Goal: Task Accomplishment & Management: Manage account settings

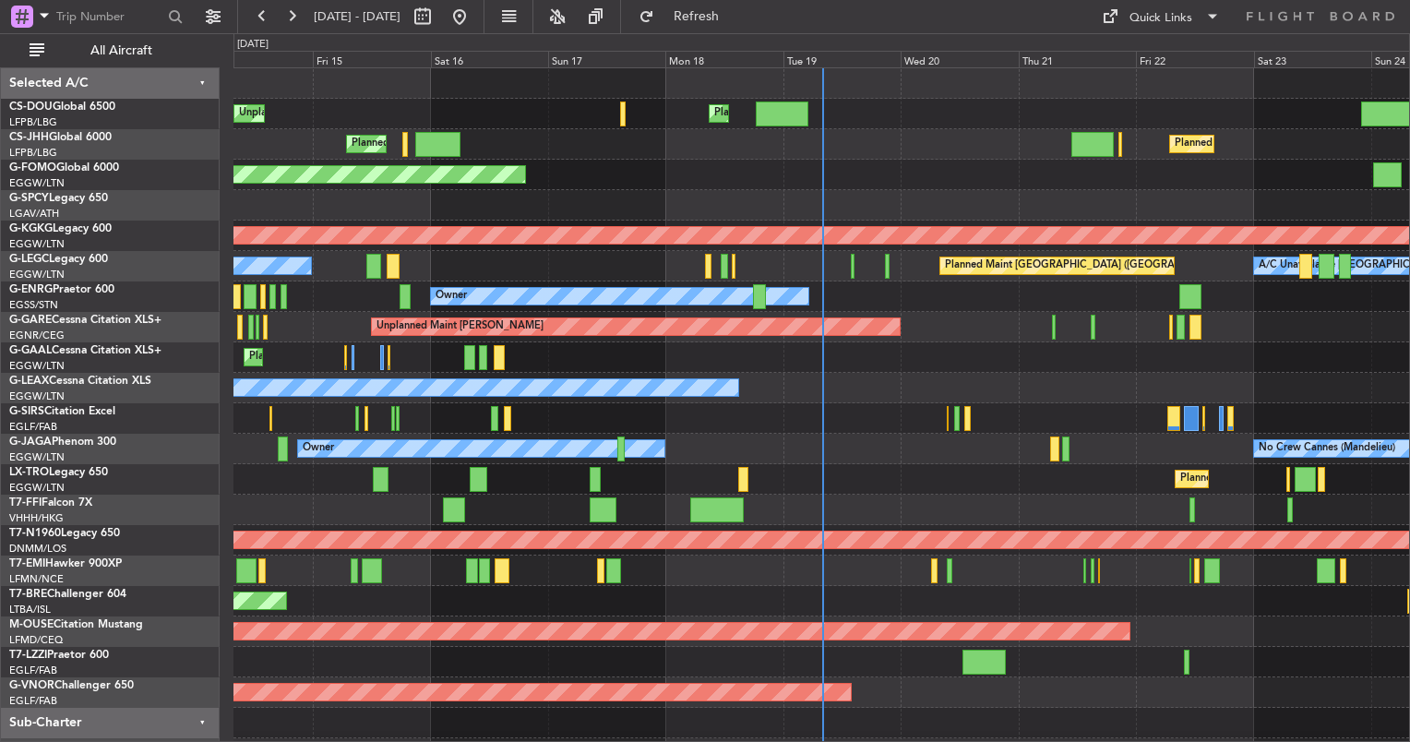
click at [675, 620] on div "Planned Maint Bournemouth" at bounding box center [821, 631] width 1176 height 30
click at [735, 23] on span "Refresh" at bounding box center [697, 16] width 78 height 13
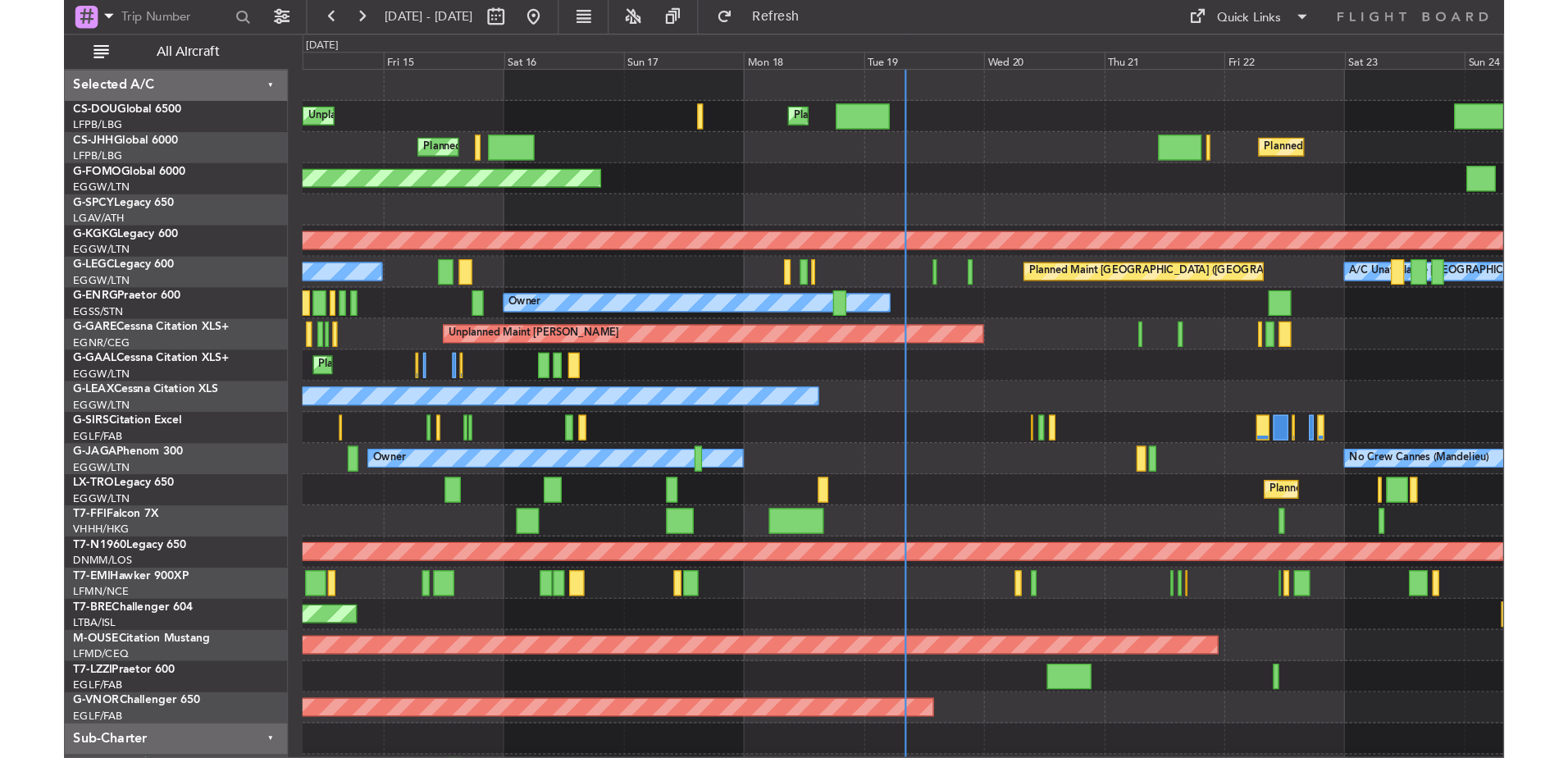
scroll to position [5, 0]
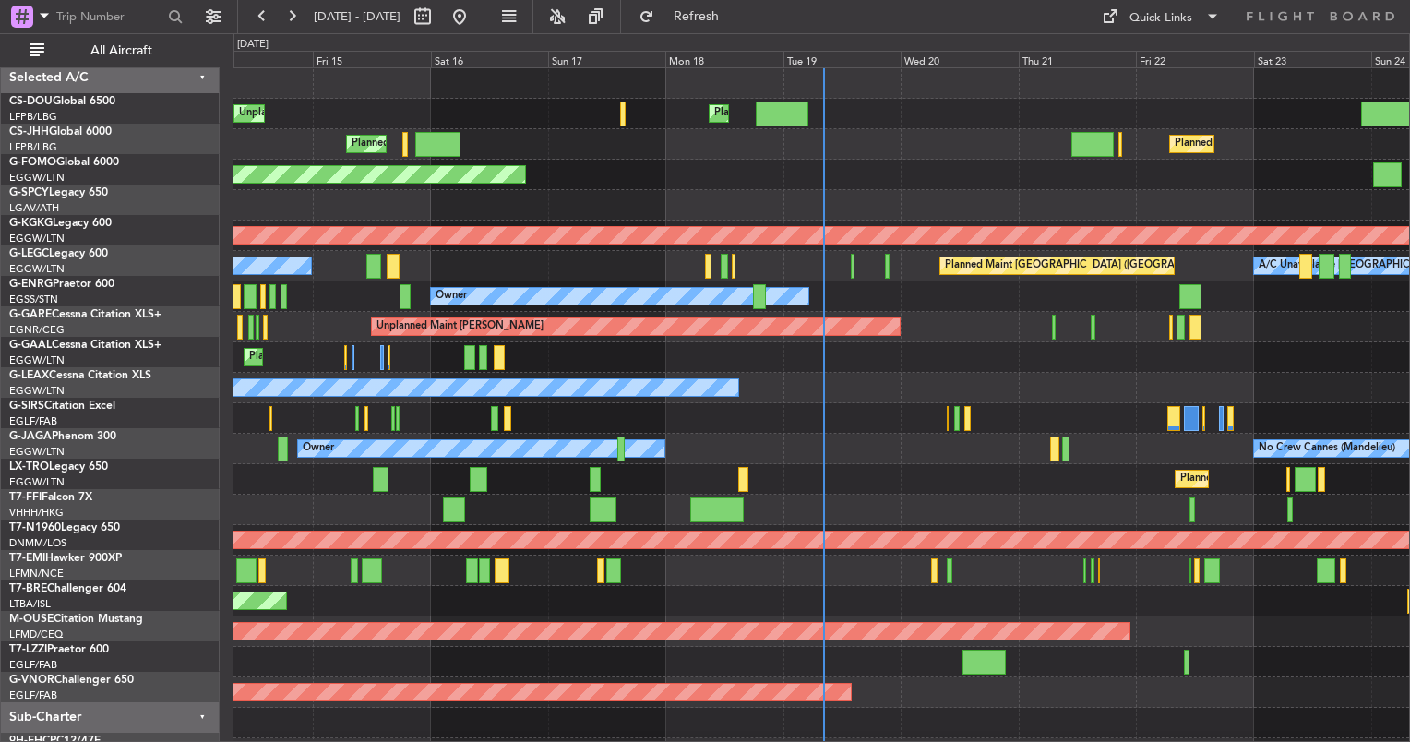
click at [819, 351] on div "Planned Maint Planned Maint Dusseldorf" at bounding box center [821, 357] width 1176 height 30
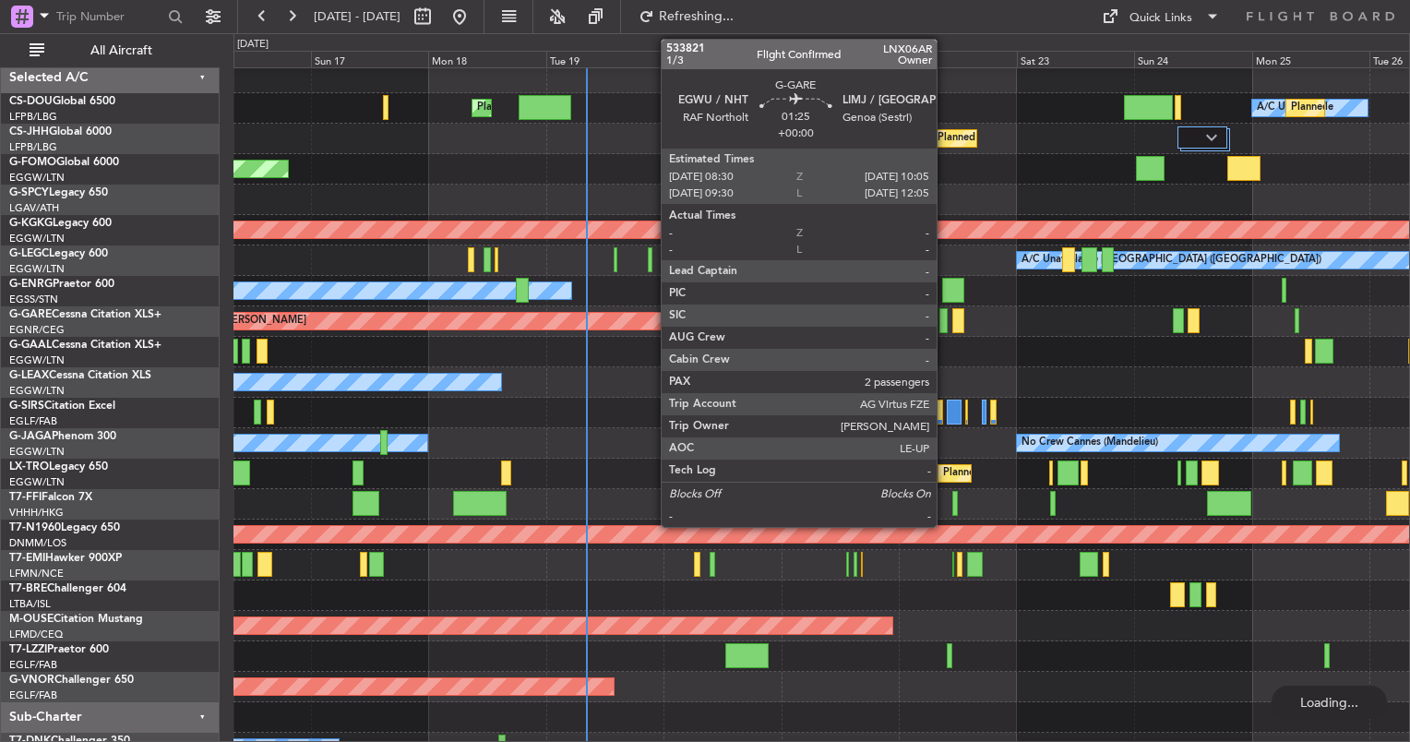
click at [945, 317] on div at bounding box center [943, 320] width 8 height 25
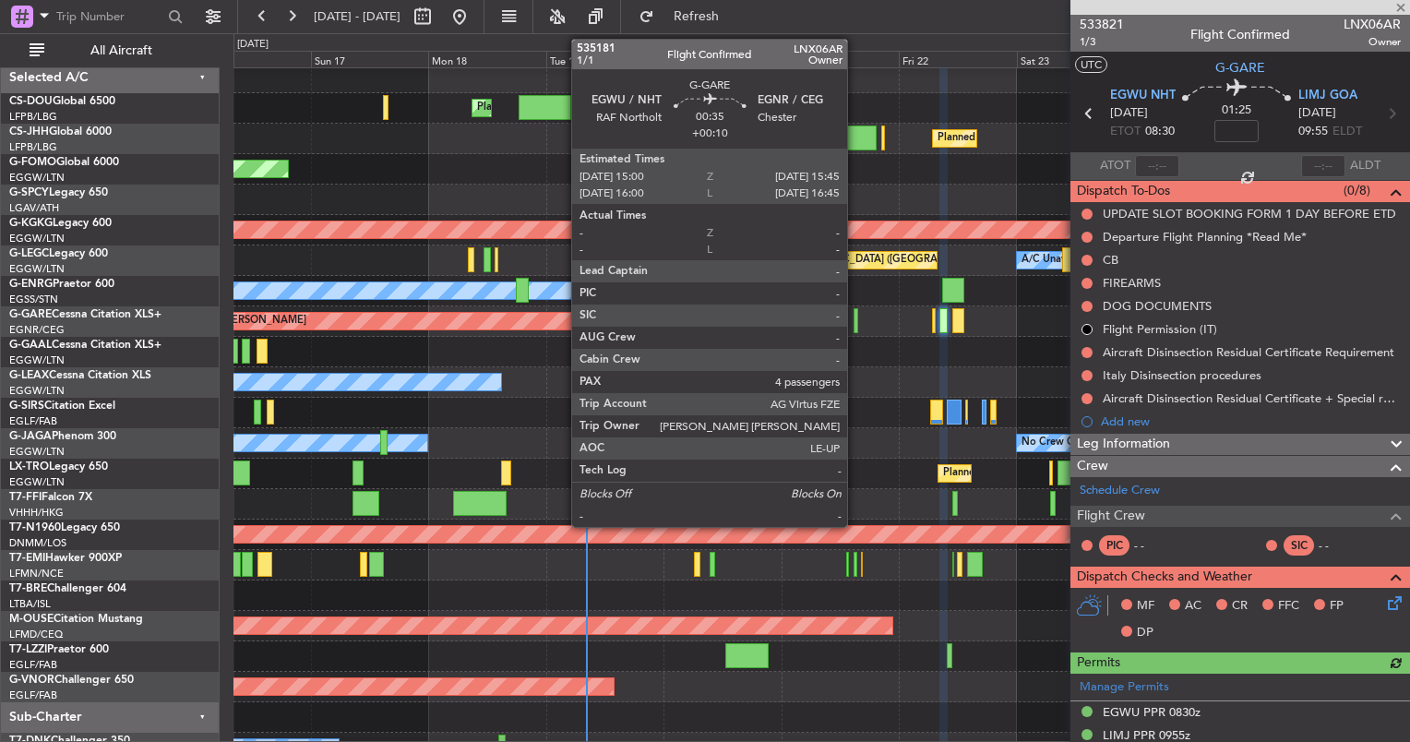
click at [855, 318] on div at bounding box center [856, 320] width 4 height 25
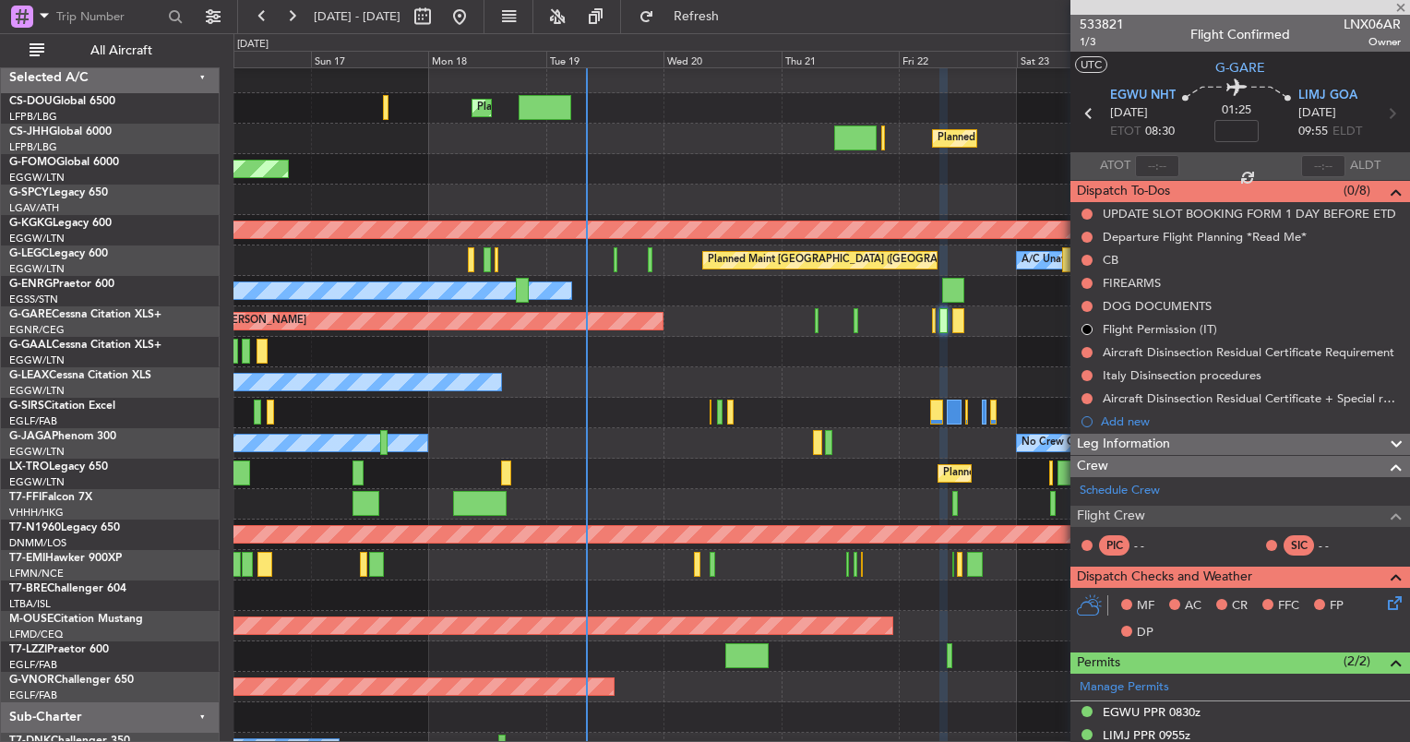
type input "+00:10"
type input "4"
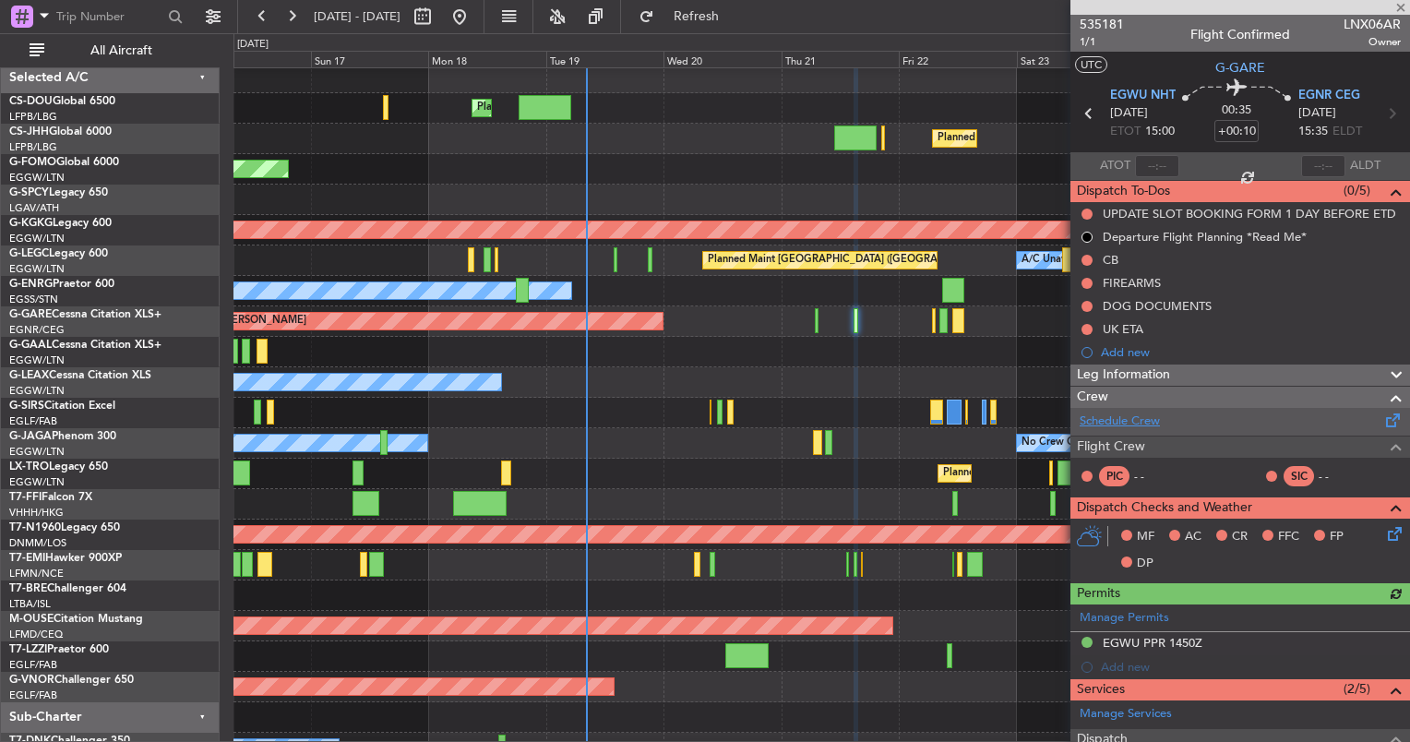
click at [1135, 425] on link "Schedule Crew" at bounding box center [1120, 421] width 80 height 18
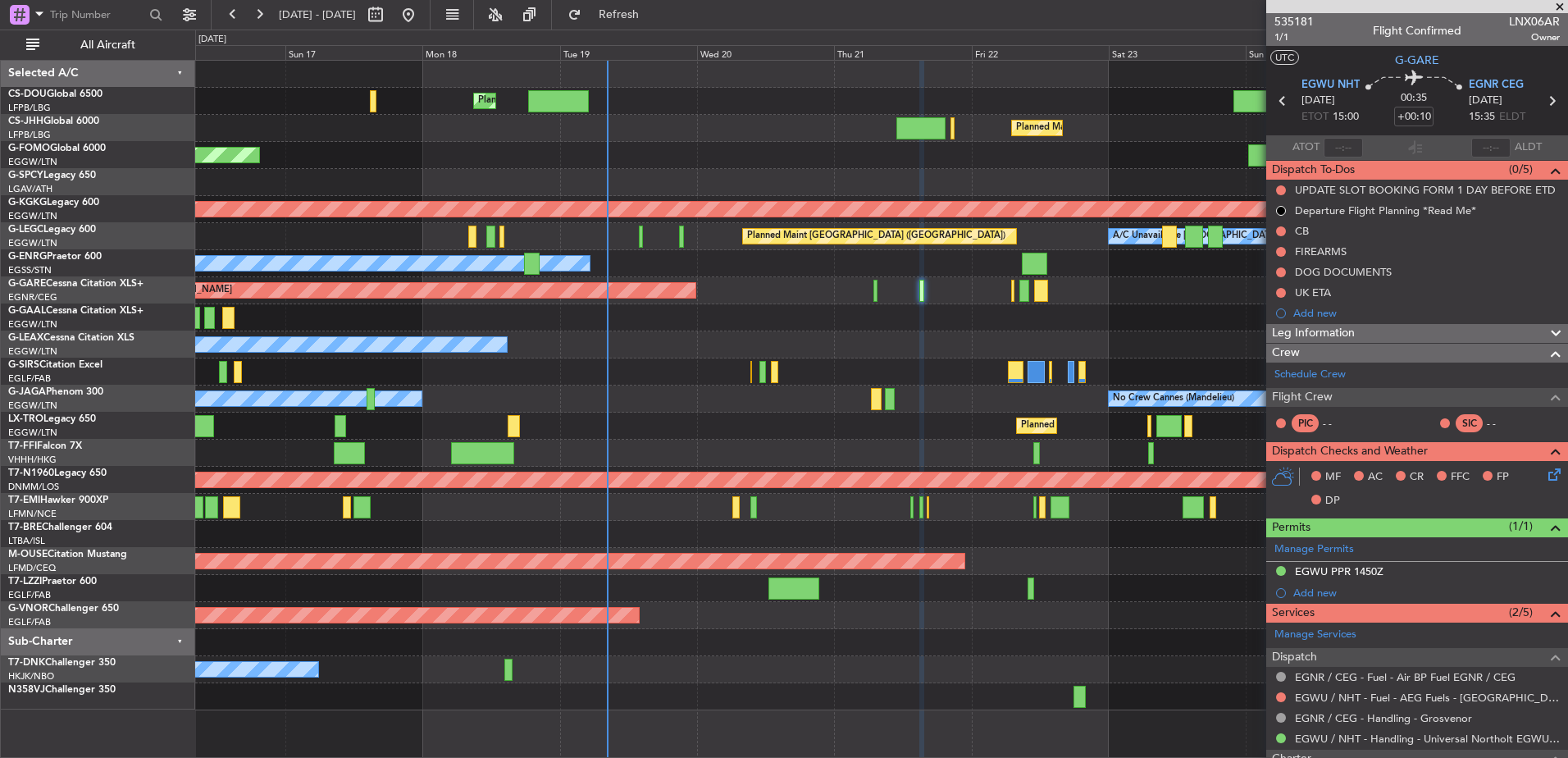
scroll to position [0, 0]
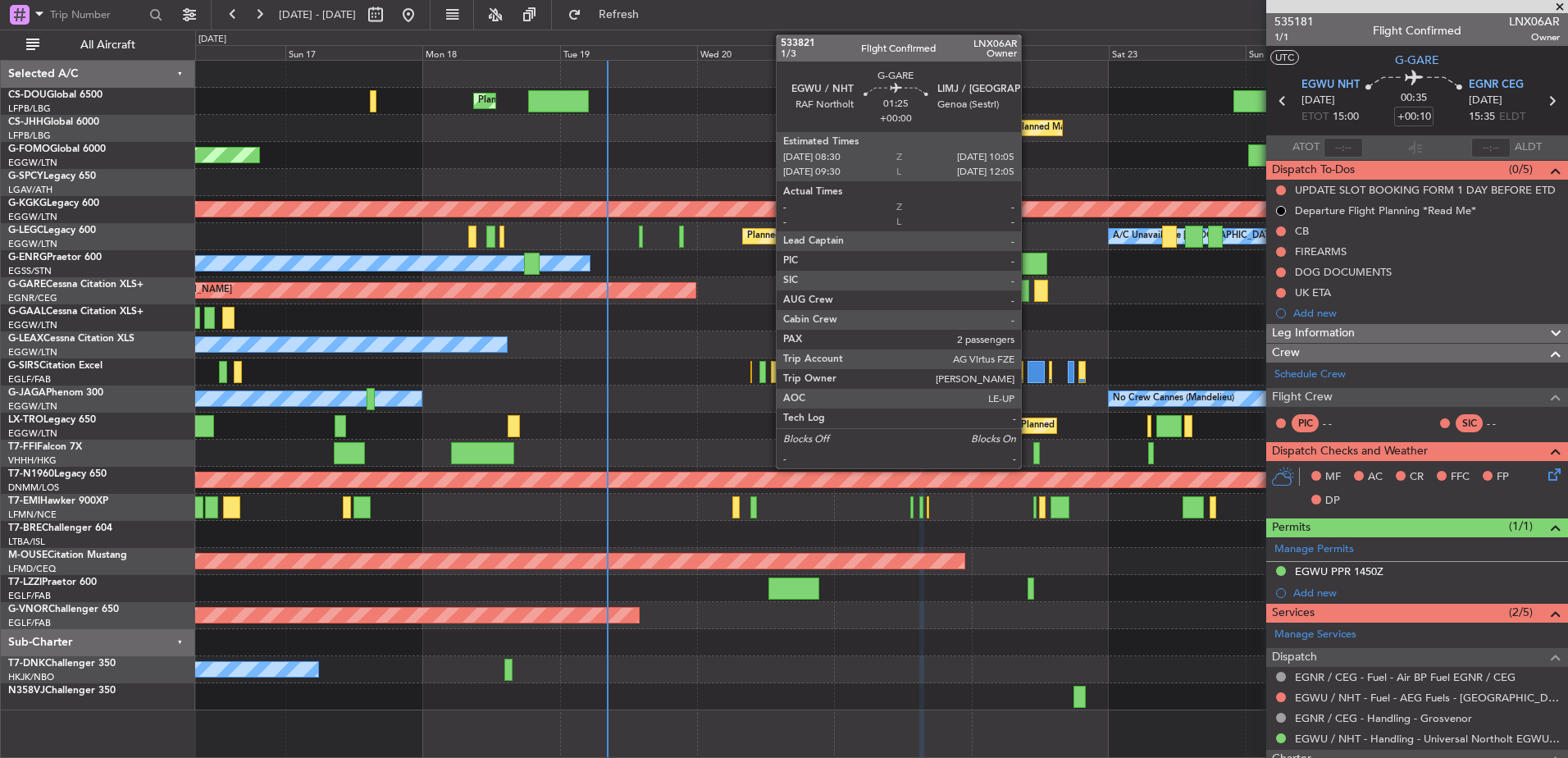
click at [1027, 294] on div at bounding box center [1024, 291] width 10 height 22
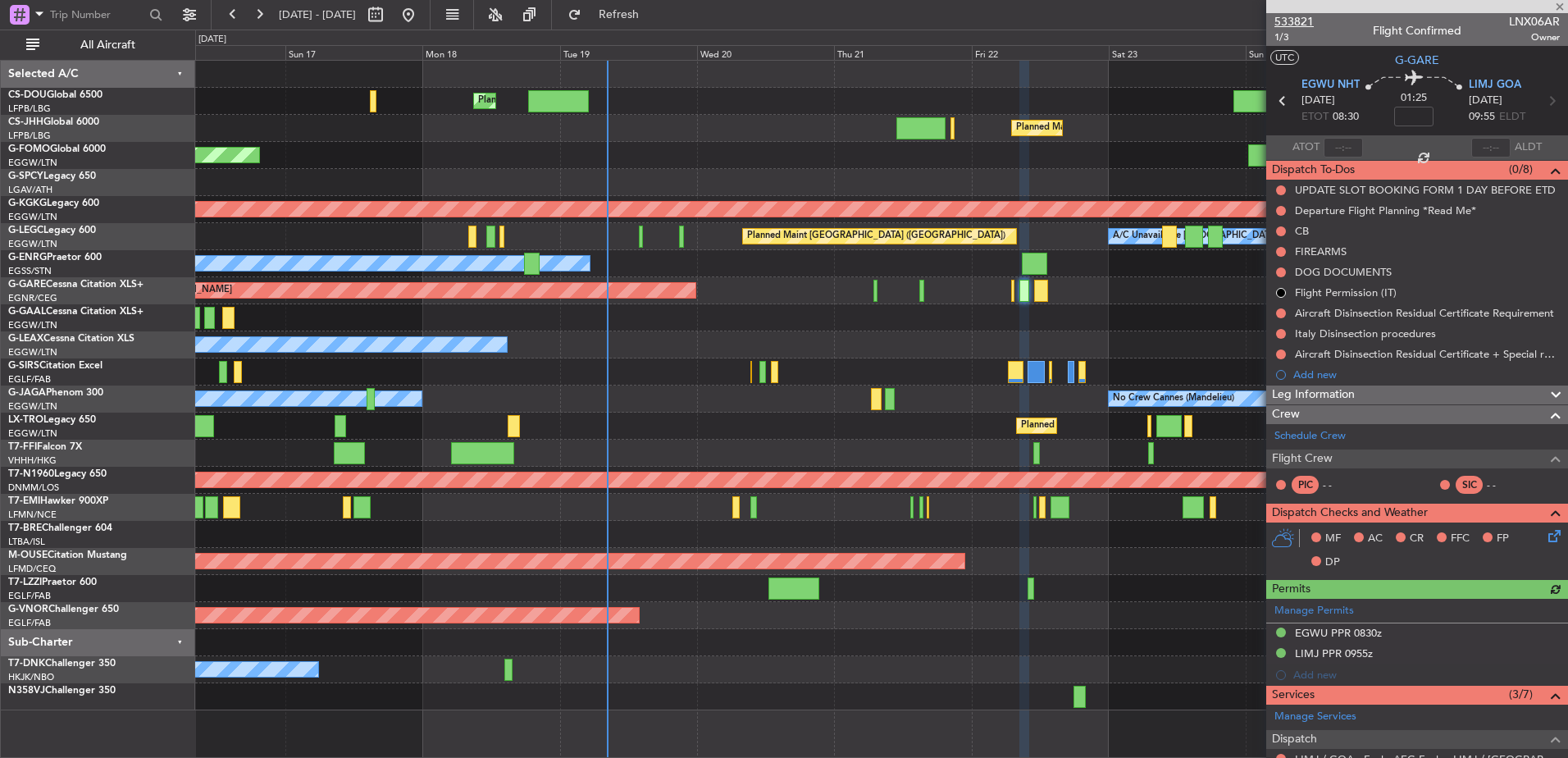
click at [1252, 19] on span "533821" at bounding box center [1294, 21] width 39 height 17
click at [1252, 17] on span "533821" at bounding box center [1294, 21] width 39 height 17
click at [659, 17] on button "Refresh" at bounding box center [609, 15] width 99 height 27
click at [1252, 442] on link "Schedule Crew" at bounding box center [1310, 436] width 71 height 16
click at [1252, 23] on span "533821" at bounding box center [1294, 21] width 39 height 17
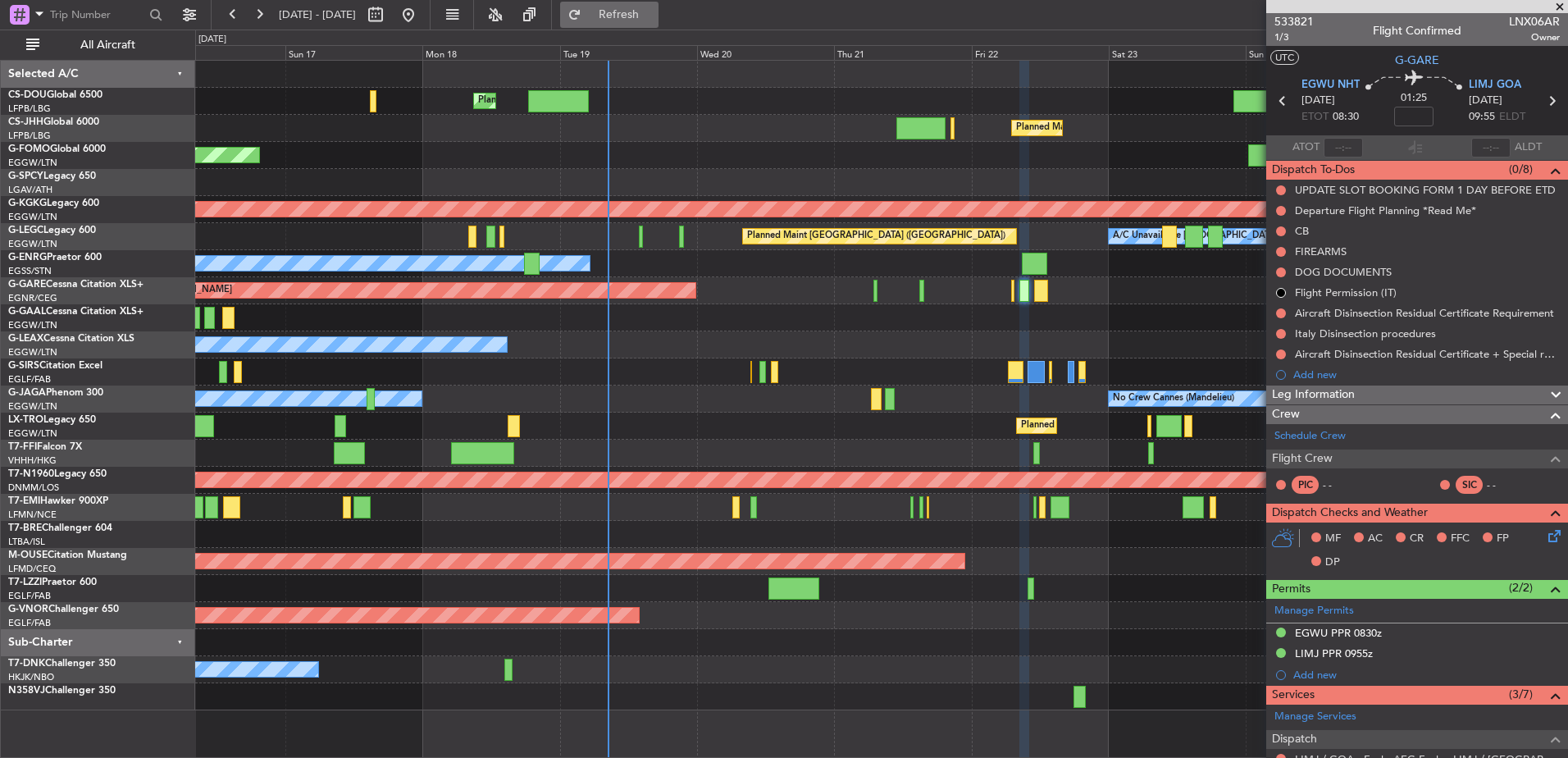
click at [659, 26] on button "Refresh" at bounding box center [609, 15] width 99 height 27
click at [1252, 20] on span "533821" at bounding box center [1294, 21] width 39 height 17
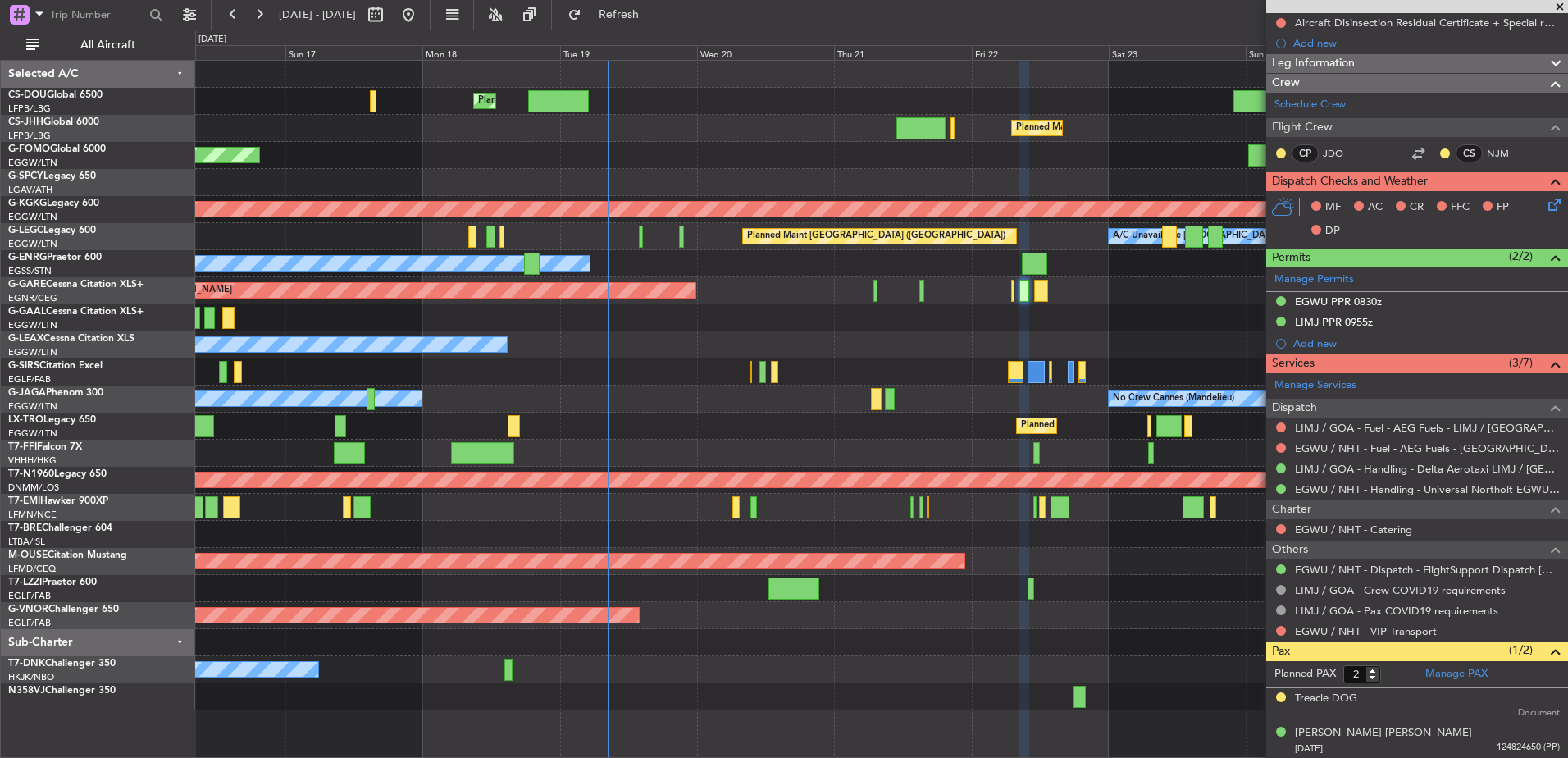
scroll to position [332, 0]
click at [1252, 525] on button at bounding box center [1281, 528] width 10 height 10
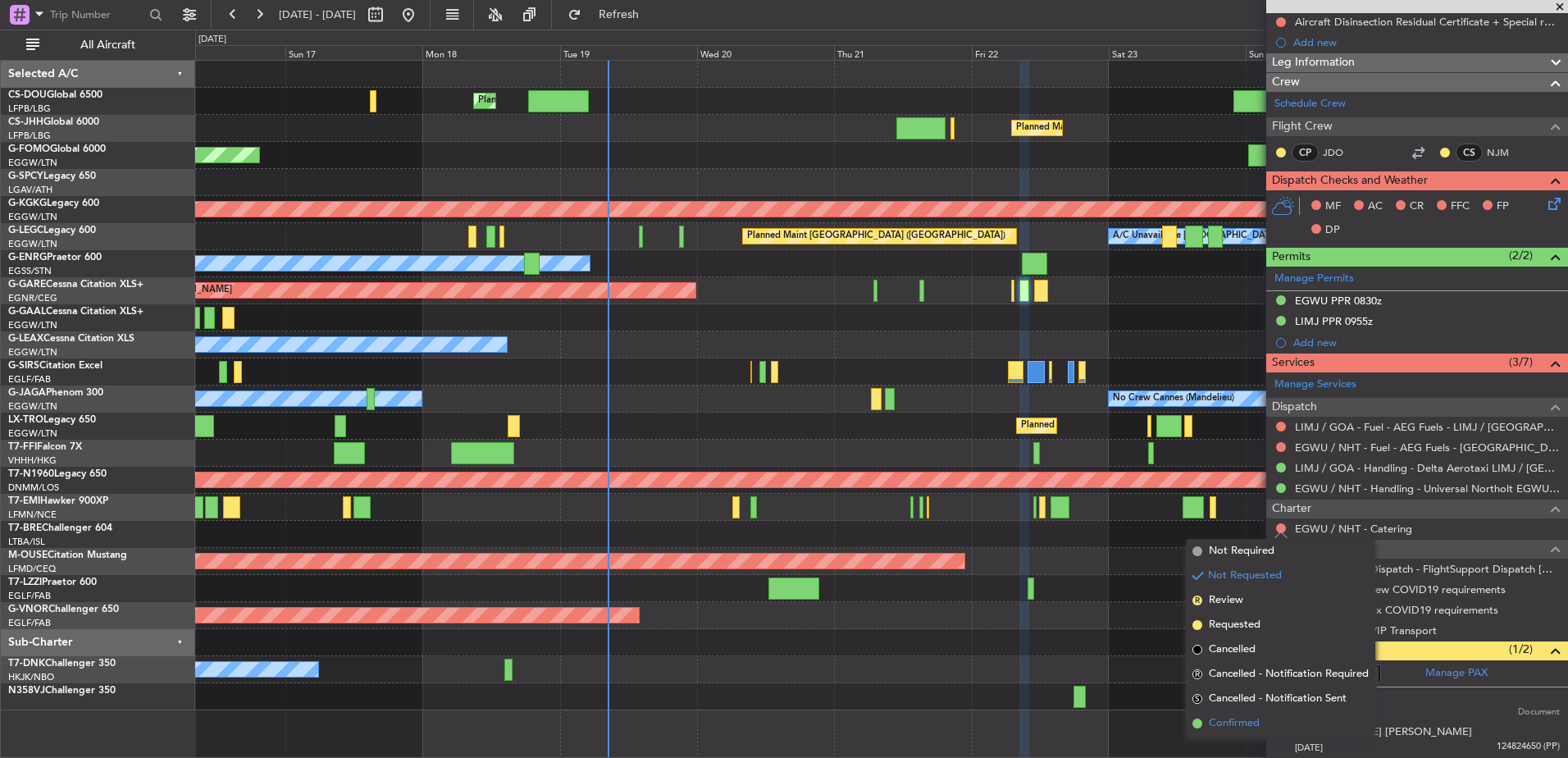
click at [1221, 658] on span "Confirmed" at bounding box center [1234, 723] width 51 height 16
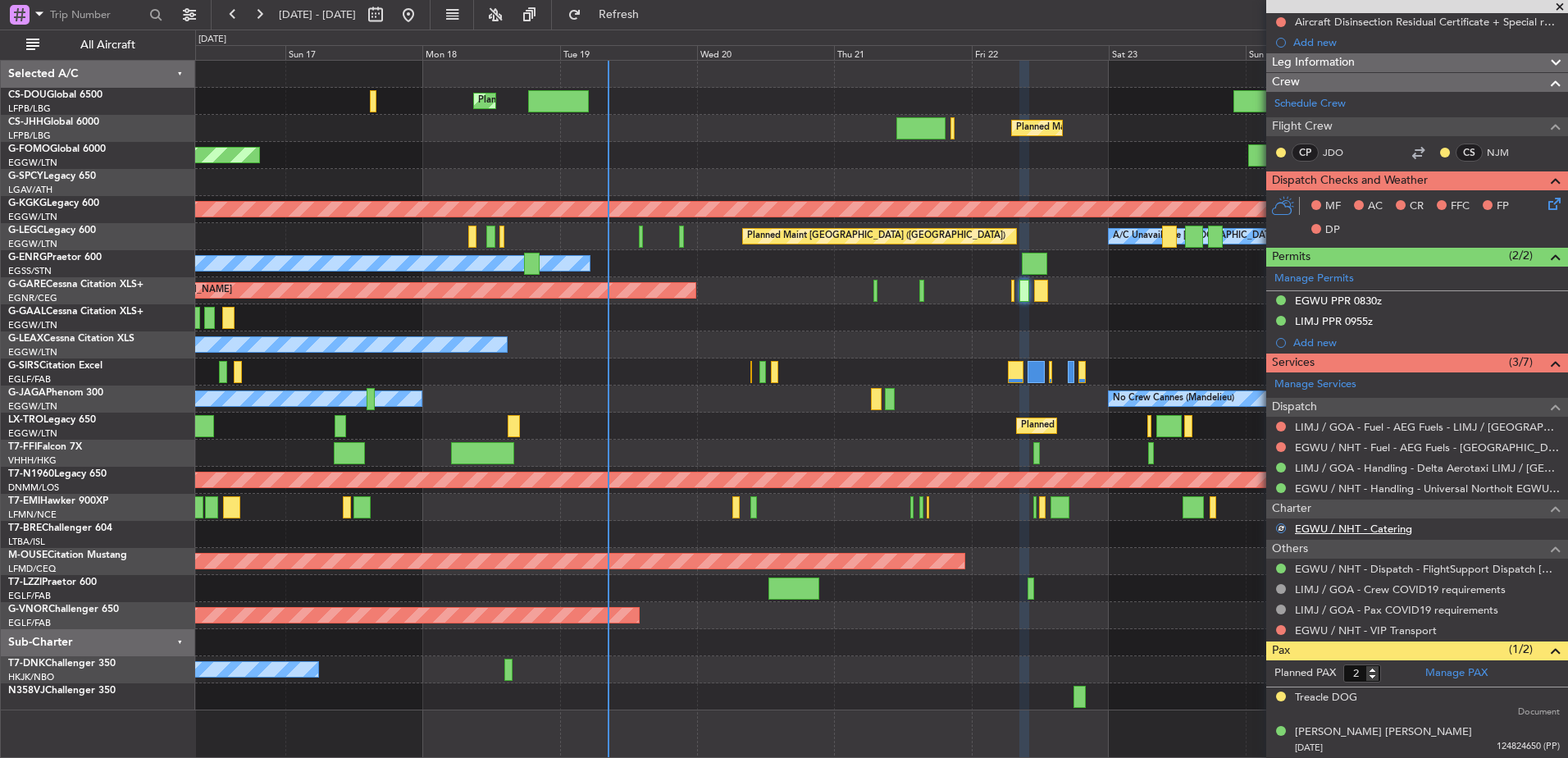
click at [1252, 526] on link "EGWU / NHT - Catering" at bounding box center [1354, 529] width 117 height 14
click at [653, 12] on span "Refresh" at bounding box center [620, 14] width 69 height 12
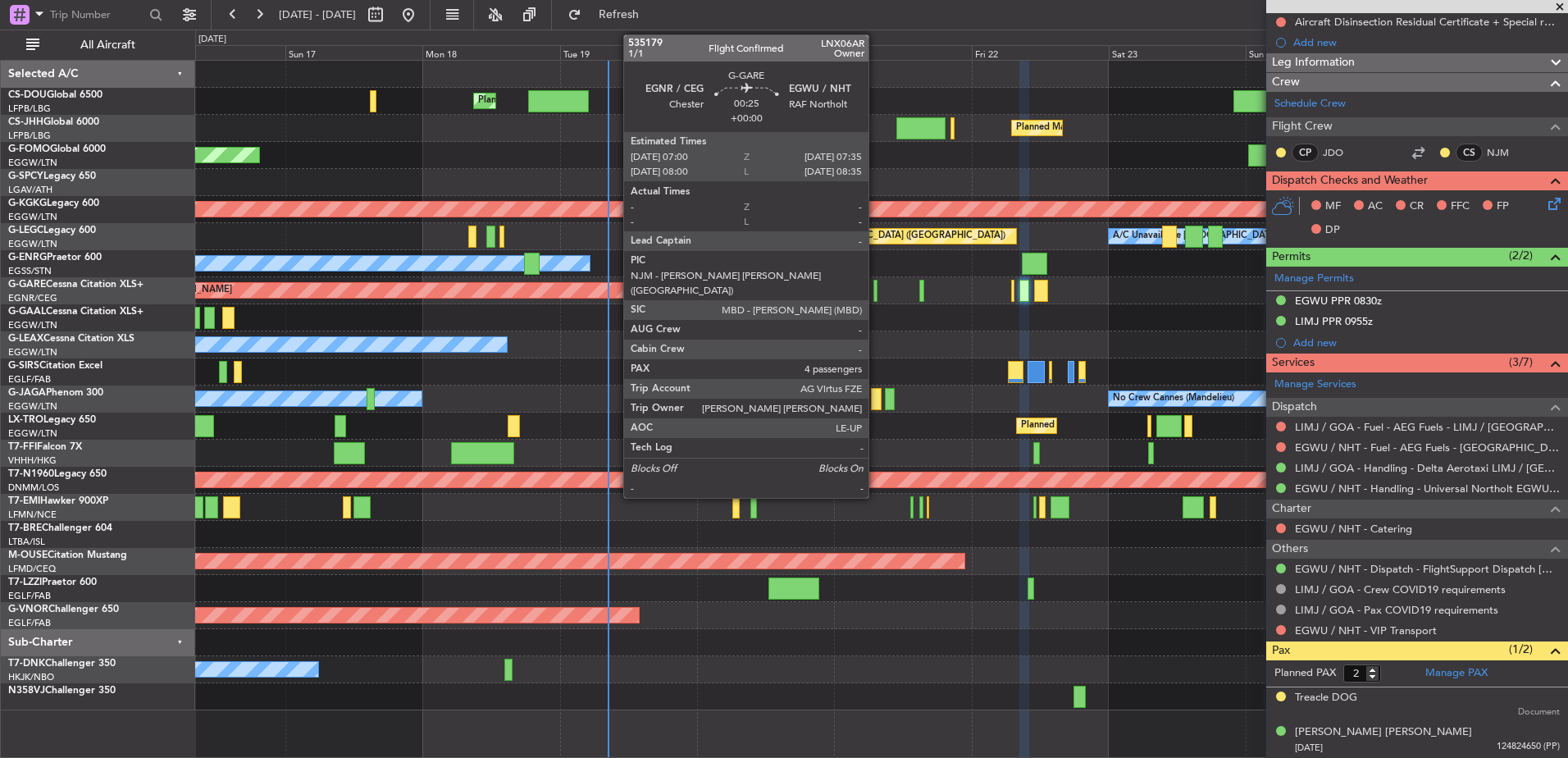
click at [876, 291] on div at bounding box center [876, 291] width 4 height 22
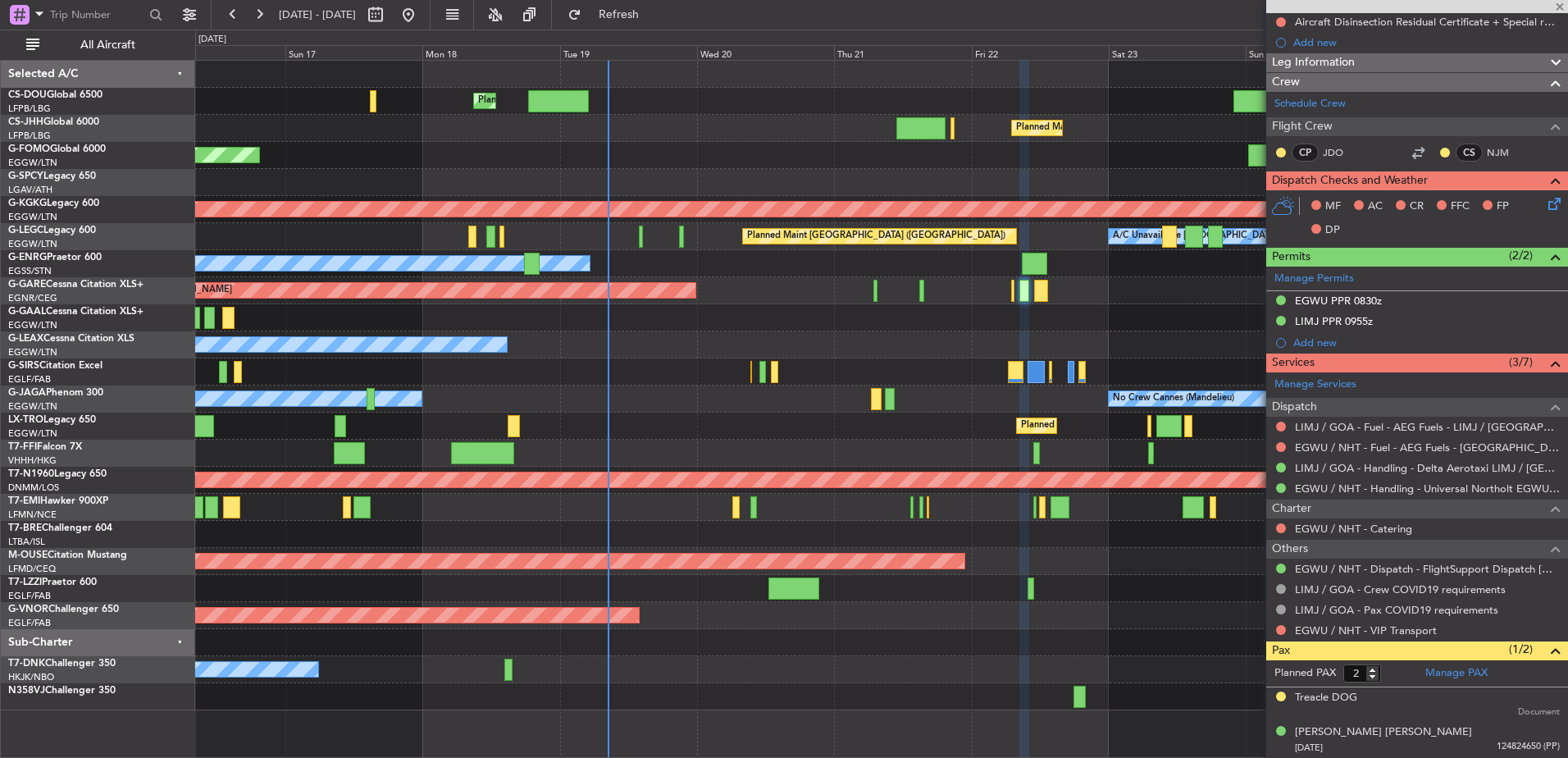
type input "4"
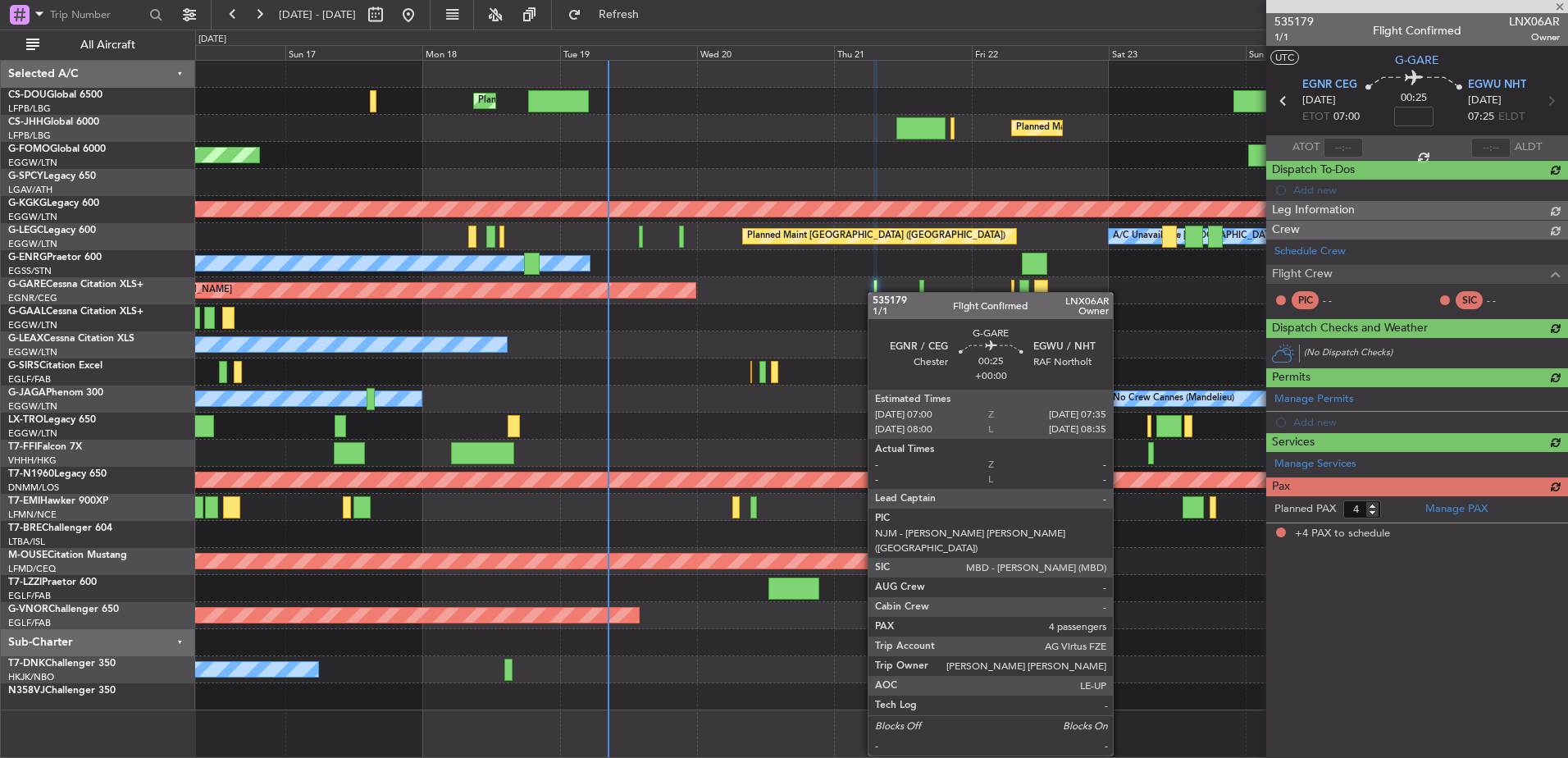
scroll to position [0, 0]
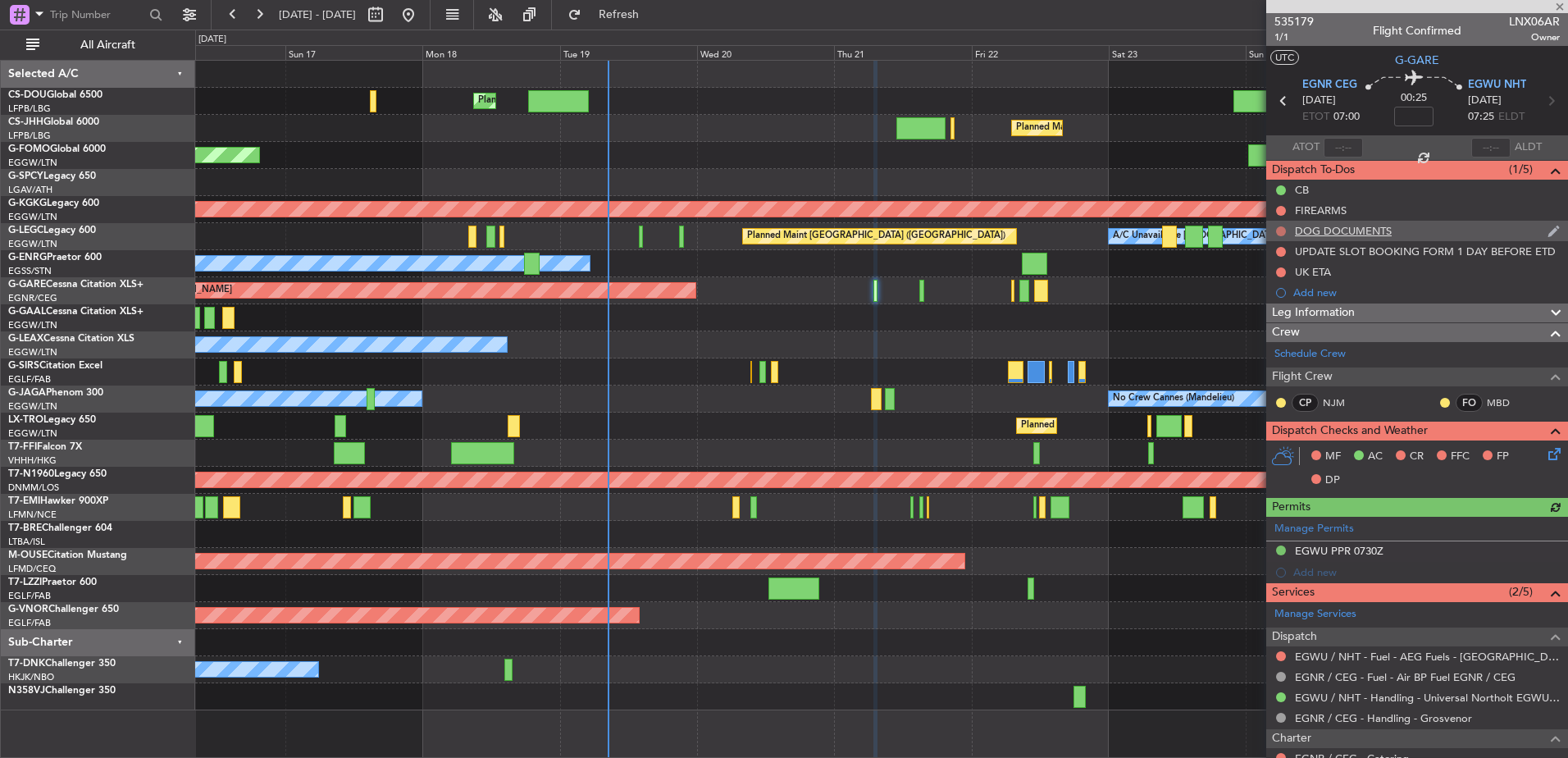
click at [1252, 229] on button at bounding box center [1281, 231] width 10 height 10
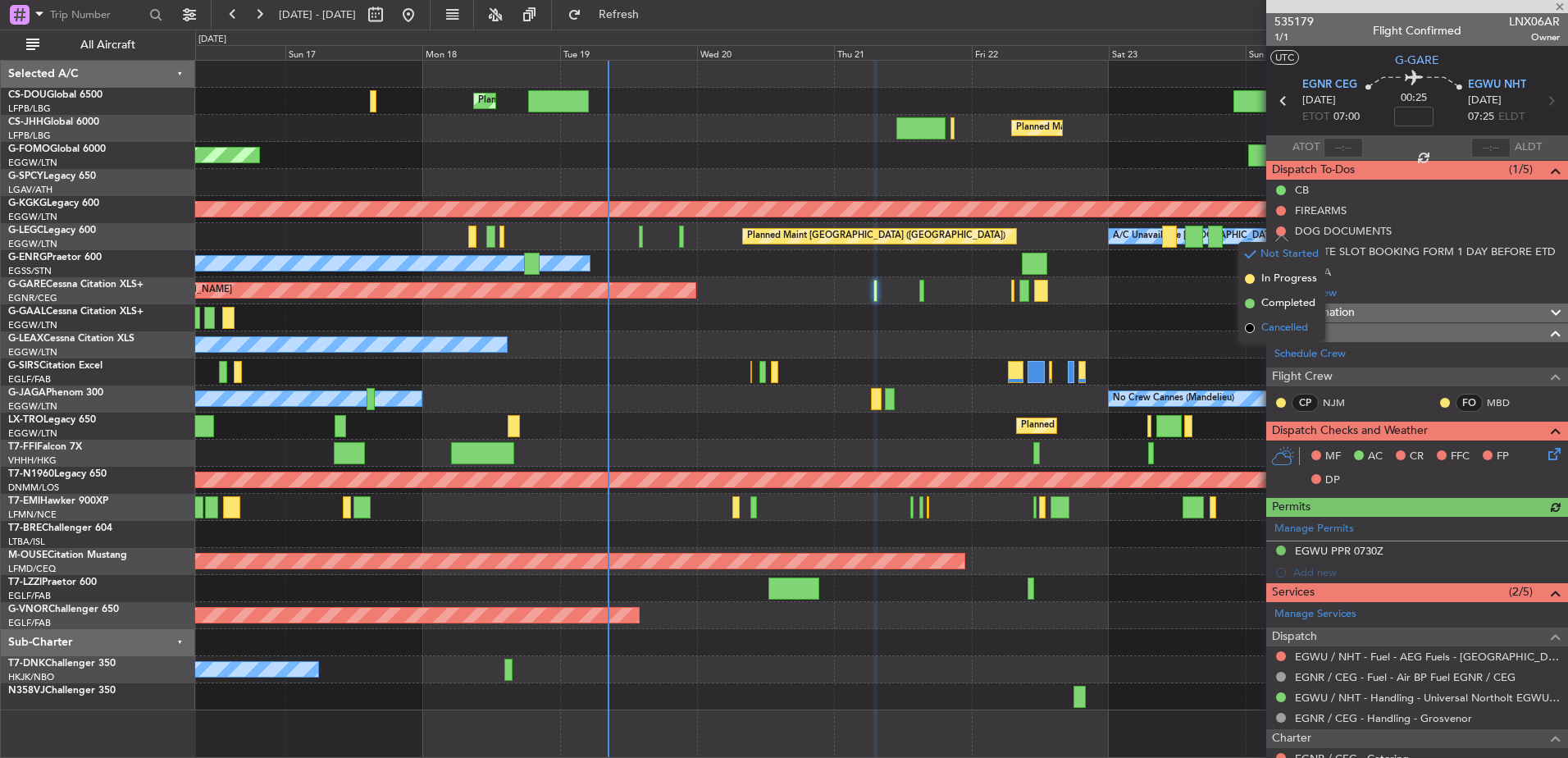
click at [1252, 327] on li "Cancelled" at bounding box center [1282, 328] width 87 height 25
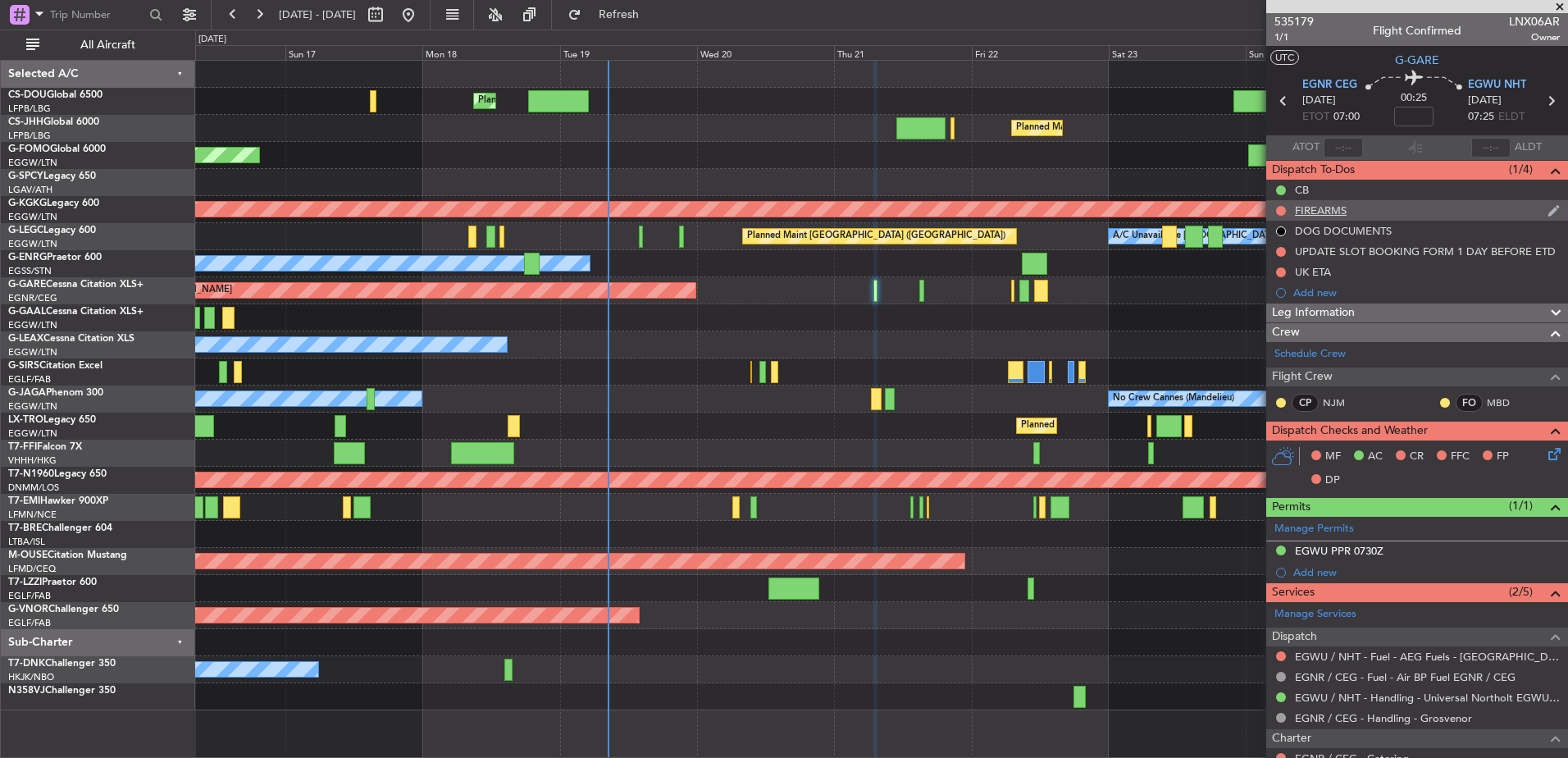
click at [1252, 208] on div "FIREARMS" at bounding box center [1418, 210] width 302 height 20
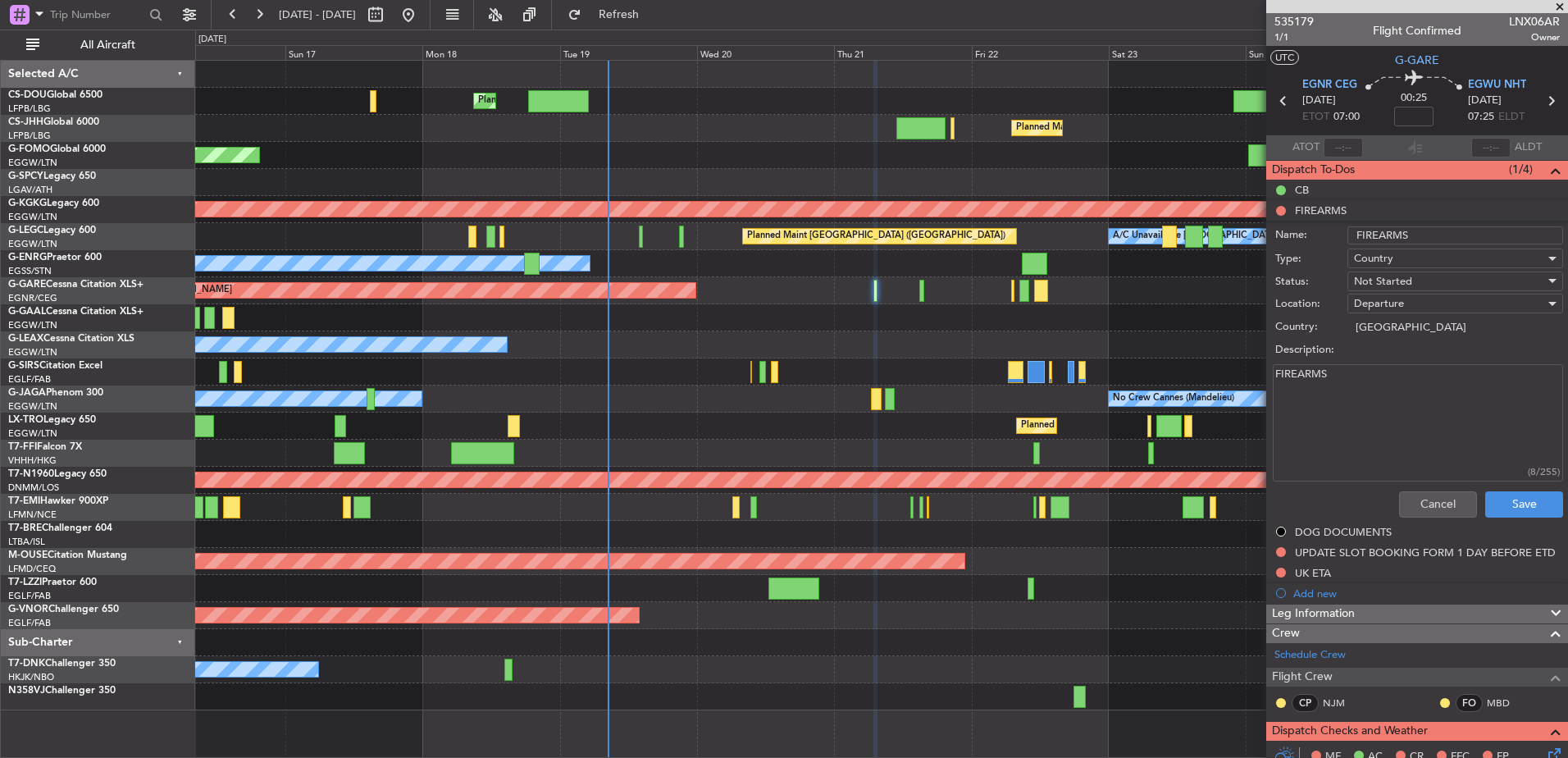
click at [1252, 209] on li "FIREARMS Name: FIREARMS Type: Country Status: Not Started Location: Departure C…" at bounding box center [1418, 362] width 302 height 323
click at [1252, 505] on button "Cancel" at bounding box center [1438, 505] width 78 height 27
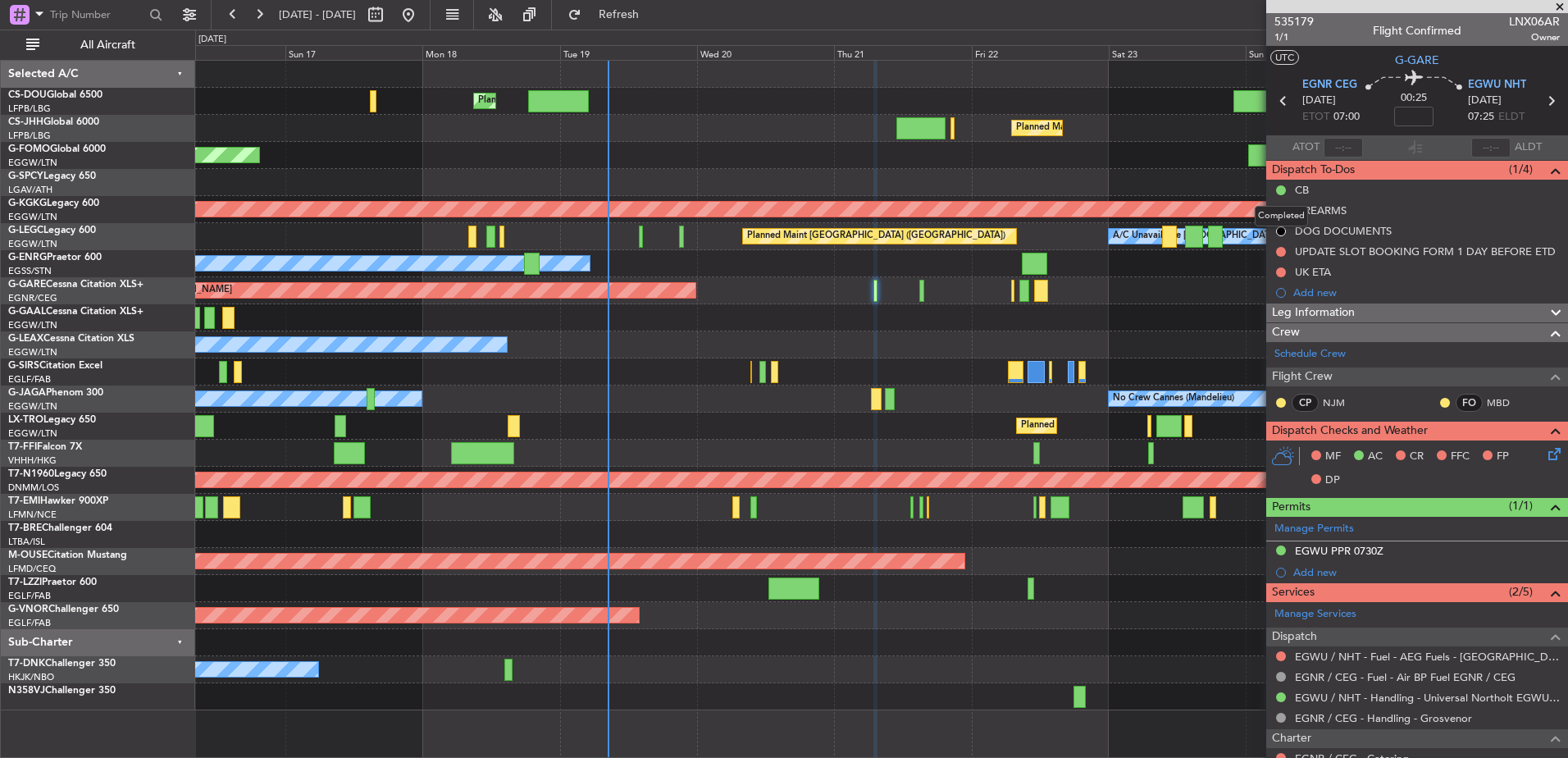
click at [1252, 211] on mat-tooltip-component "Completed" at bounding box center [1282, 216] width 76 height 44
click at [1252, 211] on button at bounding box center [1281, 211] width 10 height 10
click at [1252, 310] on span "Cancelled" at bounding box center [1284, 307] width 47 height 16
click at [927, 300] on div "Unplanned Maint [PERSON_NAME]" at bounding box center [882, 291] width 1372 height 27
click at [927, 298] on div "Unplanned Maint [PERSON_NAME]" at bounding box center [882, 291] width 1372 height 27
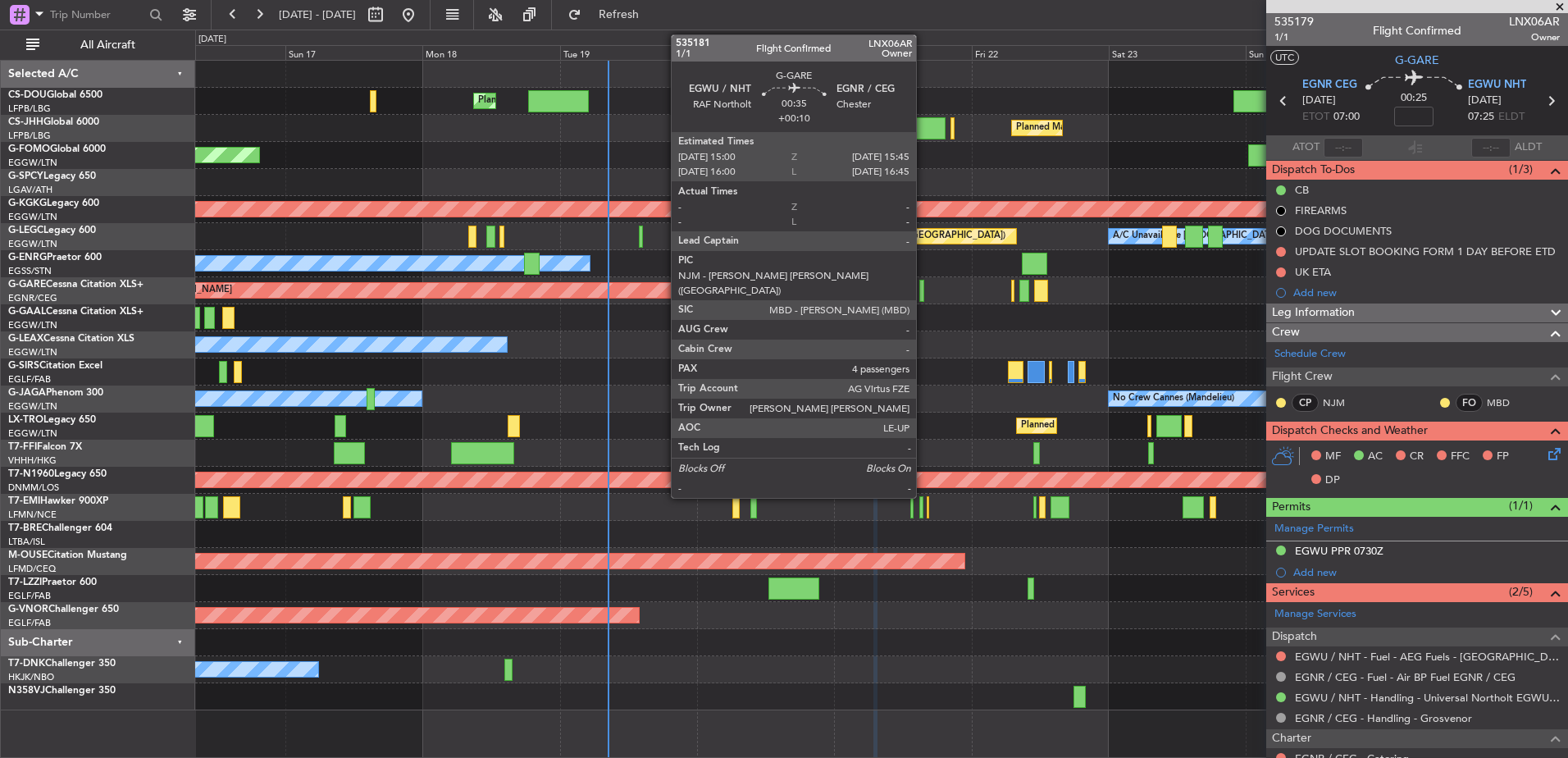
click at [924, 292] on div at bounding box center [922, 291] width 5 height 22
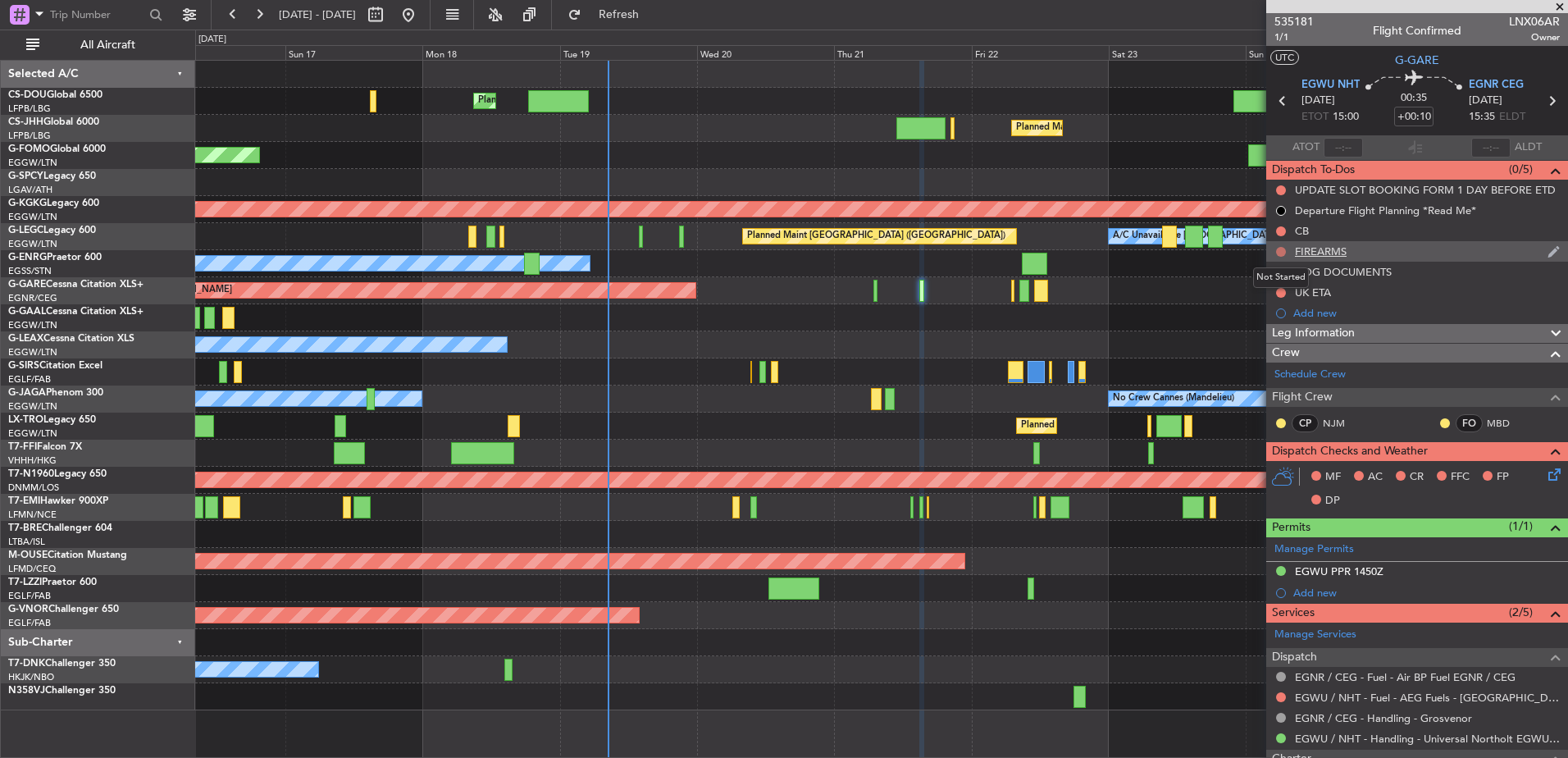
click at [1252, 250] on button at bounding box center [1281, 251] width 10 height 10
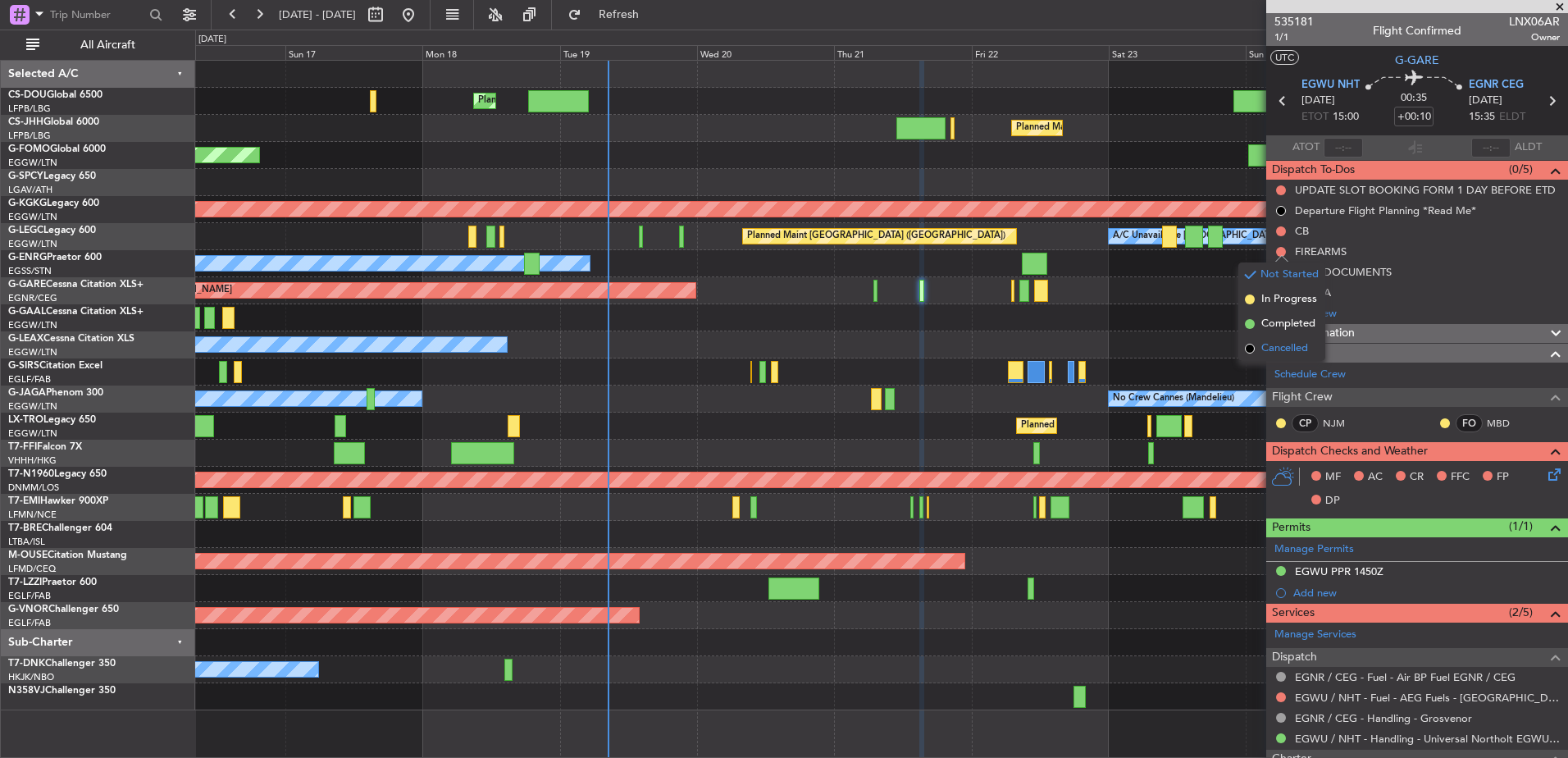
click at [1252, 345] on span "Cancelled" at bounding box center [1284, 348] width 47 height 16
click at [1252, 273] on button at bounding box center [1281, 272] width 10 height 10
click at [1252, 369] on li "Cancelled" at bounding box center [1282, 369] width 87 height 25
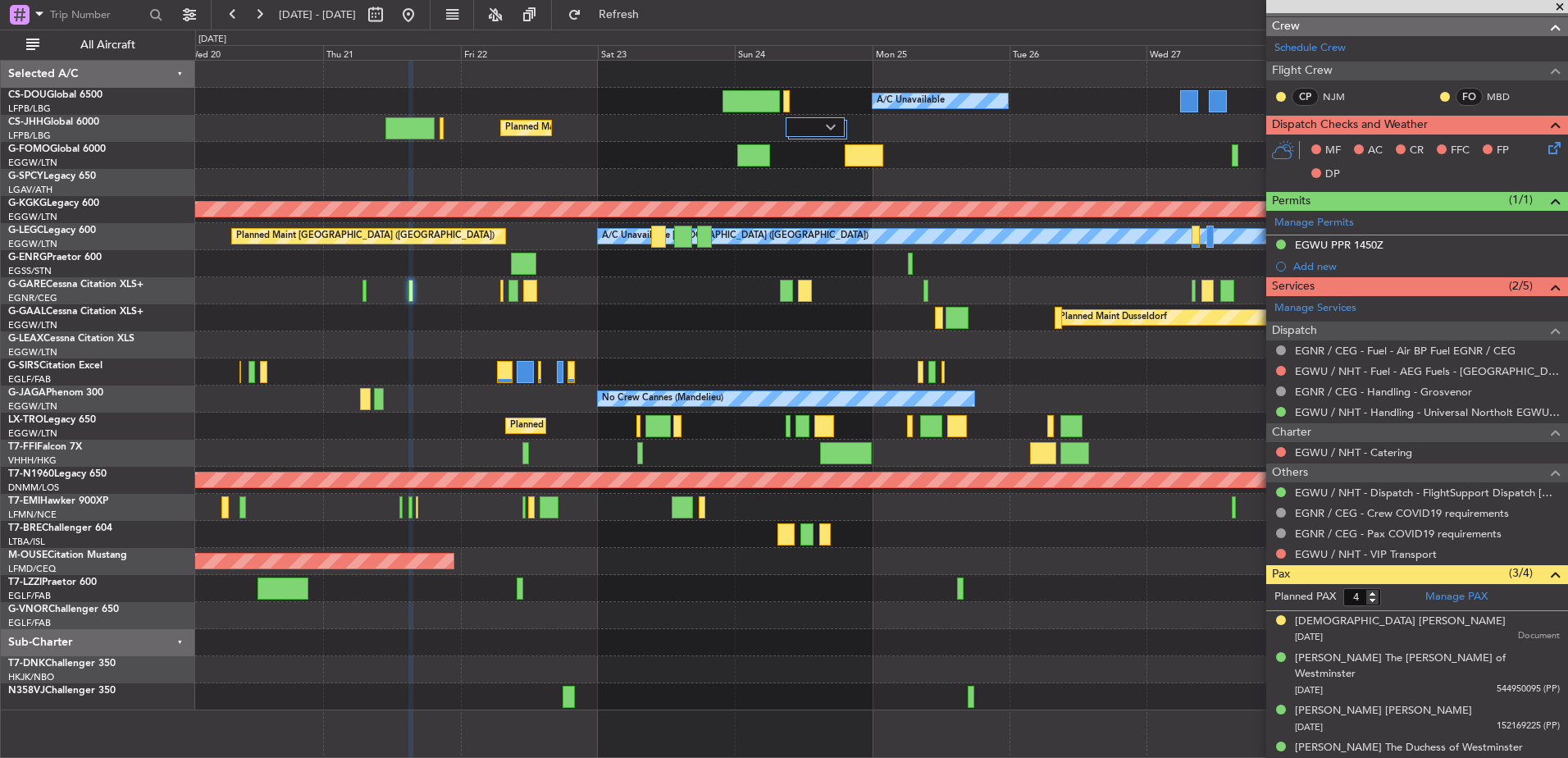
click at [481, 128] on div "Planned Maint [GEOGRAPHIC_DATA] ([GEOGRAPHIC_DATA])" at bounding box center [882, 128] width 1372 height 27
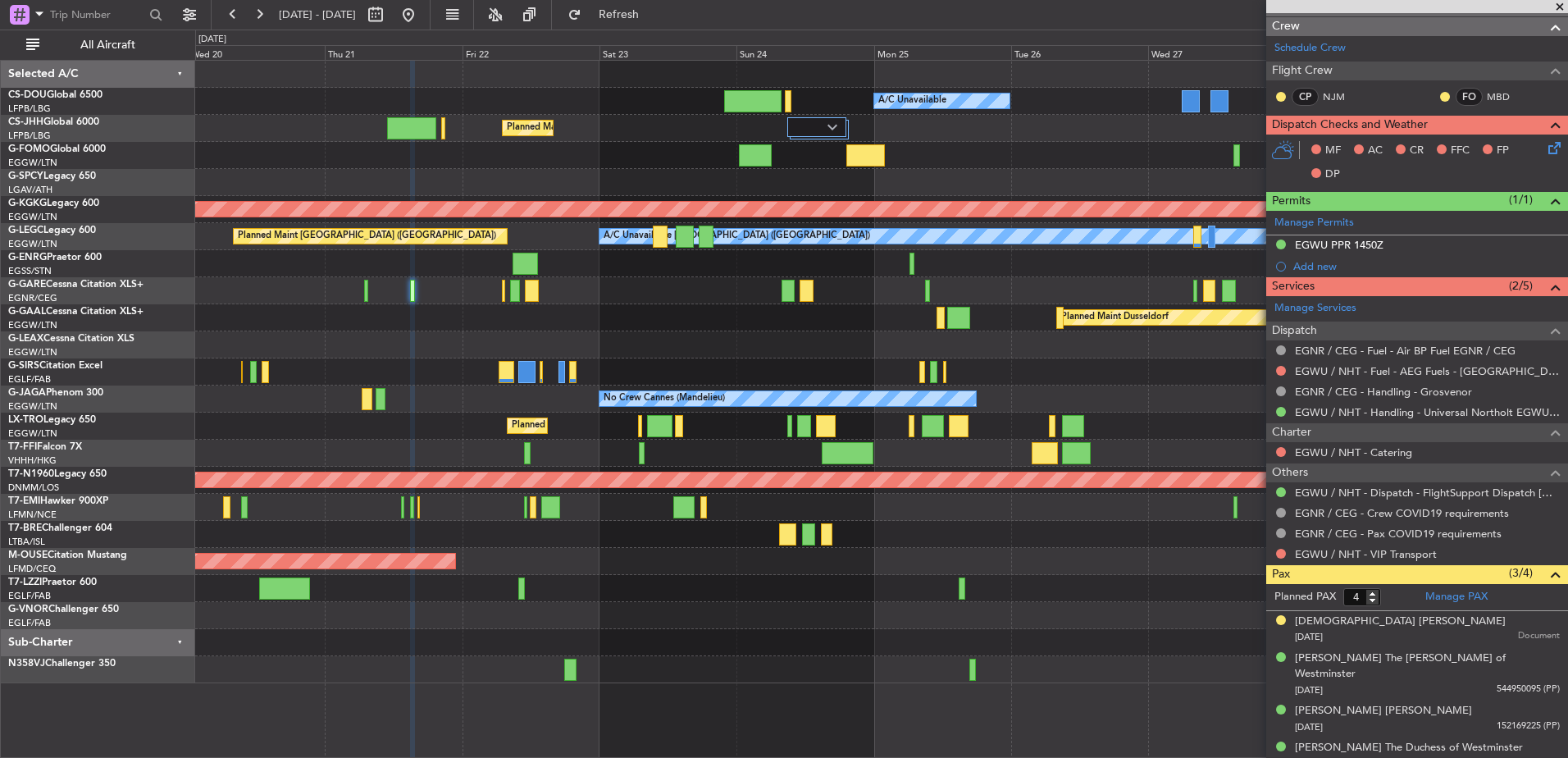
click at [826, 323] on div "Planned Maint Paris (Le Bourget) A/C Unavailable Planned Maint London (Luton) P…" at bounding box center [882, 371] width 1372 height 622
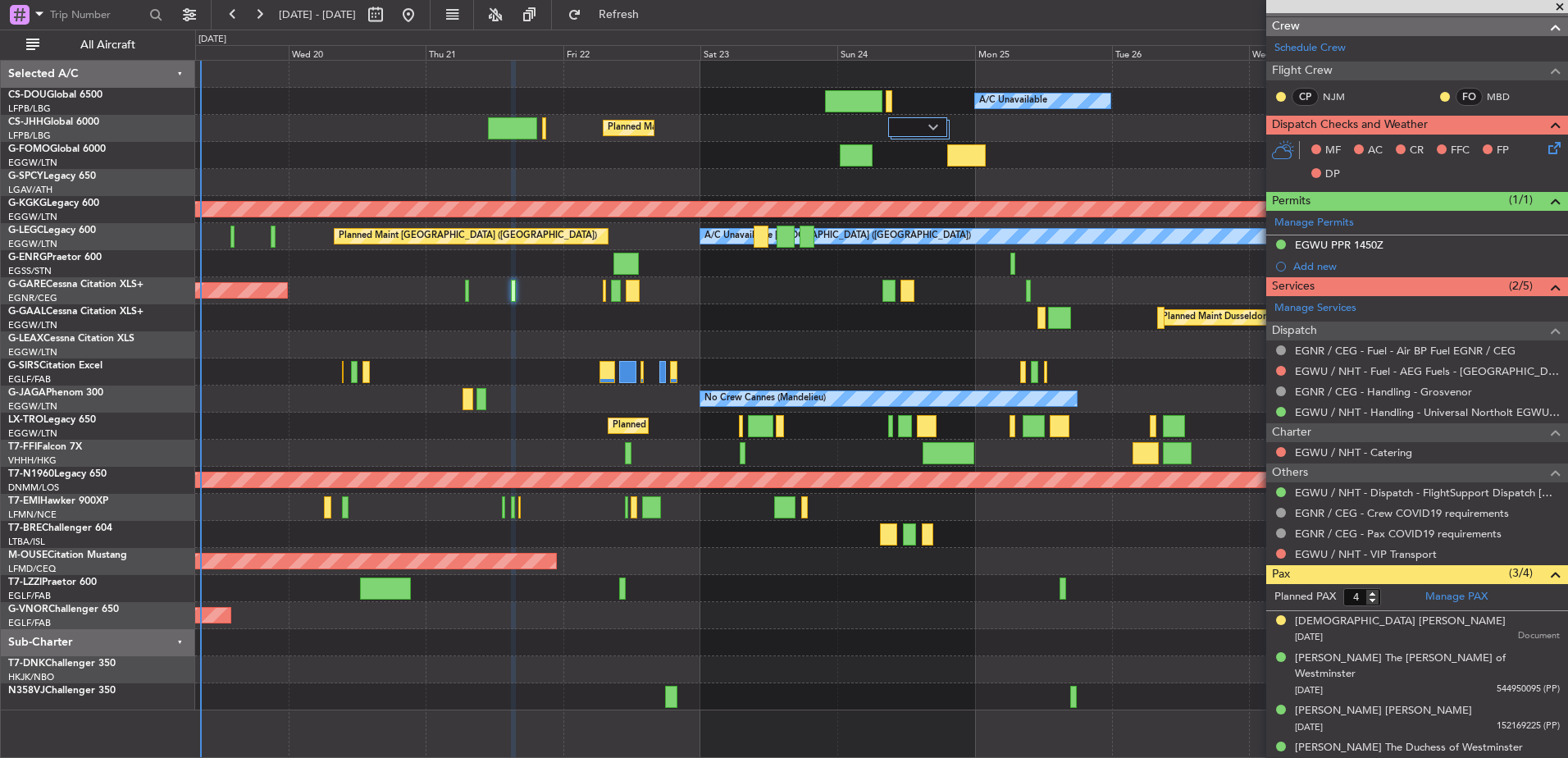
click at [580, 593] on div "Planned Maint Paris (Le Bourget) A/C Unavailable Planned Maint London (Luton) P…" at bounding box center [882, 385] width 1372 height 650
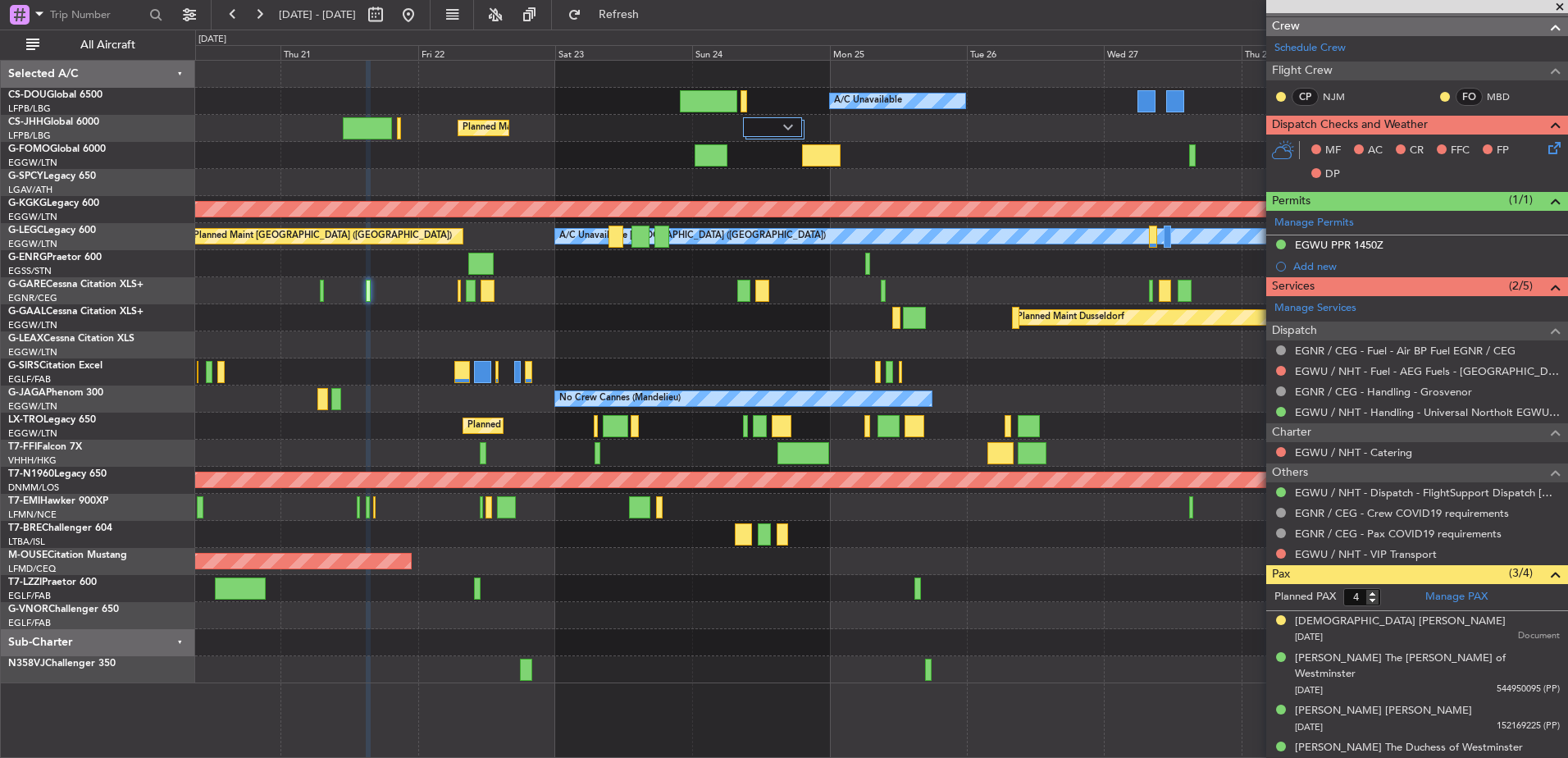
click at [687, 388] on div "Planned Maint Paris (Le Bourget) A/C Unavailable Planned Maint London (Luton) P…" at bounding box center [882, 371] width 1372 height 622
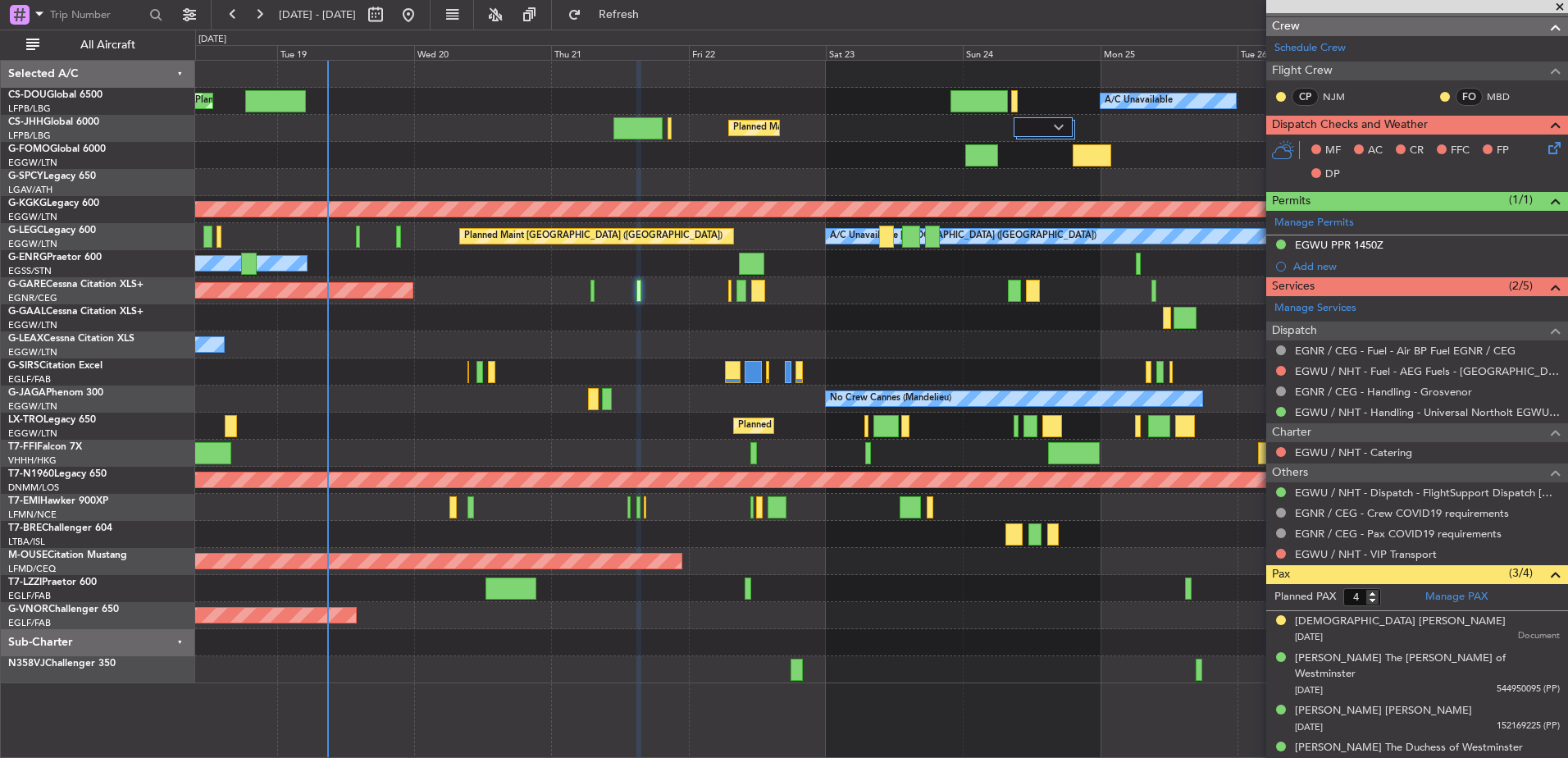
click at [636, 374] on div "Planned Maint [GEOGRAPHIC_DATA] ([GEOGRAPHIC_DATA]) A/C Unavailable Planned Mai…" at bounding box center [882, 371] width 1372 height 622
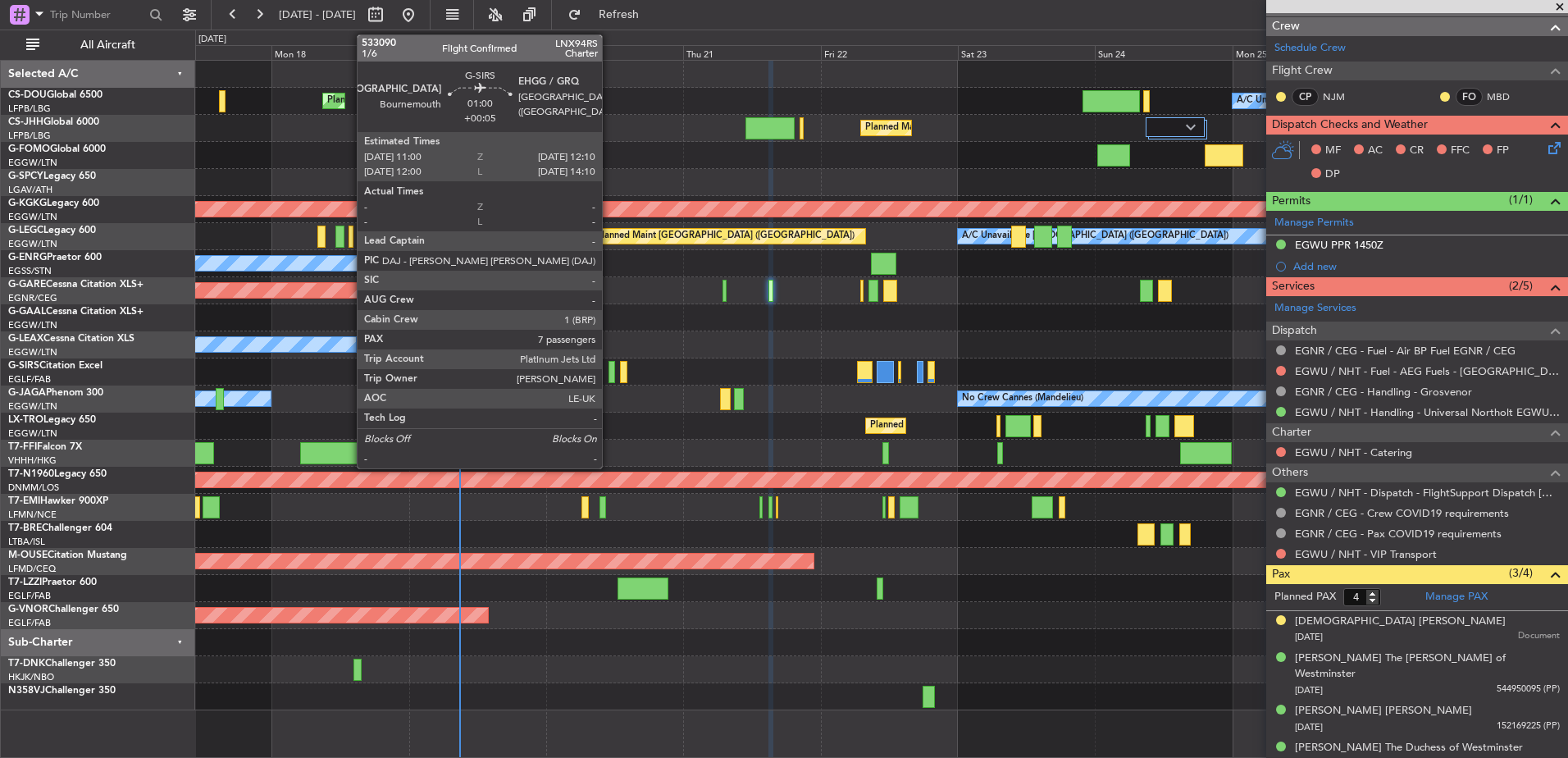
click at [610, 371] on div at bounding box center [612, 371] width 7 height 22
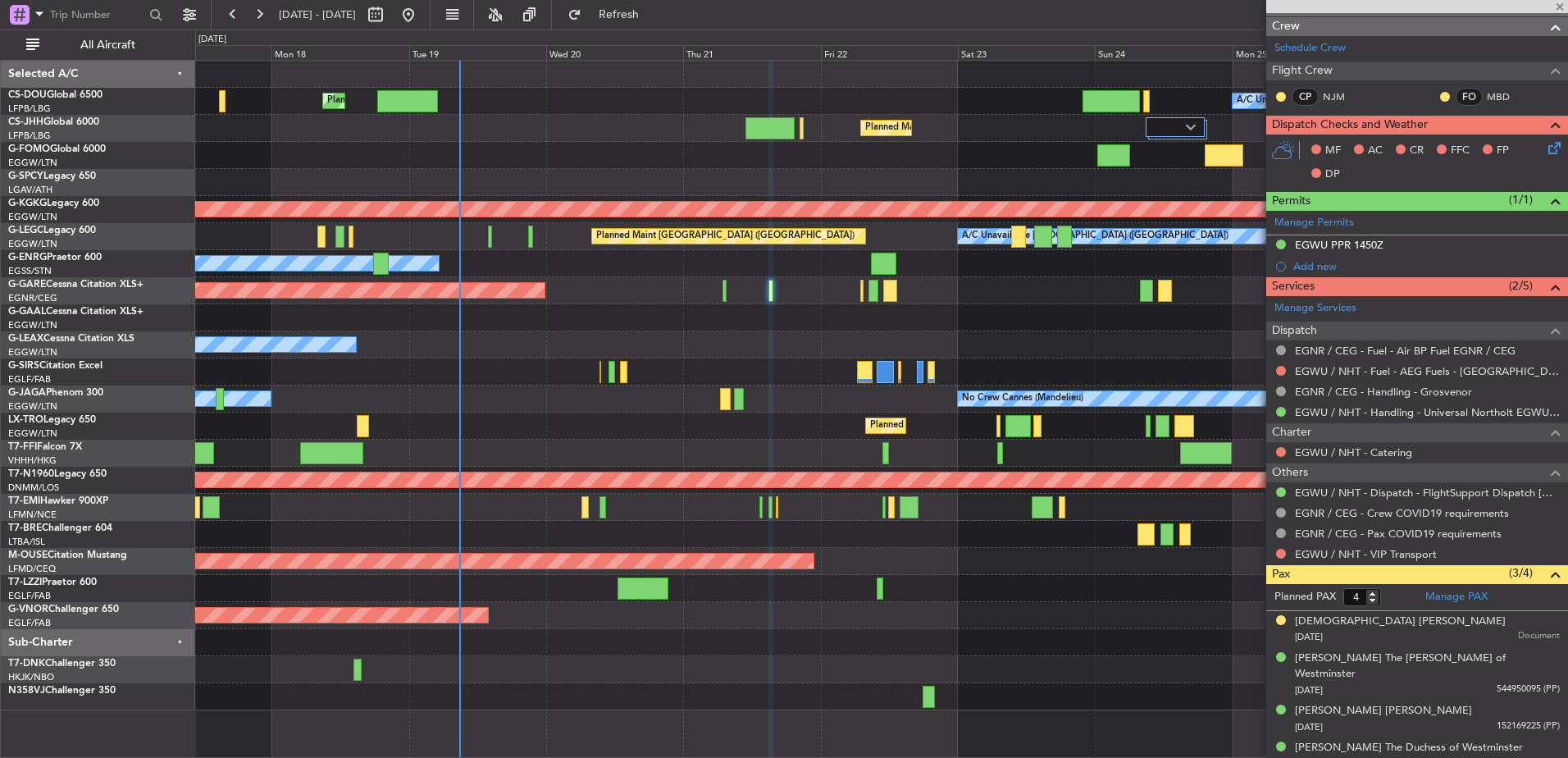
type input "+00:05"
type input "7"
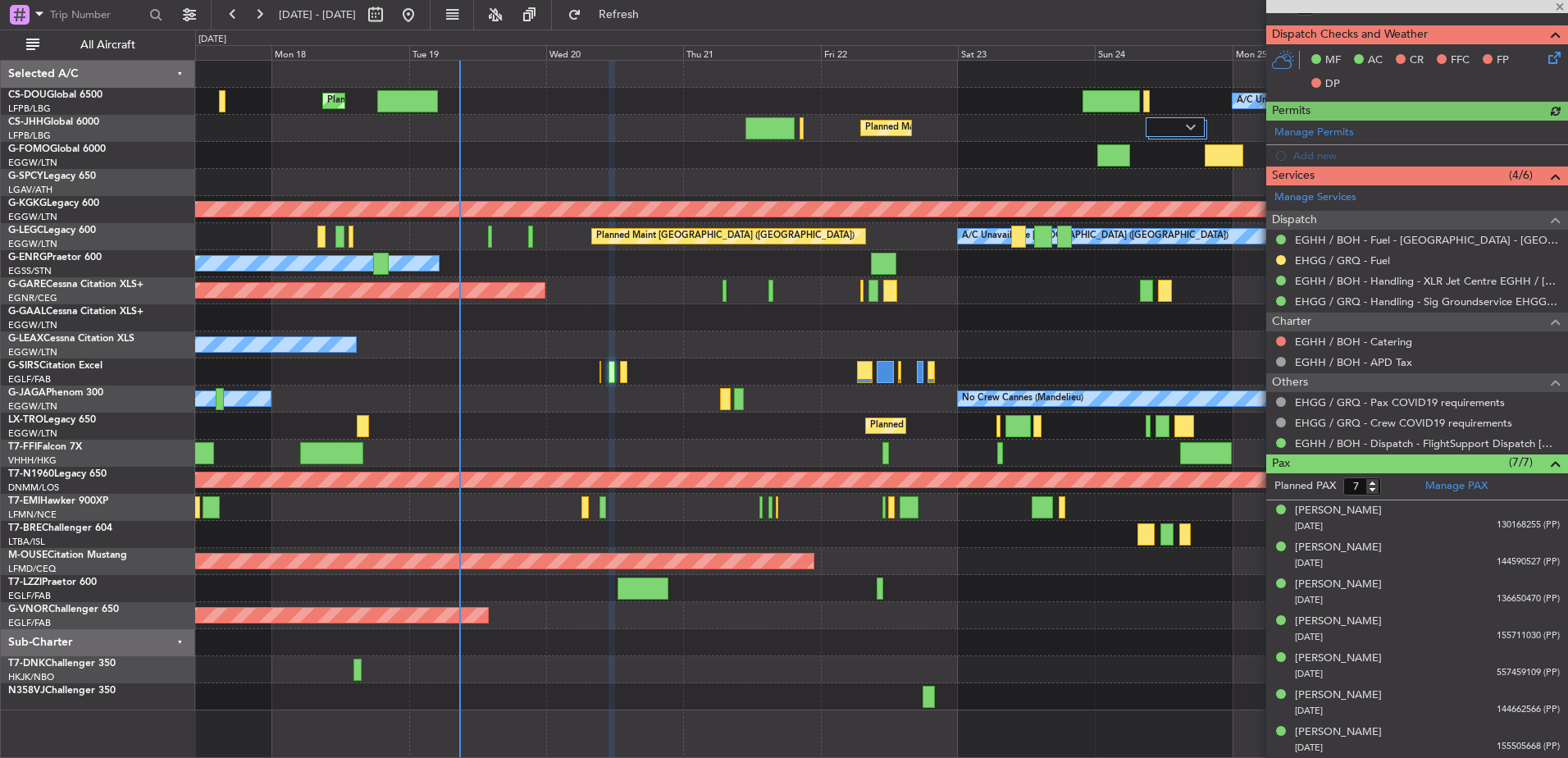
scroll to position [384, 0]
click at [1252, 258] on link "EHGG / GRQ - Fuel" at bounding box center [1342, 261] width 95 height 14
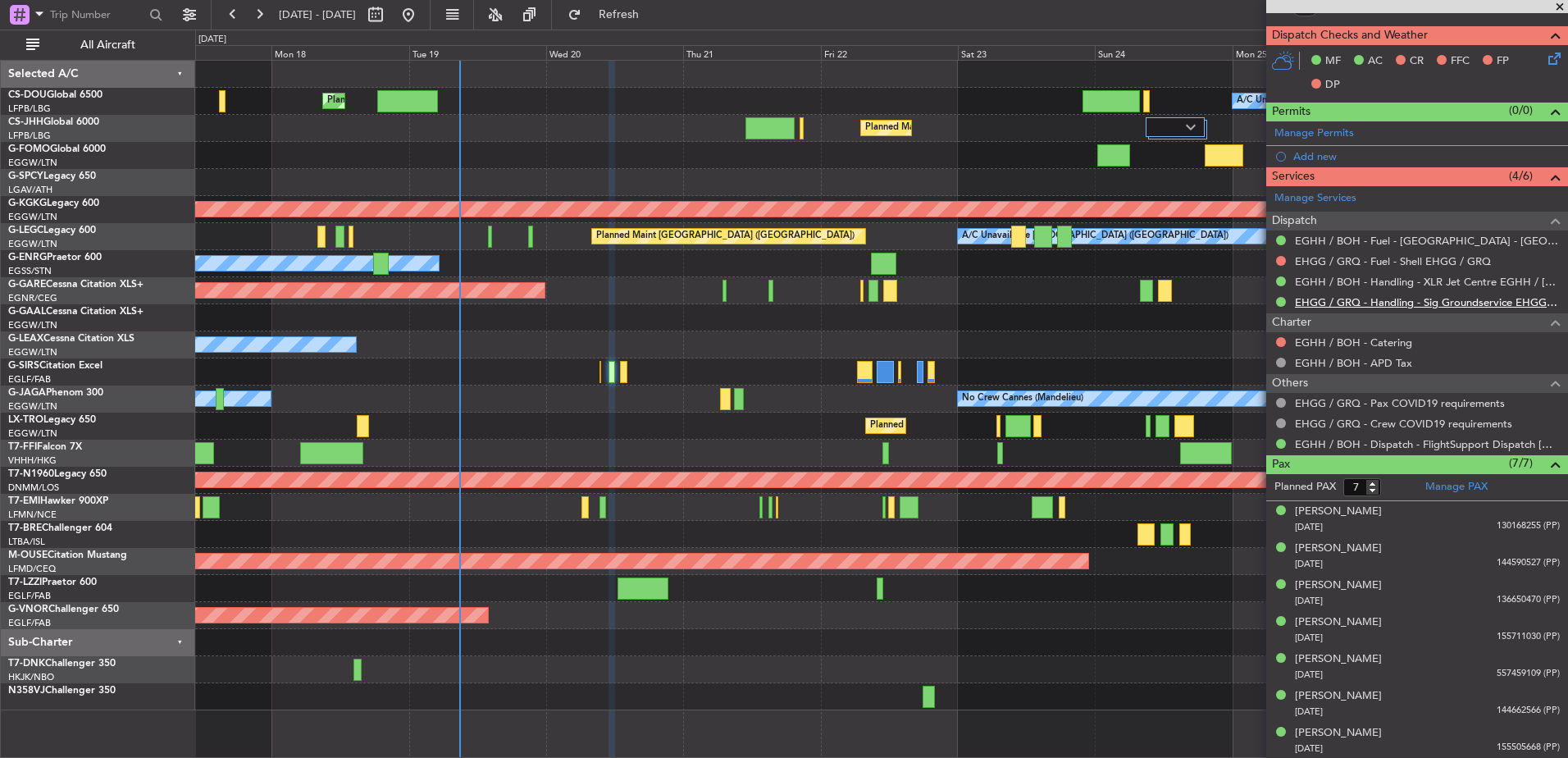
scroll to position [0, 0]
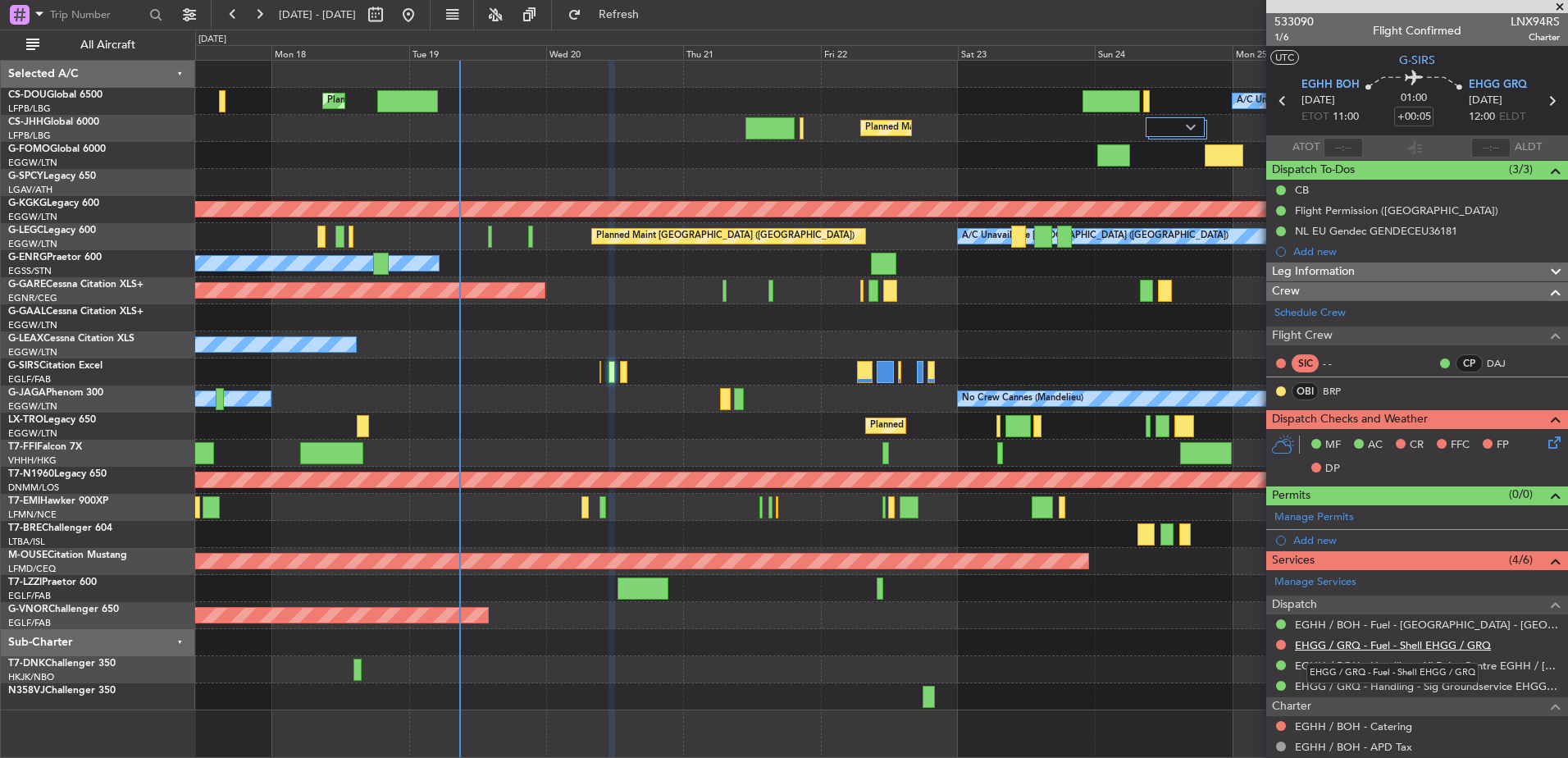
click at [1252, 646] on link "EHGG / GRQ - Fuel - Shell EHGG / GRQ" at bounding box center [1393, 645] width 196 height 14
click at [659, 25] on button "Refresh" at bounding box center [609, 15] width 99 height 27
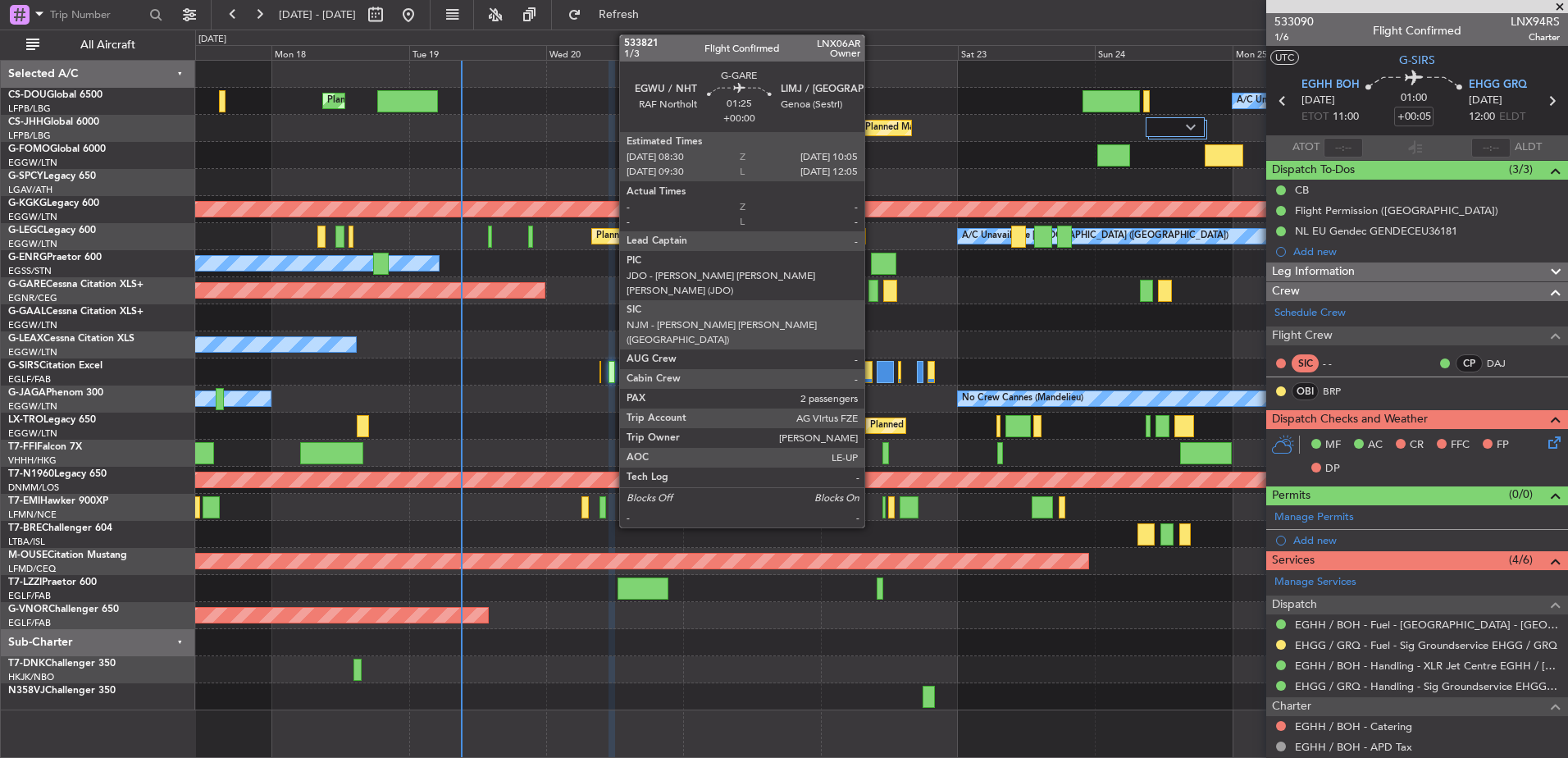
click at [872, 286] on div at bounding box center [873, 291] width 10 height 22
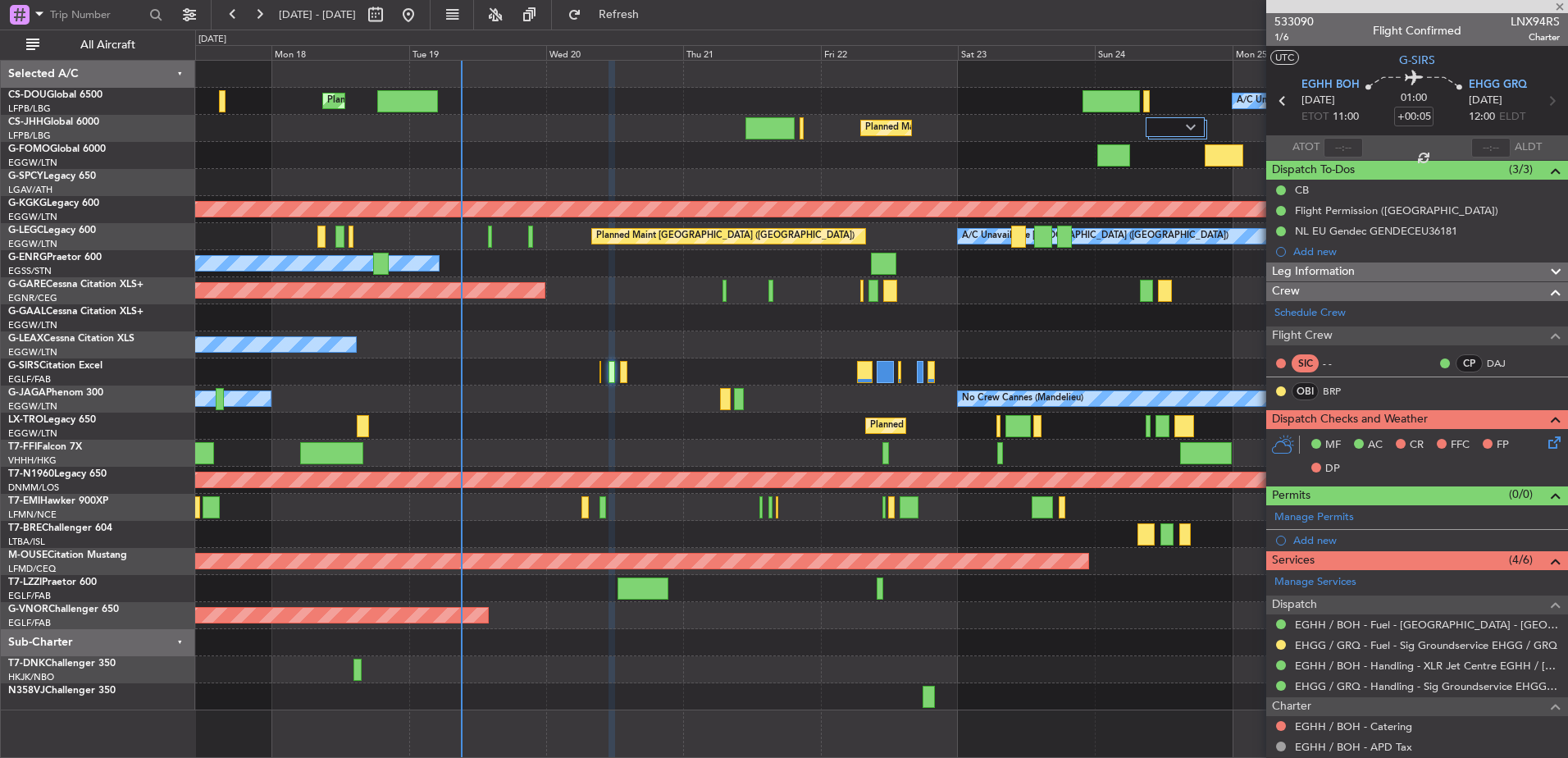
type input "2"
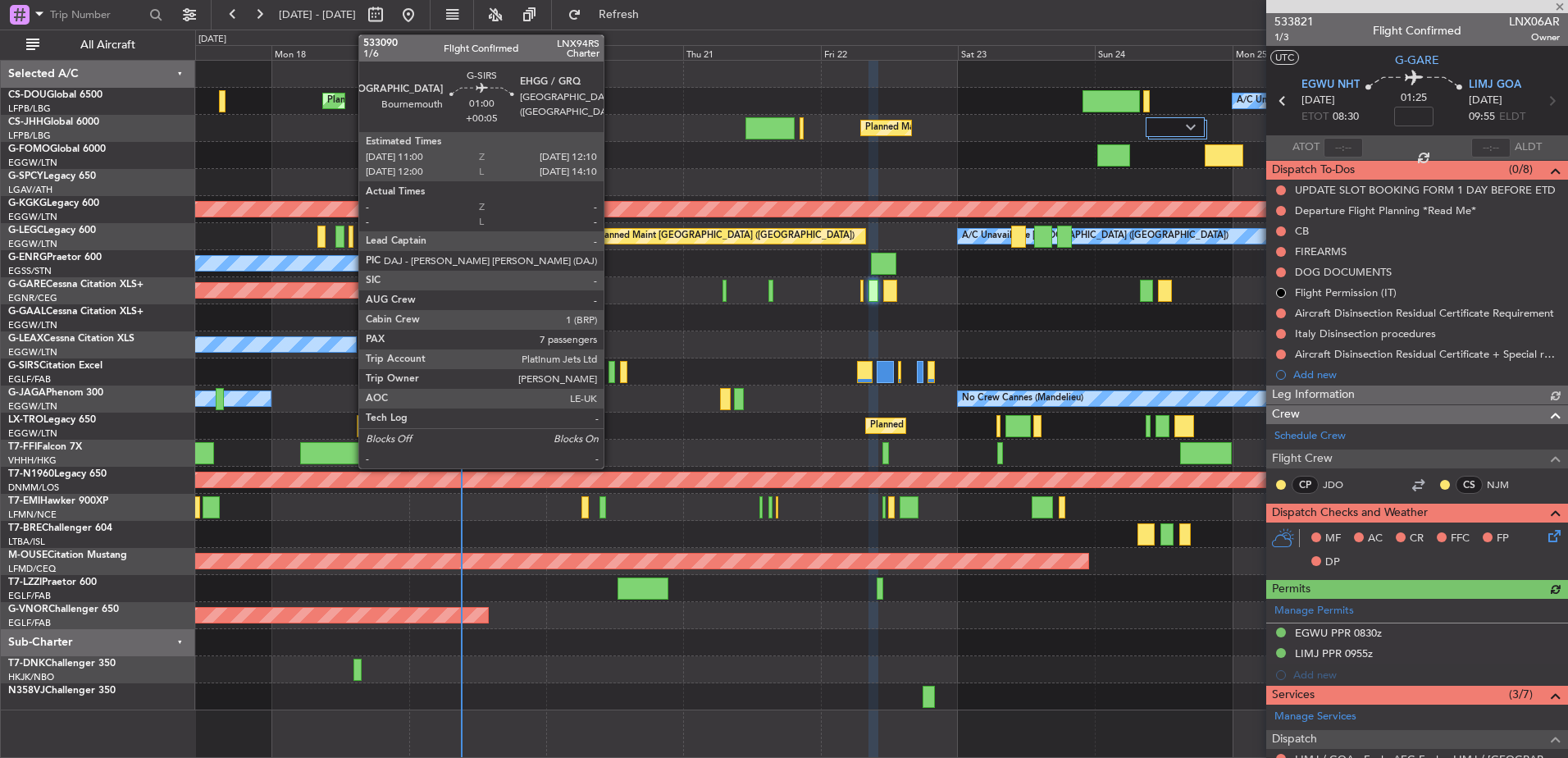
click at [611, 377] on div at bounding box center [612, 371] width 7 height 22
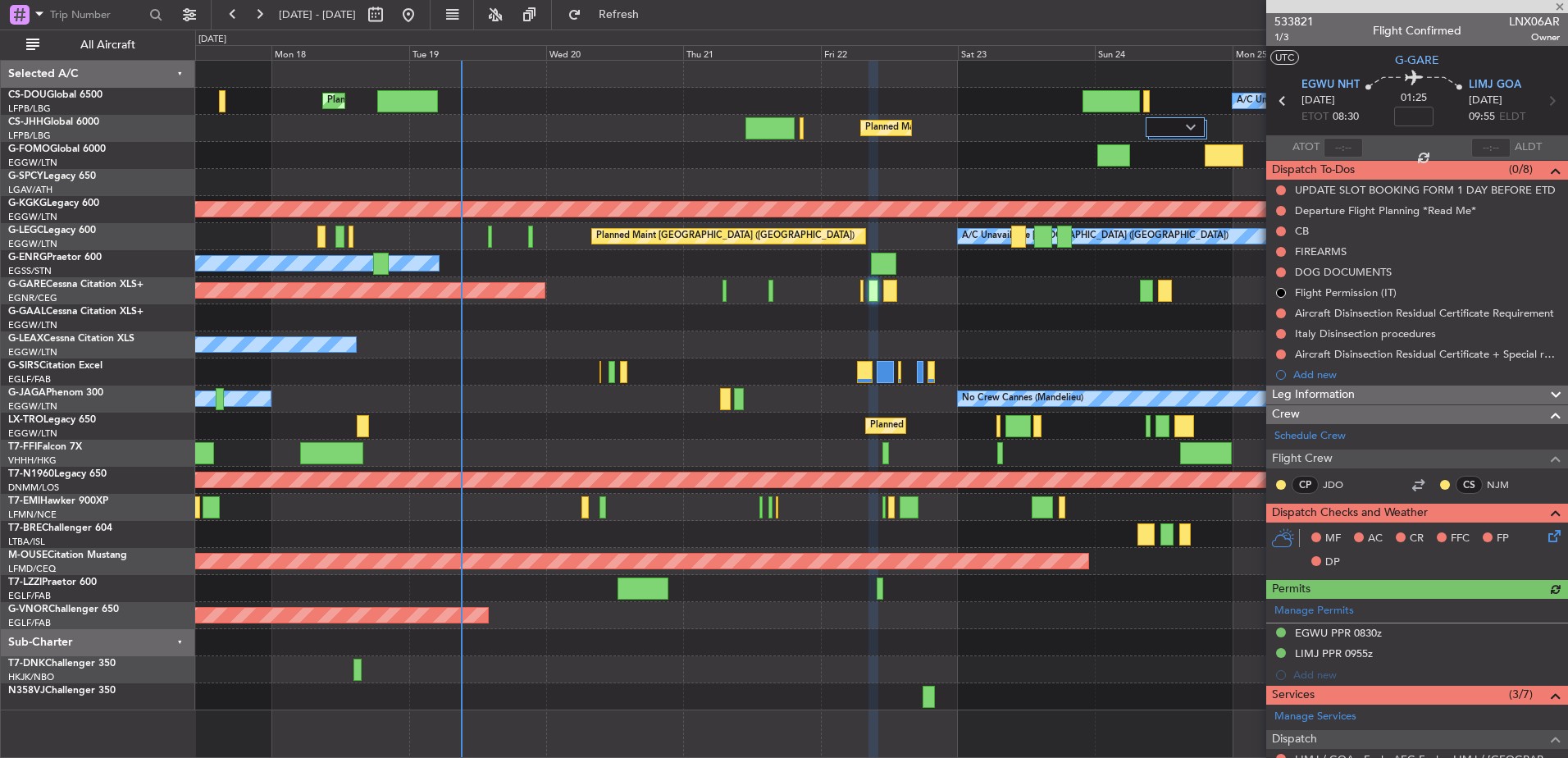
type input "+00:05"
type input "7"
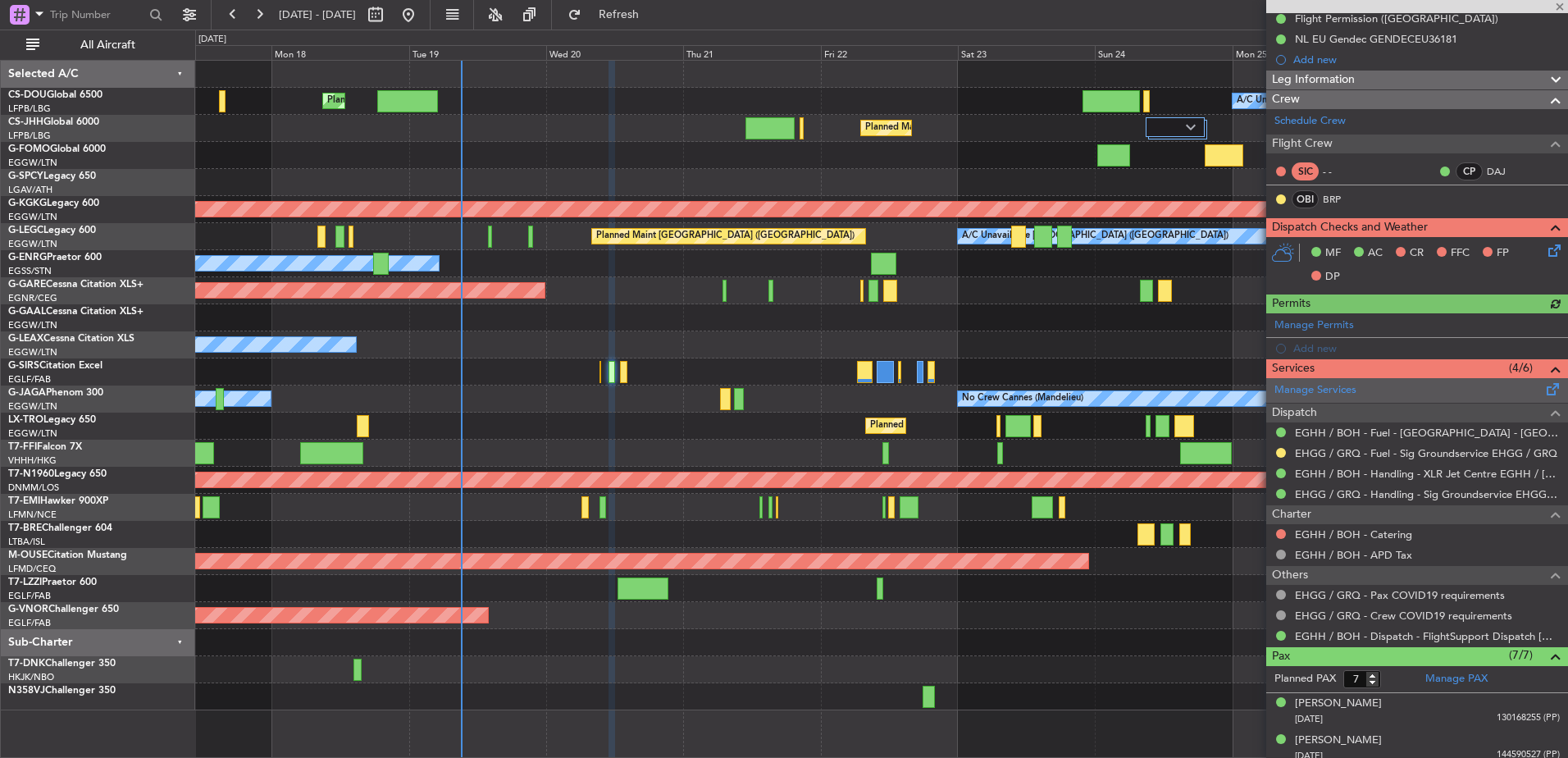
scroll to position [194, 0]
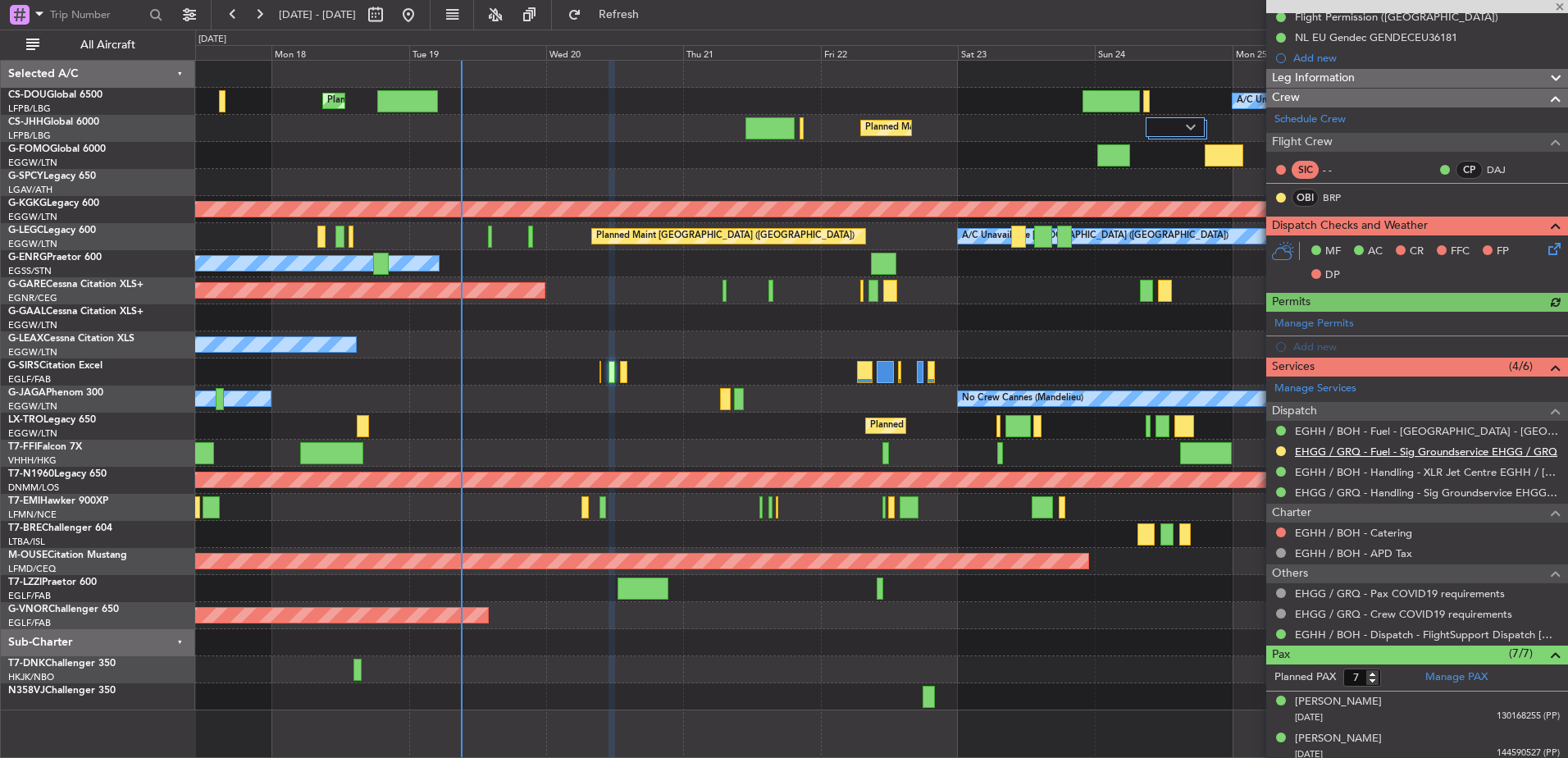
click at [1252, 447] on link "EHGG / GRQ - Fuel - Sig Groundservice EHGG / GRQ" at bounding box center [1426, 451] width 262 height 14
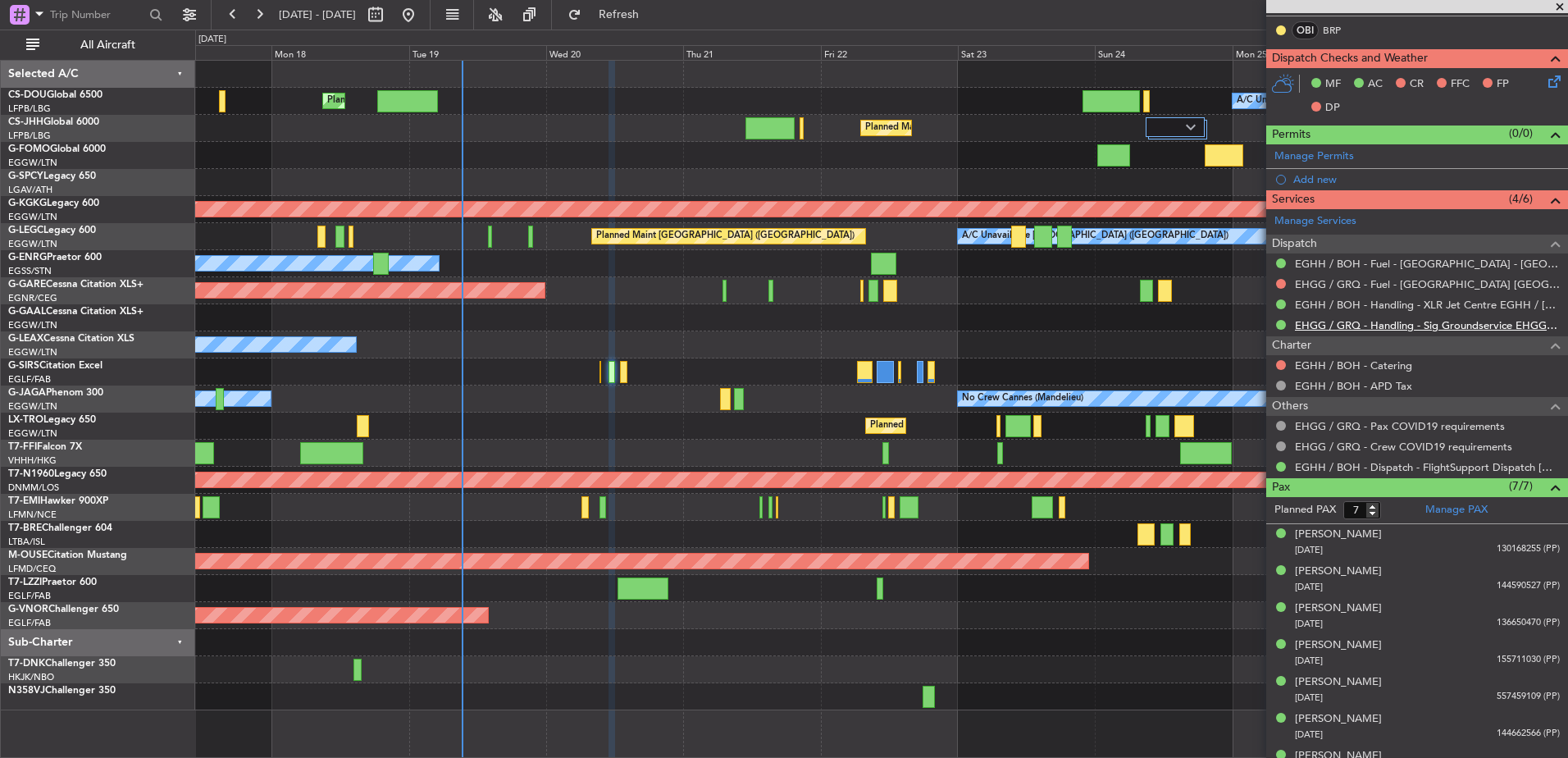
scroll to position [362, 0]
click at [1252, 285] on link "EHGG / GRQ - Fuel - Groningen Airport EHGG / GRQ" at bounding box center [1428, 283] width 265 height 14
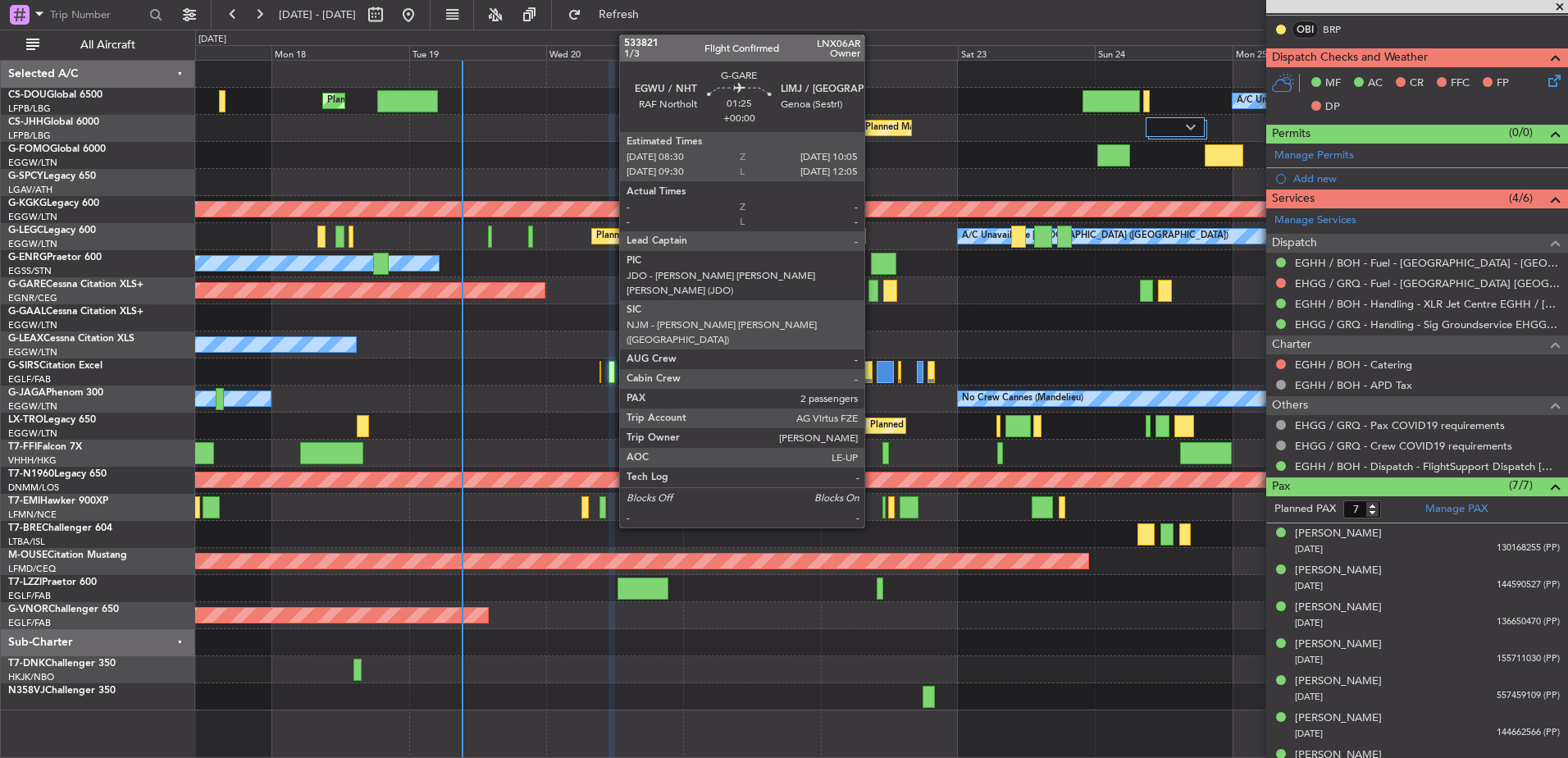
click at [874, 289] on div at bounding box center [873, 291] width 10 height 22
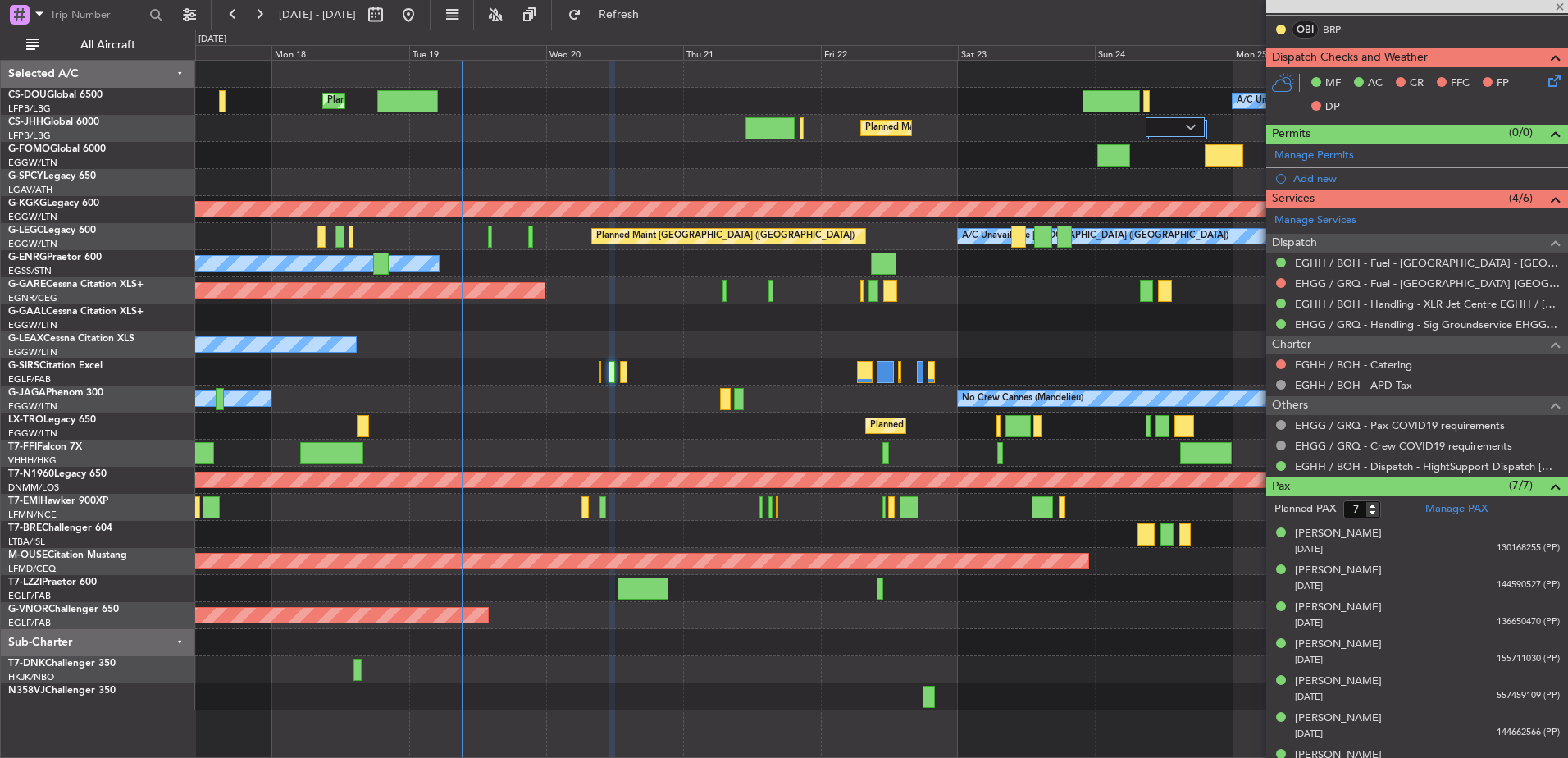
type input "2"
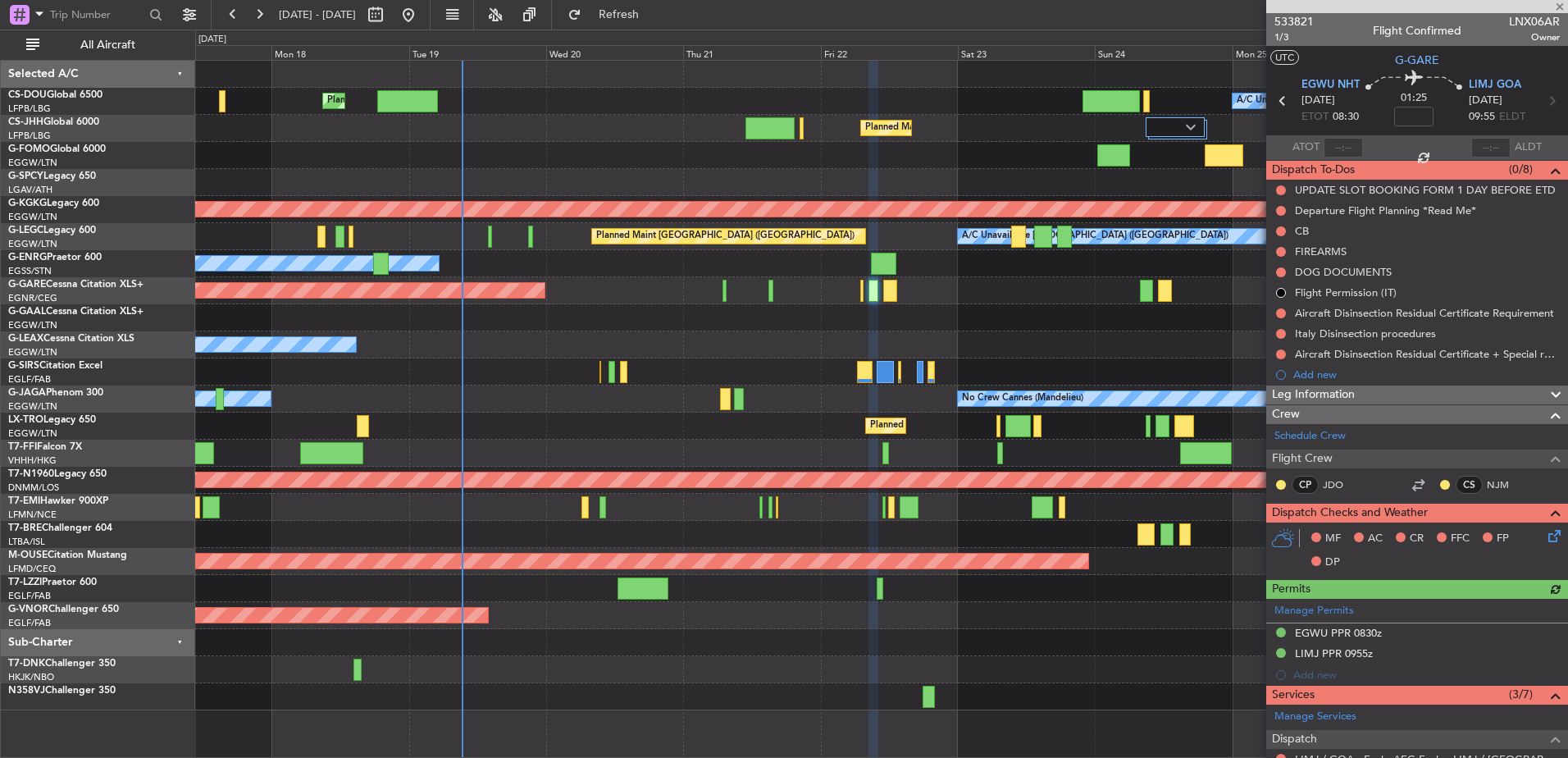
scroll to position [332, 0]
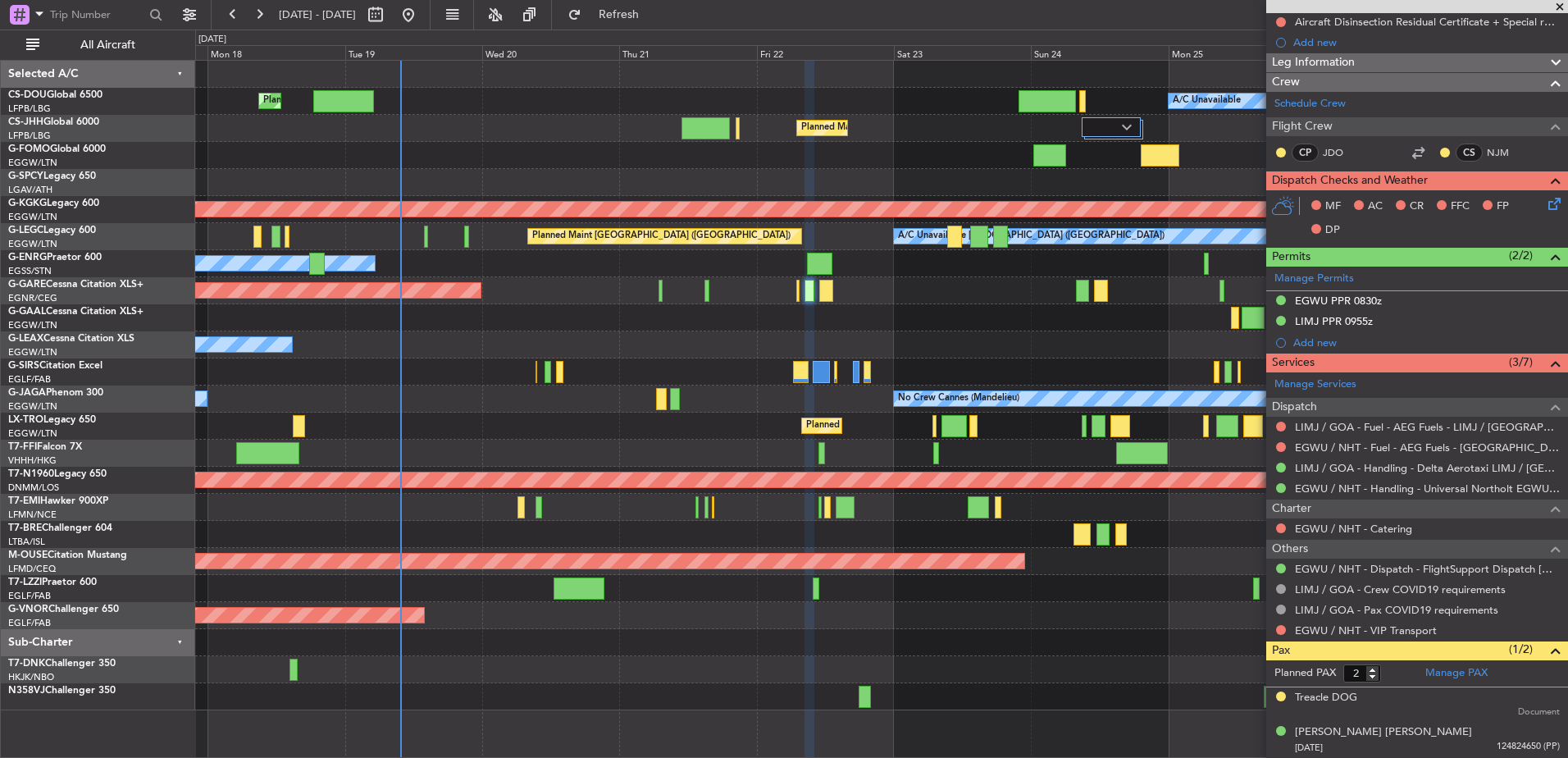
click at [714, 395] on div "Owner No Crew Cannes (Mandelieu)" at bounding box center [882, 399] width 1372 height 27
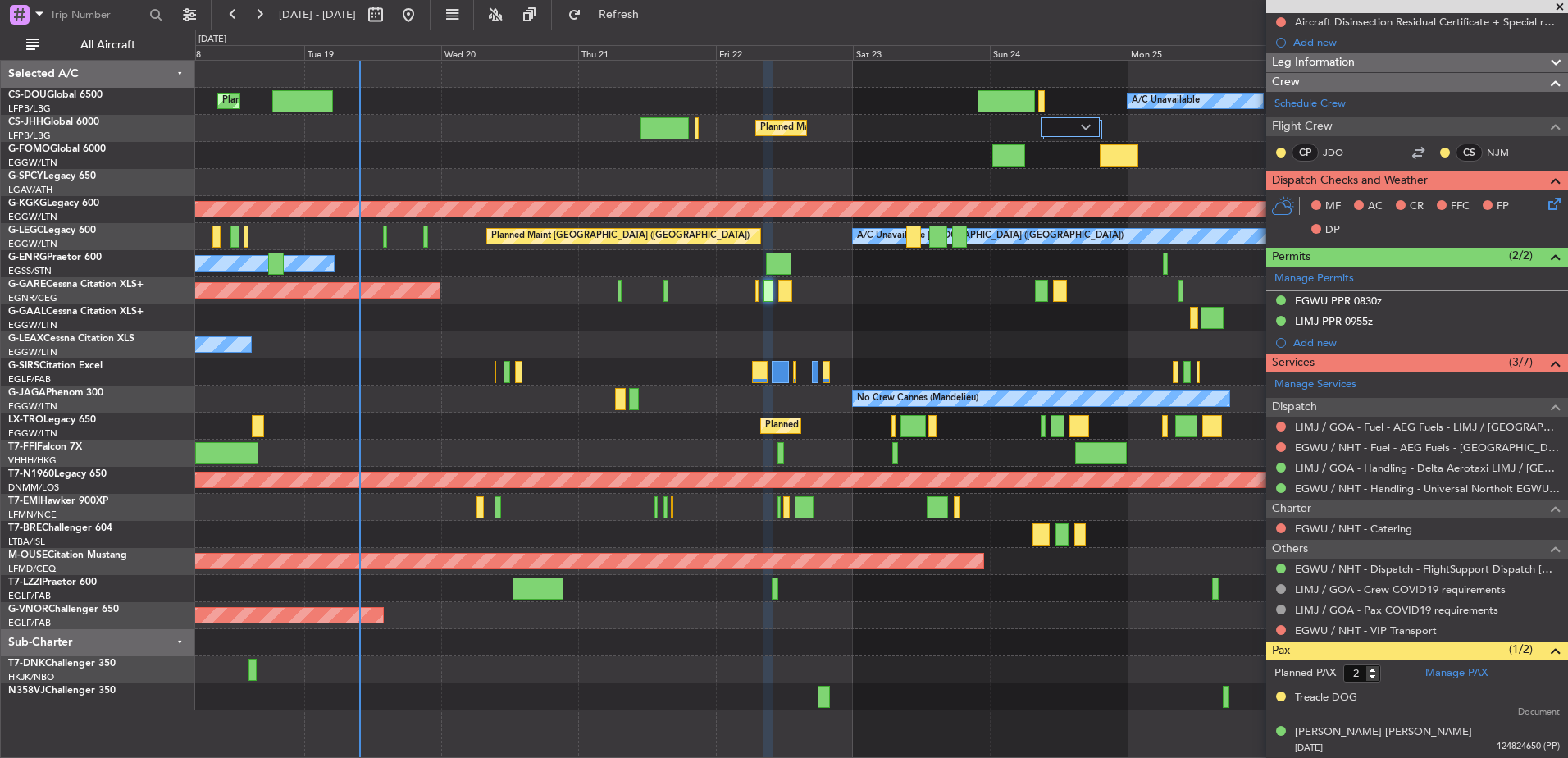
click at [545, 358] on div "Planned Maint London (Luton) Planned Maint Paris (Le Bourget) A/C Unavailable P…" at bounding box center [882, 385] width 1372 height 650
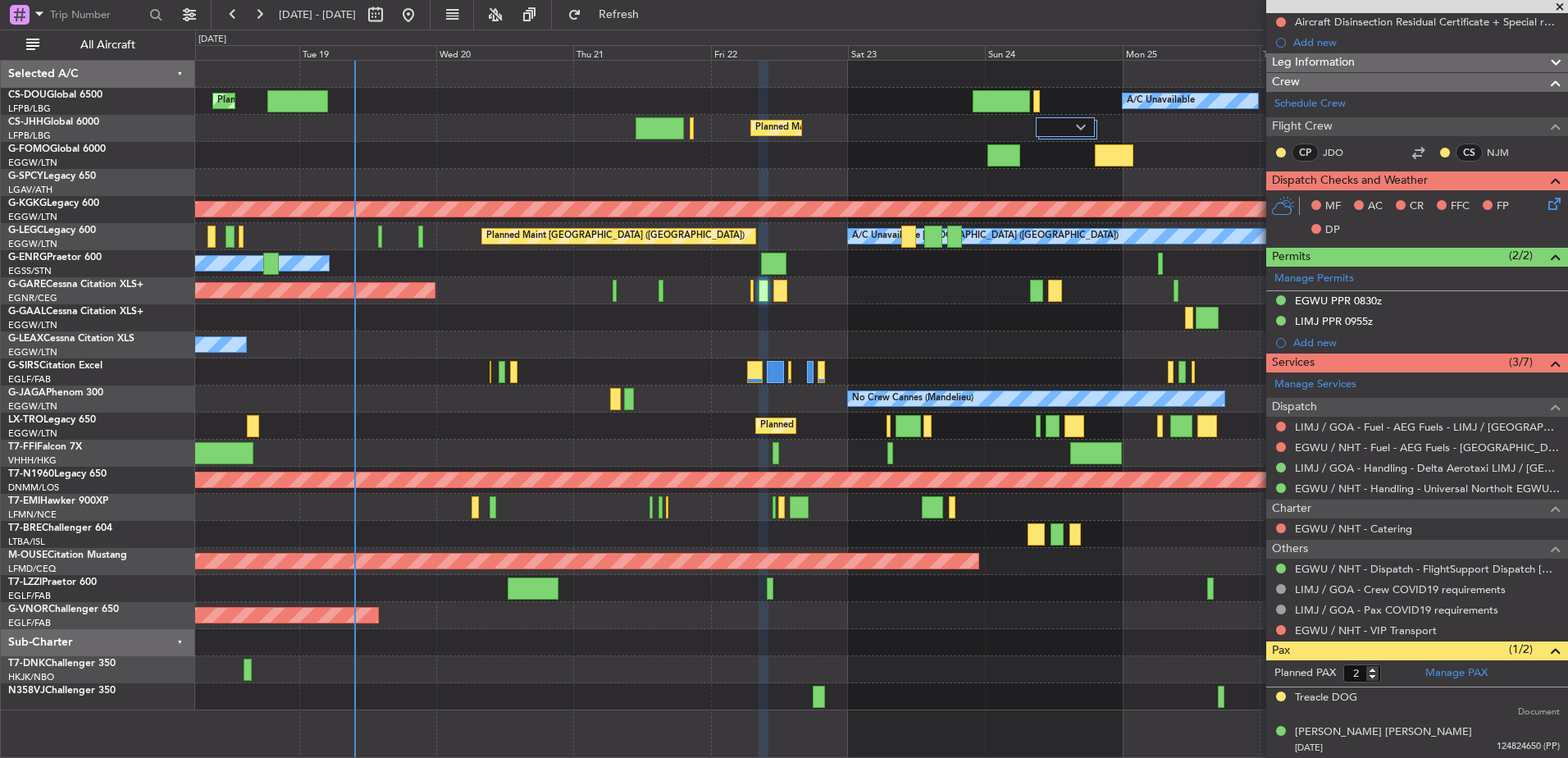
click at [564, 387] on div "Planned Maint London (Luton) Planned Maint Paris (Le Bourget) A/C Unavailable P…" at bounding box center [882, 385] width 1372 height 650
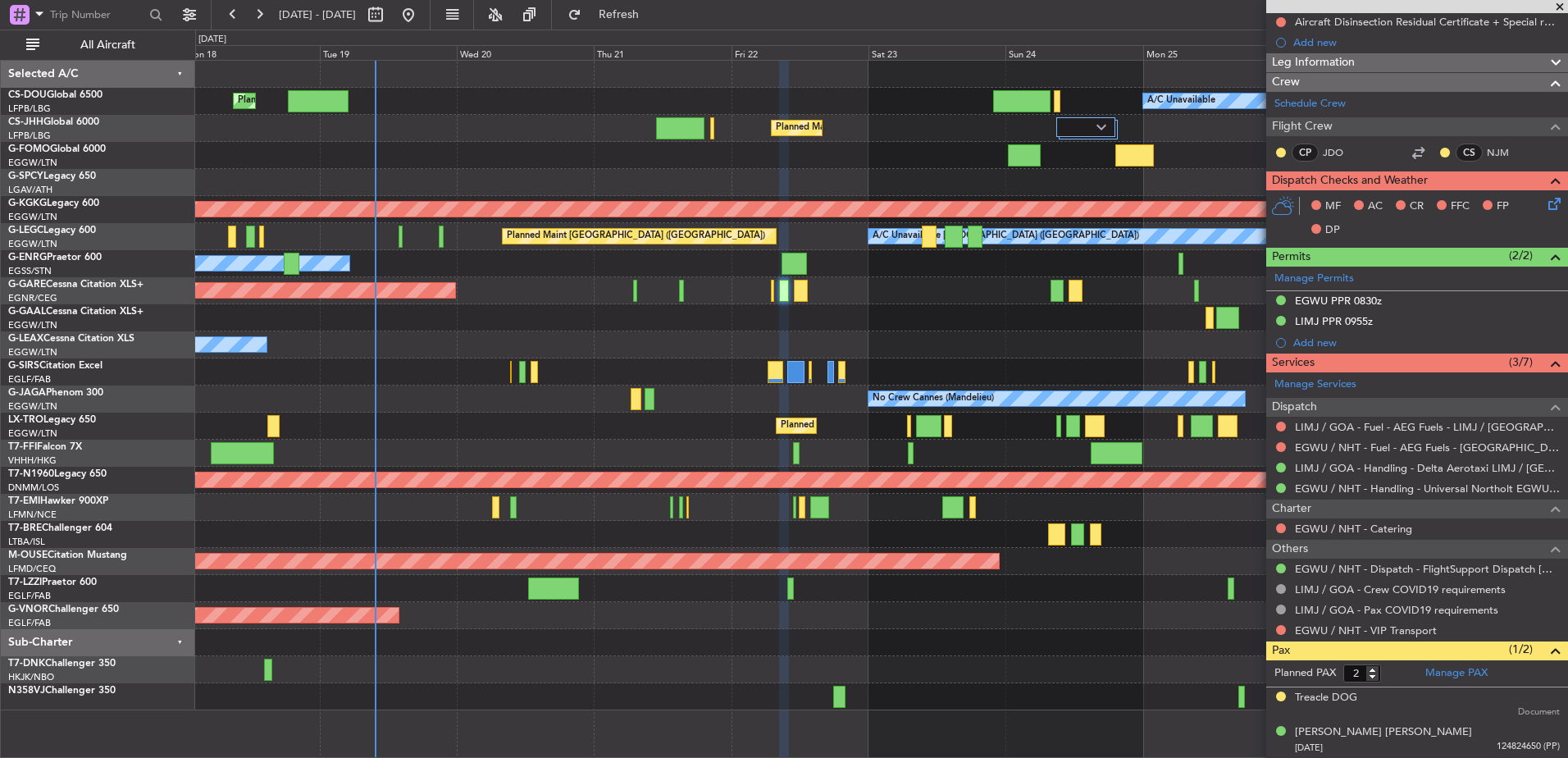
click at [724, 408] on div "No Crew Cannes (Mandelieu) Owner" at bounding box center [882, 399] width 1372 height 27
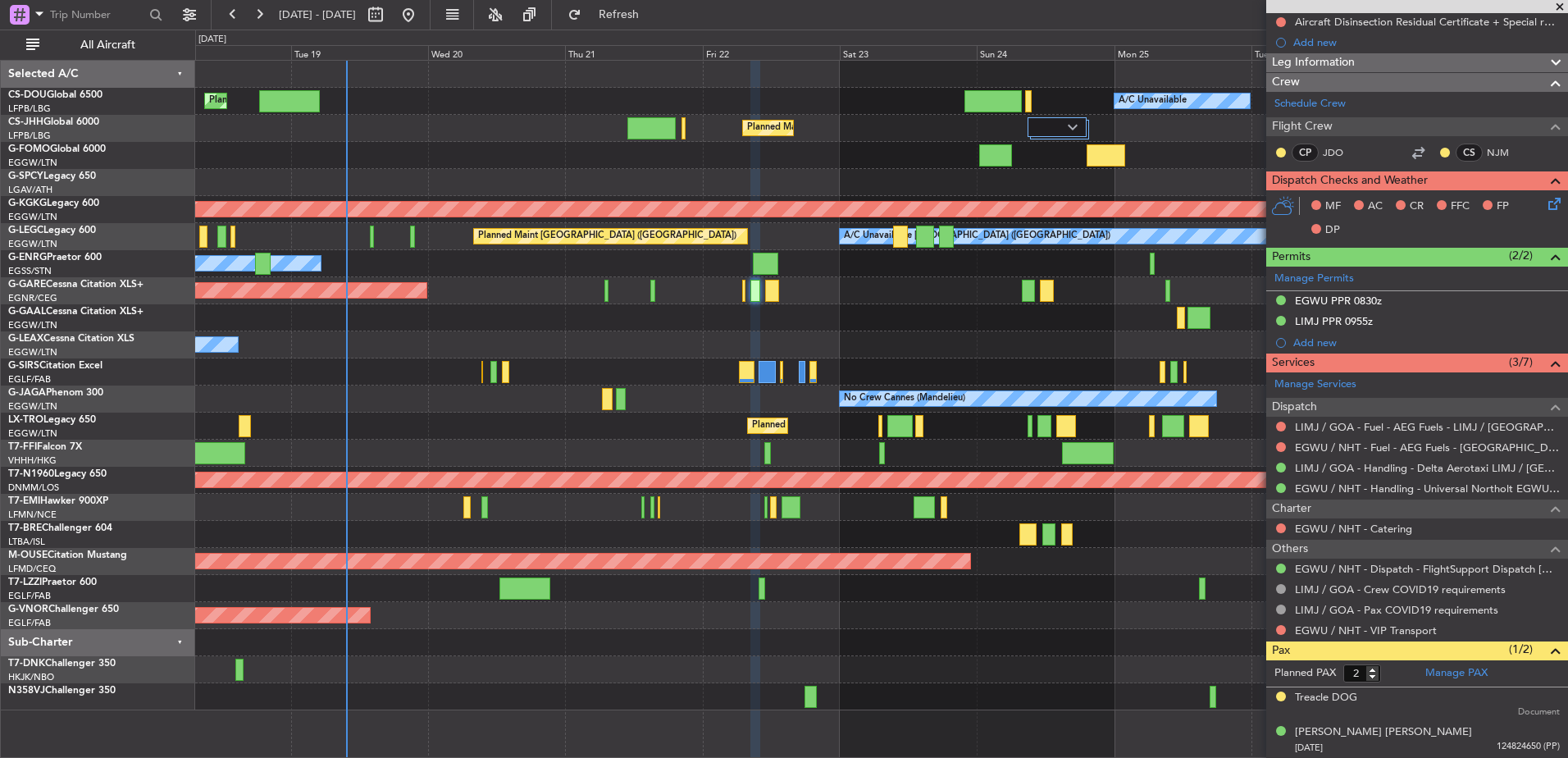
click at [684, 340] on div "Owner" at bounding box center [882, 345] width 1372 height 27
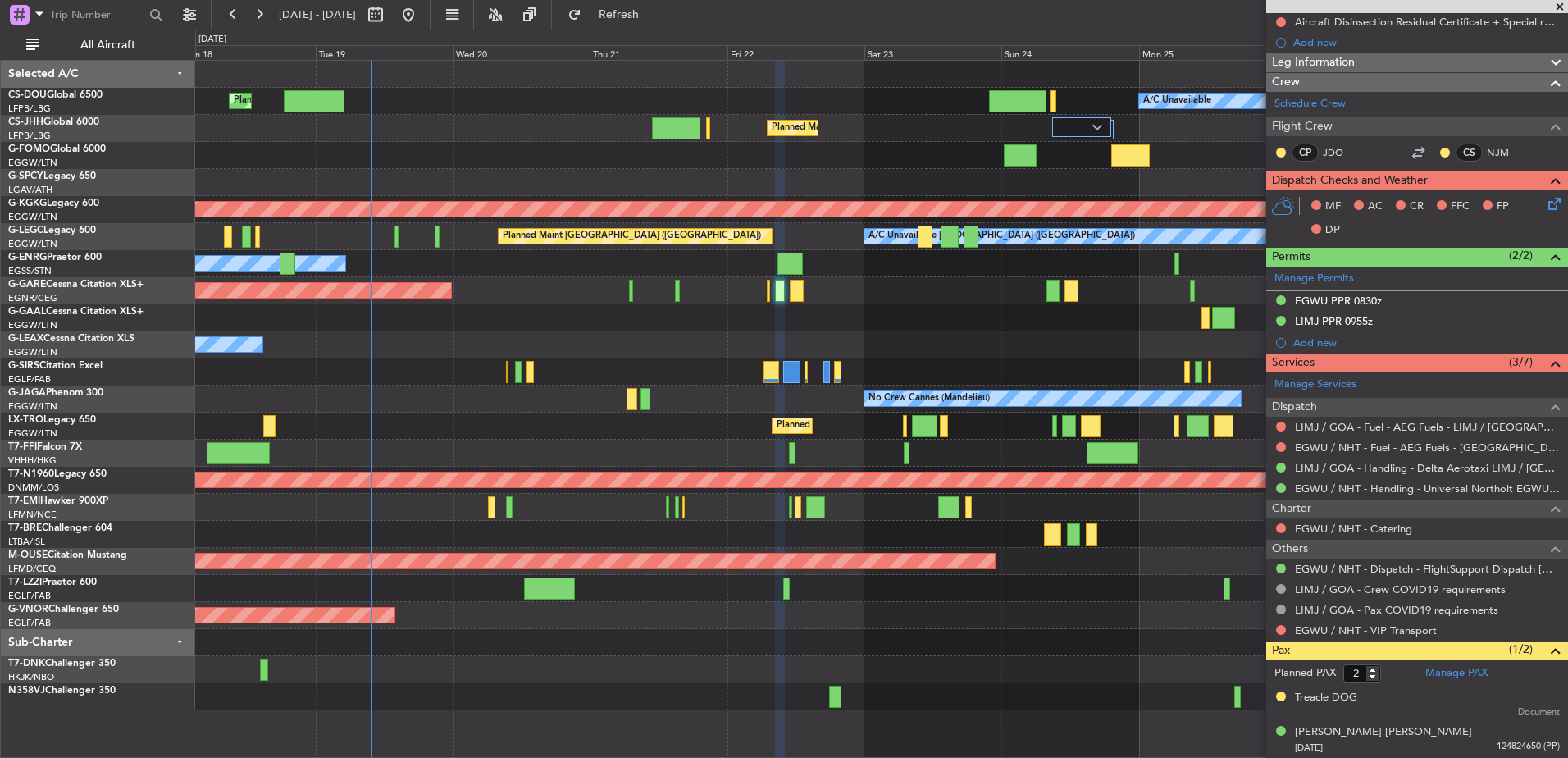
click at [605, 331] on div "Planned Maint Dusseldorf" at bounding box center [882, 317] width 1372 height 27
click at [656, 300] on div "Unplanned Maint [PERSON_NAME]" at bounding box center [882, 291] width 1372 height 27
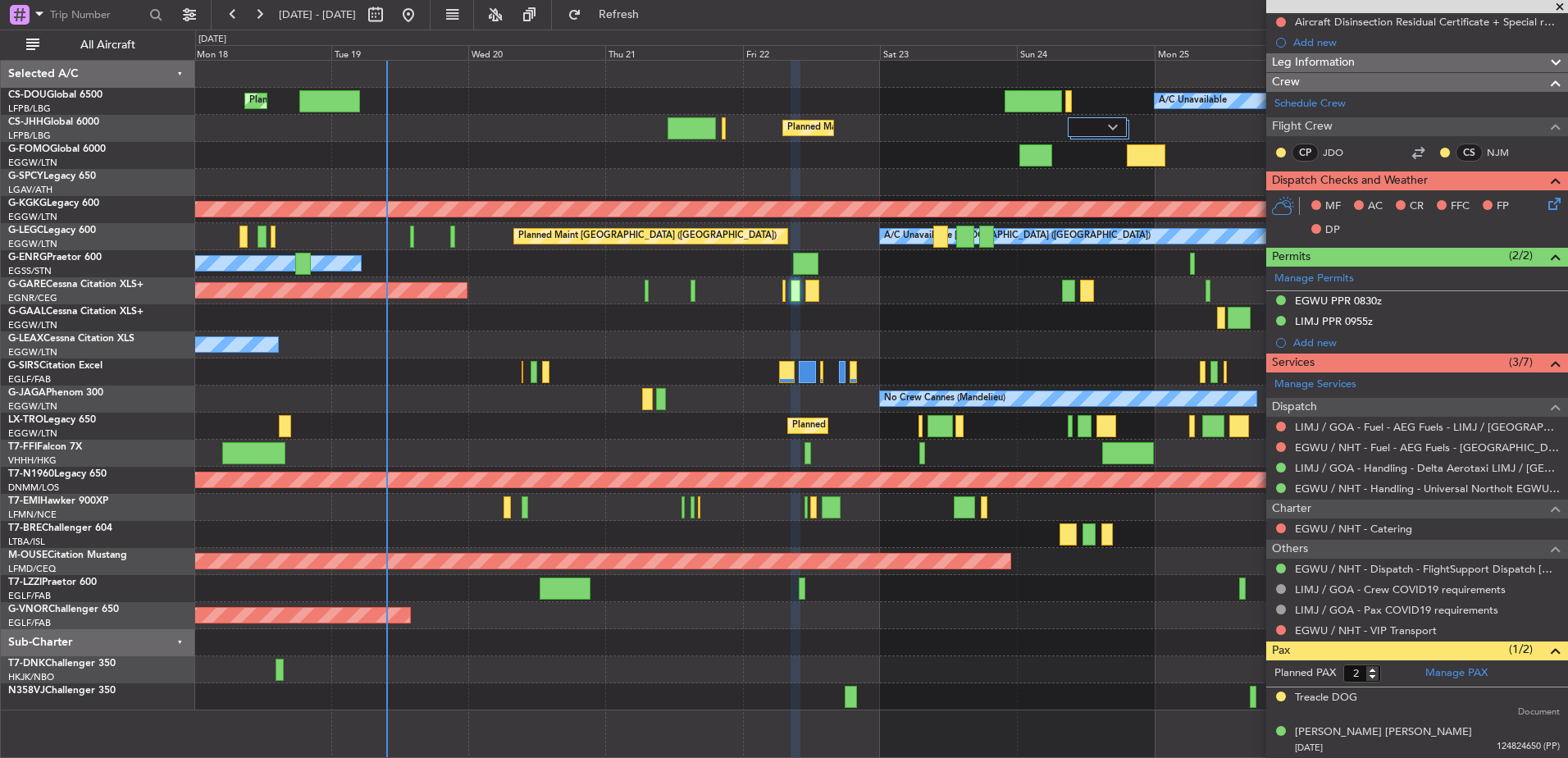
click at [666, 303] on div "Unplanned Maint [PERSON_NAME]" at bounding box center [882, 291] width 1372 height 27
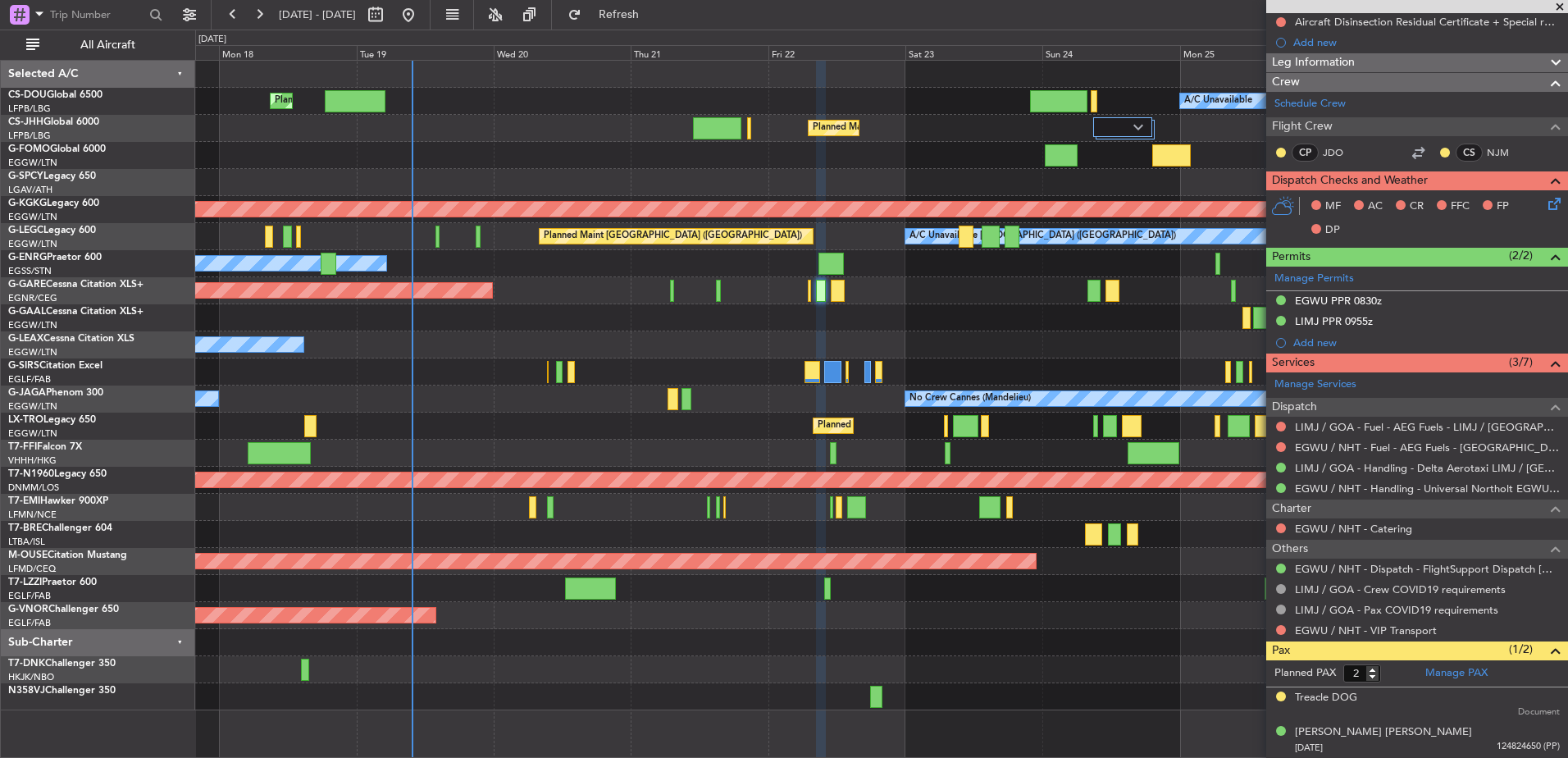
click at [692, 312] on div "Planned Maint London (Luton) Planned Maint Paris (Le Bourget) A/C Unavailable P…" at bounding box center [882, 385] width 1372 height 650
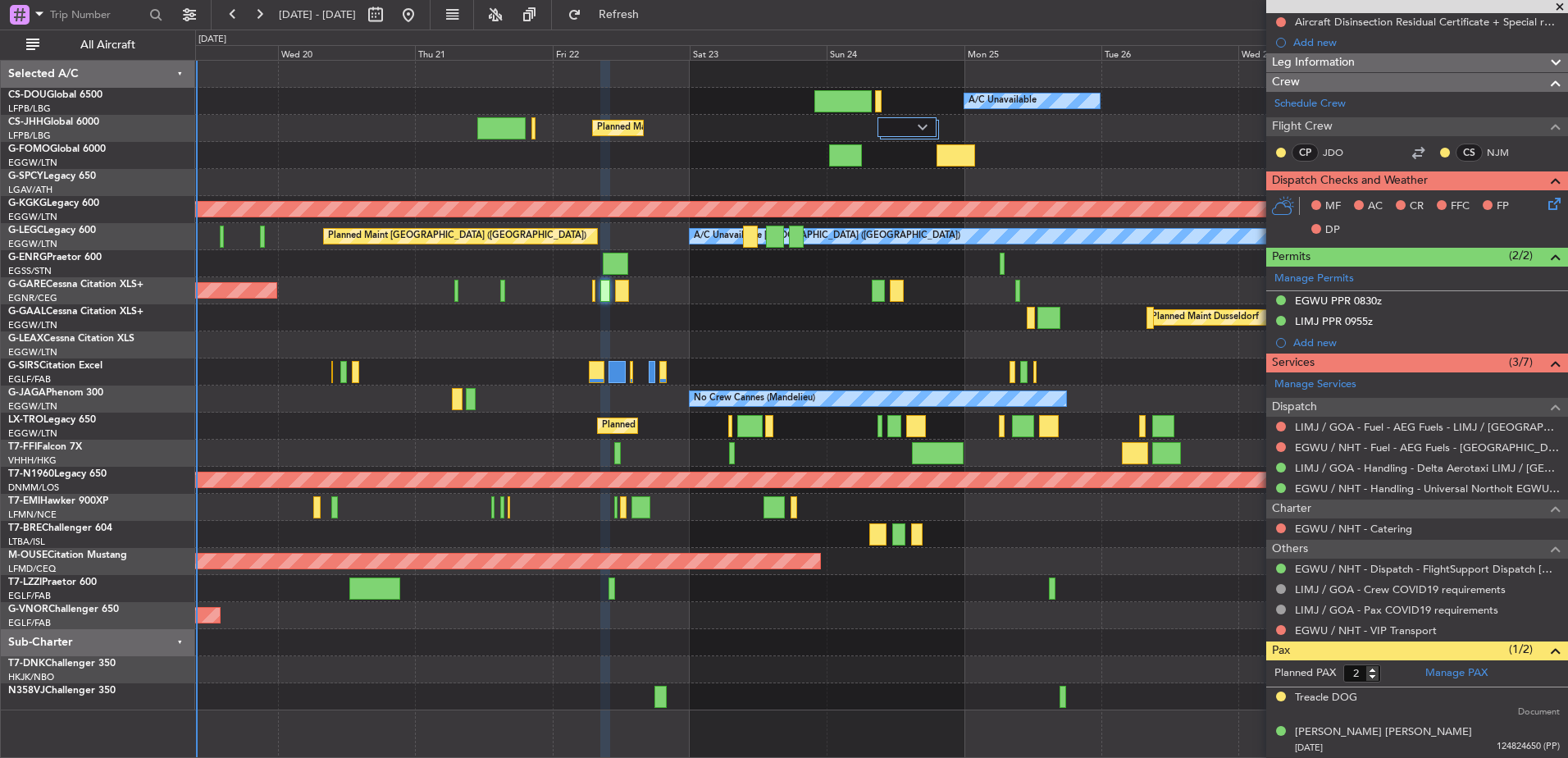
click at [526, 424] on div "Planned Maint [GEOGRAPHIC_DATA] ([GEOGRAPHIC_DATA])" at bounding box center [882, 426] width 1372 height 27
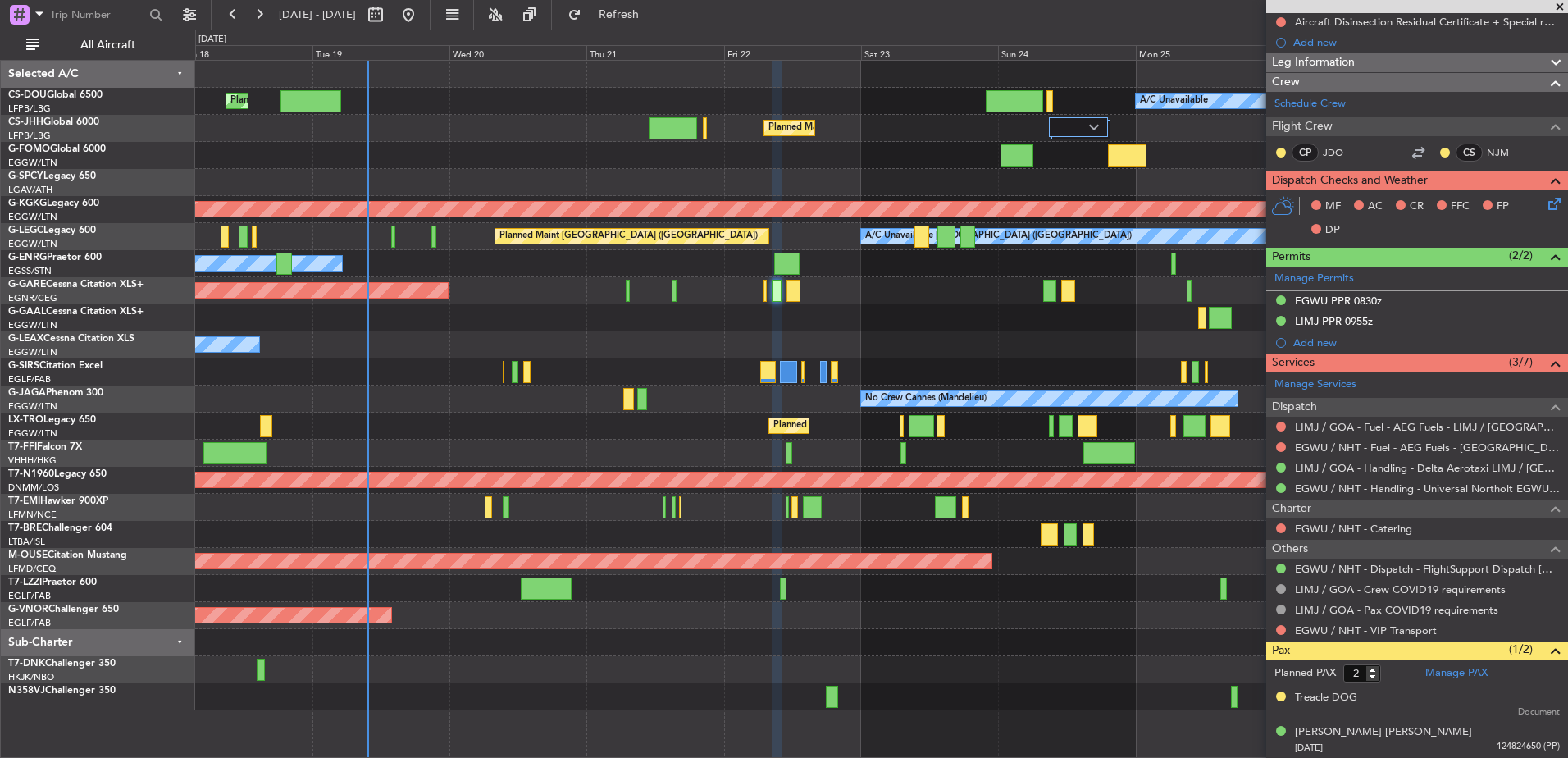
click at [892, 375] on div at bounding box center [882, 371] width 1372 height 27
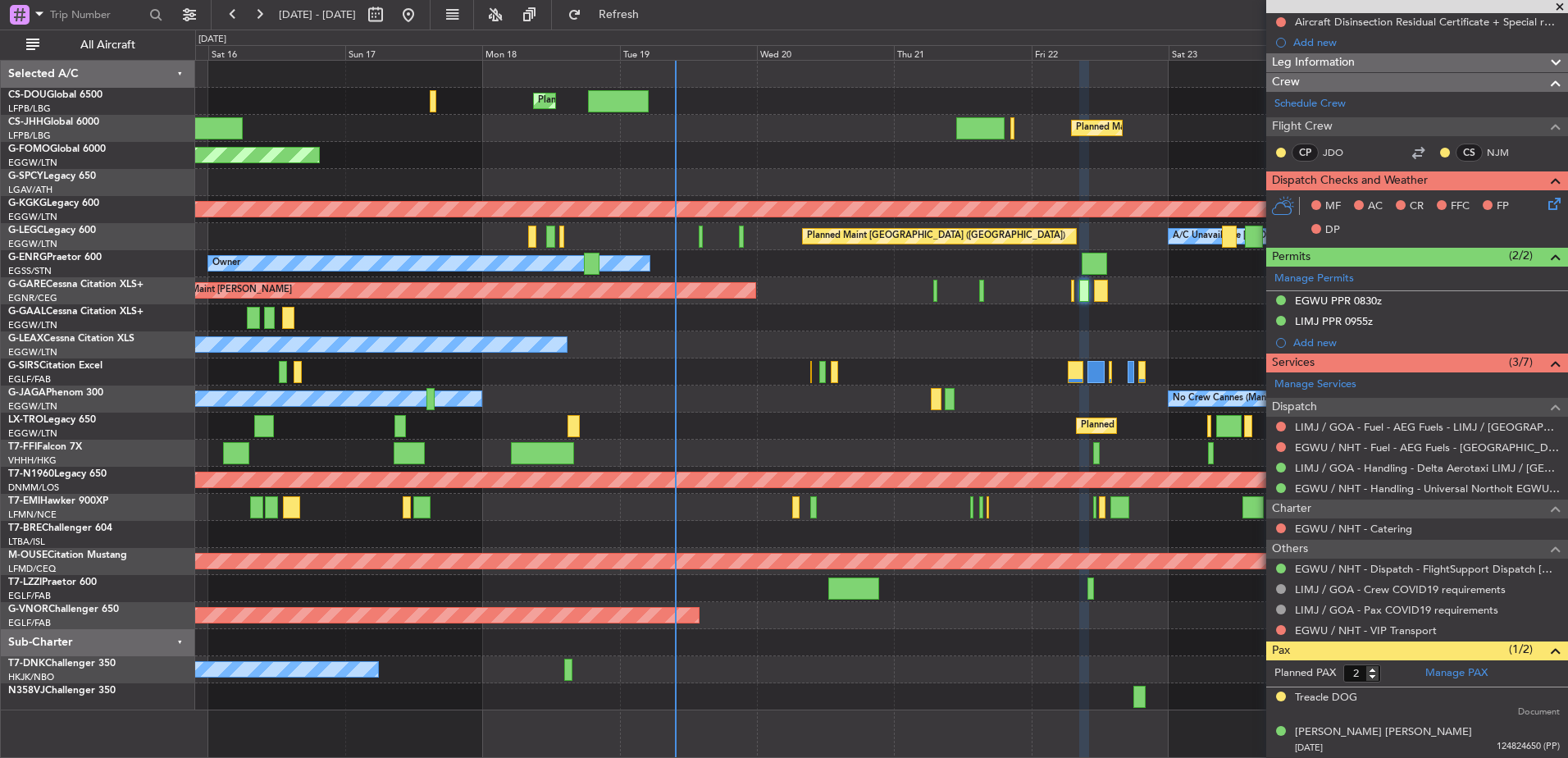
click at [783, 299] on div "Unplanned Maint [PERSON_NAME]" at bounding box center [882, 291] width 1372 height 27
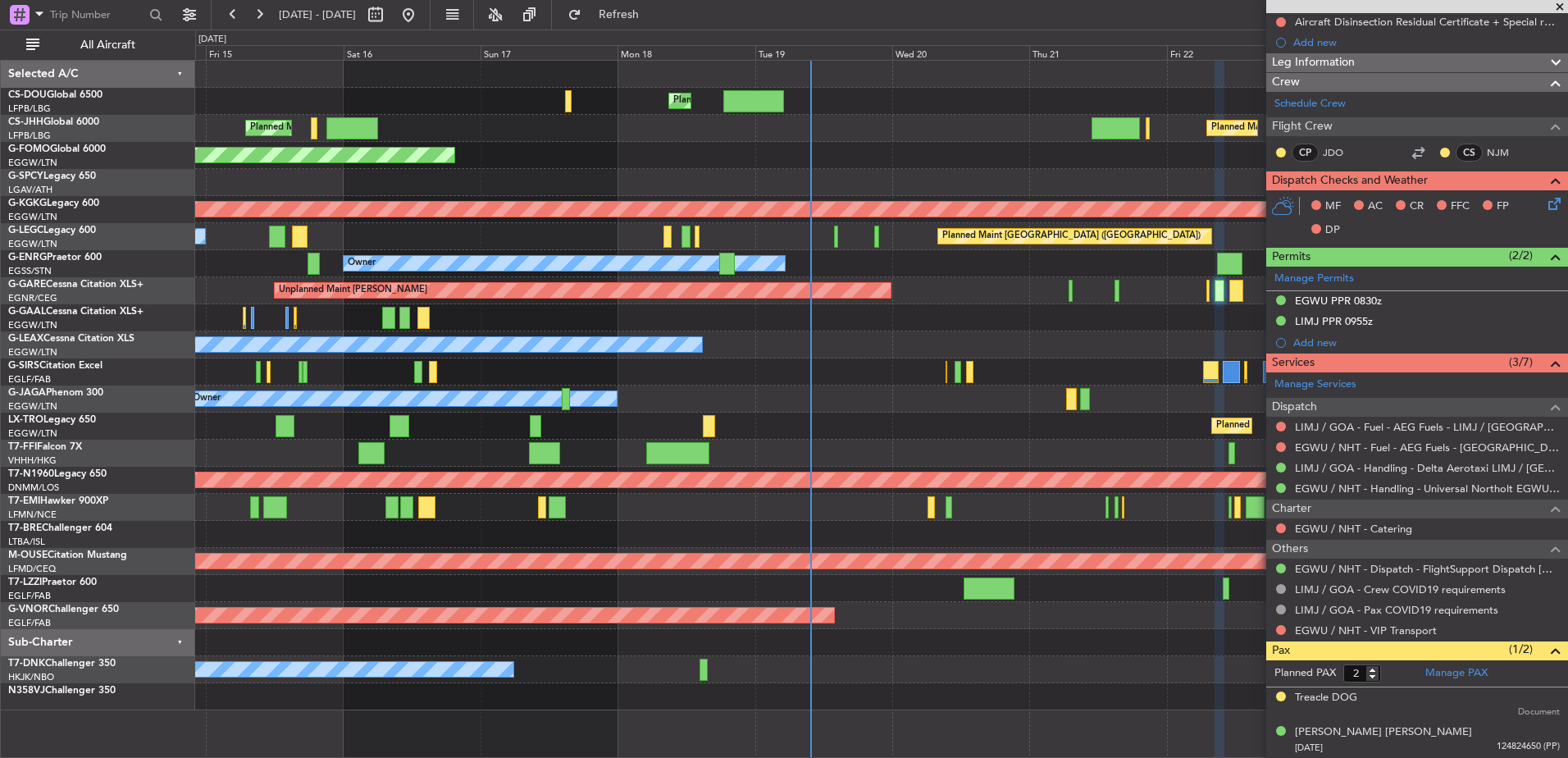
click at [666, 282] on div "Unplanned Maint [PERSON_NAME]" at bounding box center [582, 290] width 618 height 16
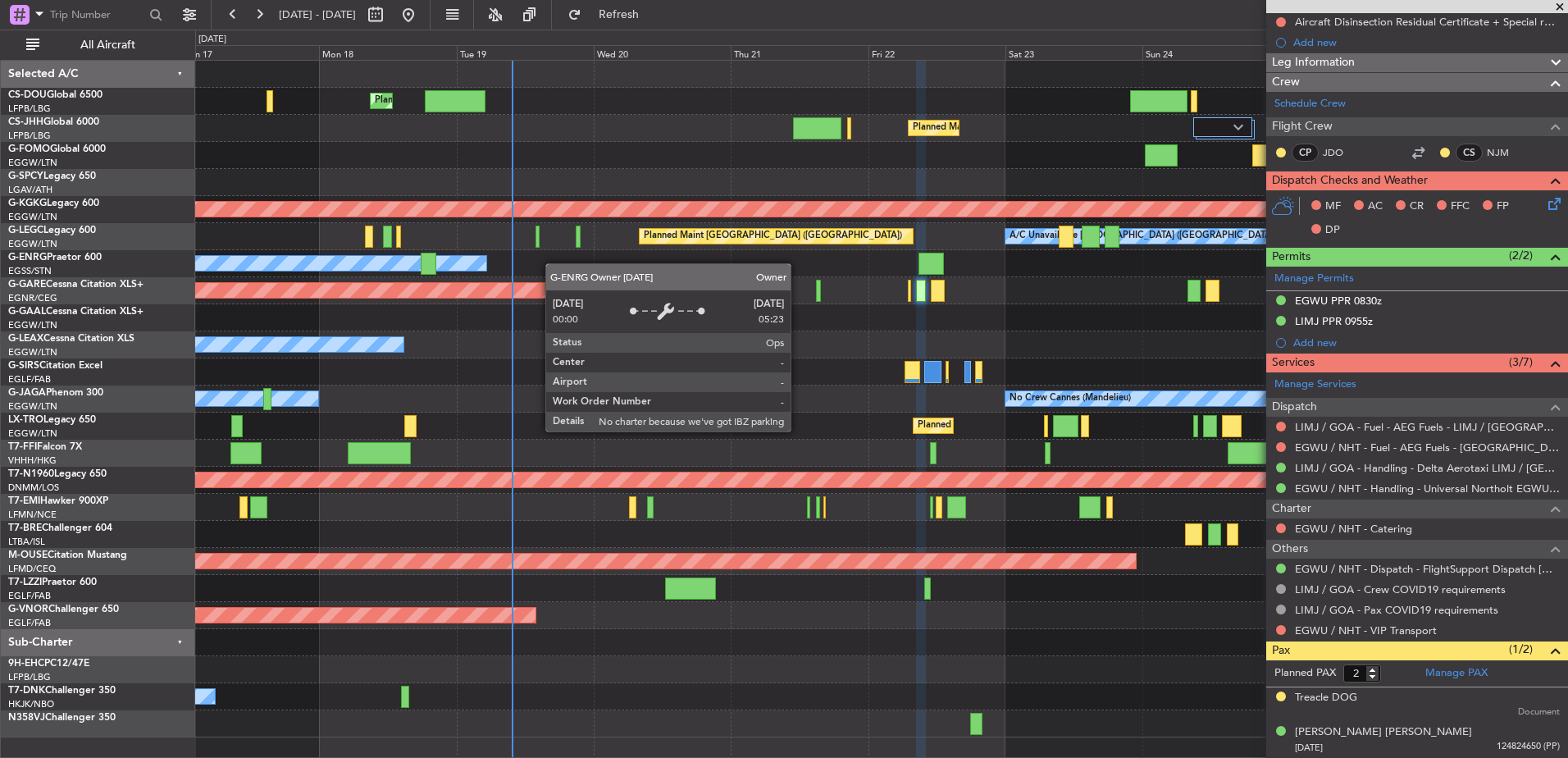
click at [509, 261] on div "Planned Maint London (Luton) A/C Unavailable Planned Maint Paris (Le Bourget) P…" at bounding box center [882, 398] width 1372 height 676
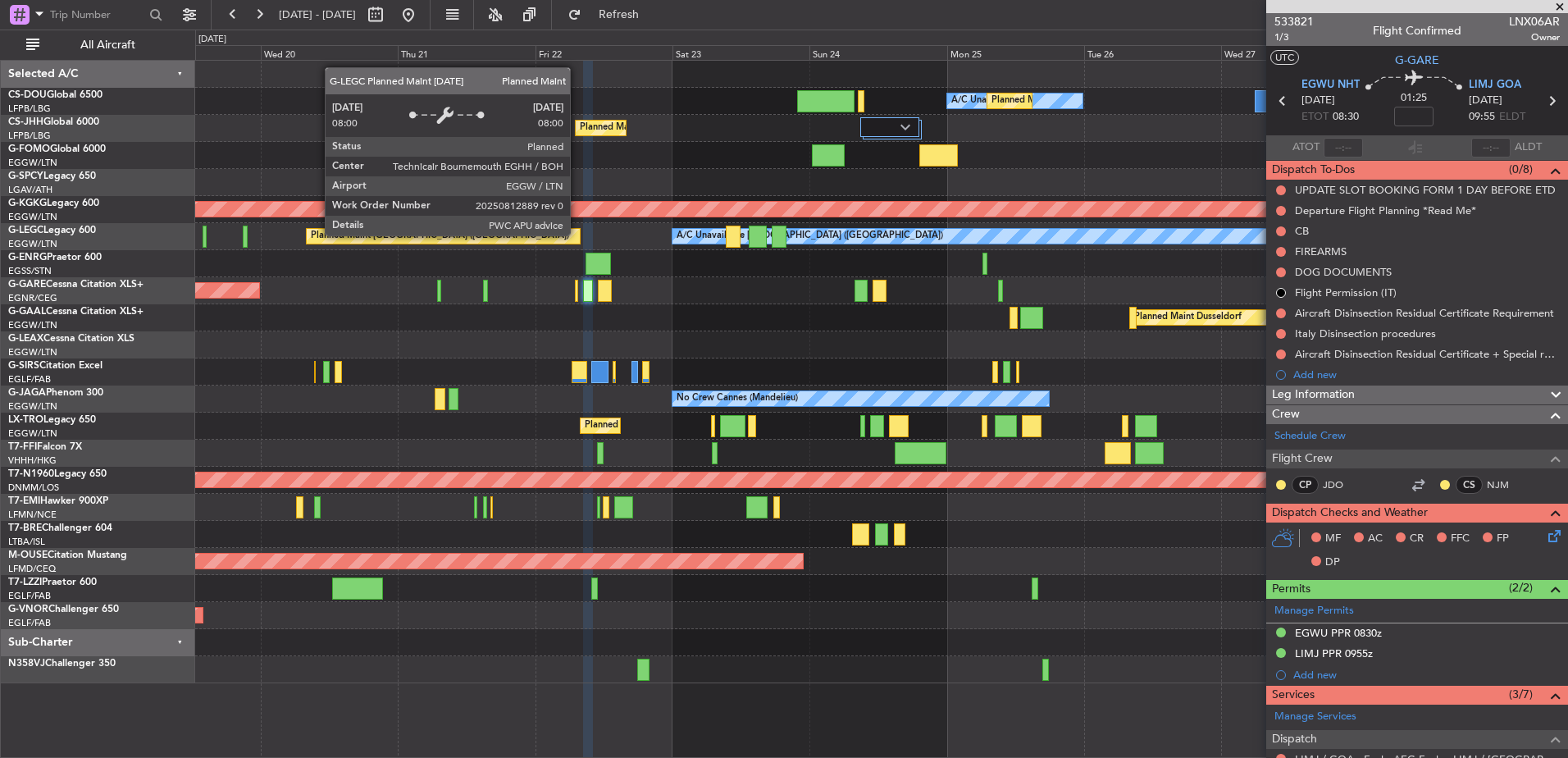
scroll to position [332, 0]
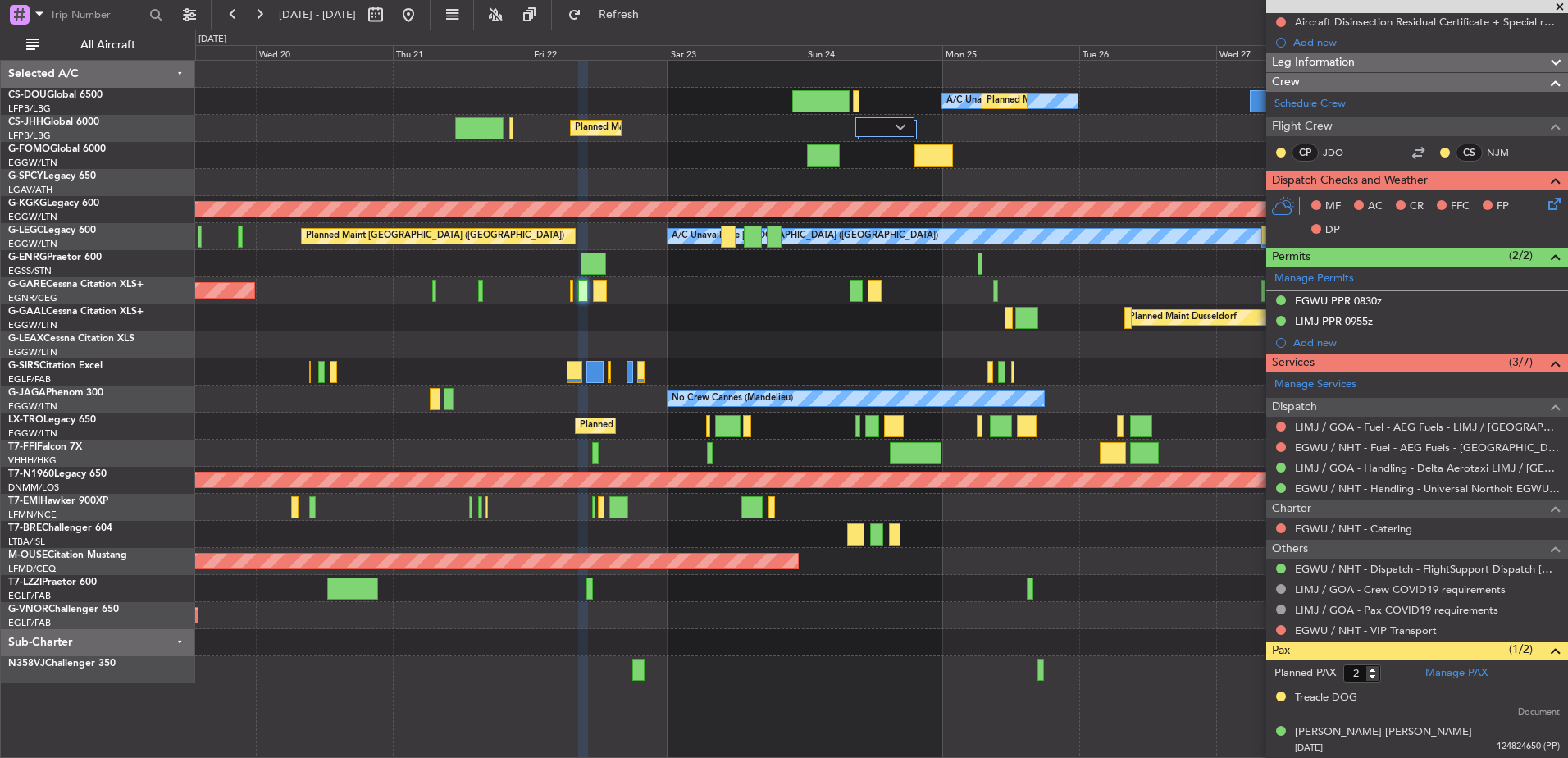
click at [311, 387] on div "No Crew Cannes (Mandelieu) Owner" at bounding box center [882, 399] width 1372 height 27
click at [414, 69] on div at bounding box center [882, 74] width 1372 height 27
click at [527, 86] on div at bounding box center [882, 74] width 1372 height 27
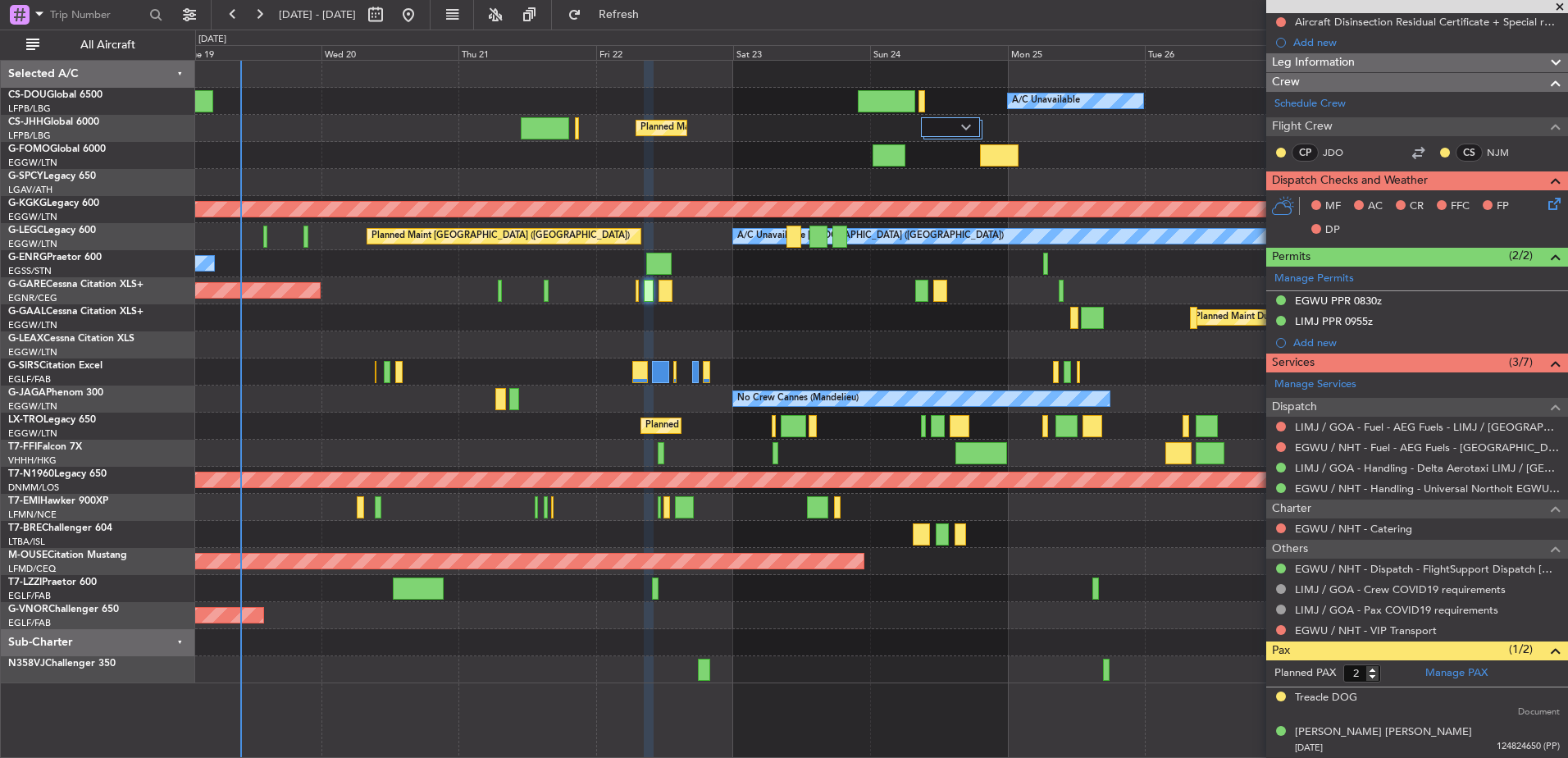
click at [811, 323] on div "Planned Maint Dusseldorf" at bounding box center [882, 317] width 1372 height 27
click at [683, 402] on div "Planned Maint [GEOGRAPHIC_DATA] ([GEOGRAPHIC_DATA]) A/C Unavailable Planned Mai…" at bounding box center [882, 371] width 1372 height 622
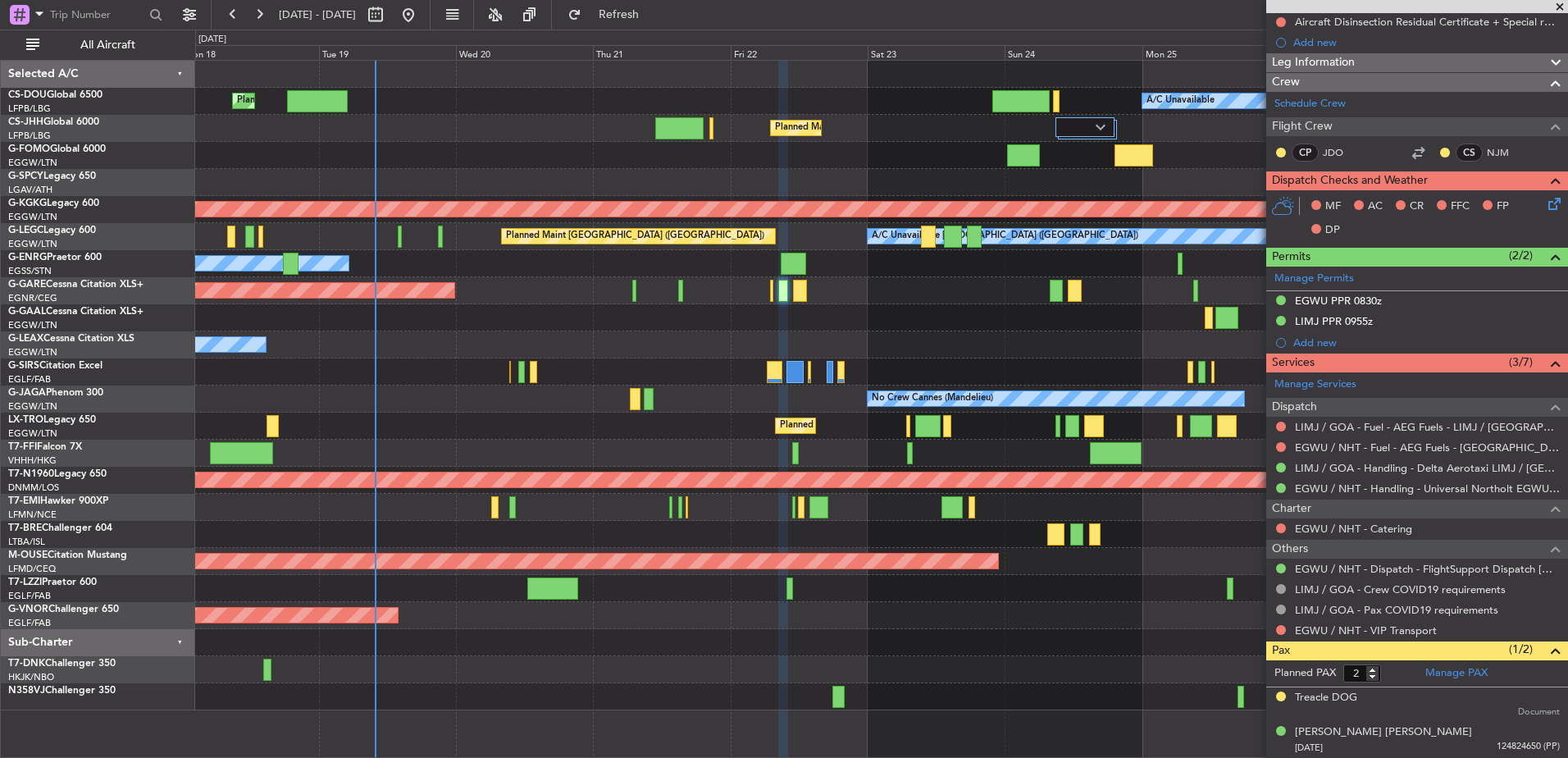
click at [775, 296] on div "Planned Maint [GEOGRAPHIC_DATA] ([GEOGRAPHIC_DATA]) A/C Unavailable Planned Mai…" at bounding box center [882, 385] width 1372 height 650
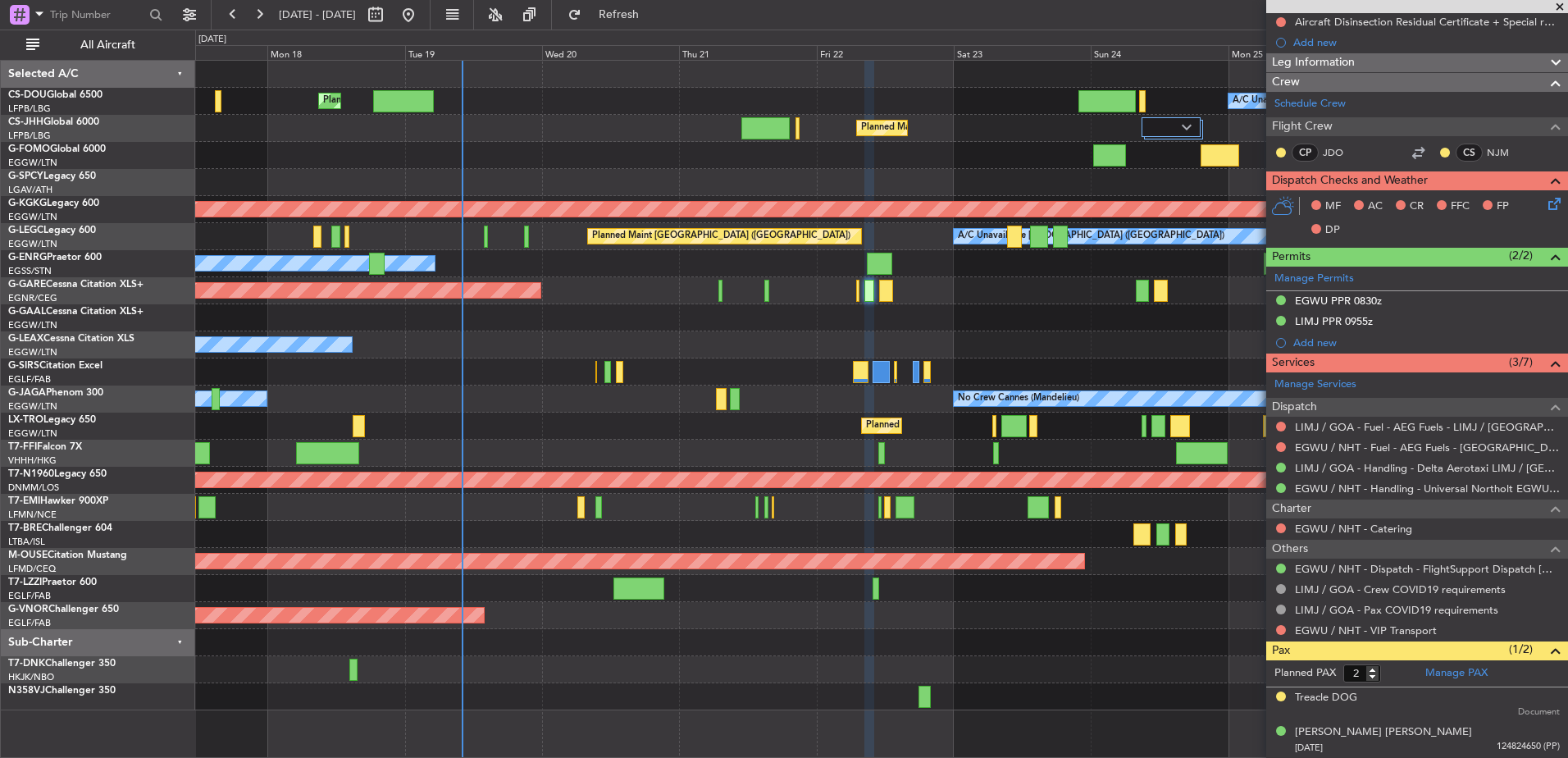
click at [1560, 5] on span at bounding box center [1560, 7] width 16 height 15
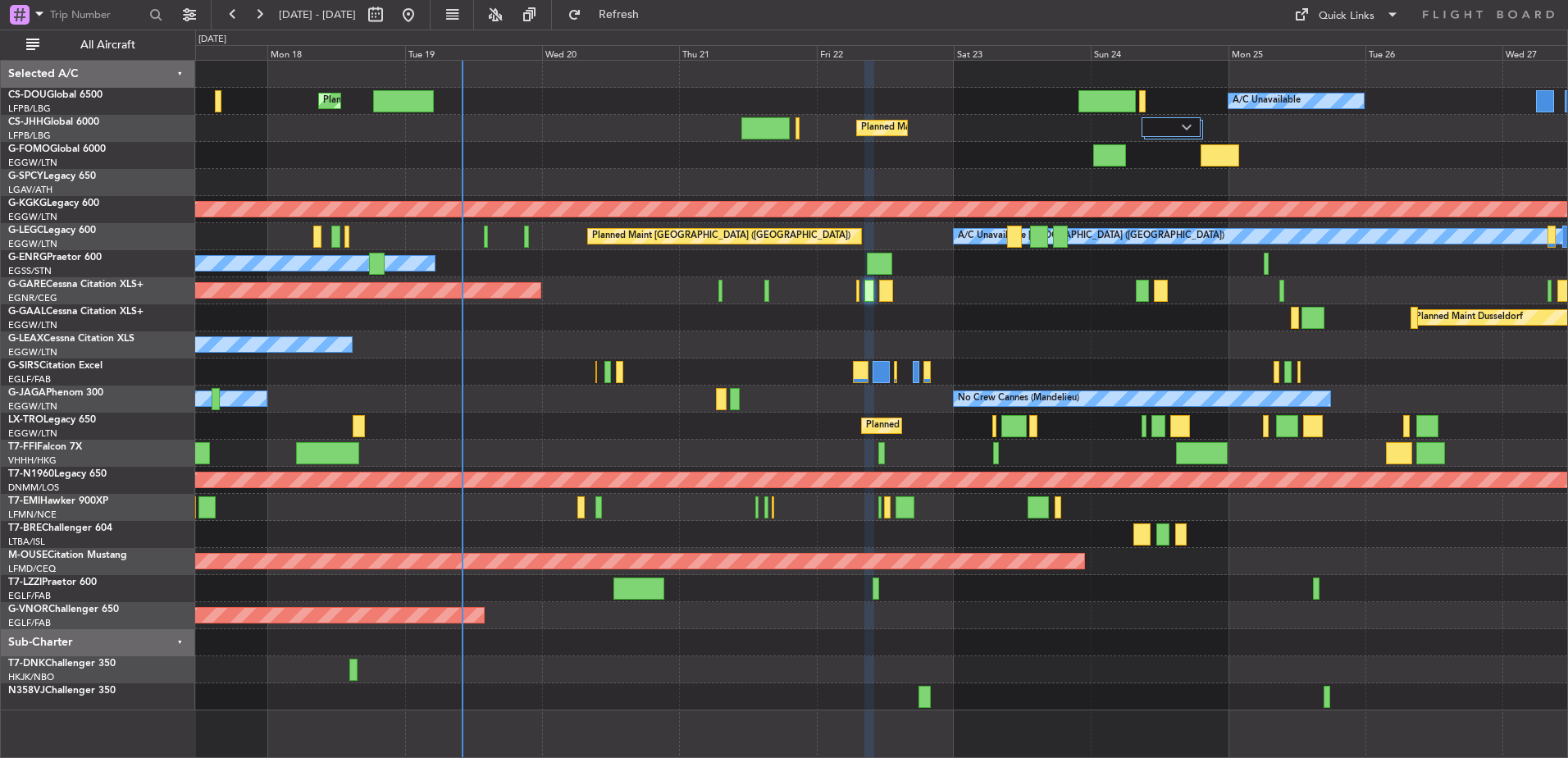
type input "0"
click at [1304, 27] on button "Quick Links" at bounding box center [1347, 15] width 122 height 27
click at [1308, 56] on button "Trip Builder" at bounding box center [1348, 54] width 123 height 39
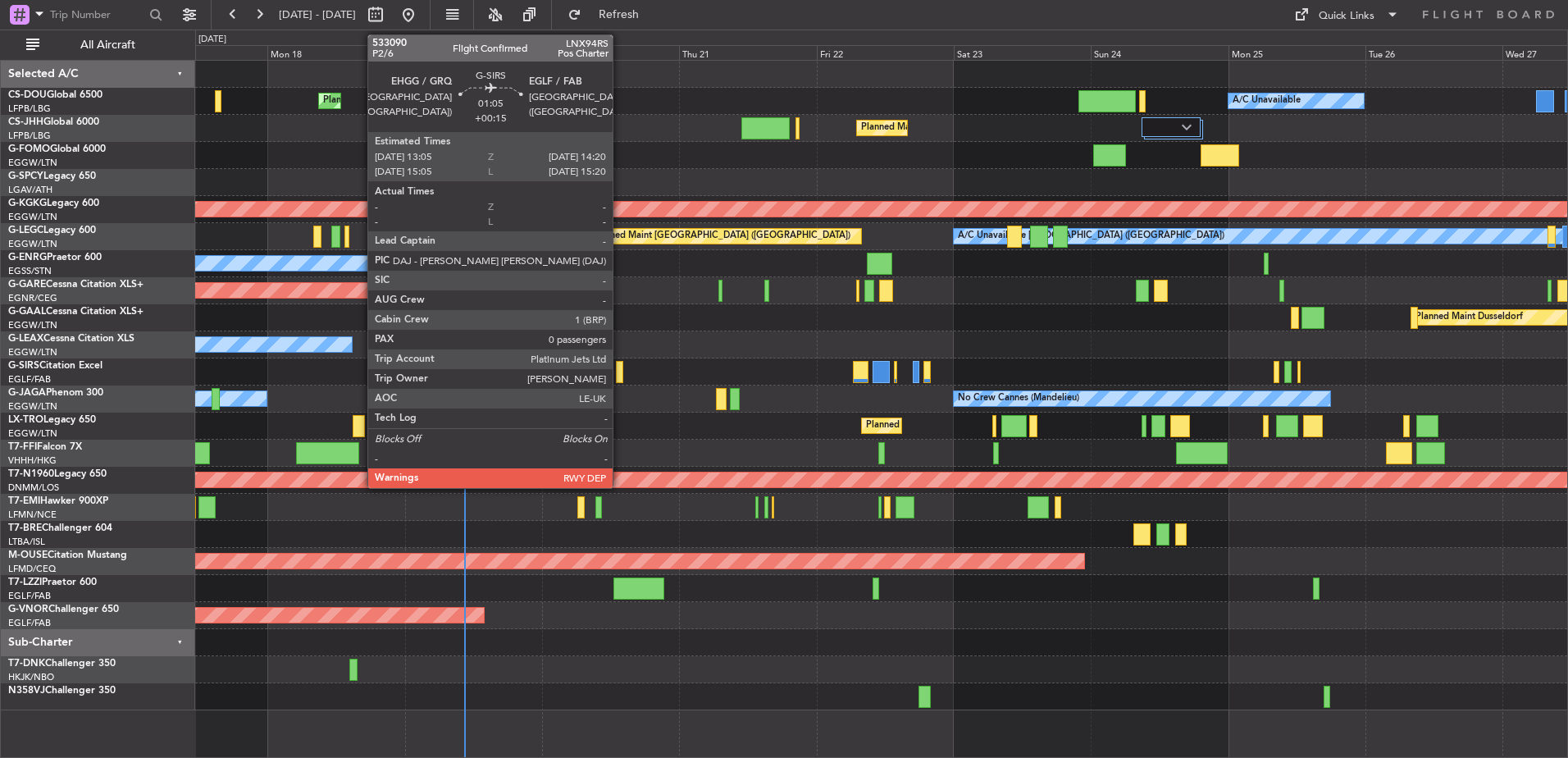
click at [620, 368] on div at bounding box center [620, 371] width 7 height 22
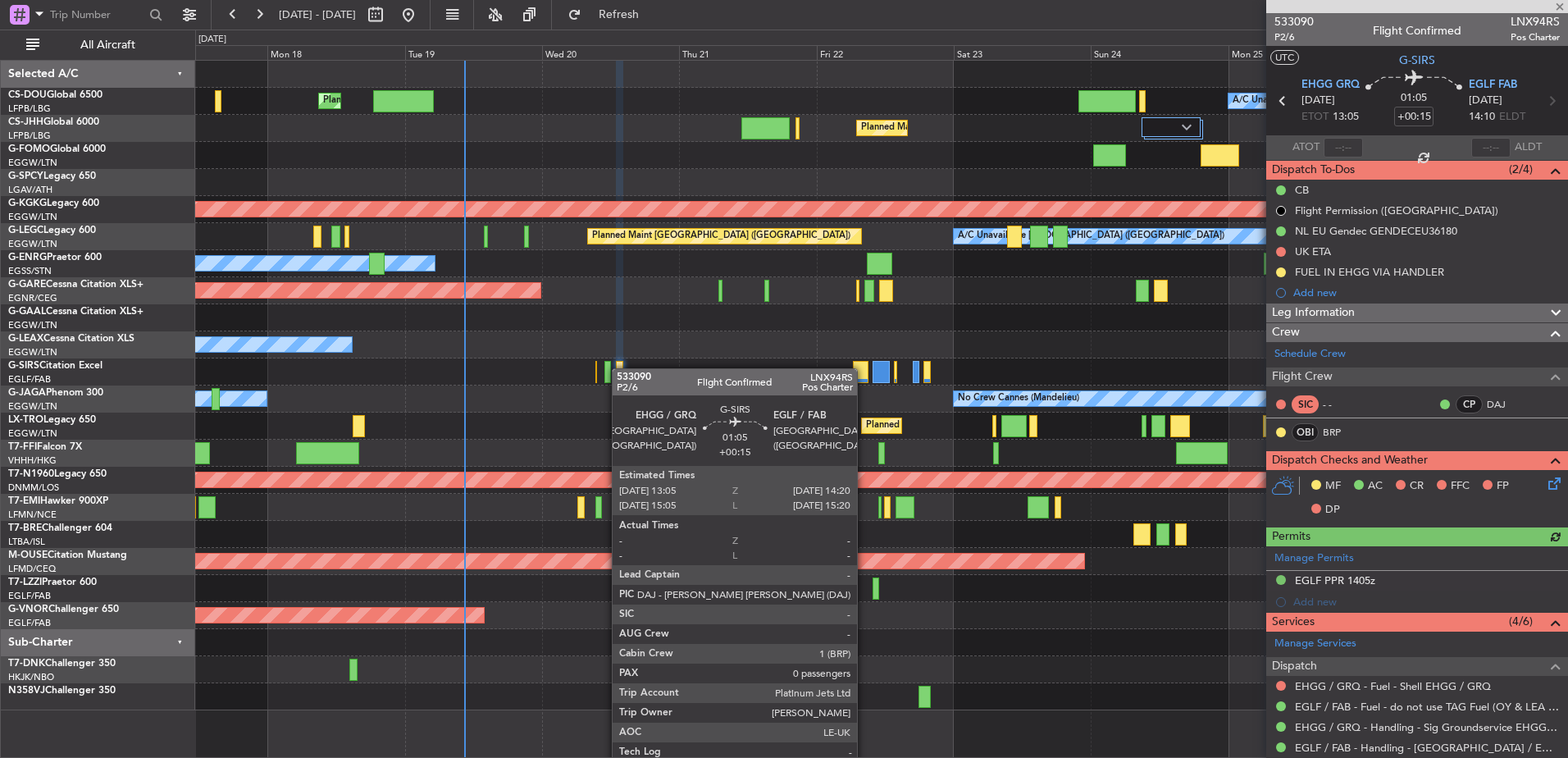
click at [620, 368] on div at bounding box center [620, 371] width 7 height 22
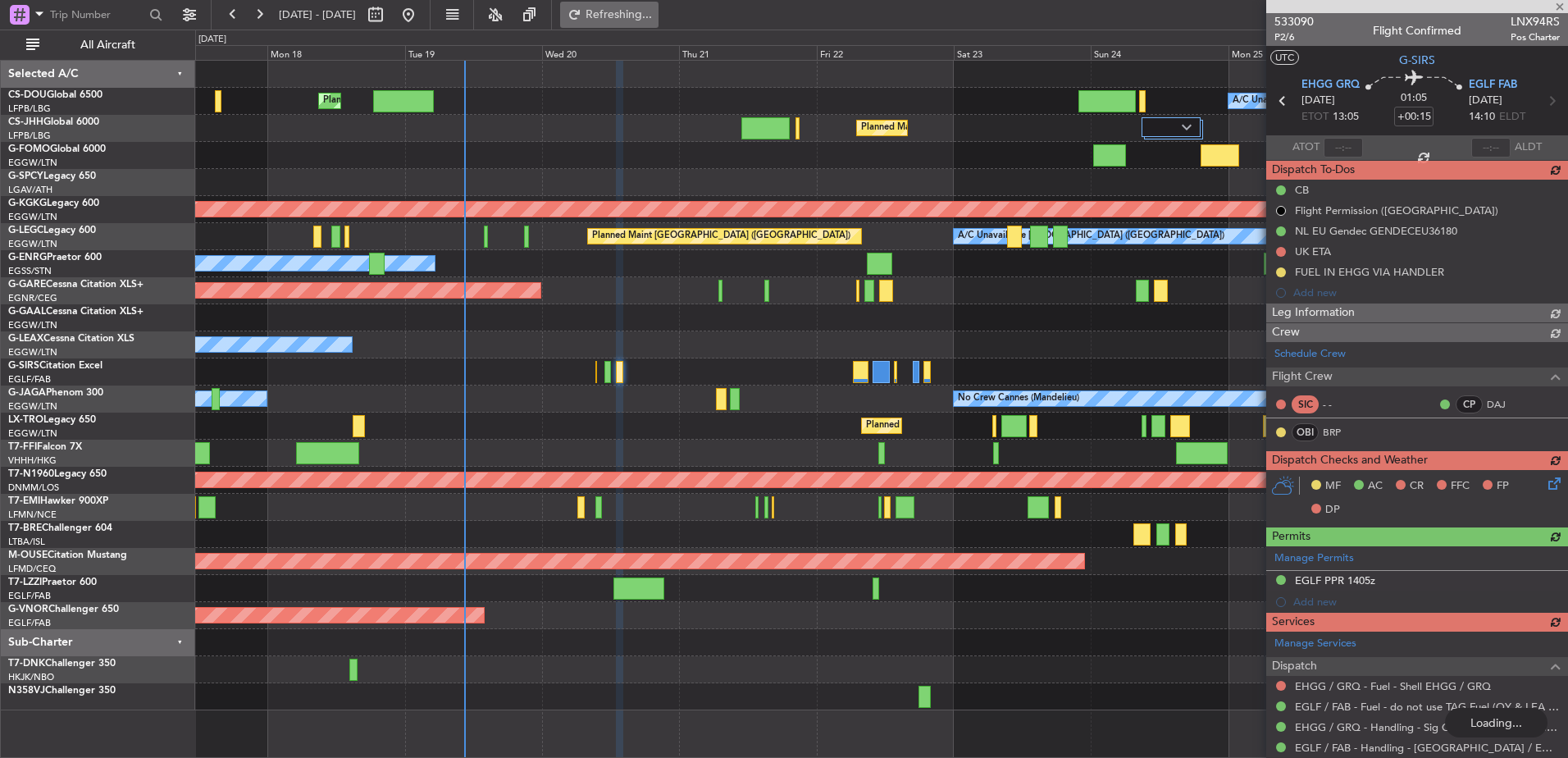
click at [653, 16] on span "Refreshing..." at bounding box center [620, 14] width 69 height 12
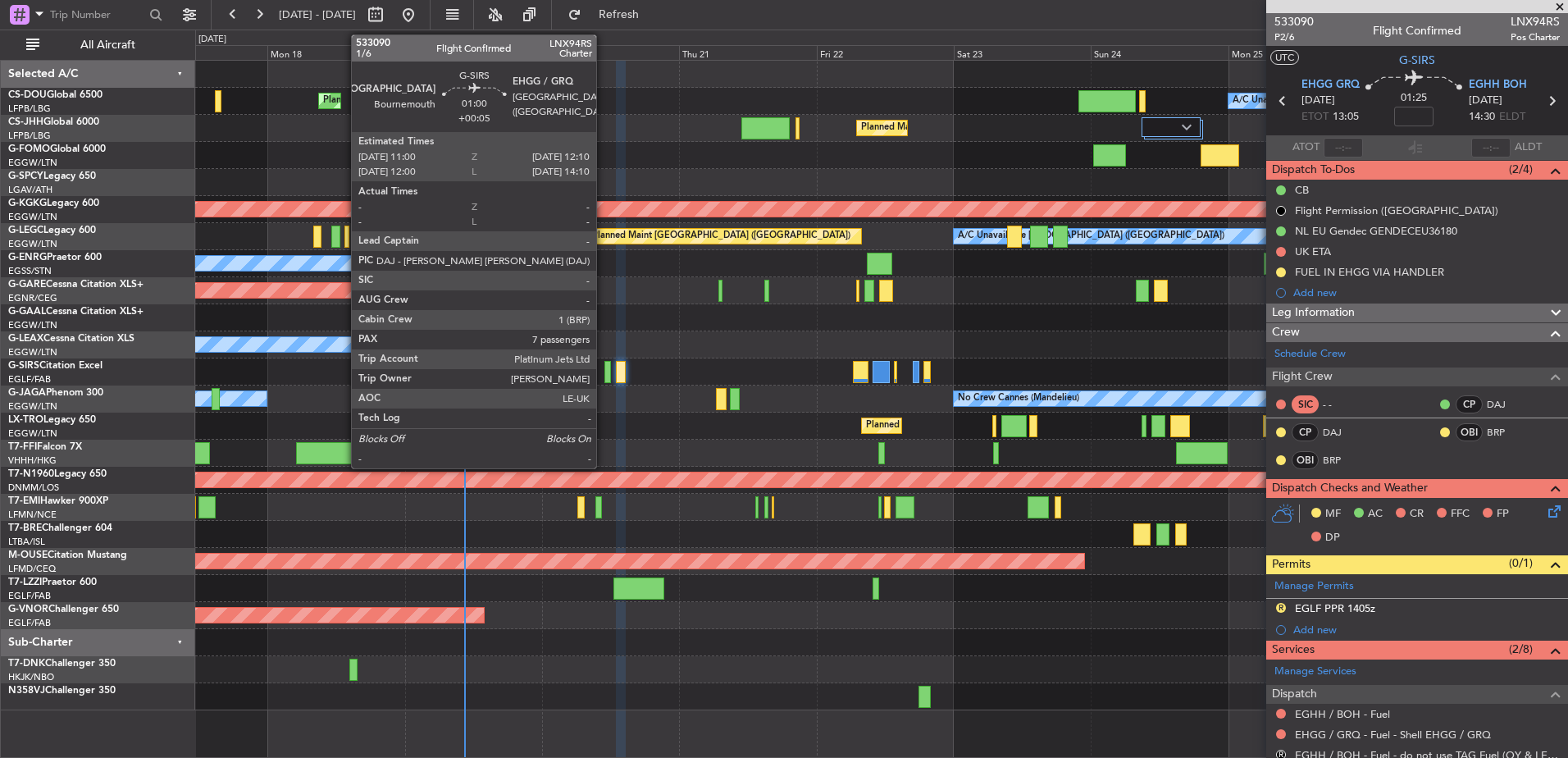
click at [607, 372] on div at bounding box center [608, 371] width 7 height 22
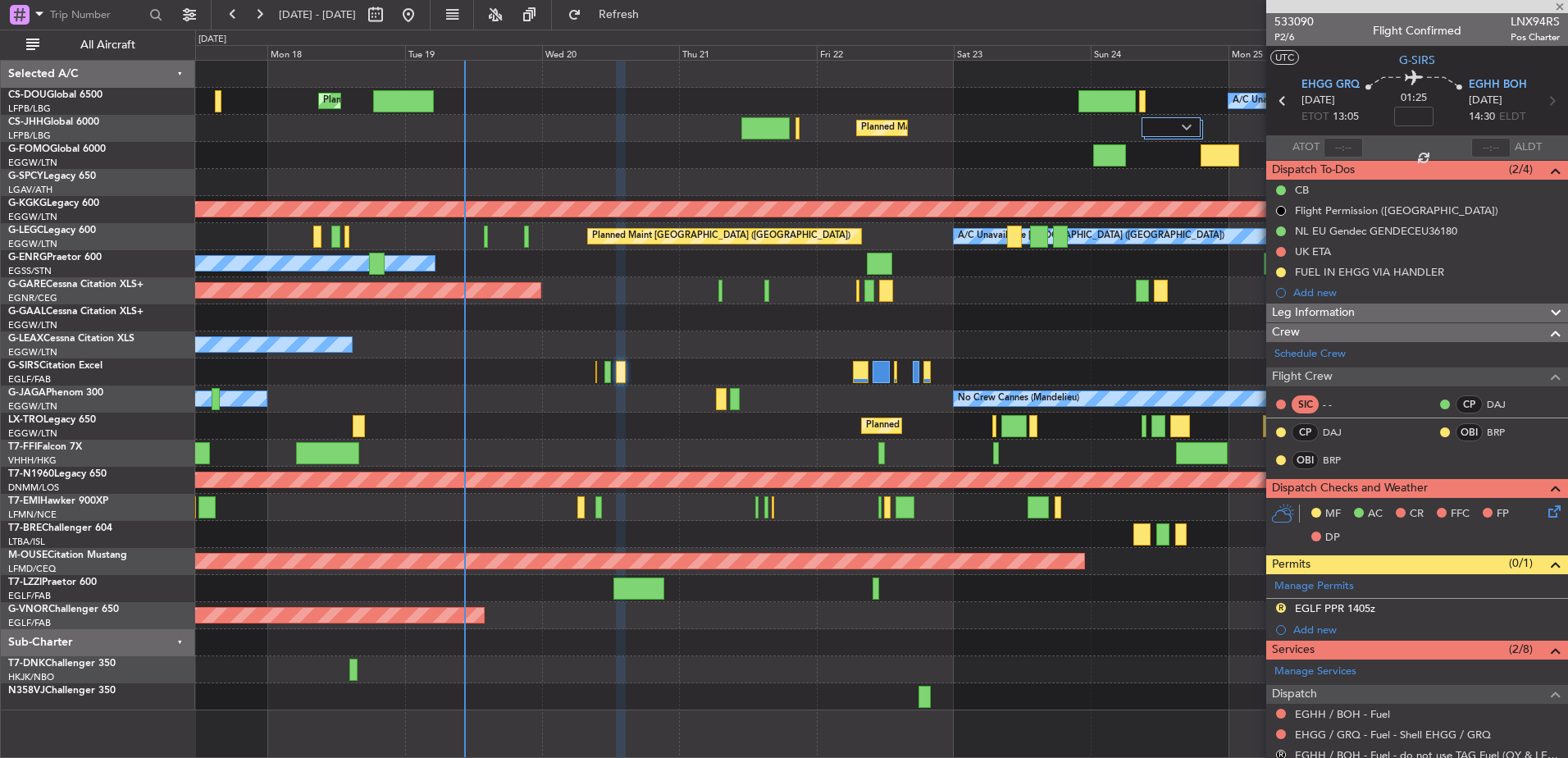
type input "+00:05"
type input "7"
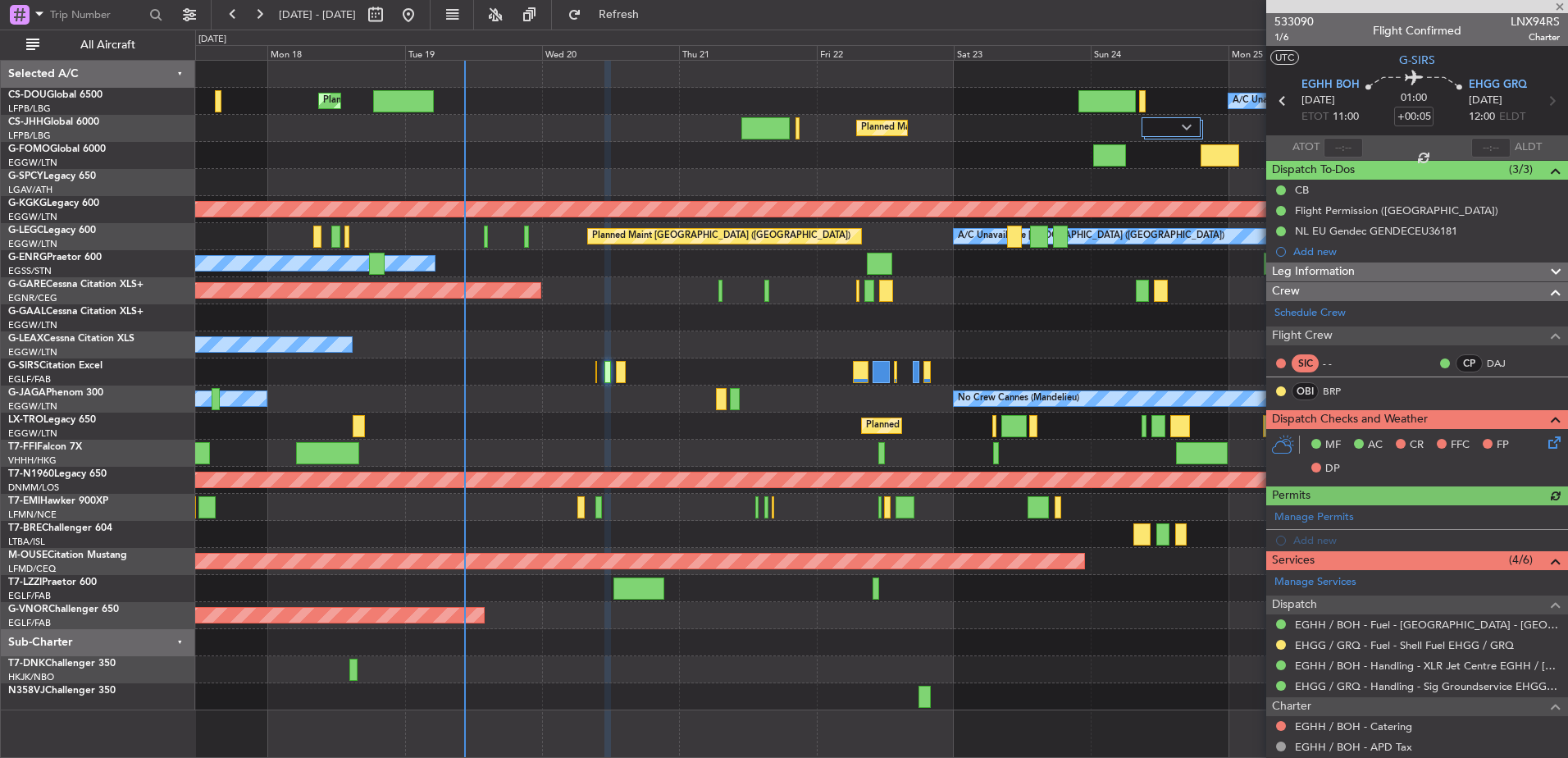
click at [626, 371] on div at bounding box center [882, 371] width 1372 height 27
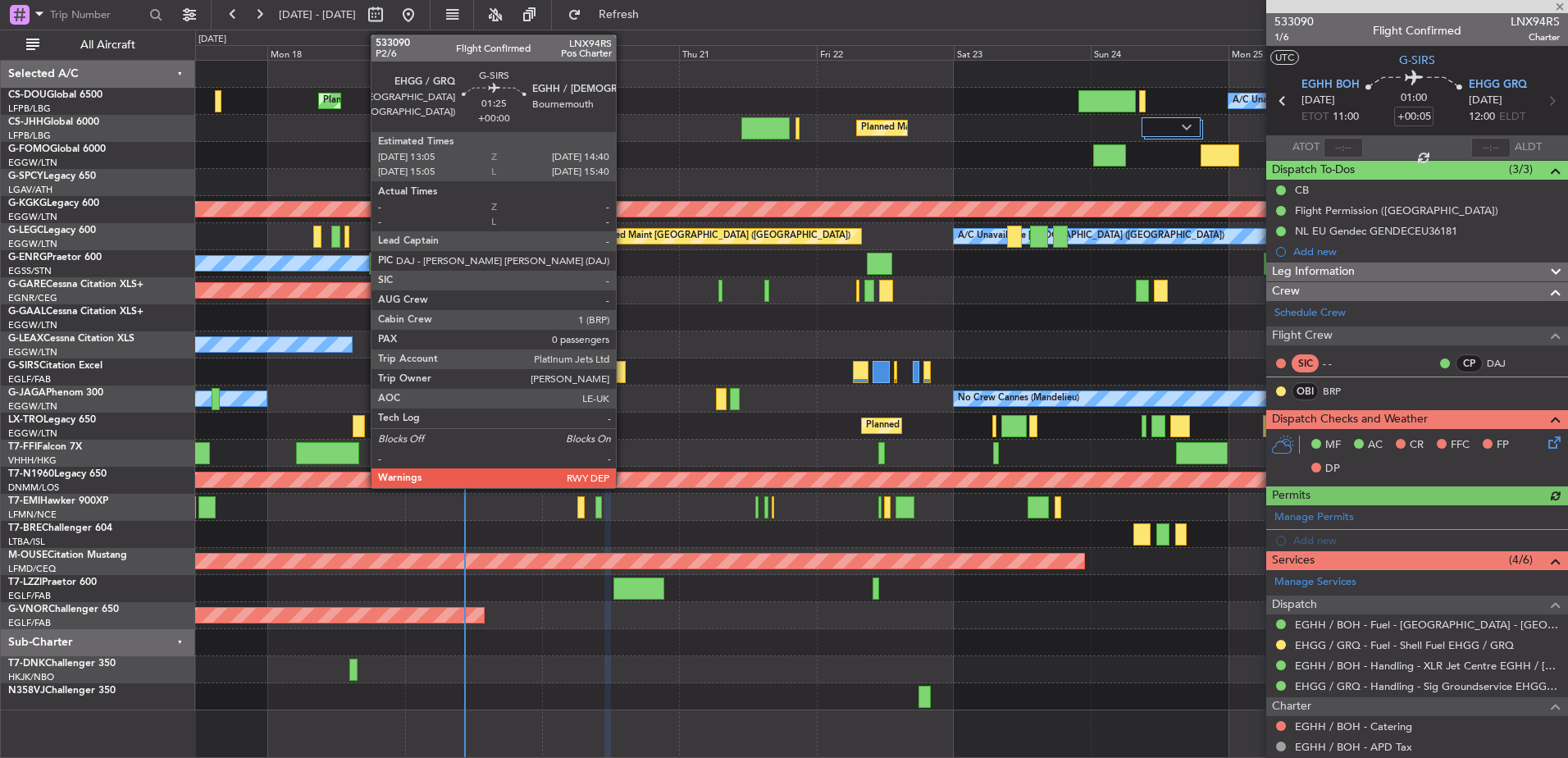
click at [620, 370] on div at bounding box center [620, 371] width 10 height 22
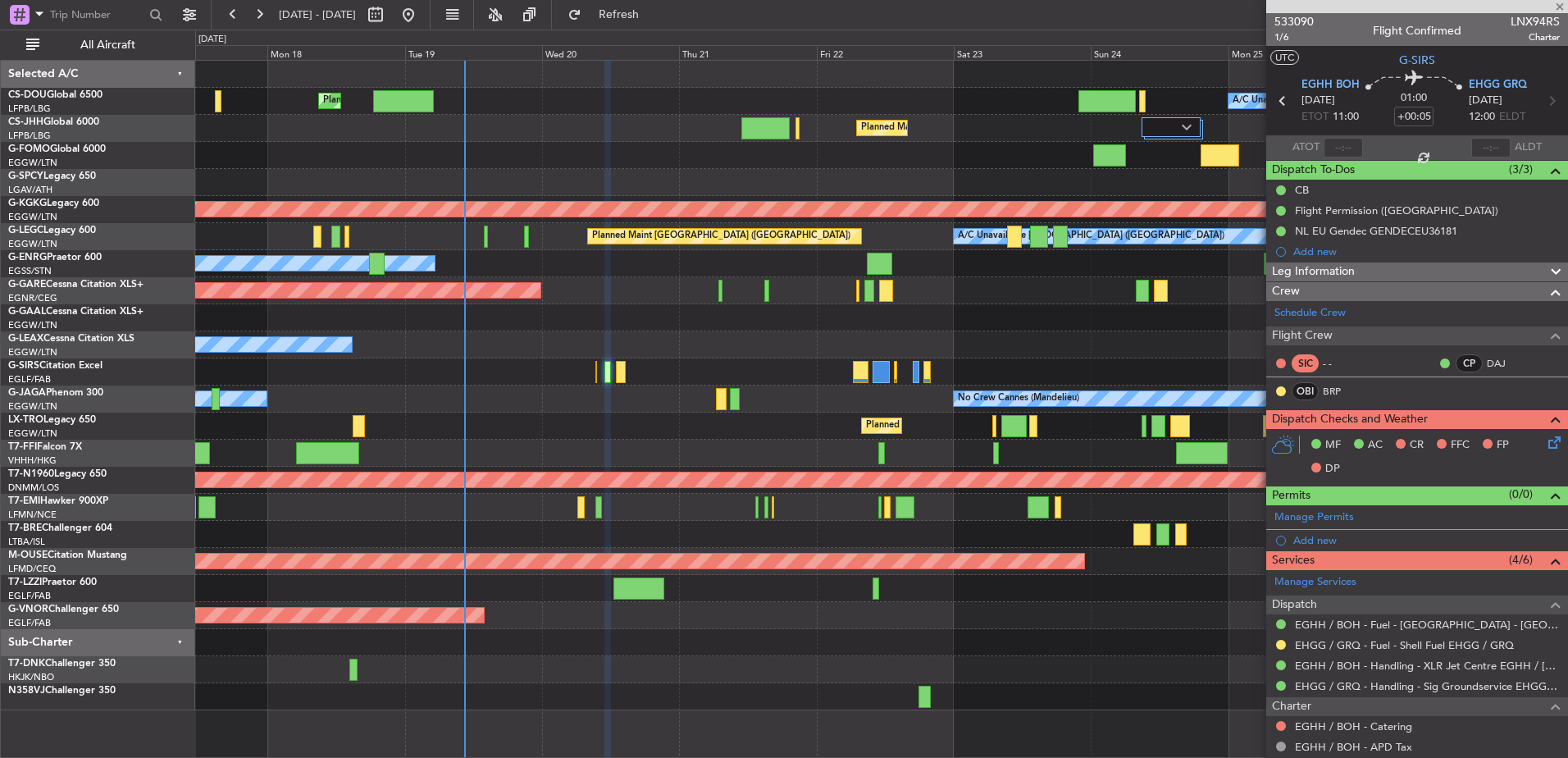
type input "0"
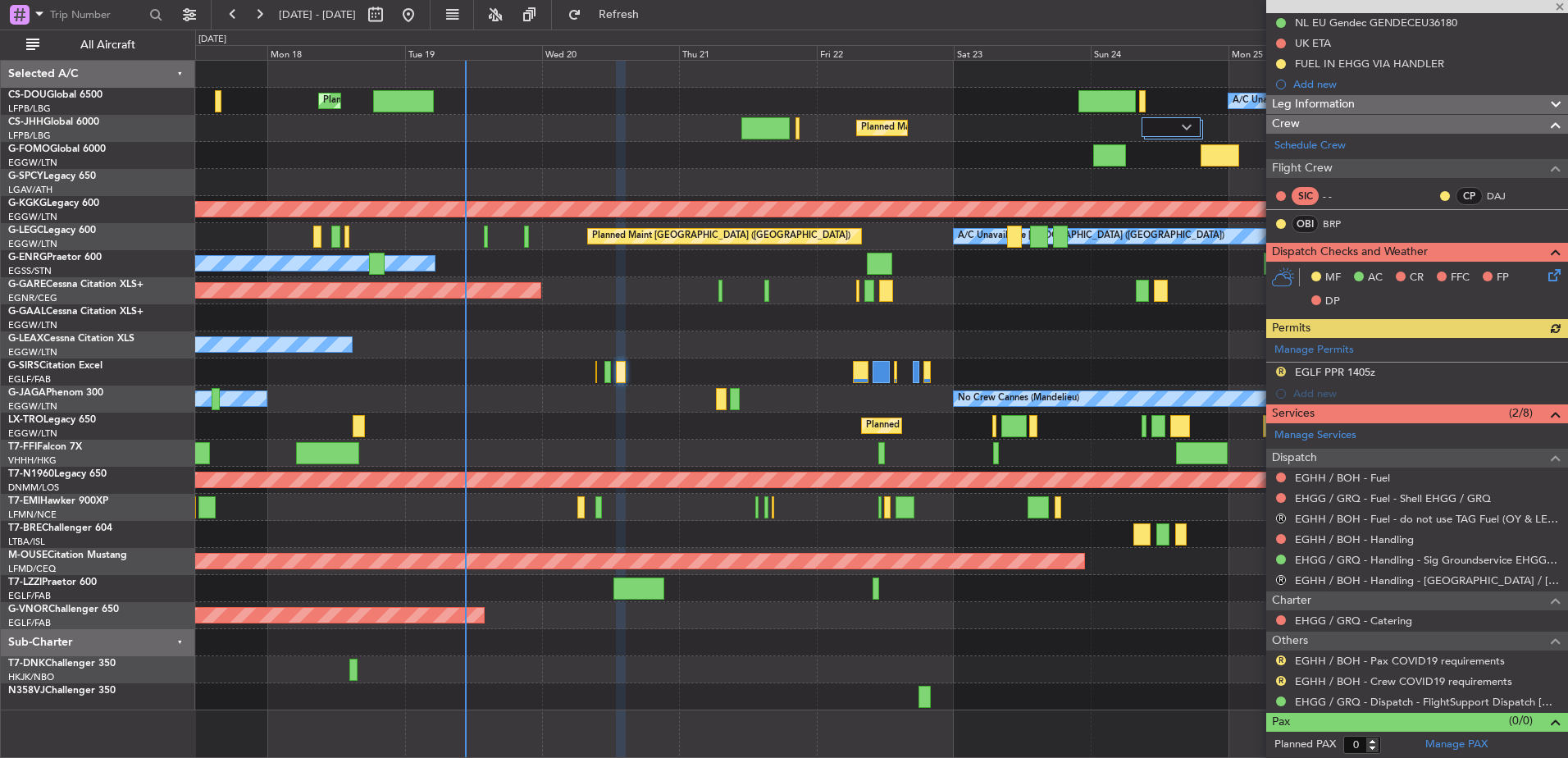
scroll to position [208, 0]
click at [1341, 536] on link "EGHH / BOH - Handling" at bounding box center [1355, 539] width 119 height 14
click at [1328, 476] on link "EGHH / BOH - Fuel" at bounding box center [1342, 478] width 95 height 14
click at [1327, 696] on link "EHGG / GRQ - Dispatch - FlightSupport Dispatch [GEOGRAPHIC_DATA]" at bounding box center [1428, 702] width 265 height 14
click at [1558, 5] on span at bounding box center [1560, 7] width 16 height 15
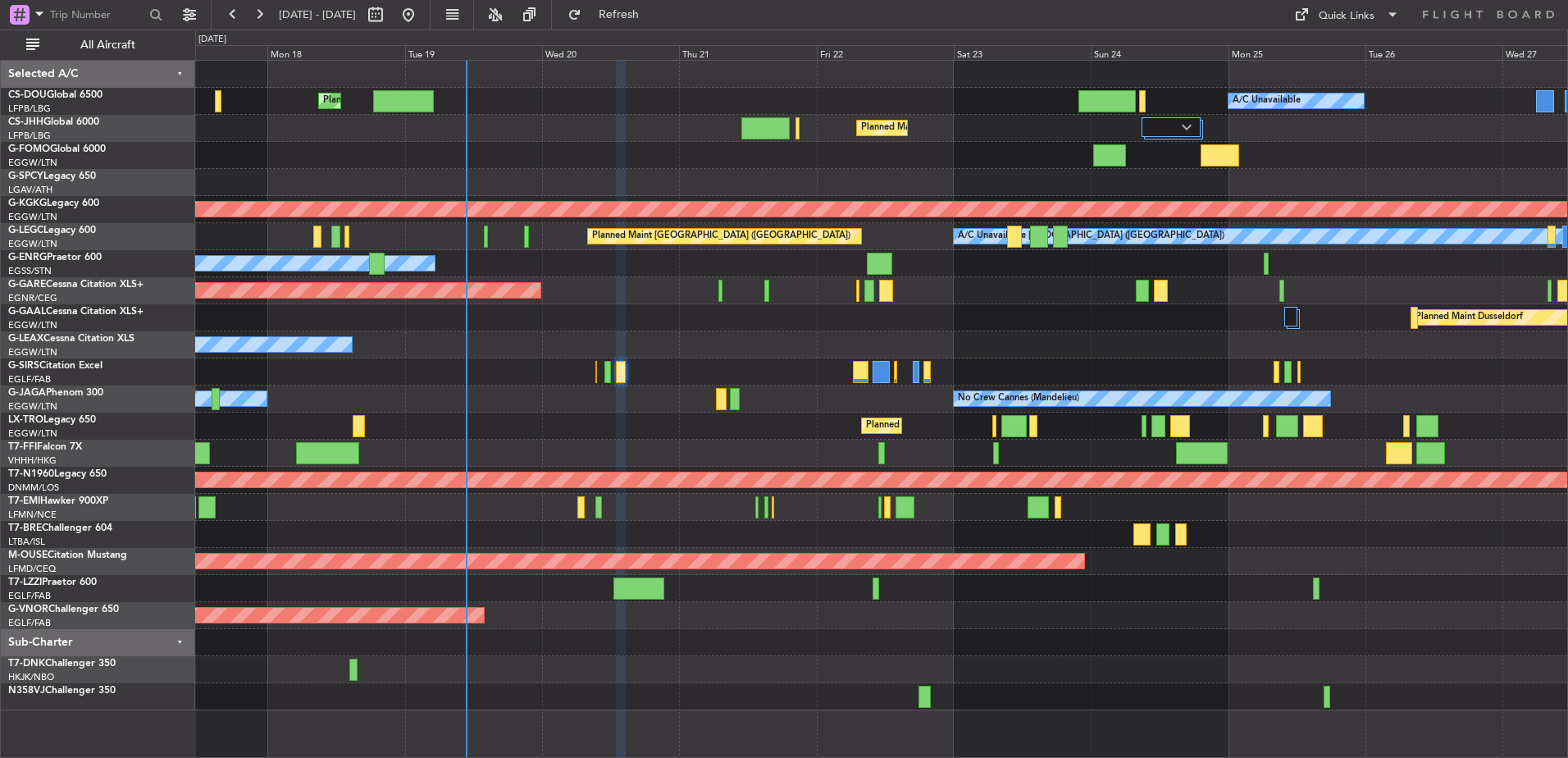
scroll to position [0, 0]
click at [1341, 8] on div "Quick Links" at bounding box center [1347, 16] width 56 height 16
click at [1322, 43] on button "Trip Builder" at bounding box center [1348, 54] width 123 height 39
click at [268, 9] on button at bounding box center [260, 15] width 27 height 27
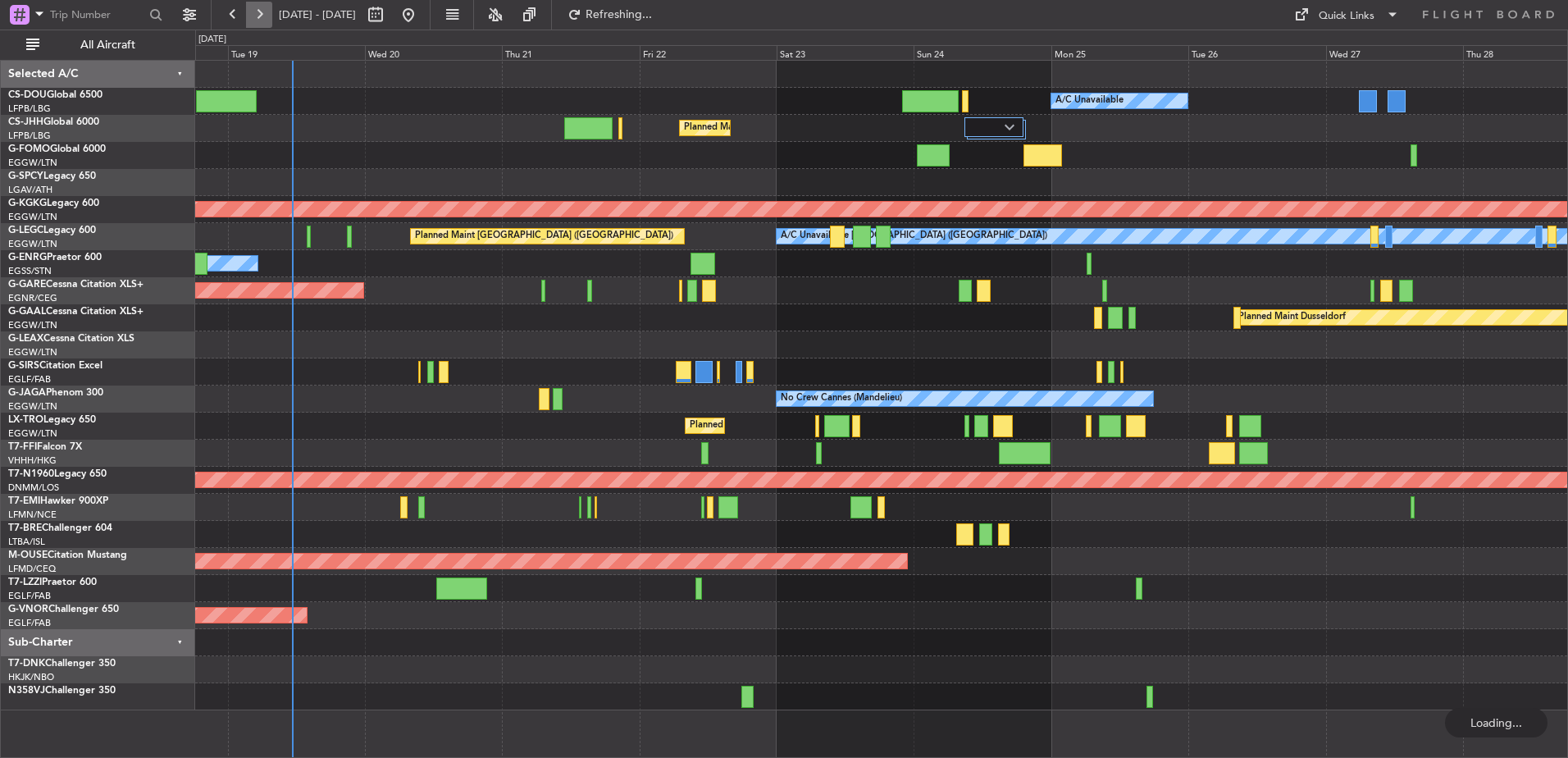
click at [268, 9] on button at bounding box center [260, 15] width 27 height 27
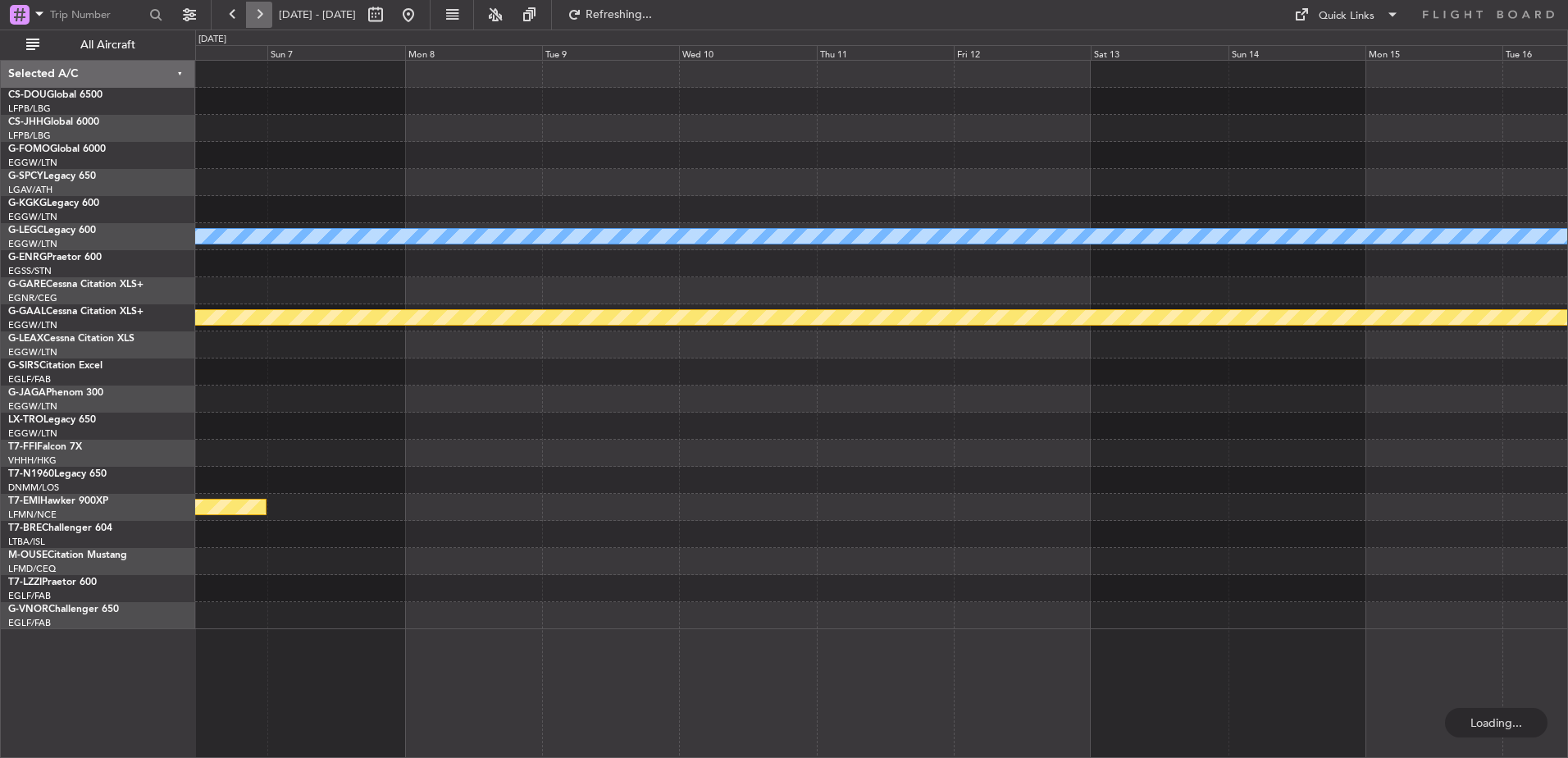
click at [268, 9] on button at bounding box center [260, 15] width 27 height 27
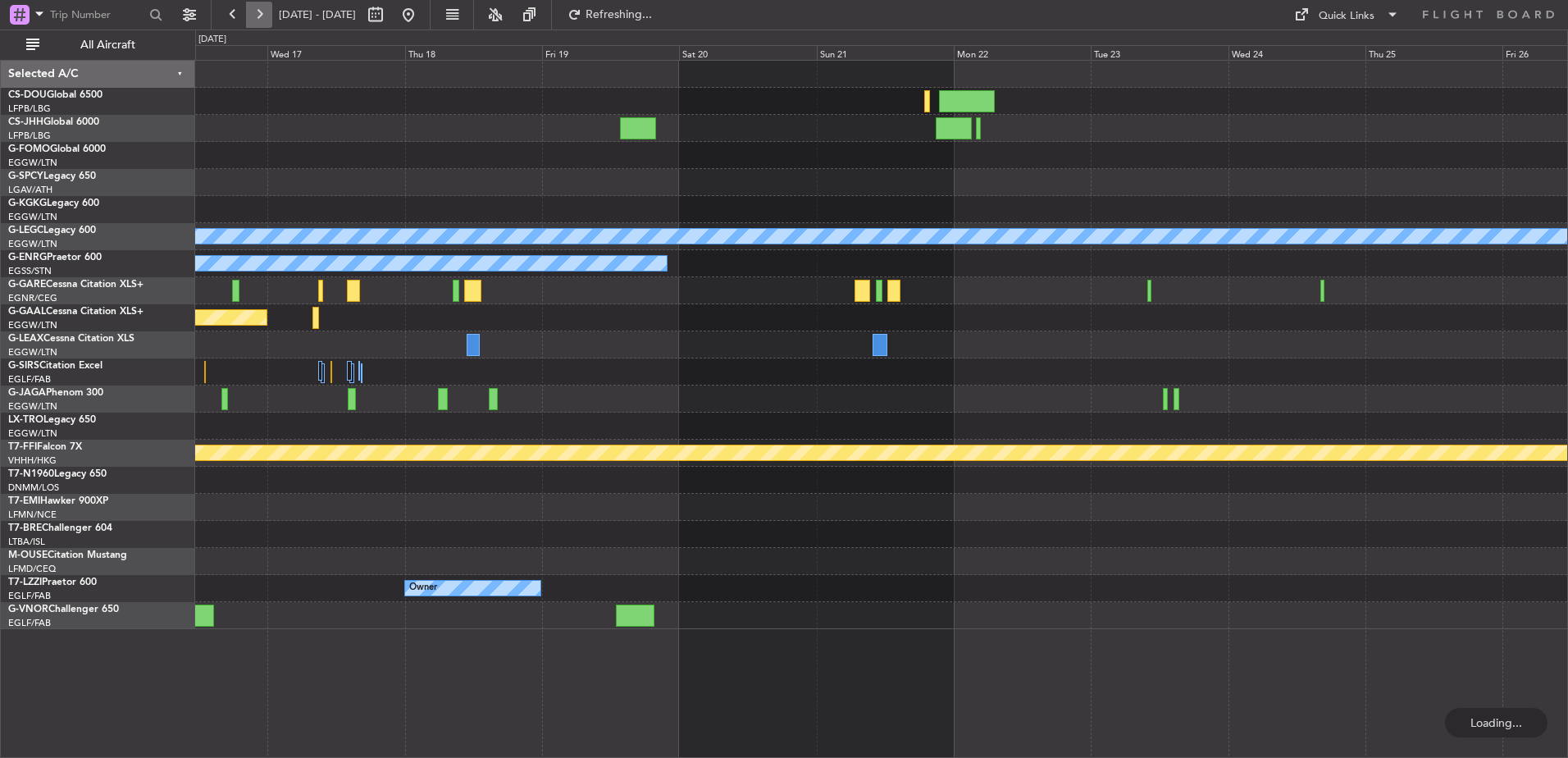
click at [268, 9] on button at bounding box center [260, 15] width 27 height 27
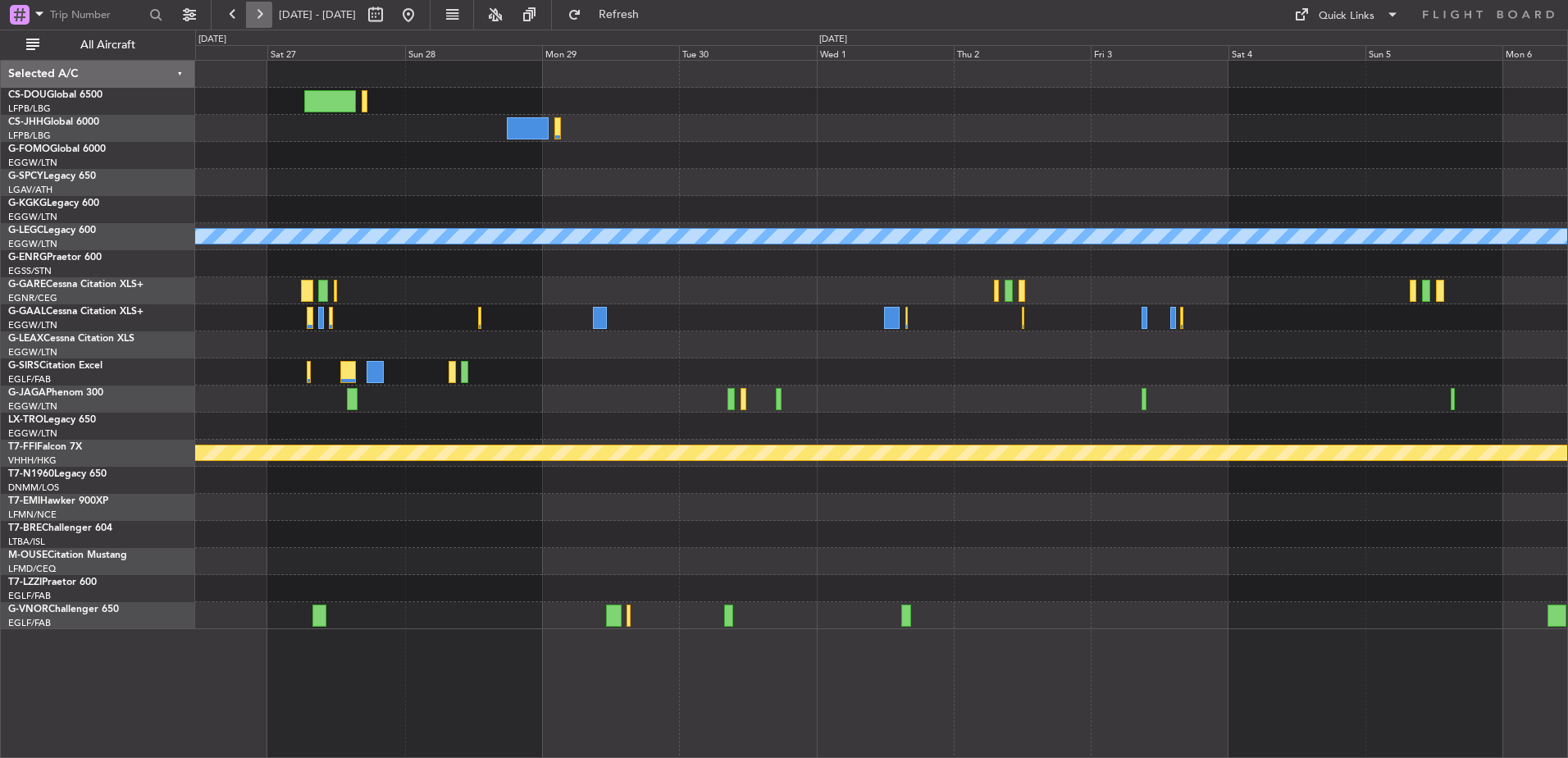
click at [264, 10] on button at bounding box center [260, 15] width 27 height 27
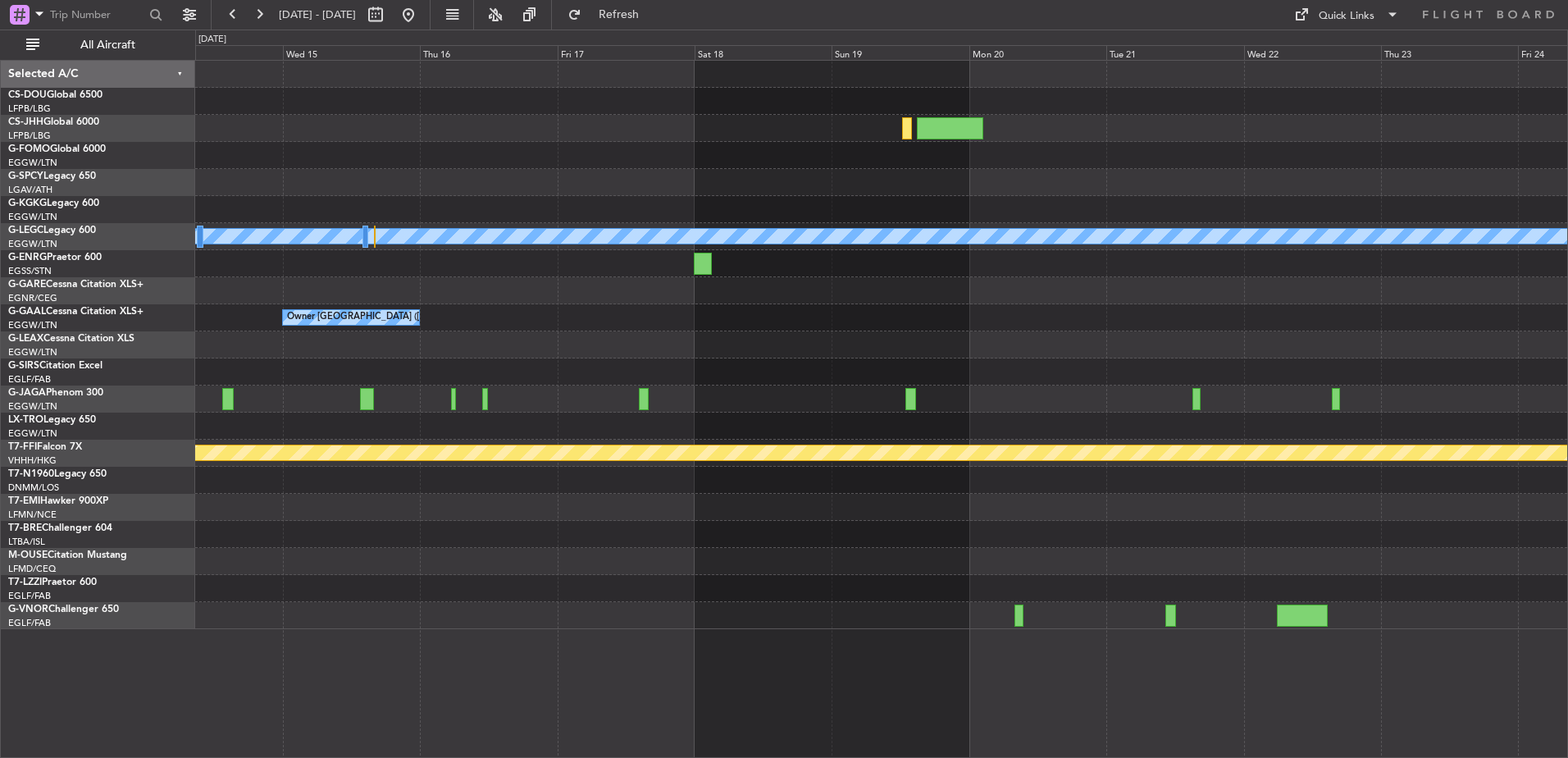
click at [585, 507] on div at bounding box center [882, 507] width 1372 height 27
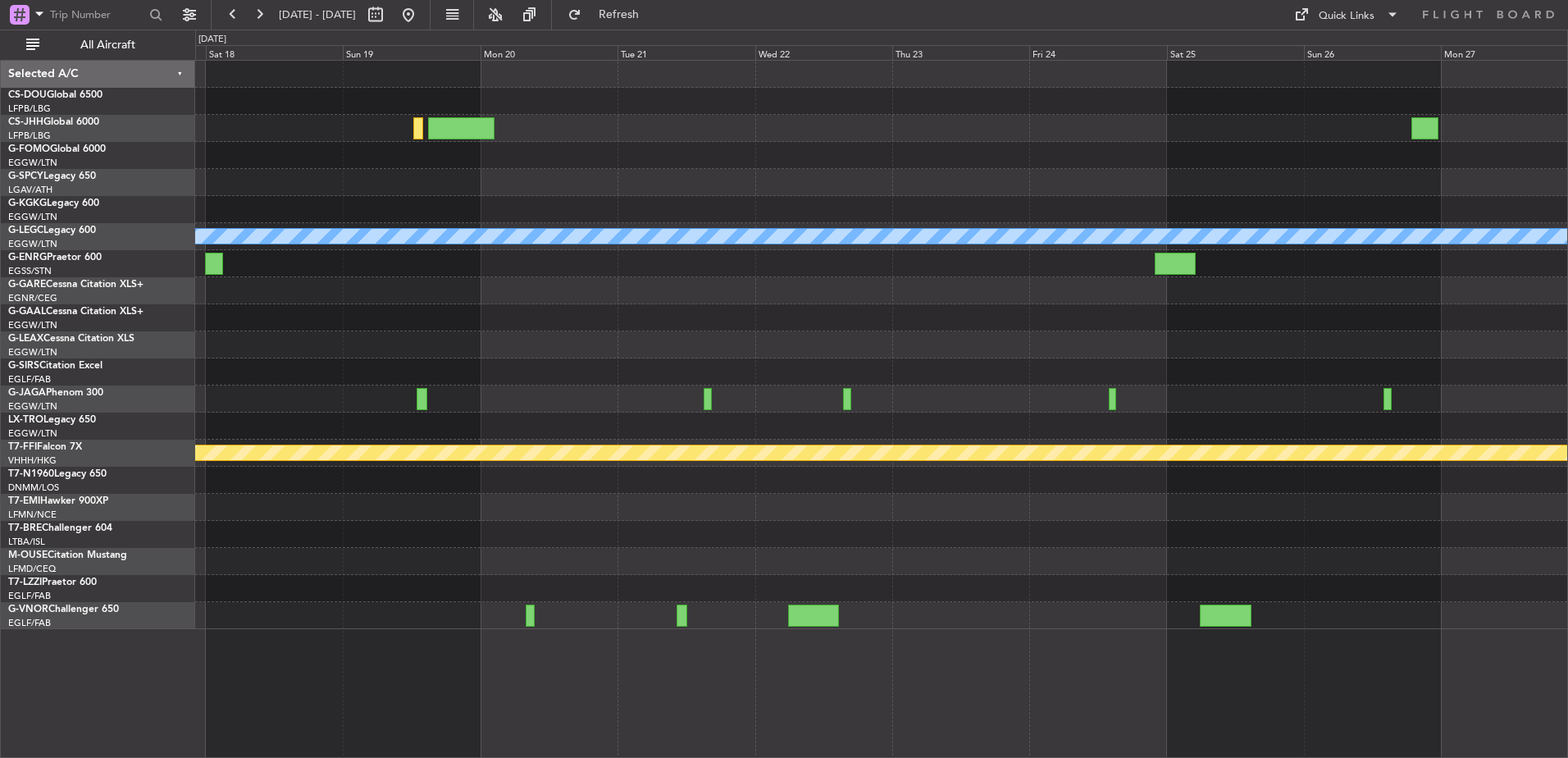
click at [722, 598] on div "A/C Unavailable [GEOGRAPHIC_DATA] ([GEOGRAPHIC_DATA]) Owner [GEOGRAPHIC_DATA] (…" at bounding box center [882, 344] width 1372 height 568
click at [421, 16] on button at bounding box center [409, 15] width 27 height 27
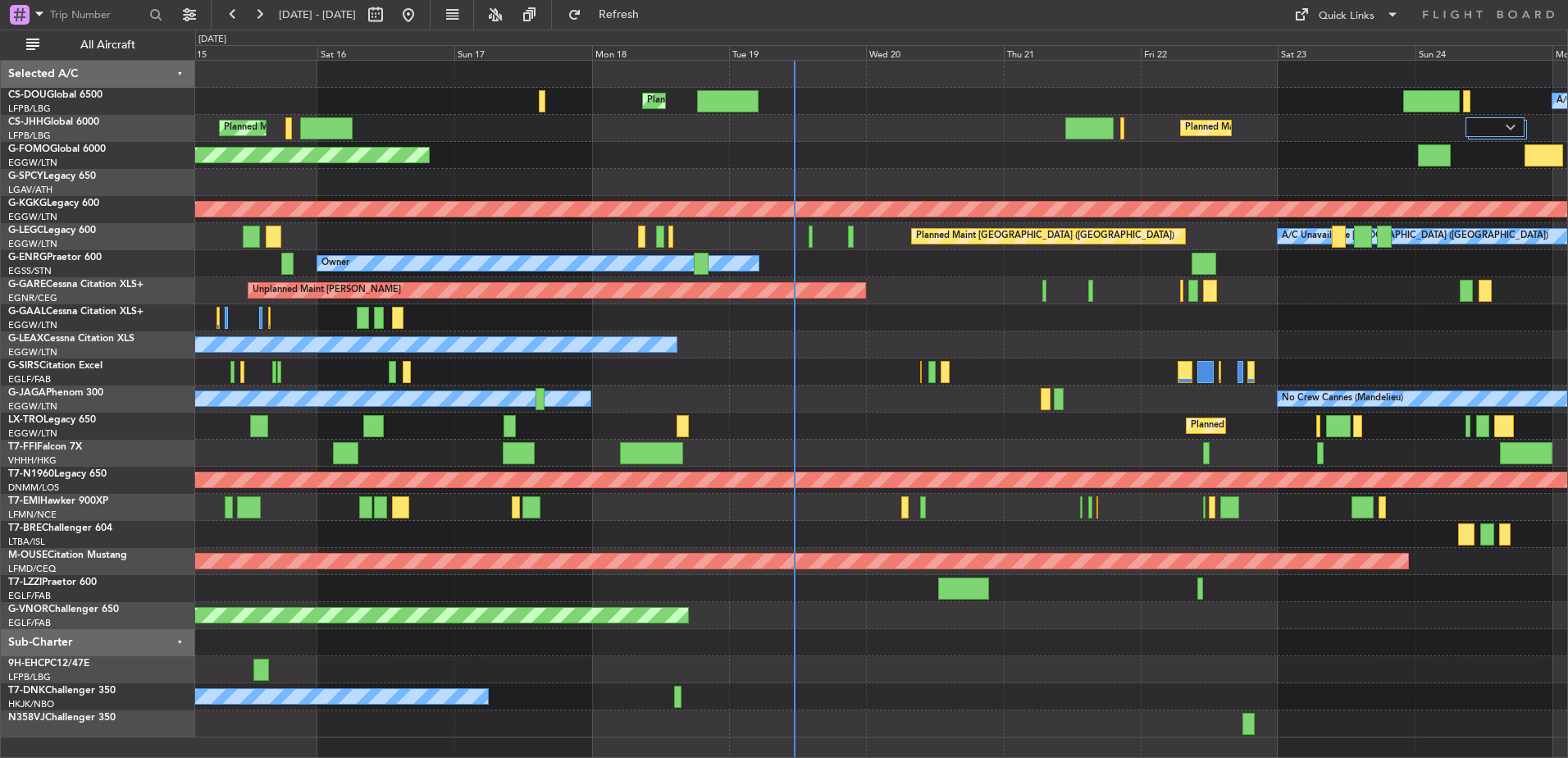
click at [850, 364] on div "Planned Maint [GEOGRAPHIC_DATA] ([GEOGRAPHIC_DATA])" at bounding box center [882, 371] width 1372 height 27
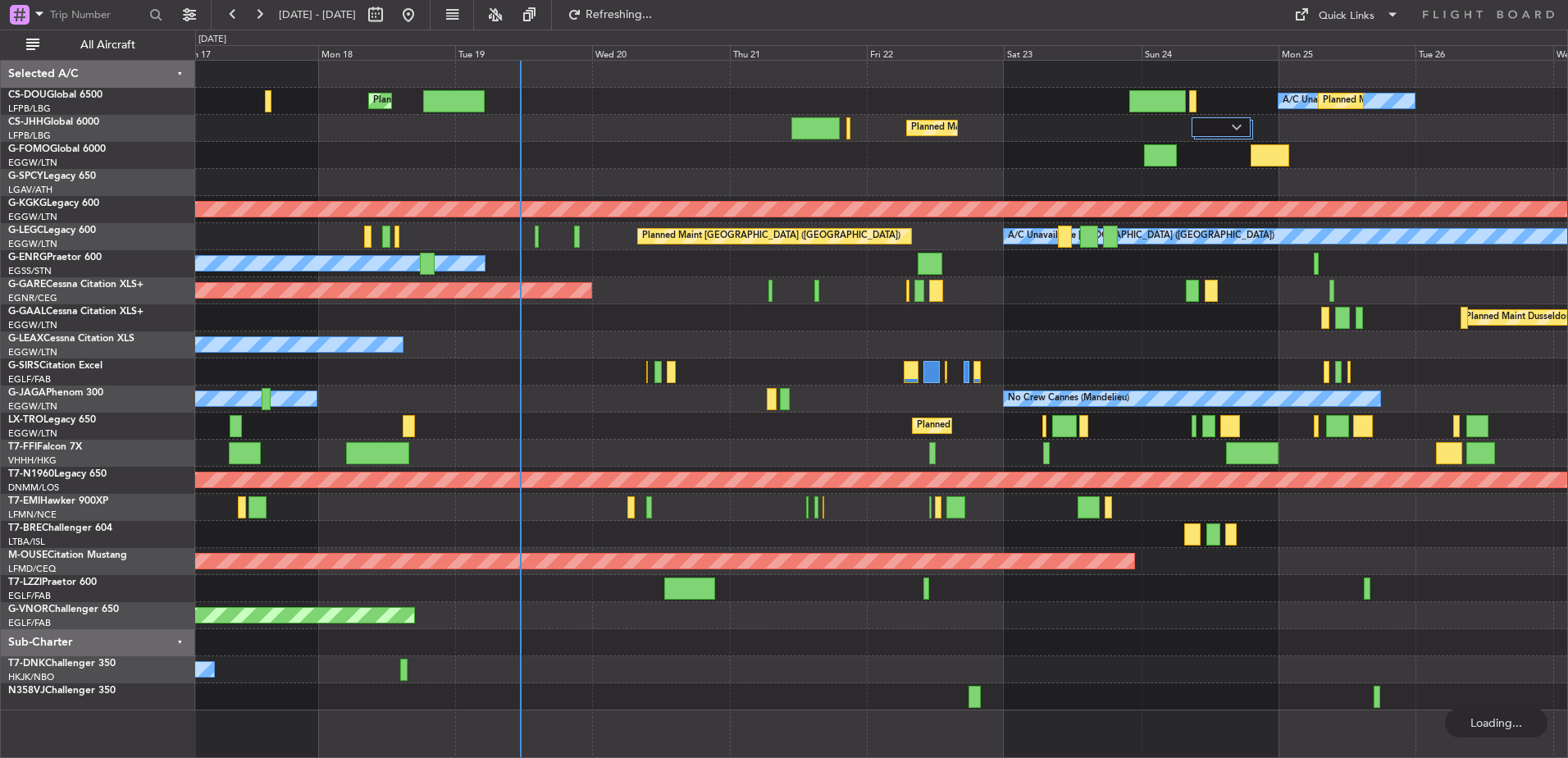
click at [806, 368] on div "Planned Maint [GEOGRAPHIC_DATA] ([GEOGRAPHIC_DATA]) A/C Unavailable Planned Mai…" at bounding box center [882, 385] width 1372 height 650
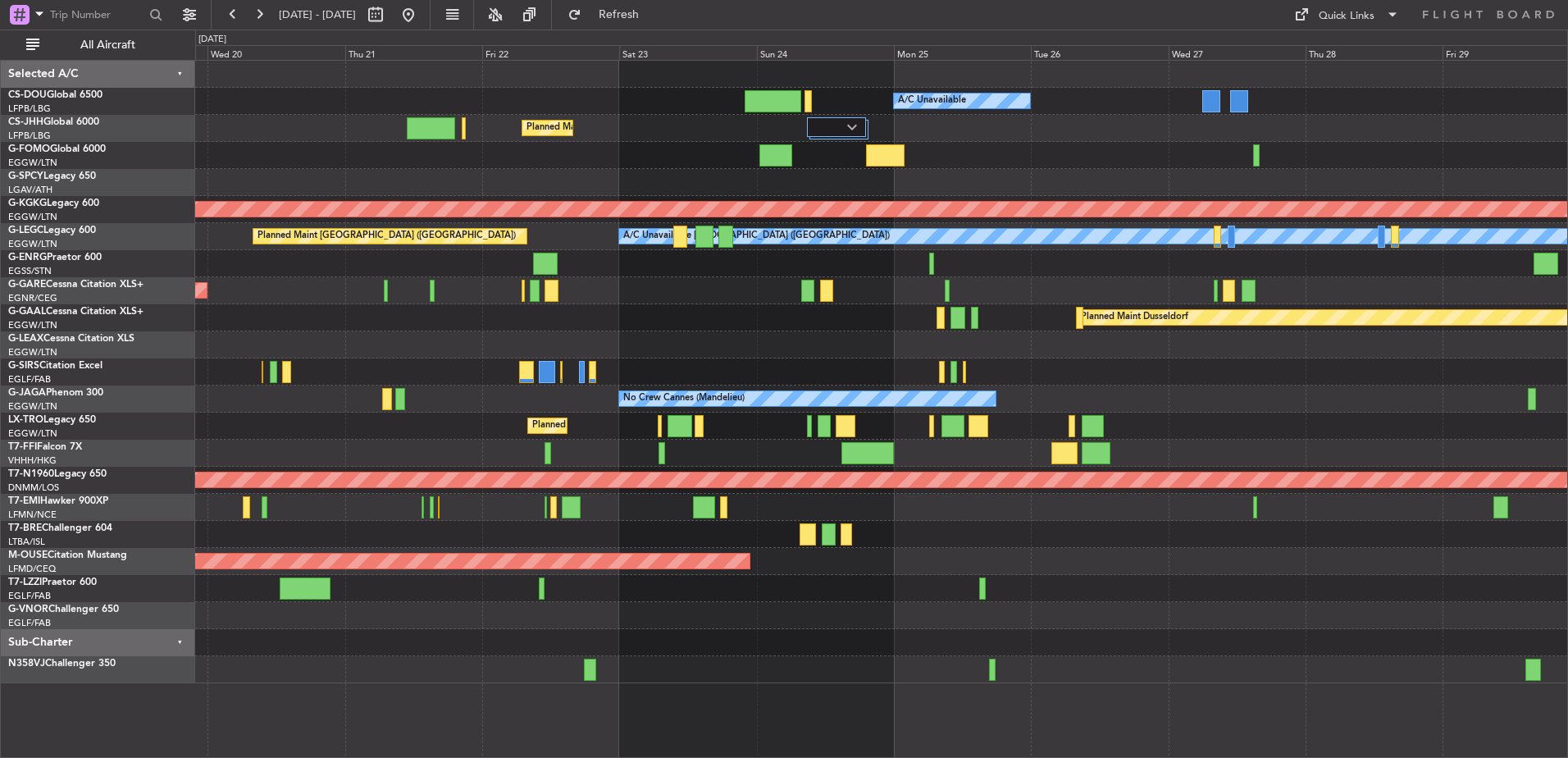
click at [515, 419] on div "Planned Maint [GEOGRAPHIC_DATA] ([GEOGRAPHIC_DATA])" at bounding box center [882, 426] width 1372 height 27
click at [643, 351] on div "Owner" at bounding box center [882, 345] width 1372 height 27
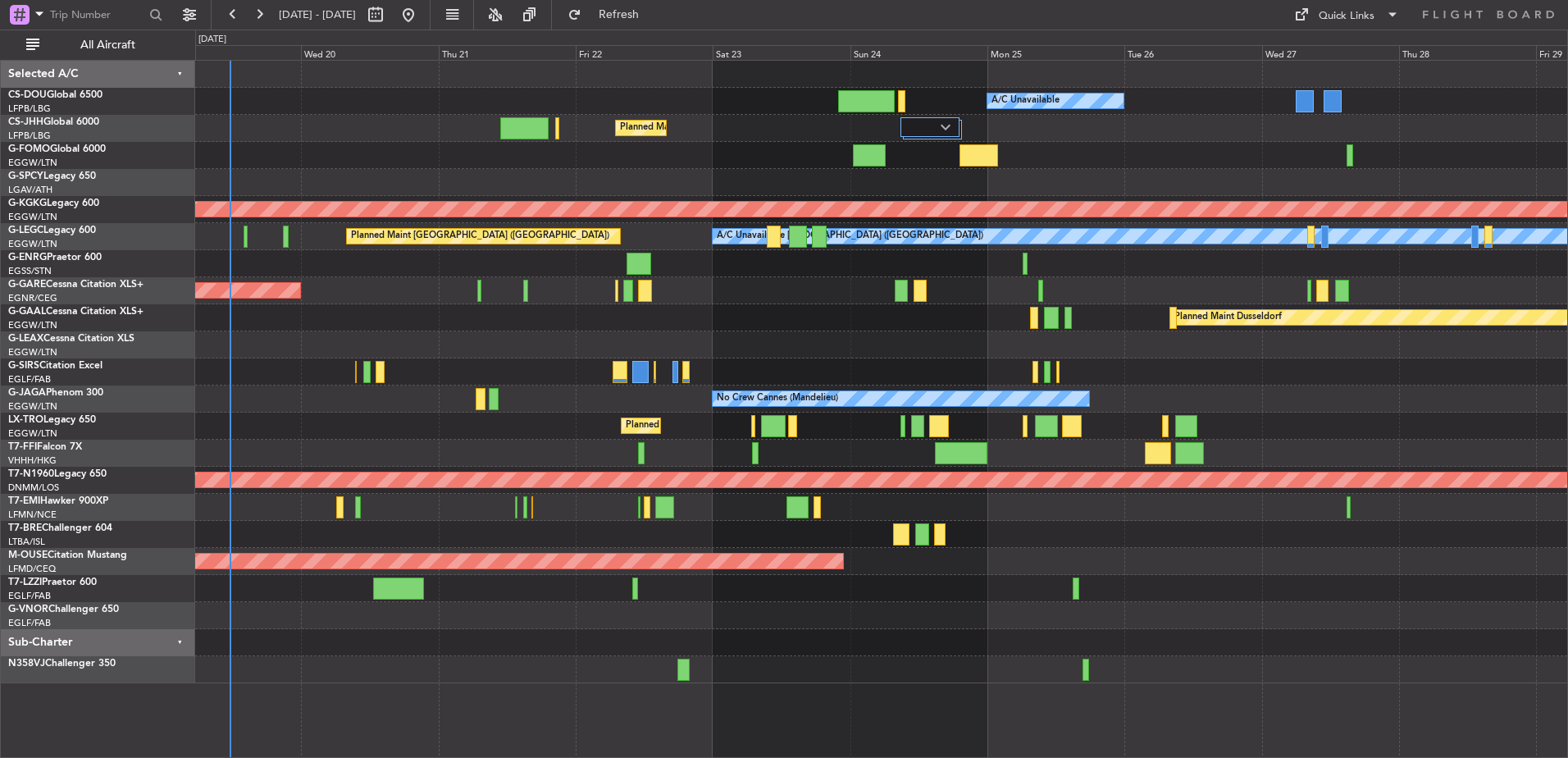
click at [920, 332] on div "Planned Maint [GEOGRAPHIC_DATA] ([GEOGRAPHIC_DATA]) A/C Unavailable Planned Mai…" at bounding box center [882, 371] width 1372 height 622
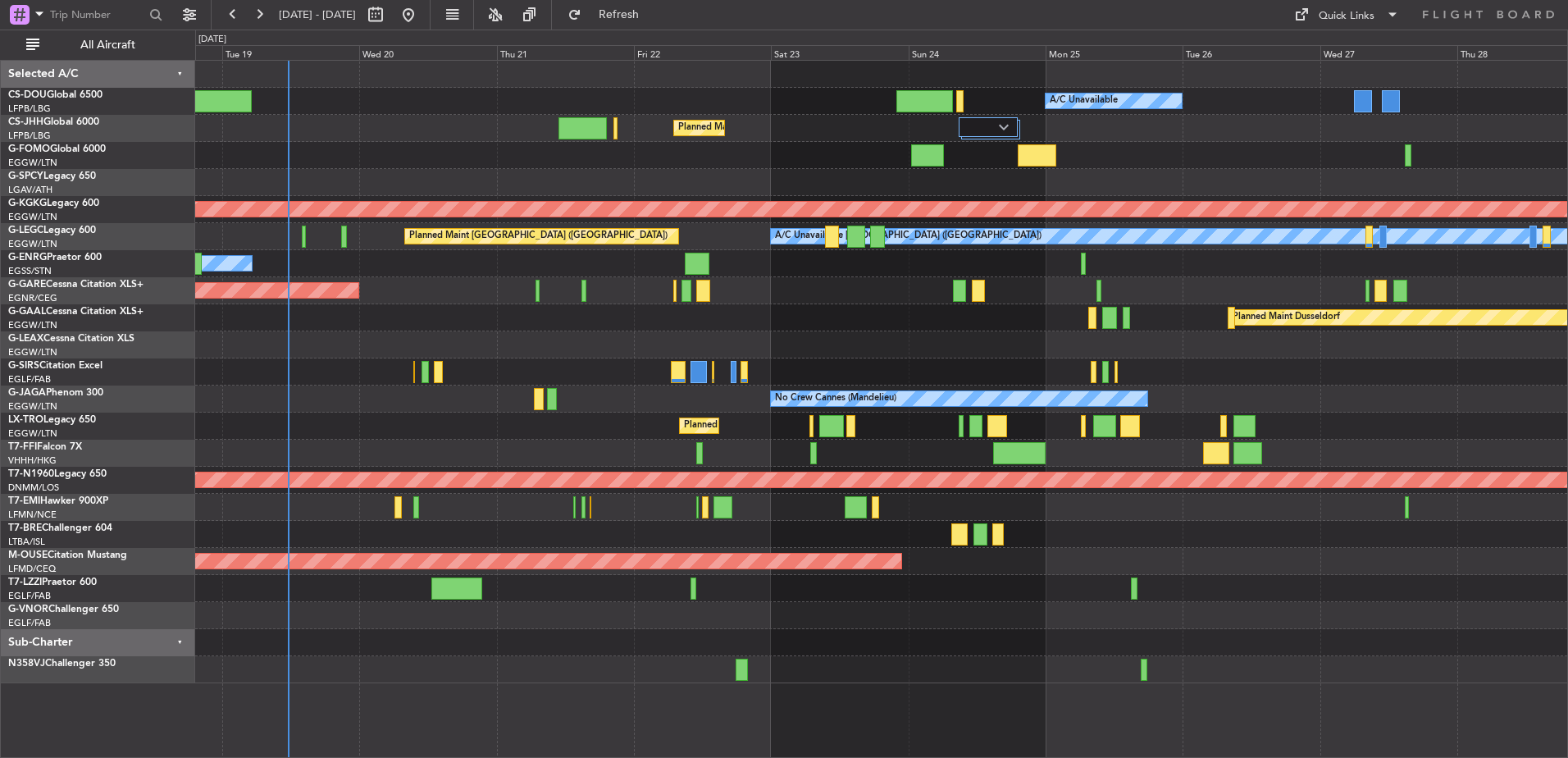
click at [762, 325] on div "Planned Maint Dusseldorf" at bounding box center [882, 317] width 1372 height 27
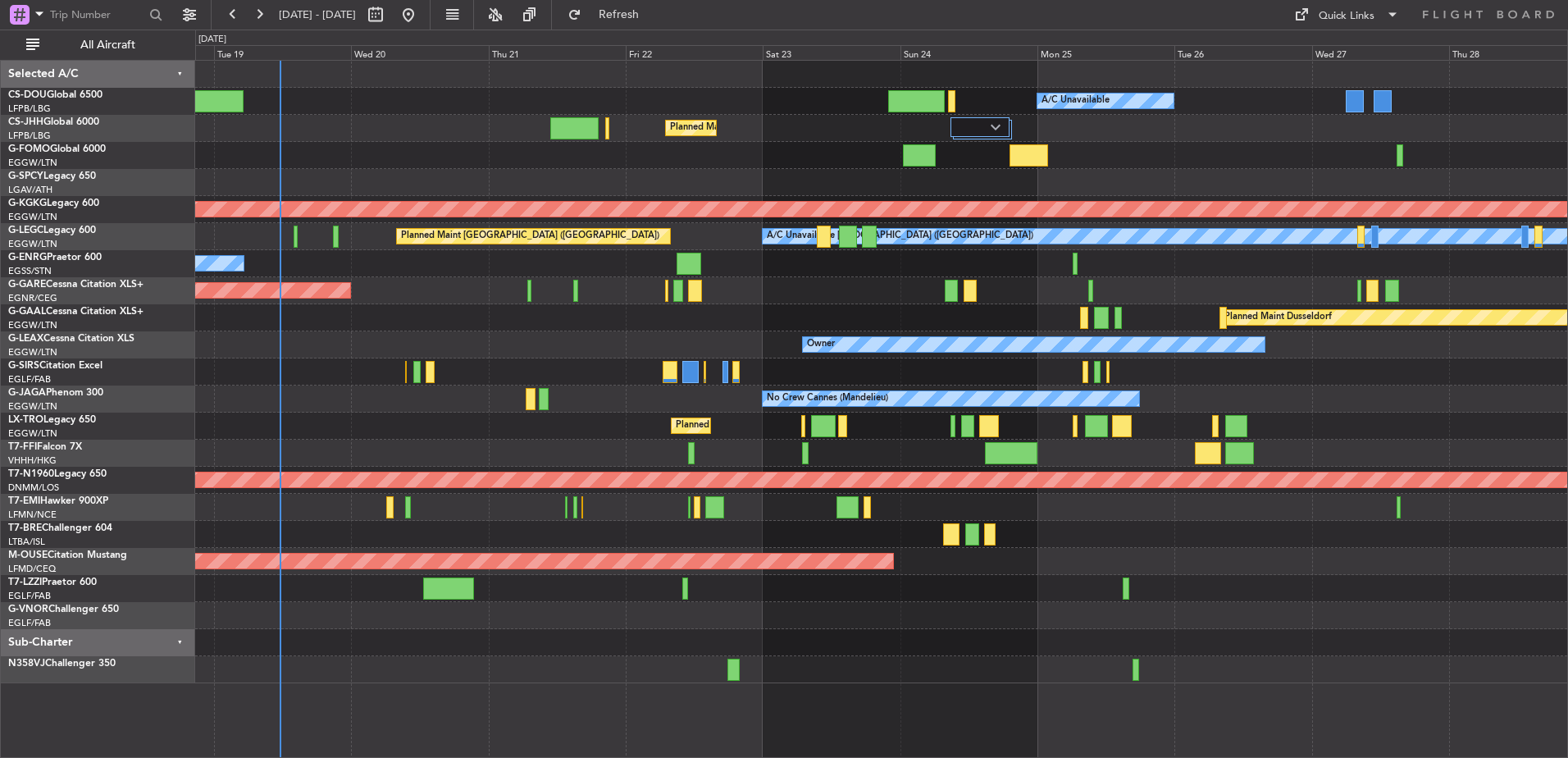
click at [910, 466] on div at bounding box center [882, 453] width 1372 height 27
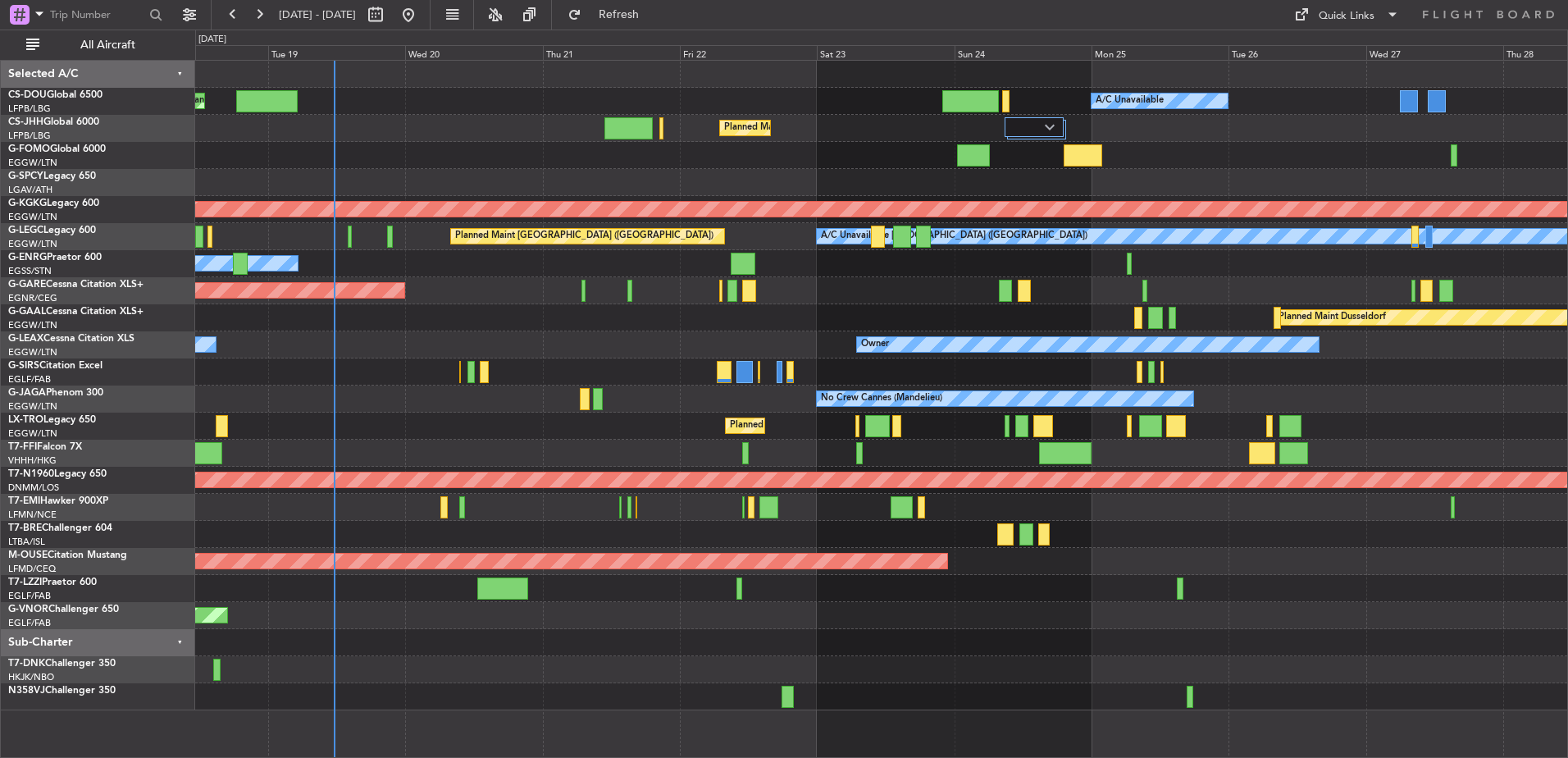
click at [187, 699] on div "N358VJ Challenger 350" at bounding box center [98, 705] width 194 height 44
click at [428, 695] on div "Planned Maint [GEOGRAPHIC_DATA] ([GEOGRAPHIC_DATA]) A/C Unavailable Planned Mai…" at bounding box center [882, 408] width 1373 height 698
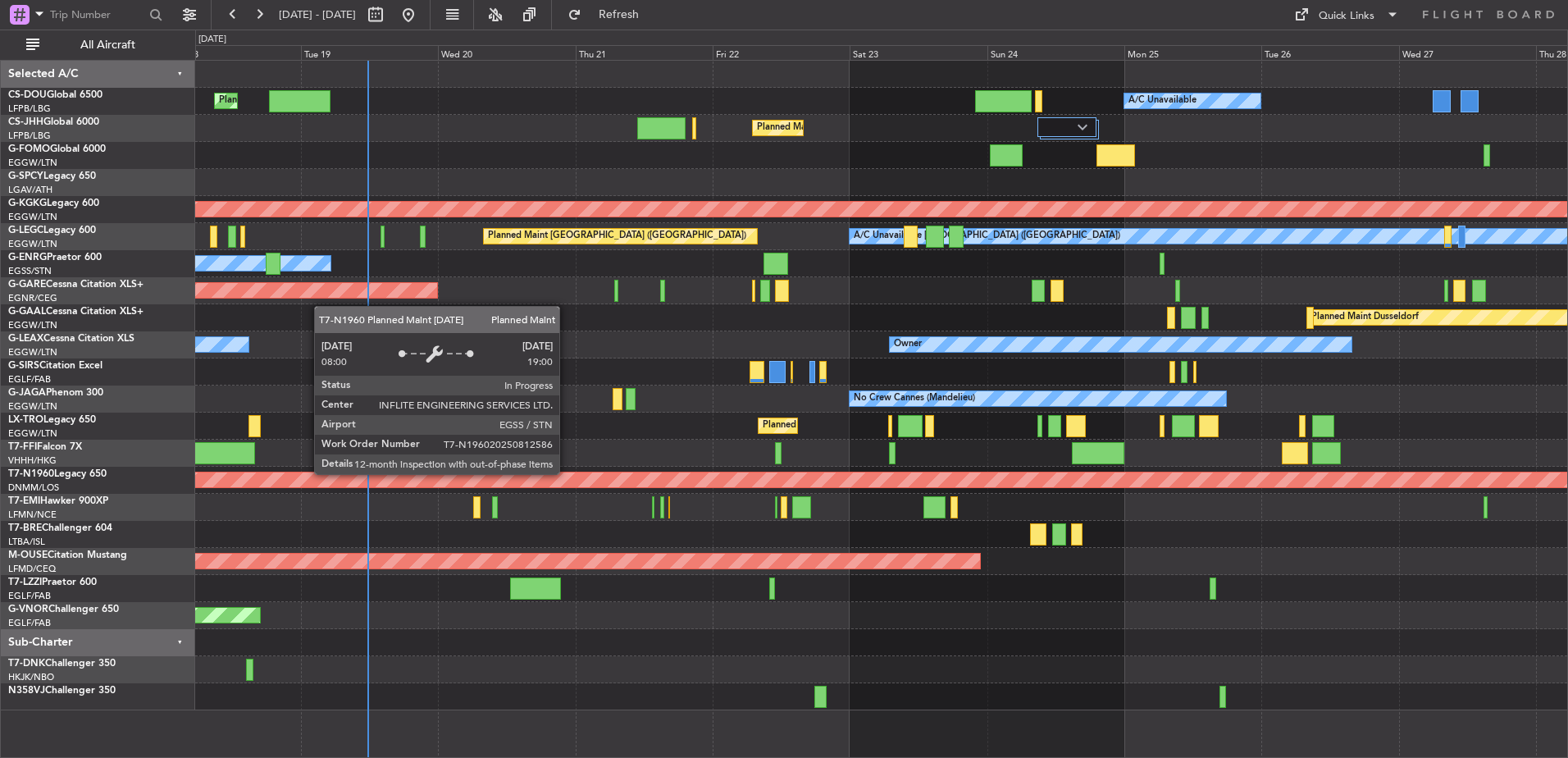
click at [628, 479] on div "Planned Maint [GEOGRAPHIC_DATA] ([GEOGRAPHIC_DATA])" at bounding box center [577, 479] width 3507 height 15
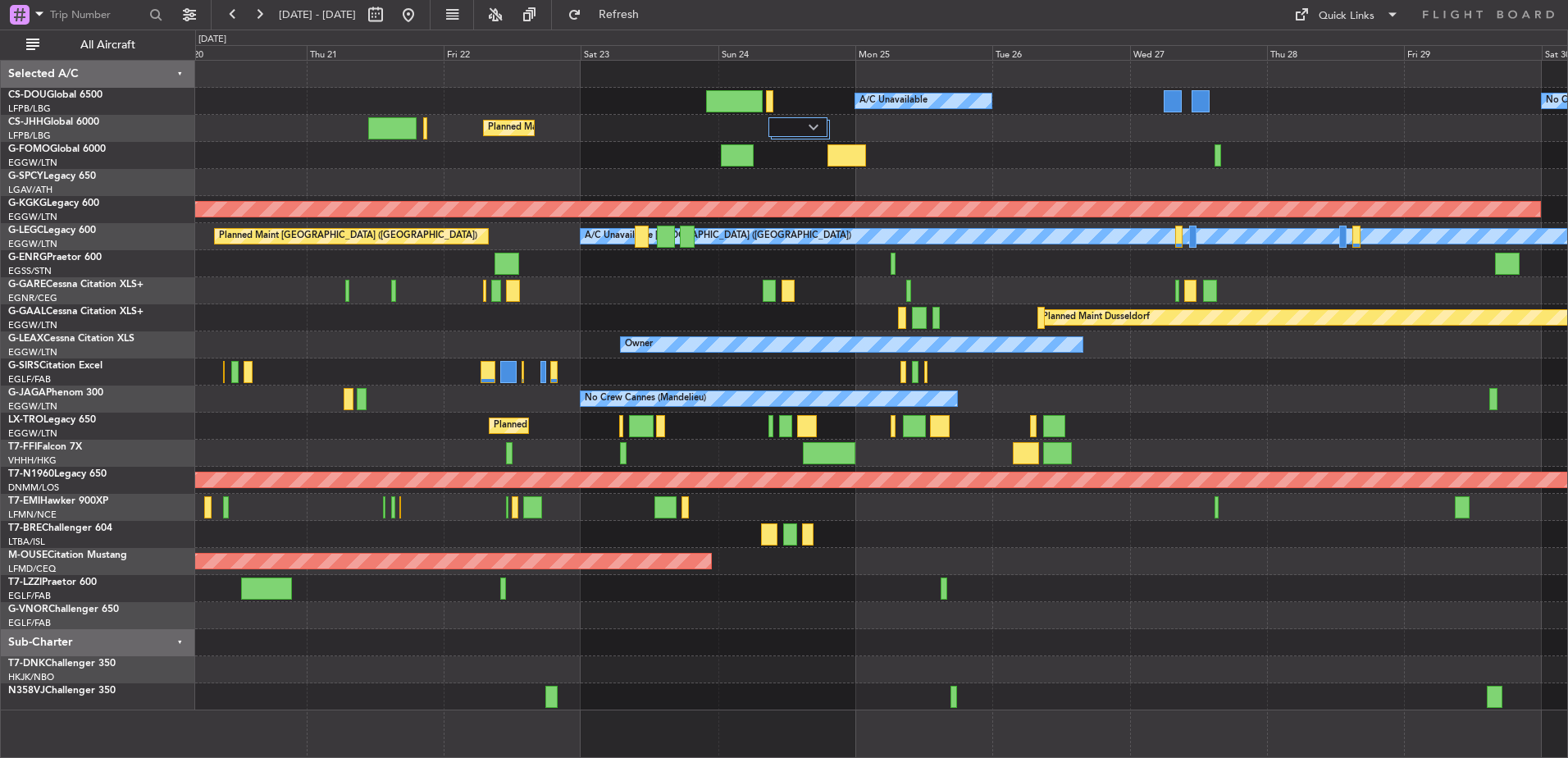
click at [337, 451] on div at bounding box center [882, 453] width 1372 height 27
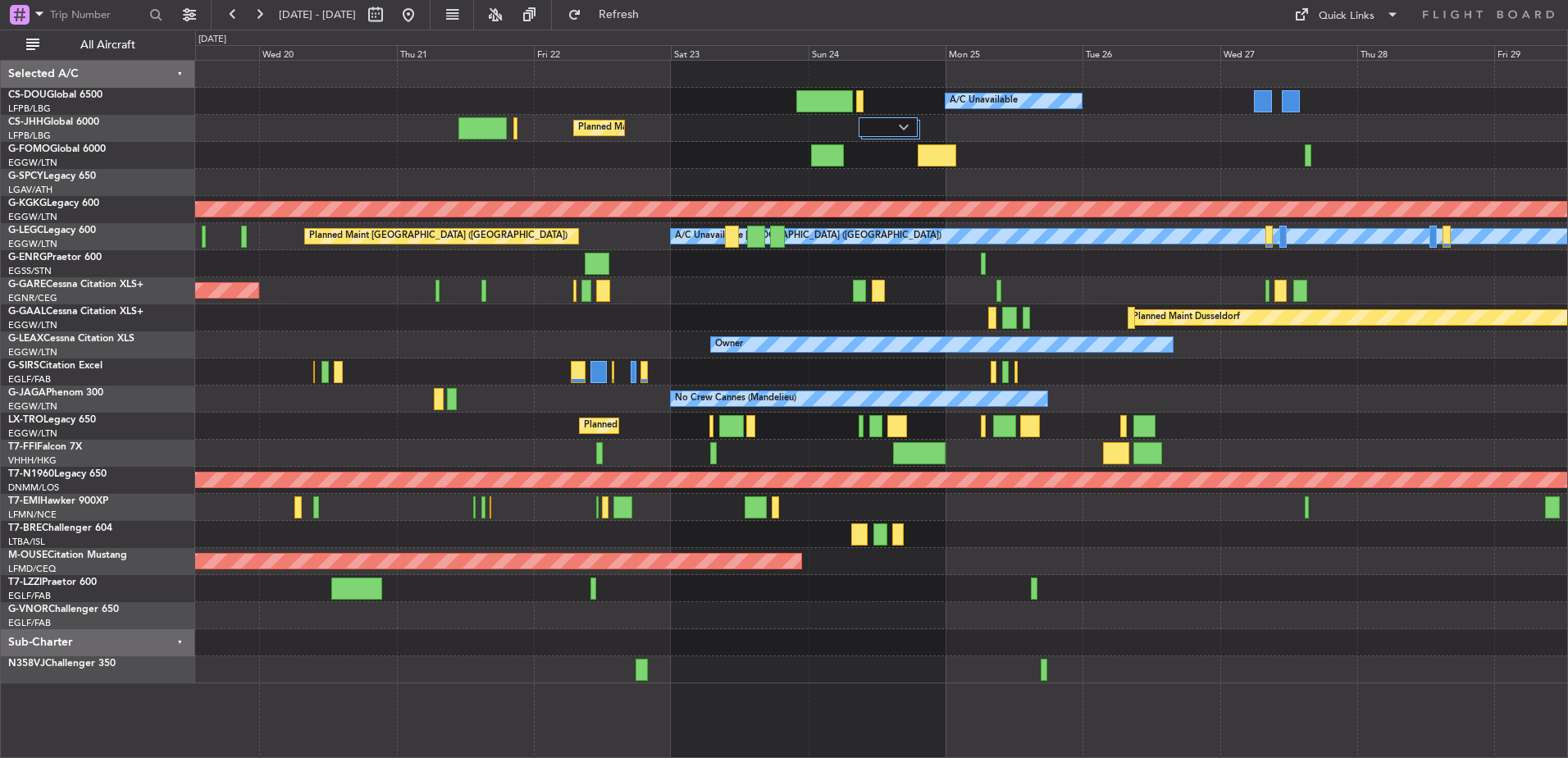
click at [661, 346] on div "Owner Owner" at bounding box center [882, 345] width 1372 height 27
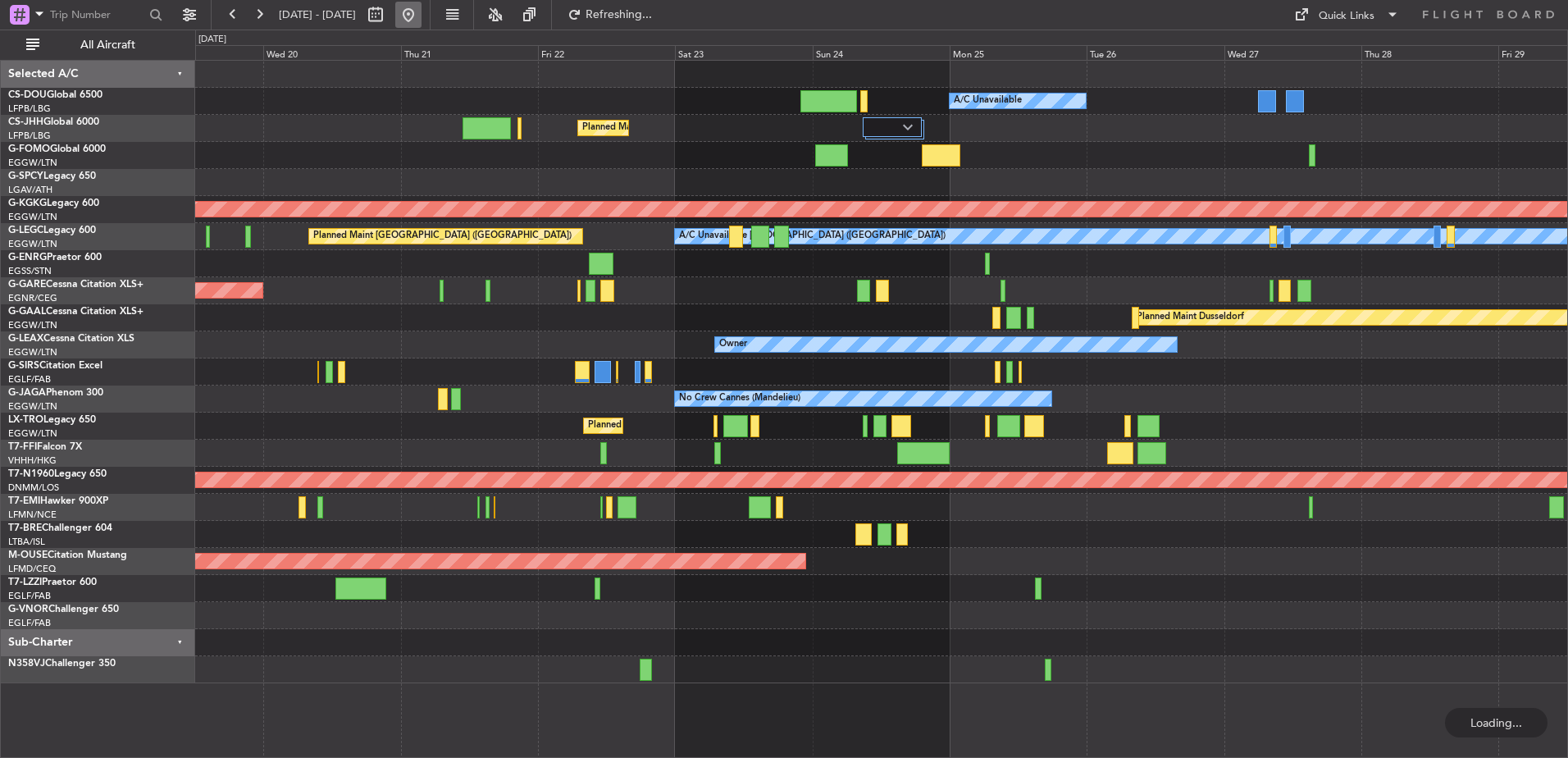
click at [421, 3] on button at bounding box center [409, 15] width 27 height 27
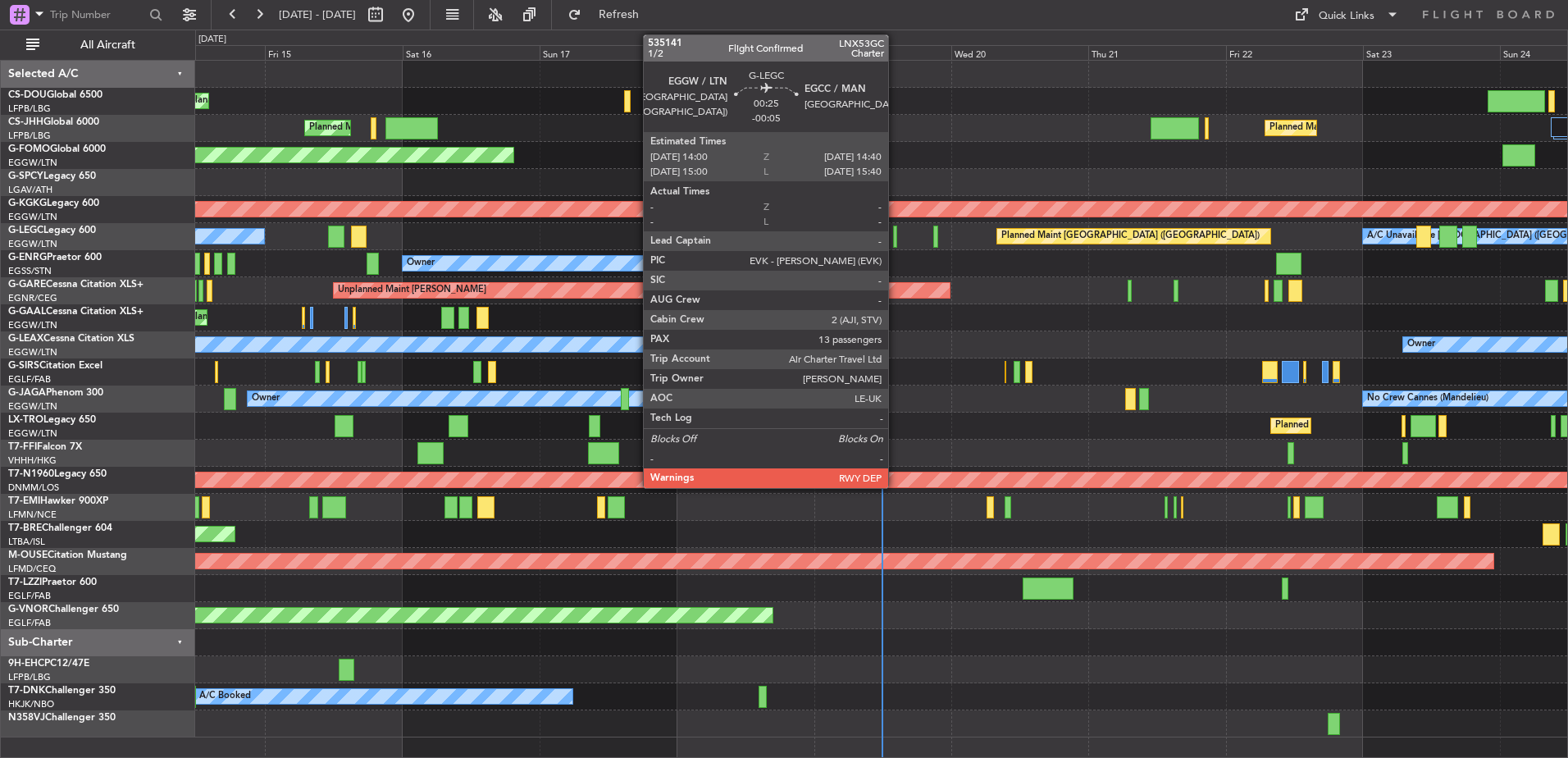
click at [896, 241] on div at bounding box center [895, 236] width 4 height 22
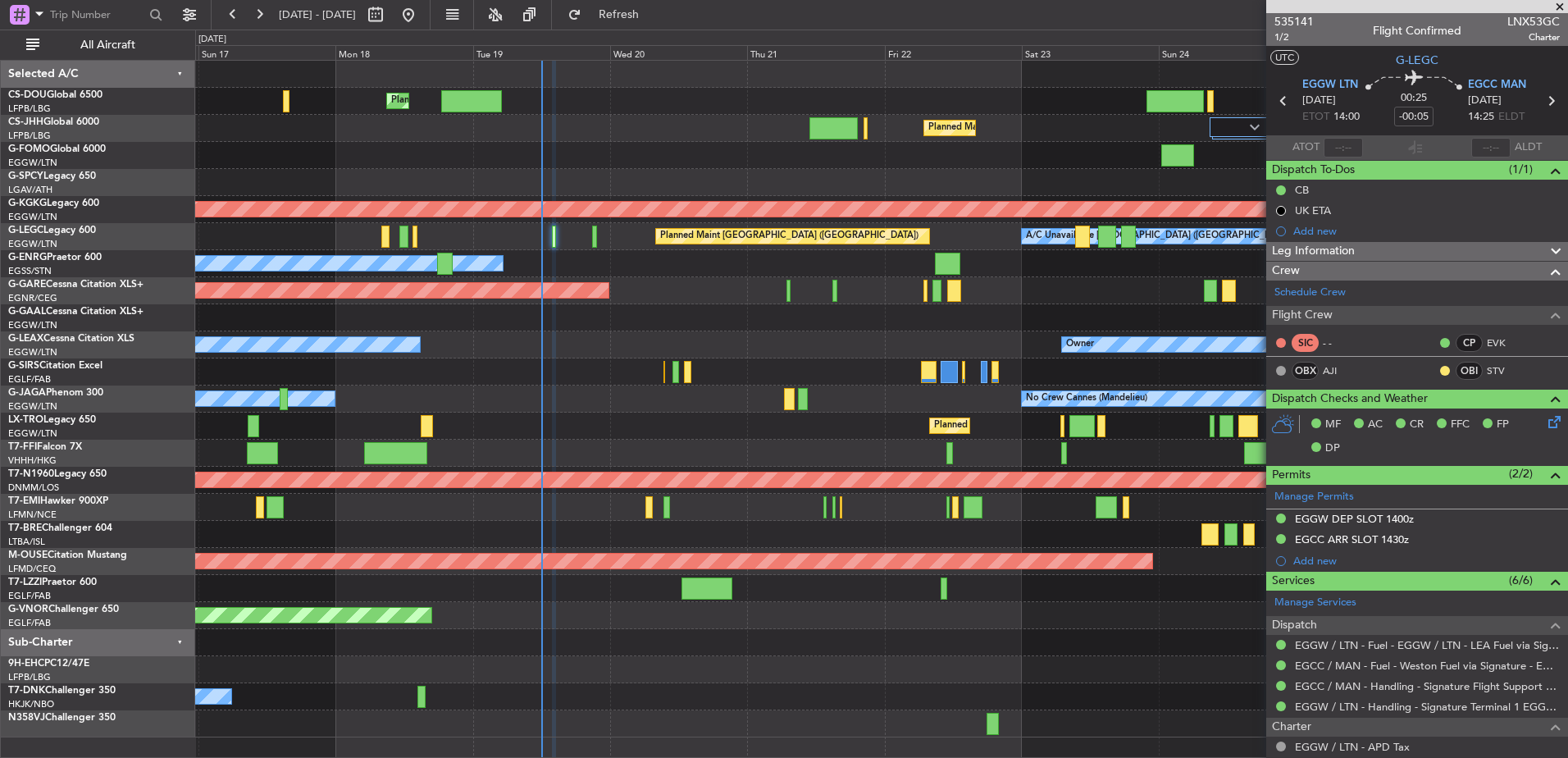
click at [491, 413] on div "Planned Maint [GEOGRAPHIC_DATA] ([GEOGRAPHIC_DATA]) A/C Unavailable Planned Mai…" at bounding box center [882, 398] width 1372 height 676
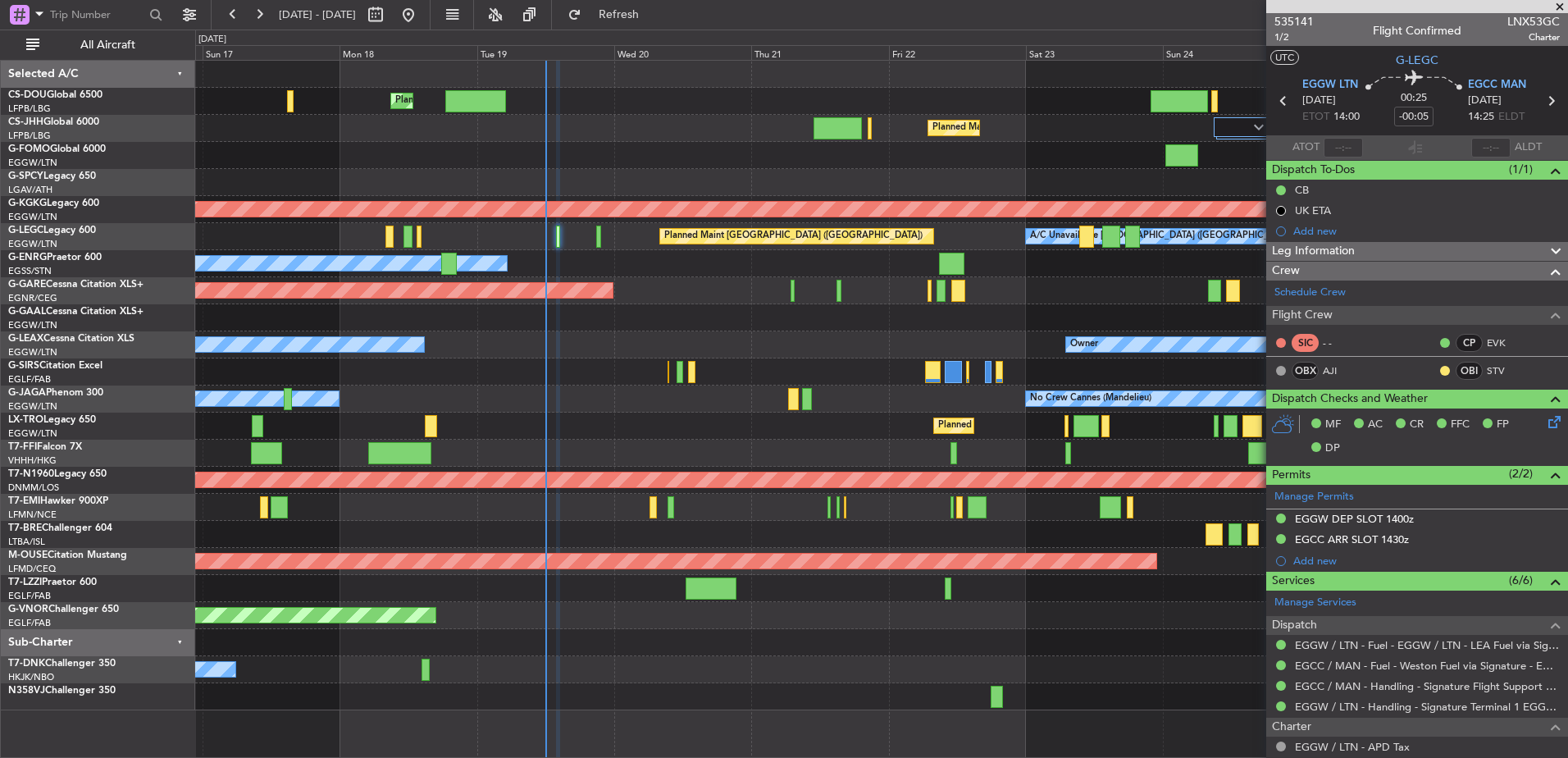
click at [722, 444] on div at bounding box center [882, 453] width 1372 height 27
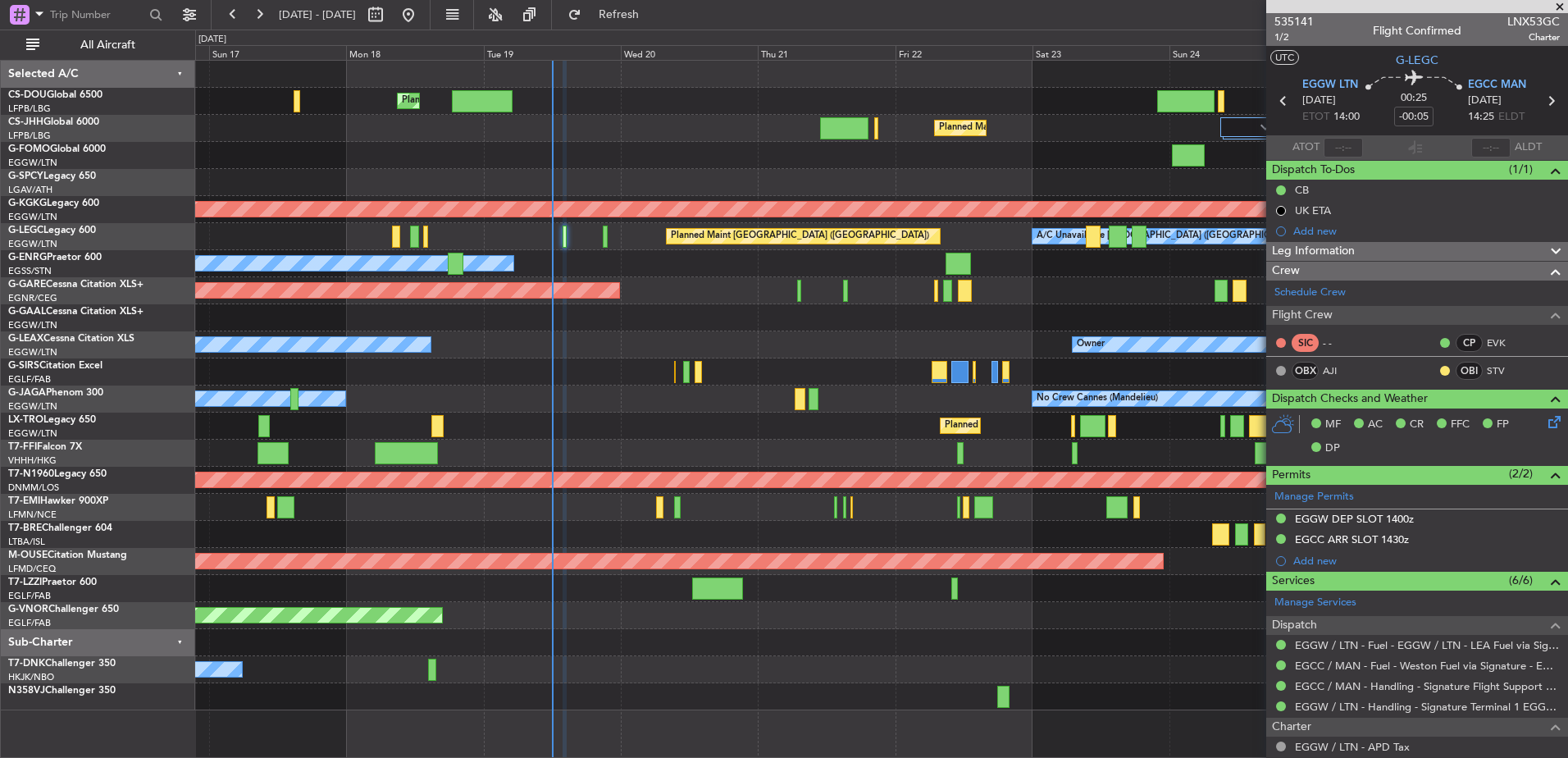
click at [838, 439] on div "Planned Maint [GEOGRAPHIC_DATA] ([GEOGRAPHIC_DATA])" at bounding box center [882, 426] width 1372 height 27
click at [1300, 20] on span "535141" at bounding box center [1294, 21] width 39 height 17
click at [1562, 9] on div at bounding box center [1418, 6] width 302 height 13
click at [1555, 5] on div at bounding box center [1418, 6] width 302 height 13
click at [1561, 4] on div at bounding box center [1418, 6] width 302 height 13
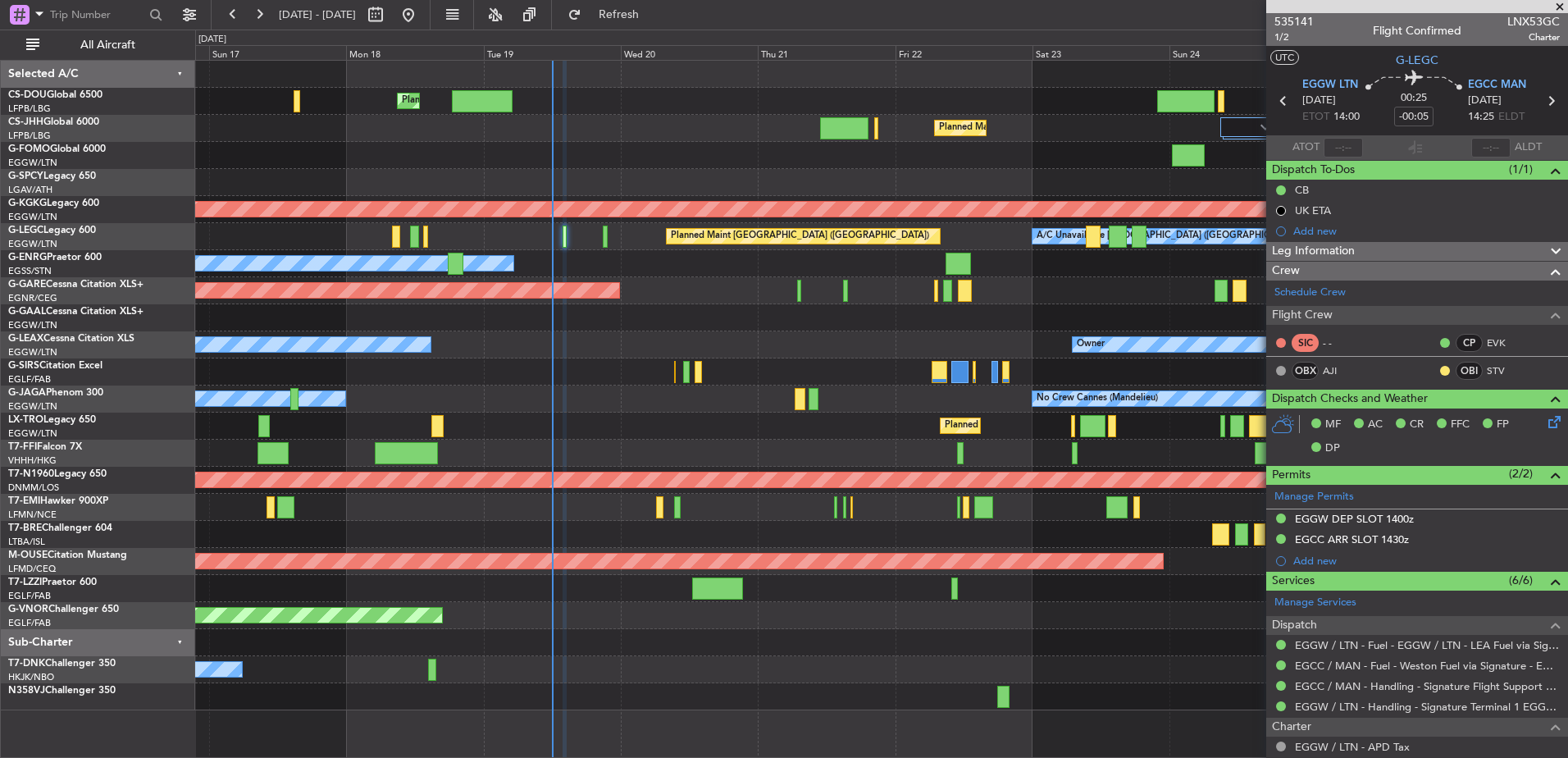
click at [1559, 5] on span at bounding box center [1560, 7] width 16 height 15
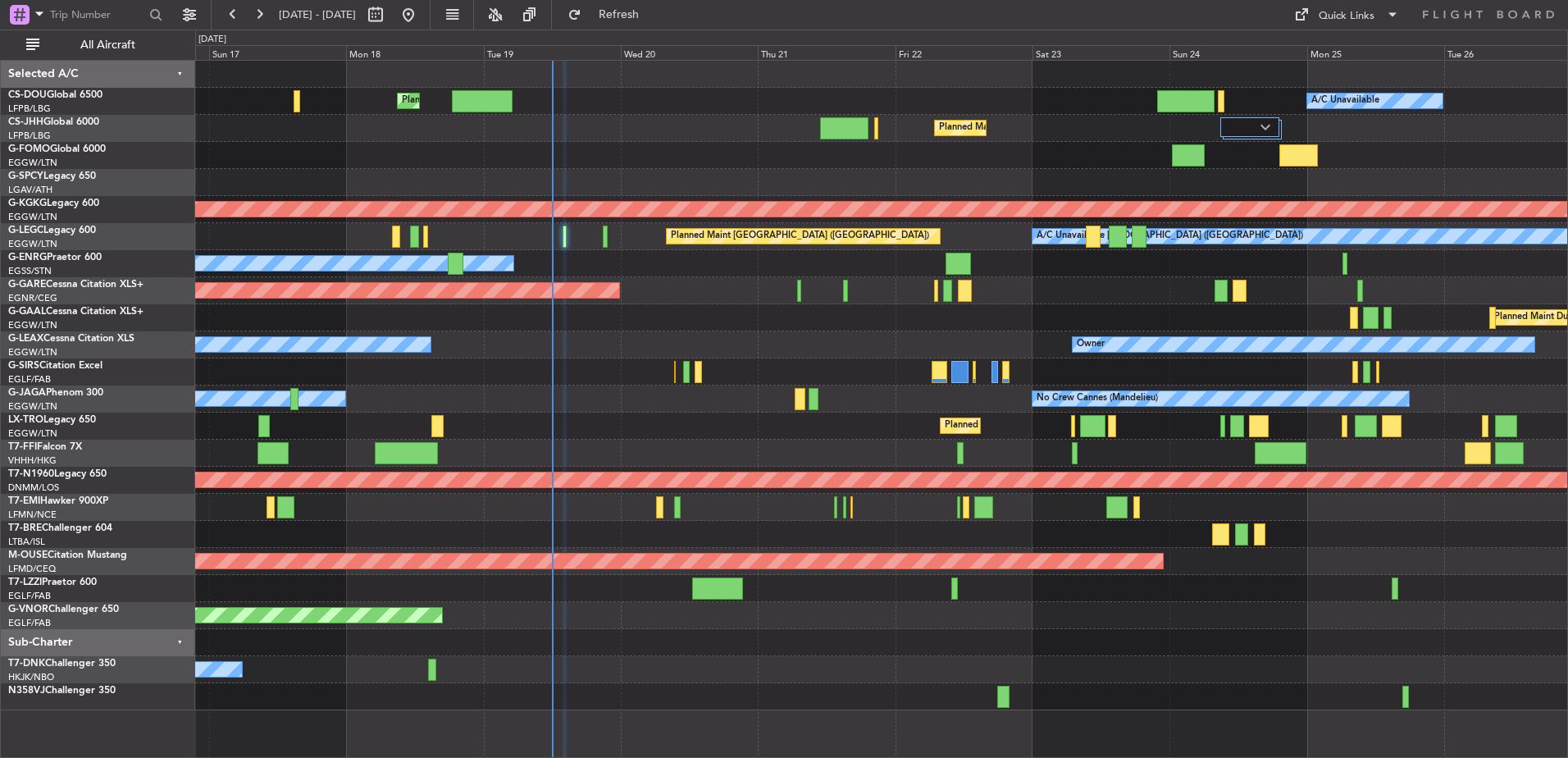
type input "0"
click at [1393, 10] on span at bounding box center [1393, 15] width 20 height 20
click at [1356, 41] on button "Trip Builder" at bounding box center [1348, 54] width 123 height 39
click at [602, 429] on div "Planned Maint [GEOGRAPHIC_DATA] ([GEOGRAPHIC_DATA])" at bounding box center [882, 426] width 1372 height 27
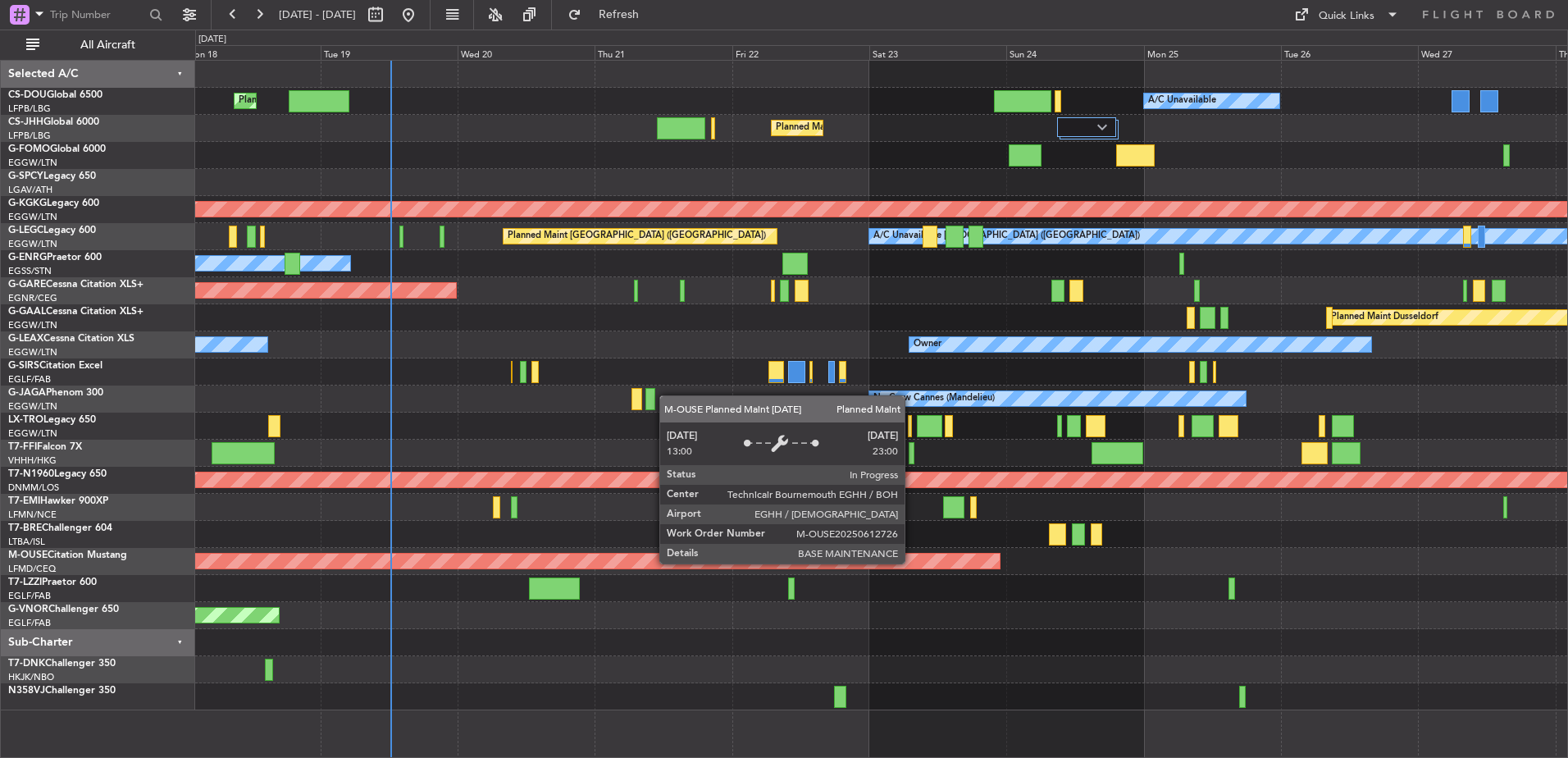
click at [912, 563] on div "Planned Maint Bournemouth" at bounding box center [11, 561] width 1978 height 15
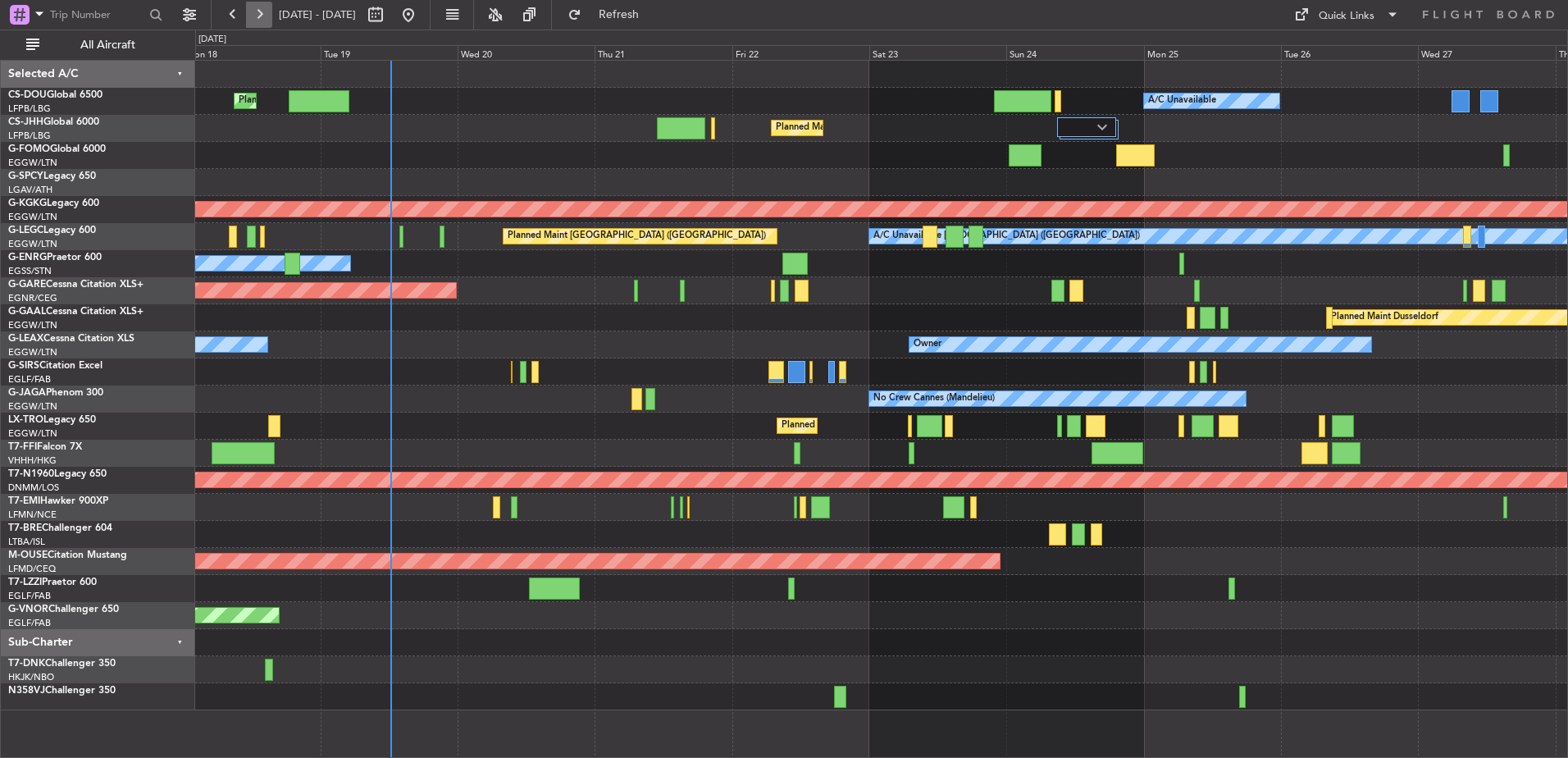
click at [261, 14] on button at bounding box center [260, 15] width 27 height 27
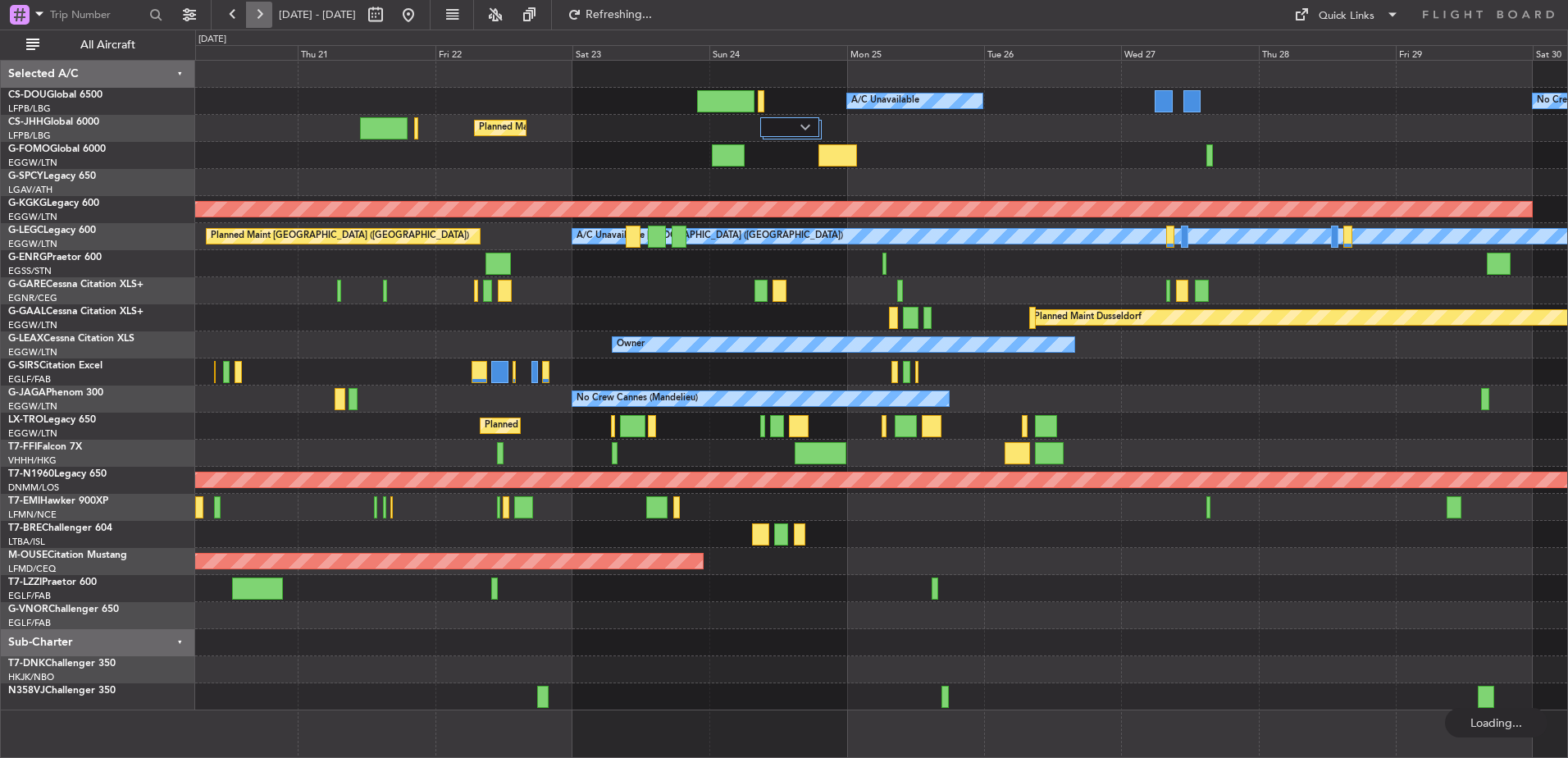
click at [261, 14] on button at bounding box center [260, 15] width 27 height 27
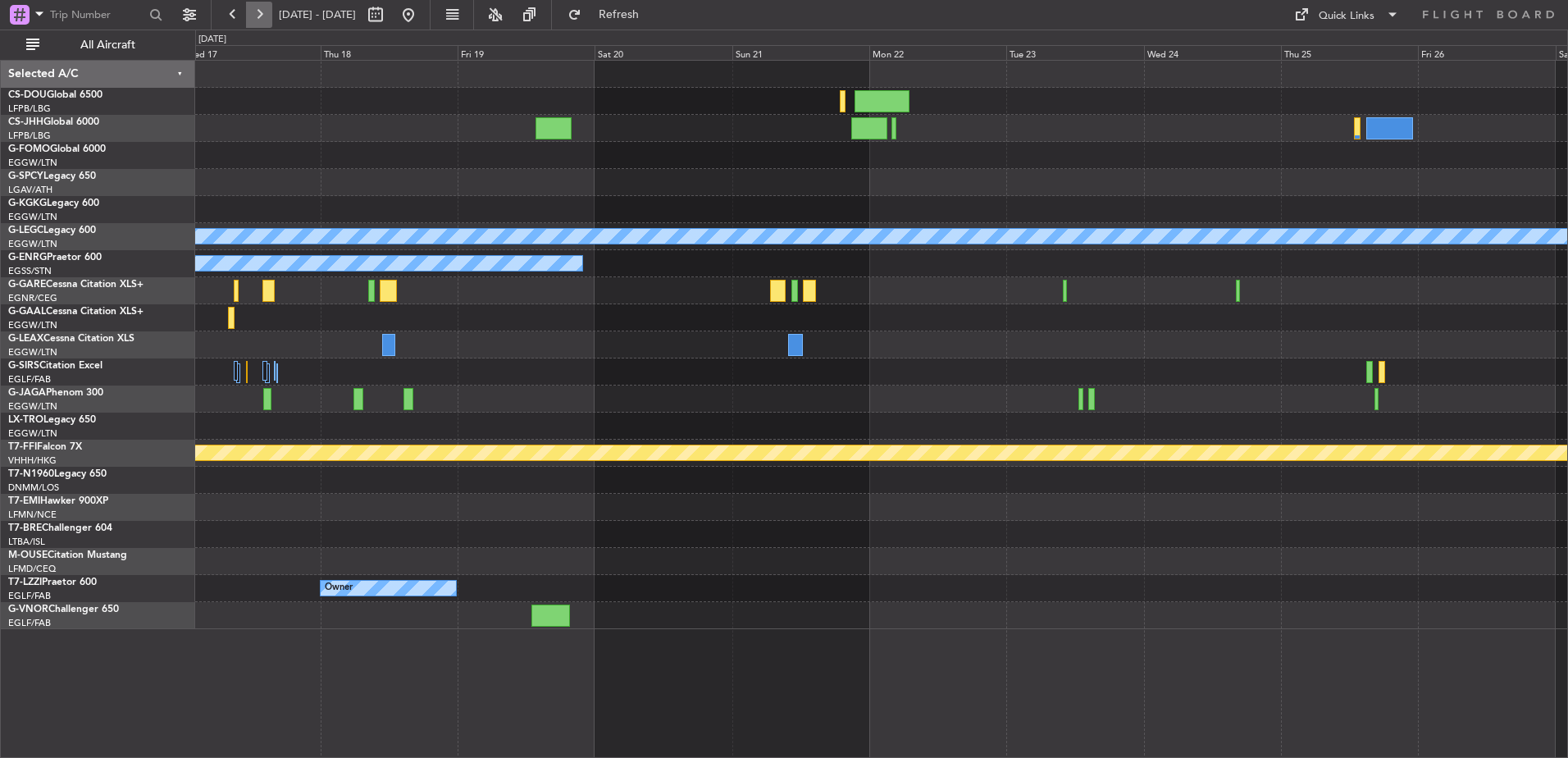
click at [261, 14] on button at bounding box center [260, 15] width 27 height 27
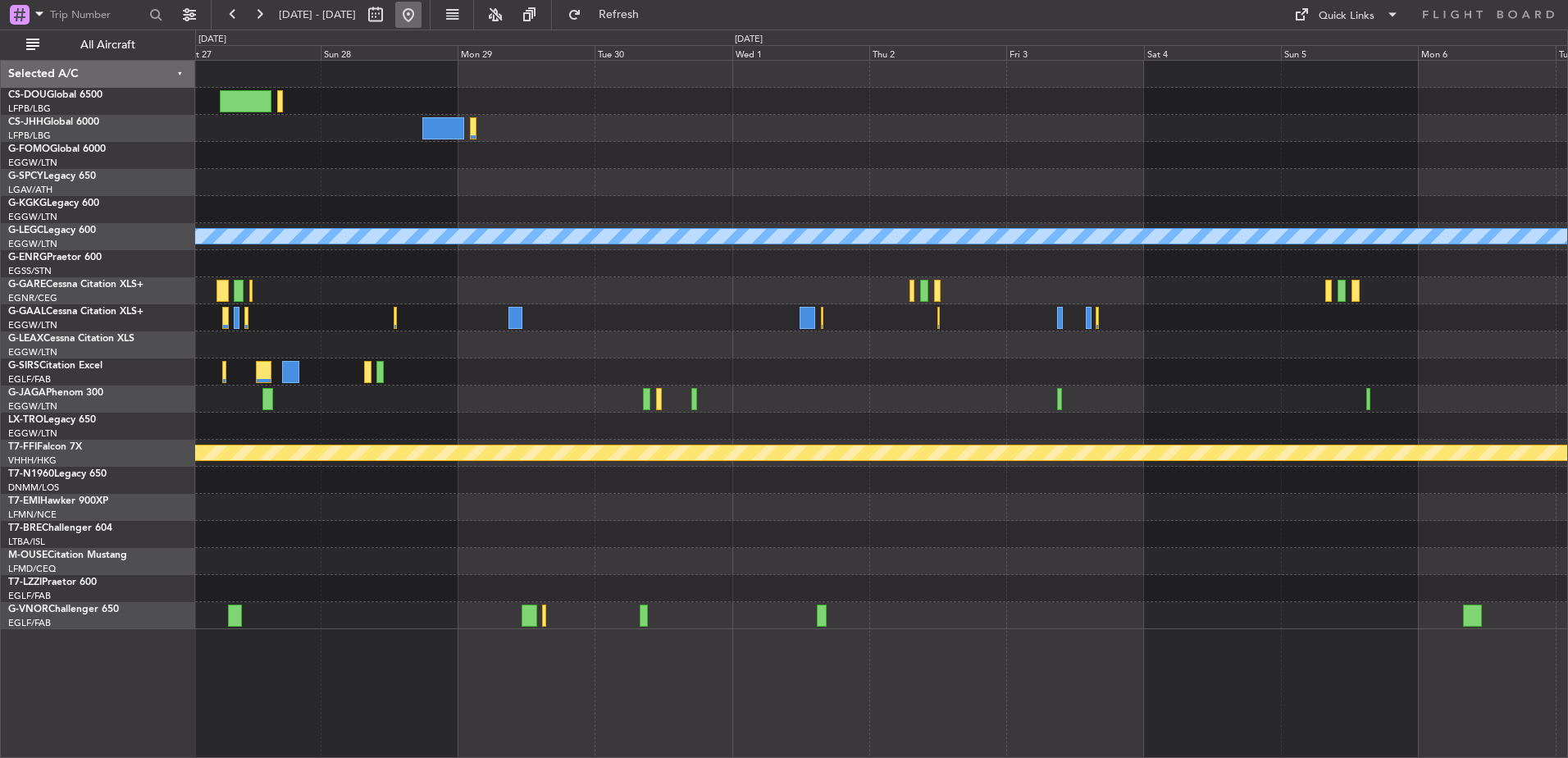
click at [421, 23] on button at bounding box center [409, 15] width 27 height 27
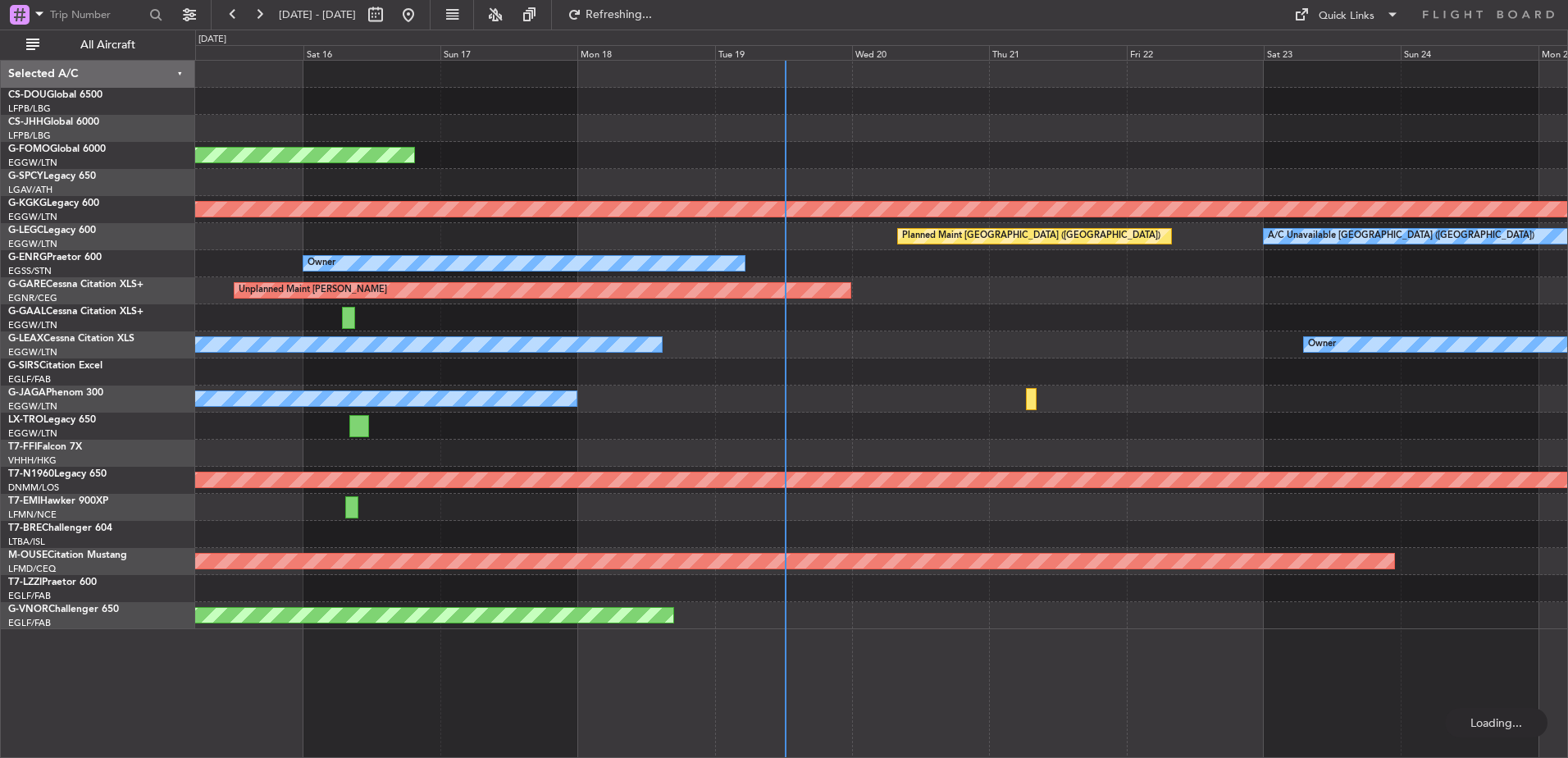
click at [555, 647] on div "Planned Maint Windsor Locks ([PERSON_NAME] Intl) AOG Maint [GEOGRAPHIC_DATA] ([…" at bounding box center [882, 408] width 1373 height 698
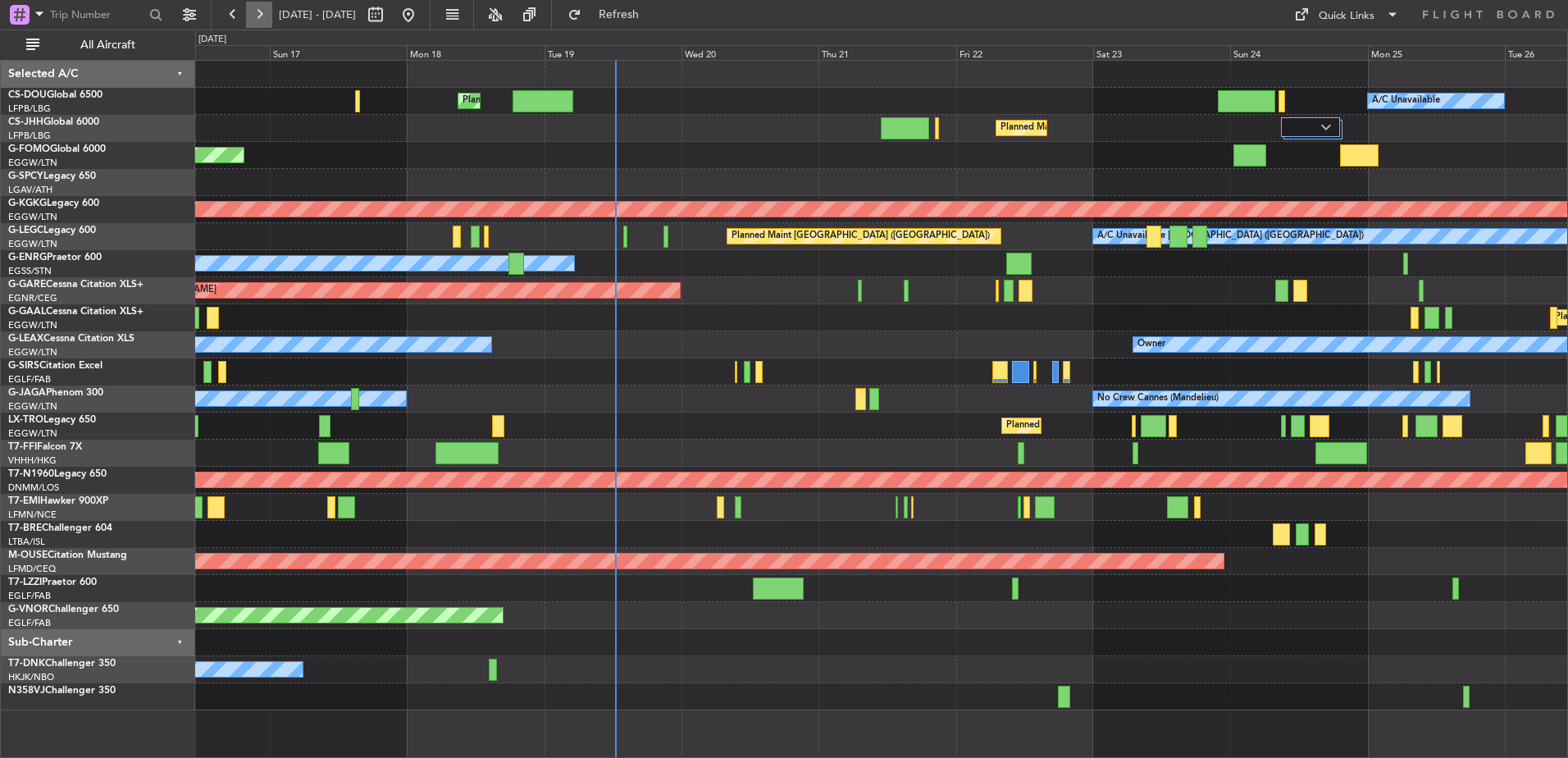
click at [256, 11] on button at bounding box center [260, 15] width 27 height 27
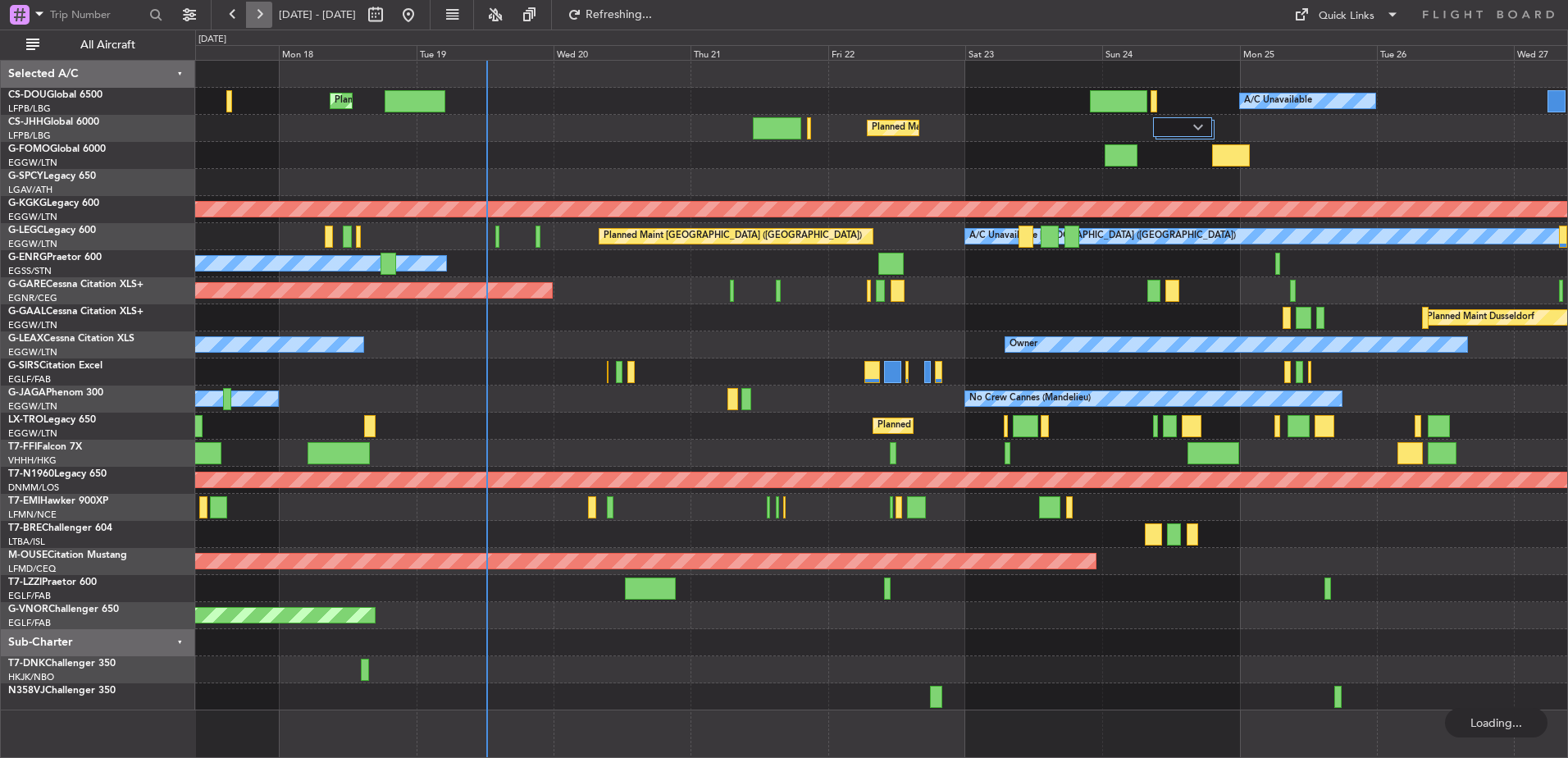
click at [256, 11] on button at bounding box center [260, 15] width 27 height 27
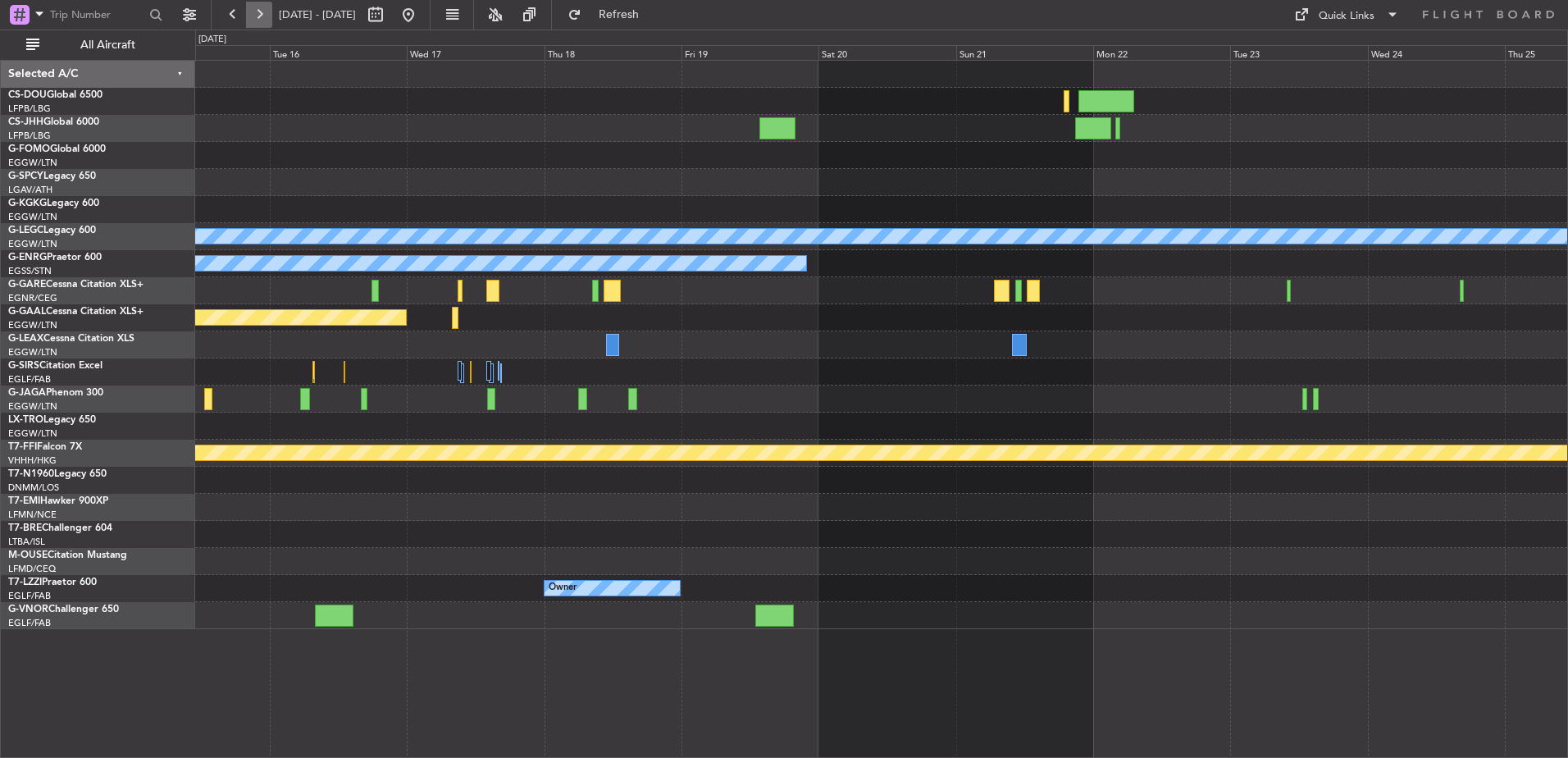
click at [256, 11] on button at bounding box center [260, 15] width 27 height 27
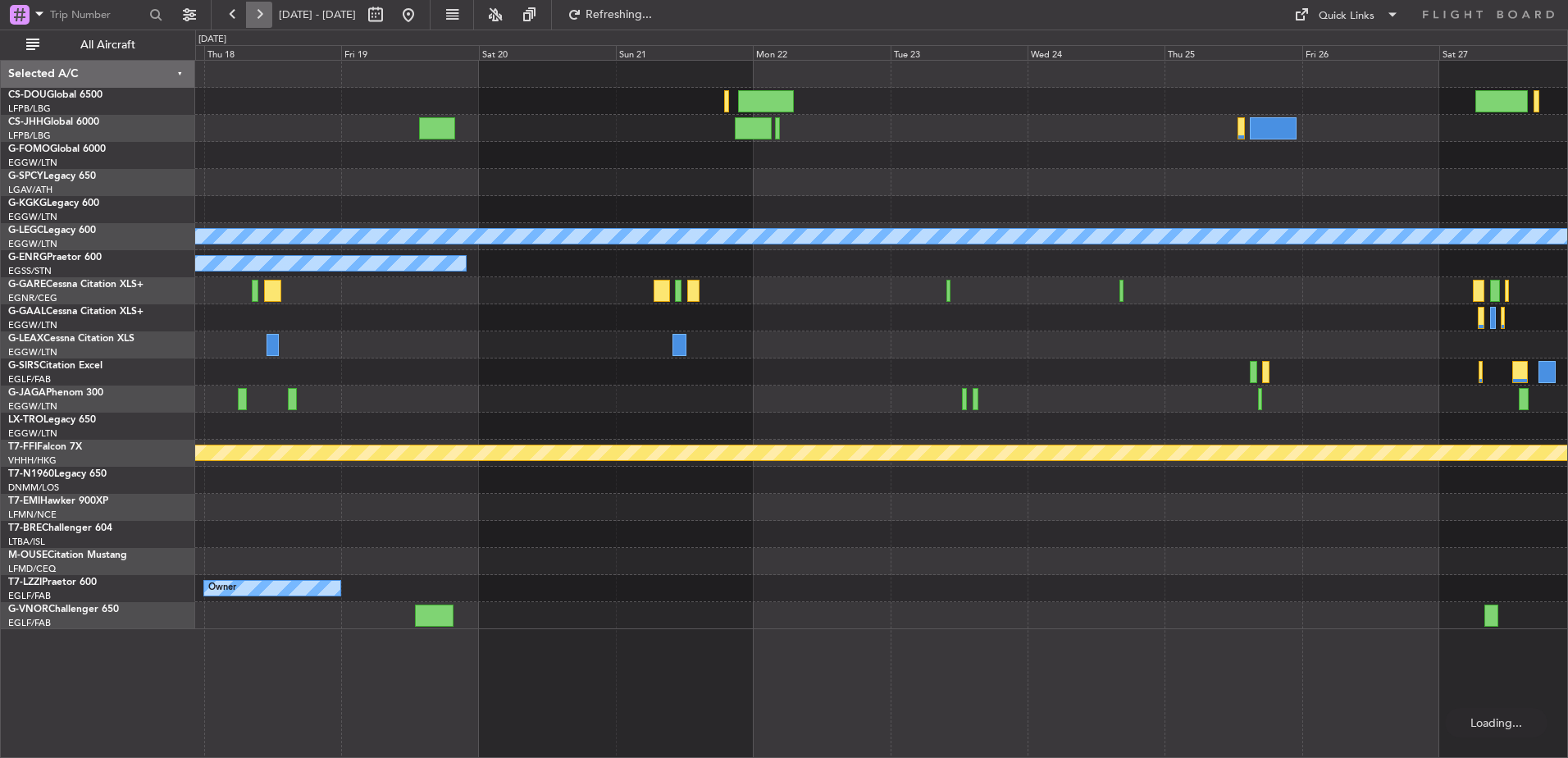
click at [256, 11] on button at bounding box center [260, 15] width 27 height 27
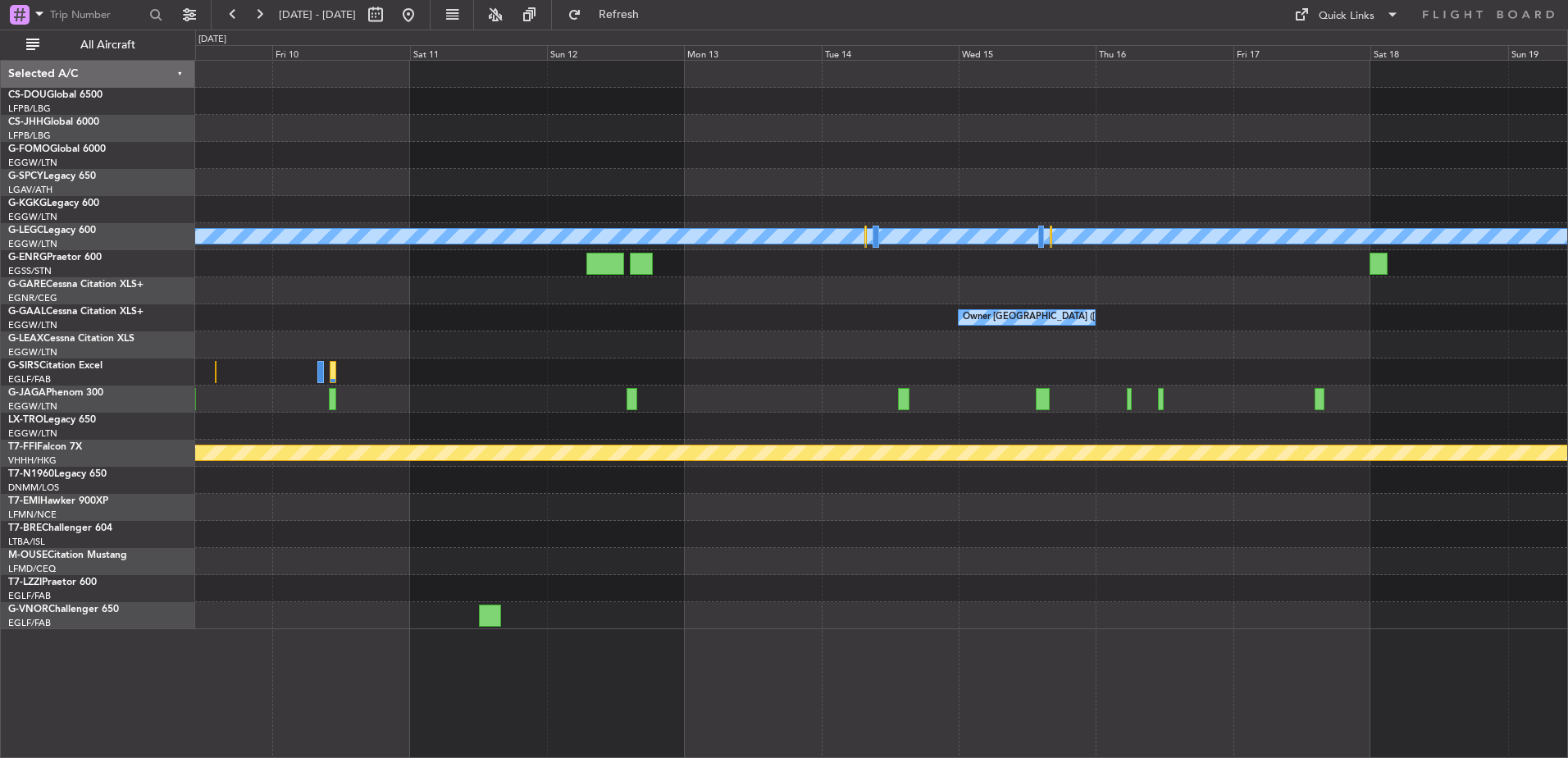
click at [369, 377] on div "A/C Unavailable [GEOGRAPHIC_DATA] ([GEOGRAPHIC_DATA]) Owner [GEOGRAPHIC_DATA] (…" at bounding box center [882, 344] width 1372 height 568
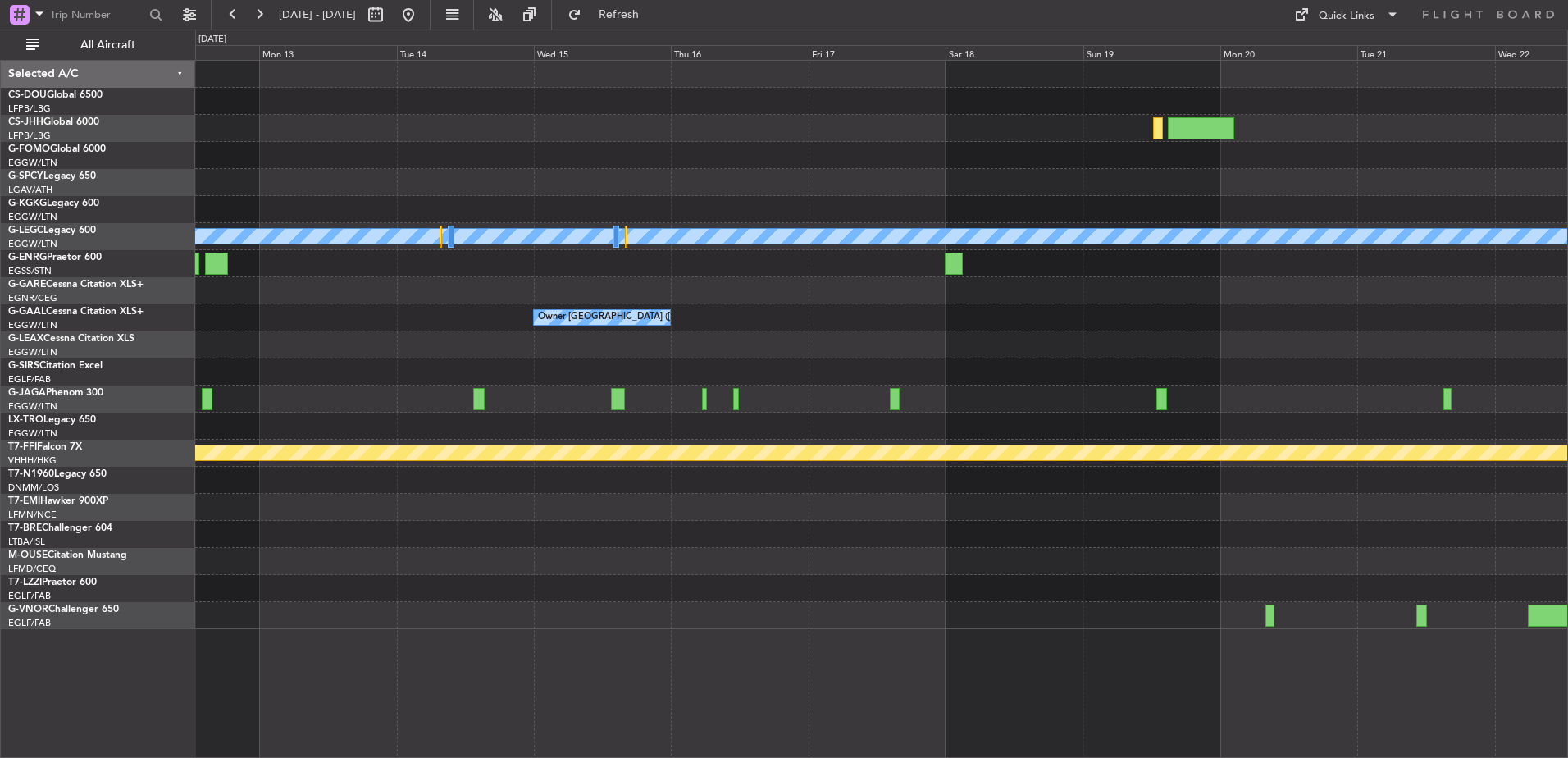
click at [359, 398] on div "A/C Unavailable [GEOGRAPHIC_DATA] ([GEOGRAPHIC_DATA]) Owner [GEOGRAPHIC_DATA] (…" at bounding box center [882, 344] width 1372 height 568
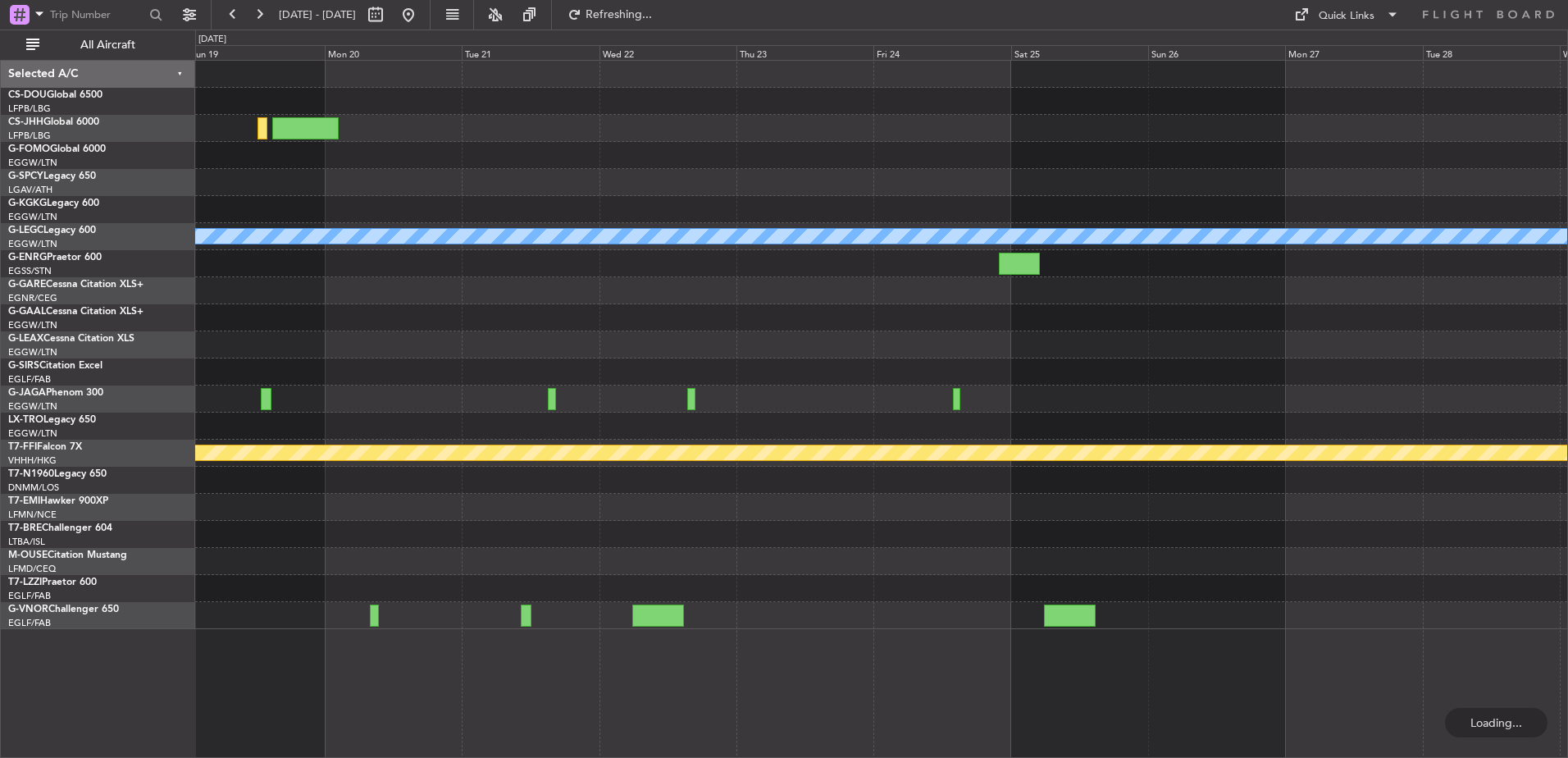
click at [621, 465] on div "A/C Unavailable [GEOGRAPHIC_DATA] ([GEOGRAPHIC_DATA]) Planned Maint Geneva ([GE…" at bounding box center [882, 344] width 1372 height 568
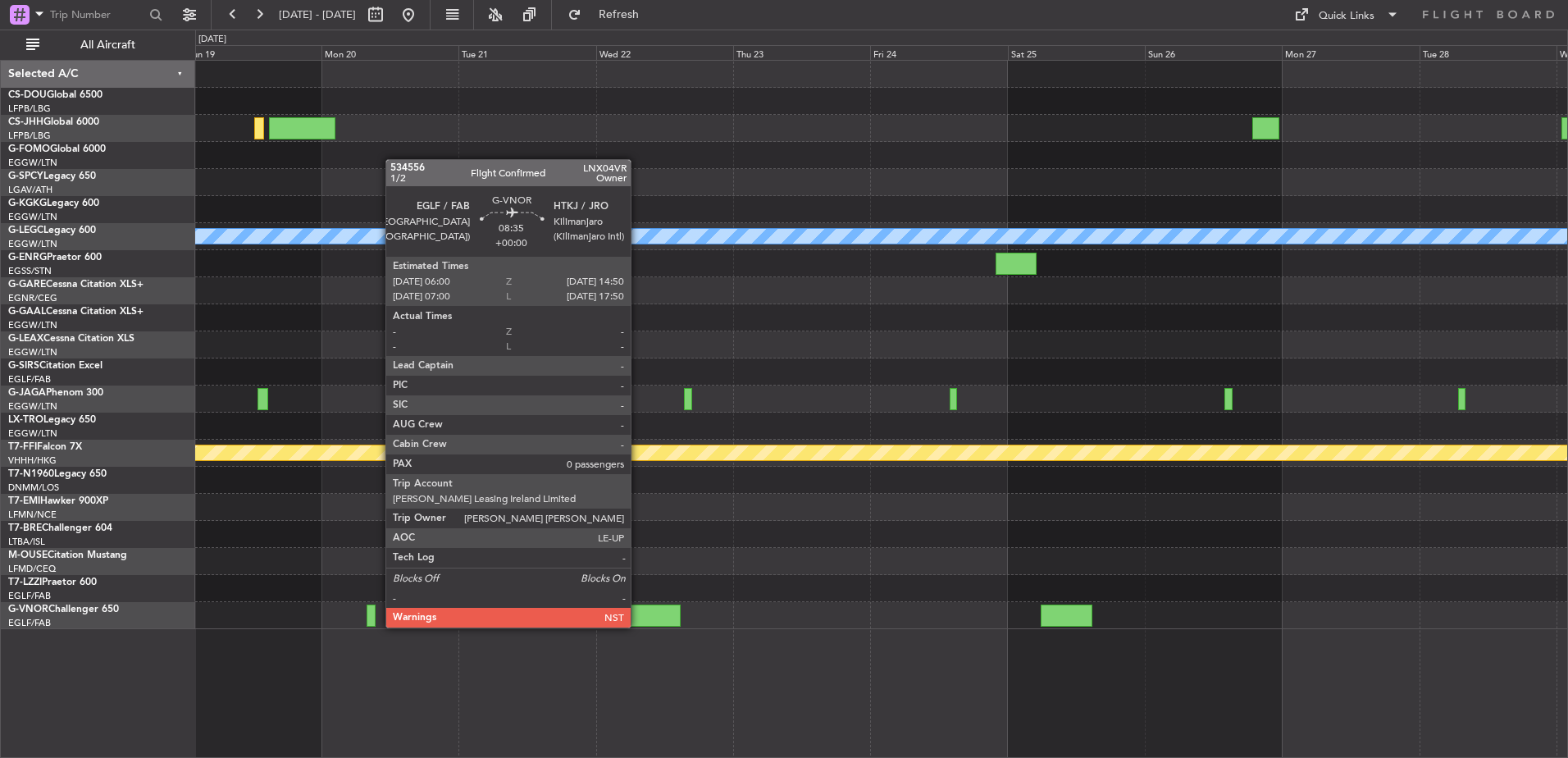
click at [638, 610] on div at bounding box center [654, 615] width 51 height 22
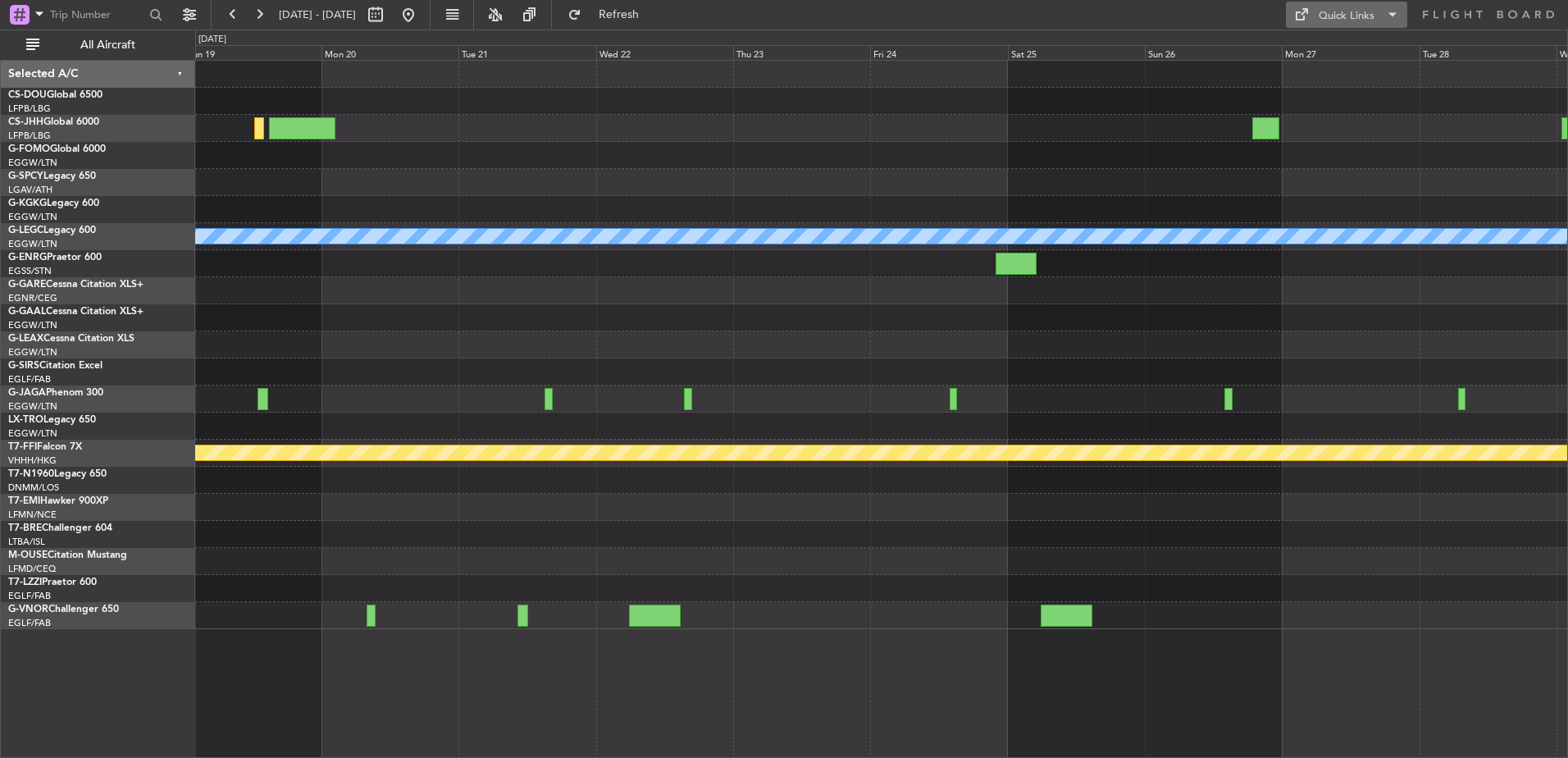
click at [1378, 10] on button "Quick Links" at bounding box center [1347, 15] width 122 height 27
click at [1351, 48] on button "Trip Builder" at bounding box center [1348, 54] width 123 height 39
click at [421, 15] on button at bounding box center [409, 15] width 27 height 27
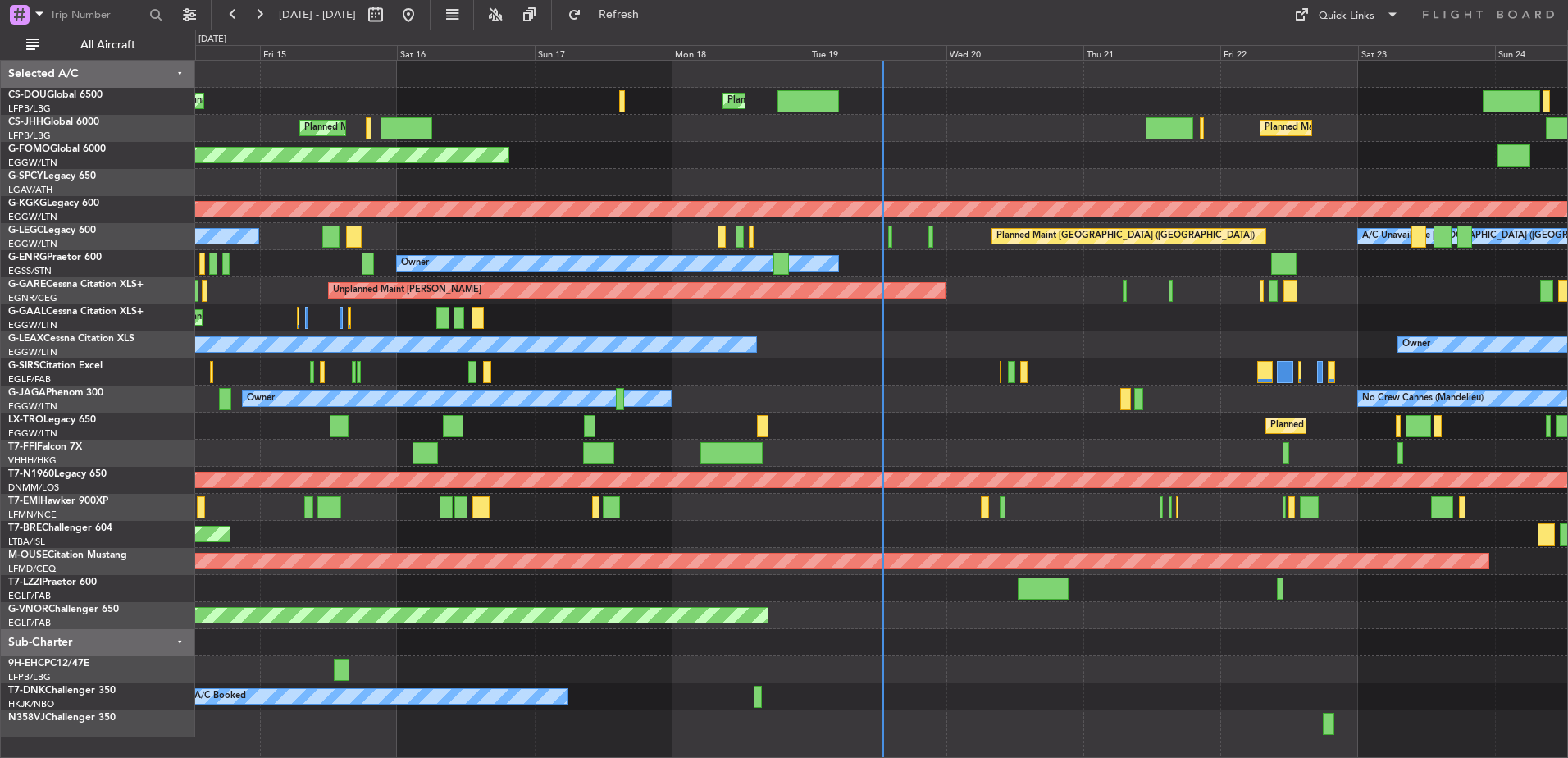
click at [1017, 371] on div "Planned Maint [GEOGRAPHIC_DATA] ([GEOGRAPHIC_DATA])" at bounding box center [882, 371] width 1372 height 27
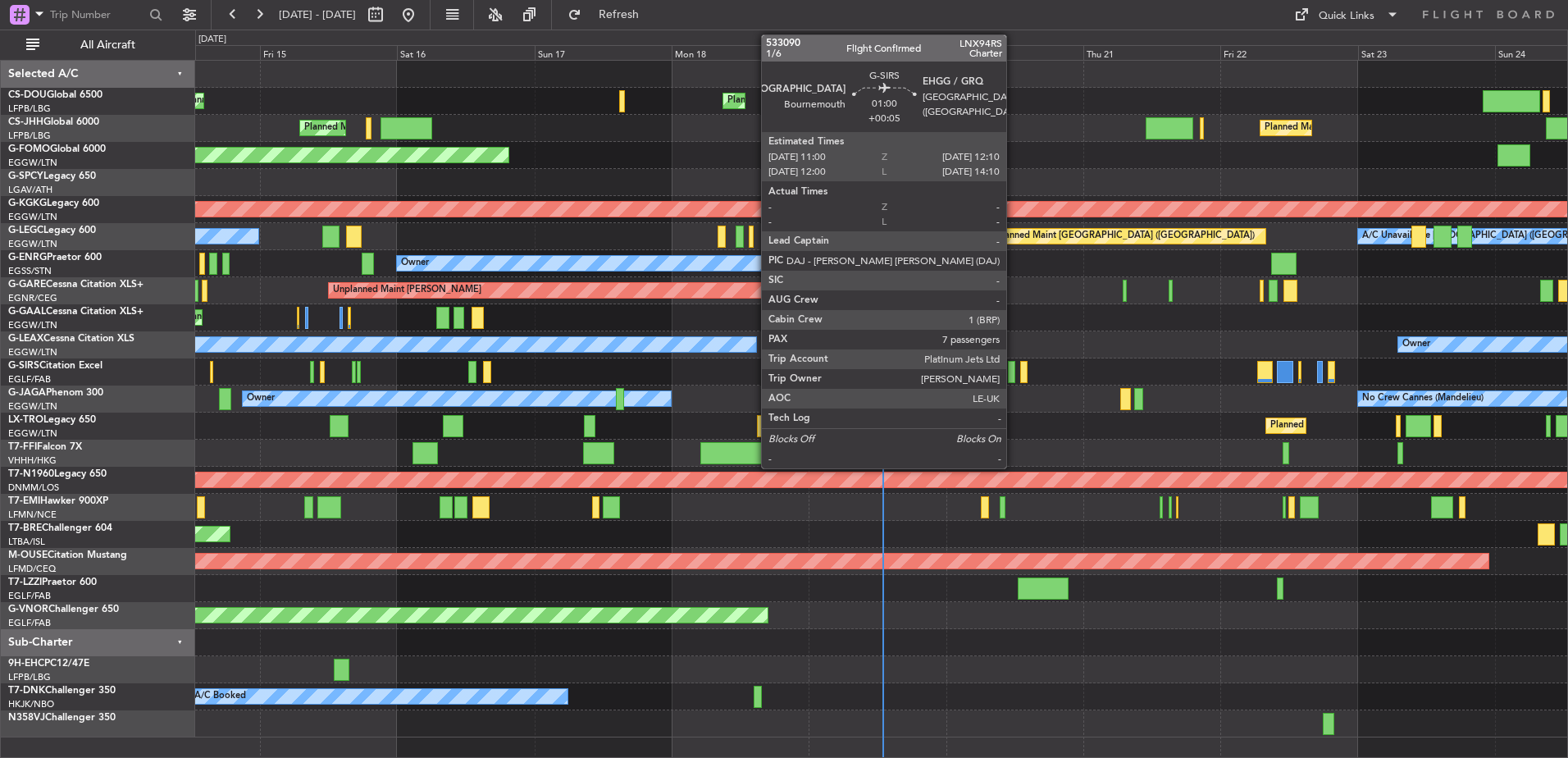
click at [1012, 368] on div at bounding box center [1012, 371] width 7 height 22
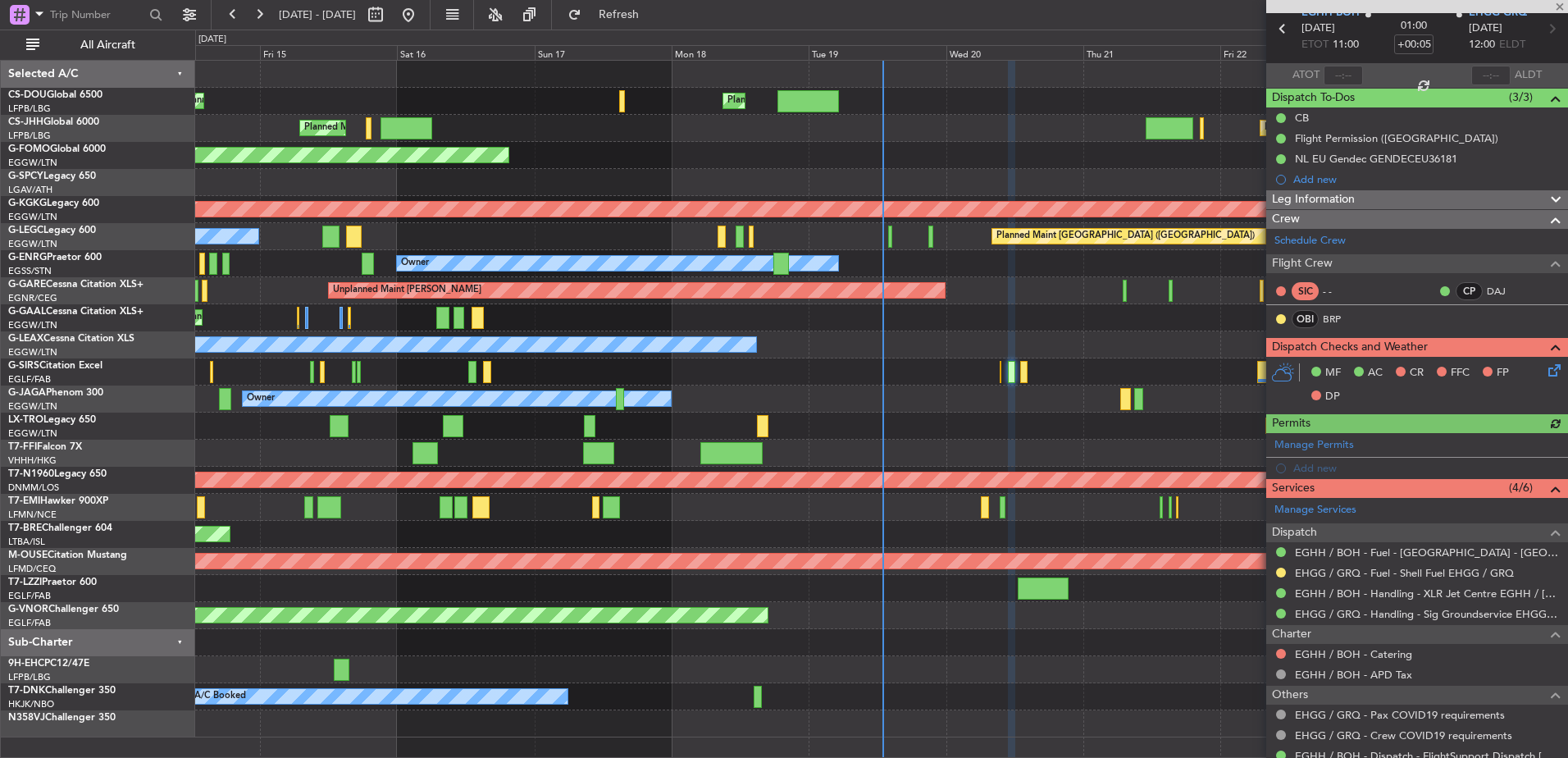
scroll to position [71, 0]
click at [1340, 617] on link "EHGG / GRQ - Handling - Sig Groundservice EHGG / GRQ" at bounding box center [1428, 615] width 265 height 14
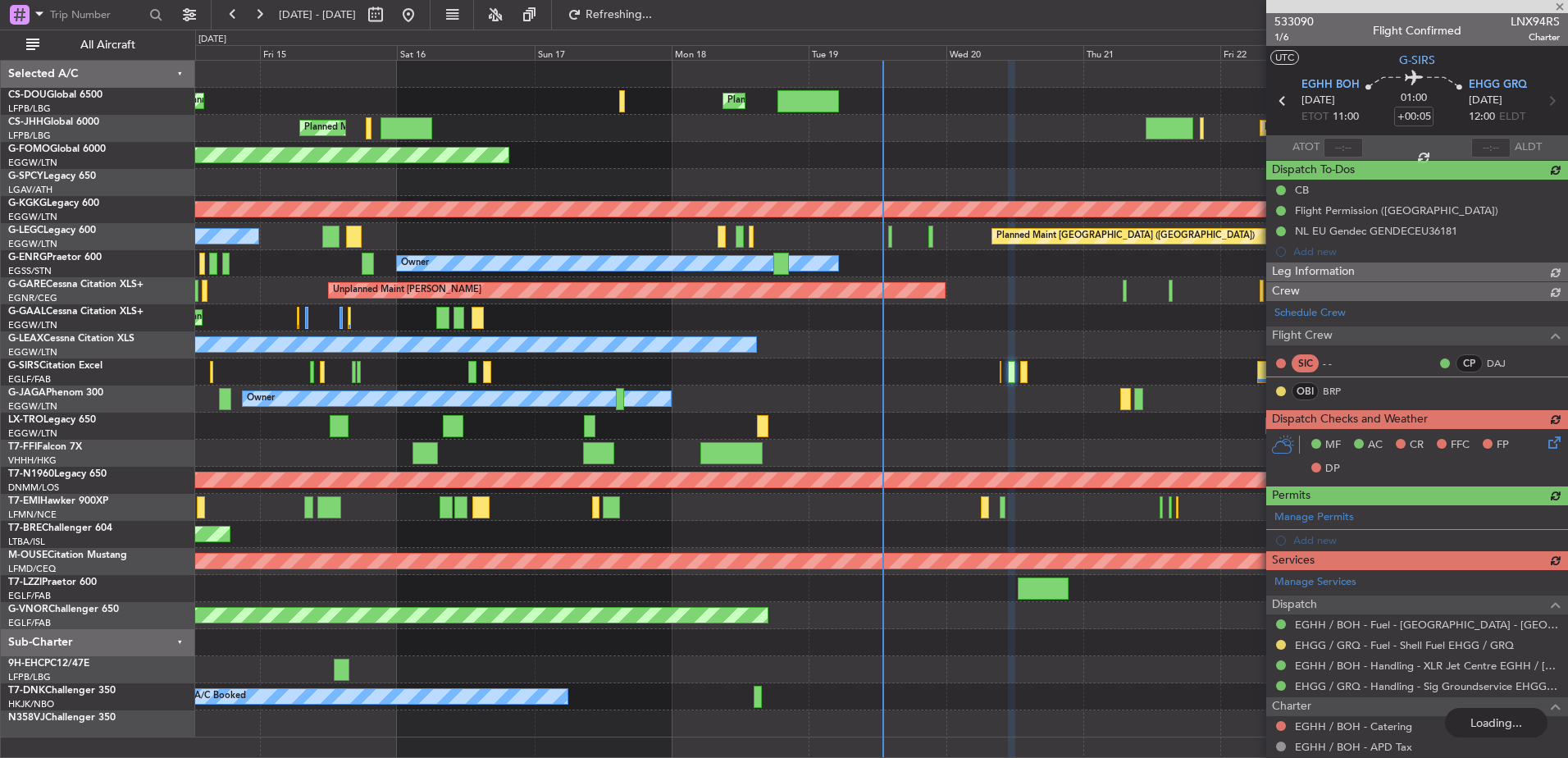
scroll to position [71, 0]
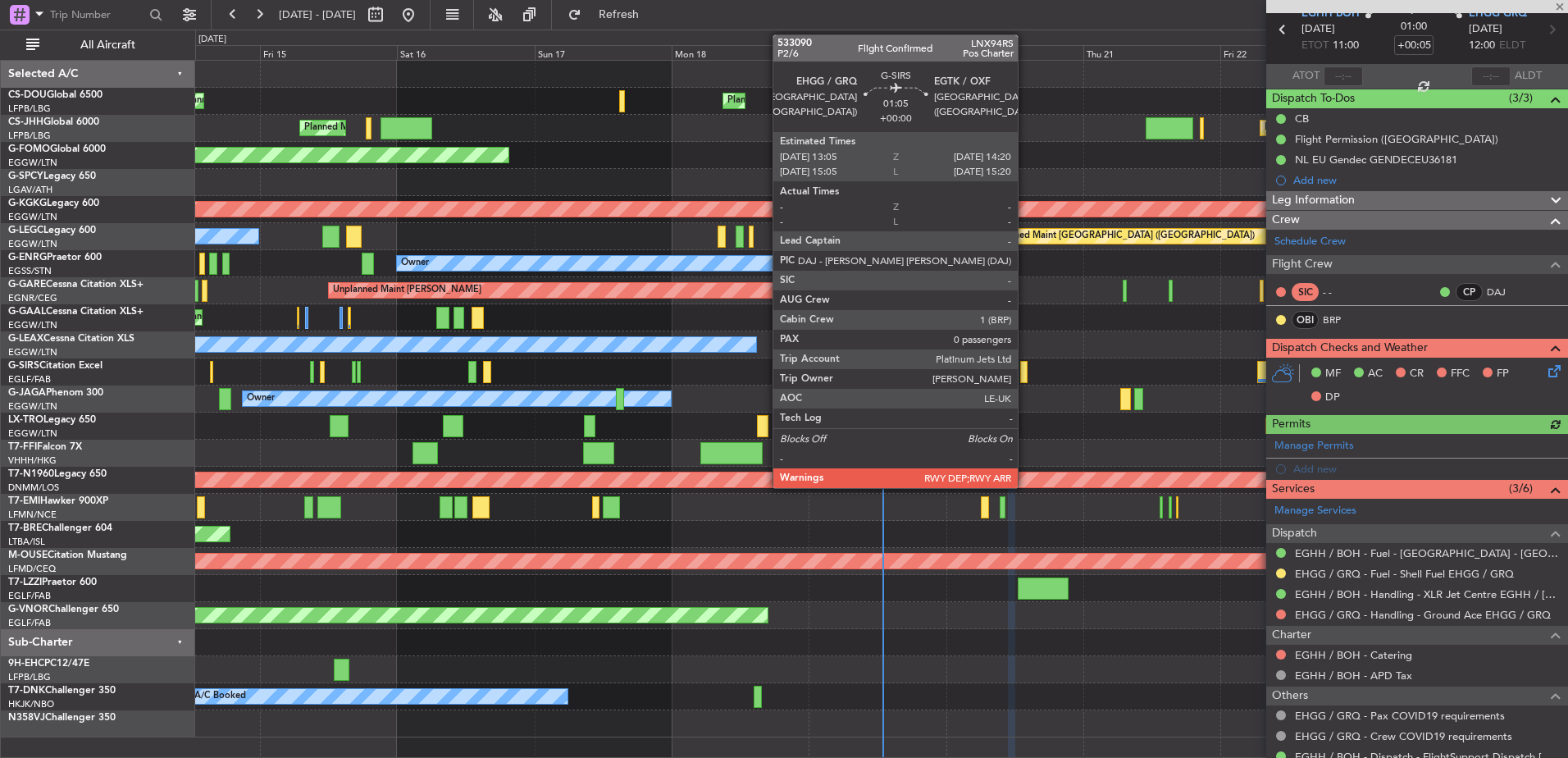
click at [1025, 369] on div at bounding box center [1024, 371] width 7 height 22
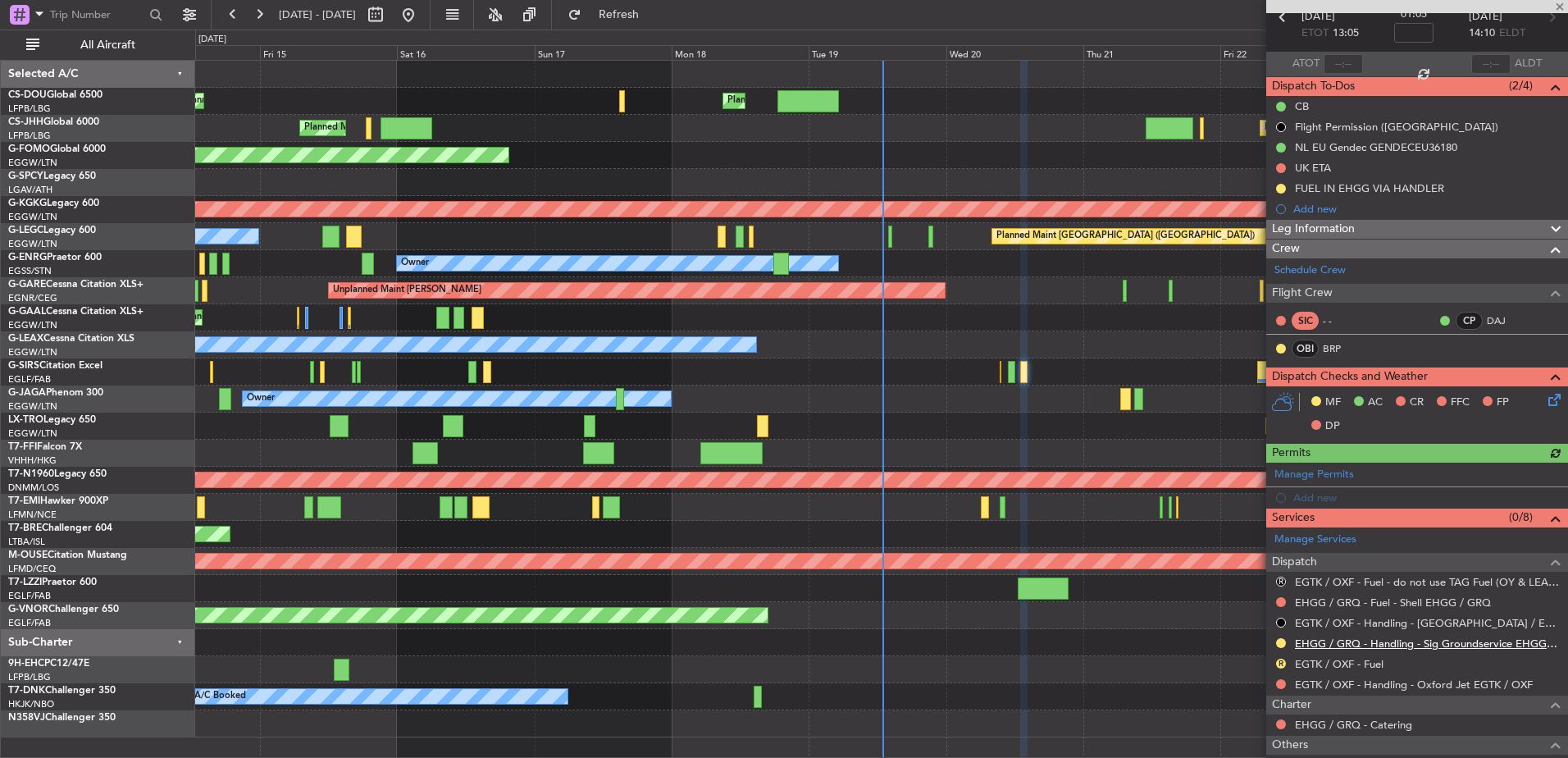
scroll to position [84, 0]
click at [1396, 646] on link "EHGG / GRQ - Handling - Sig Groundservice EHGG / GRQ" at bounding box center [1428, 643] width 265 height 14
click at [642, 33] on div "0 0 Thu 14 Fri 15 Sat 16 Sun 17 Mon 18 Tue 19 Wed 20 Aug 2025 Thu 21 Fri 22 Sat…" at bounding box center [882, 44] width 1372 height 29
click at [642, 26] on button "Refresh" at bounding box center [609, 15] width 99 height 27
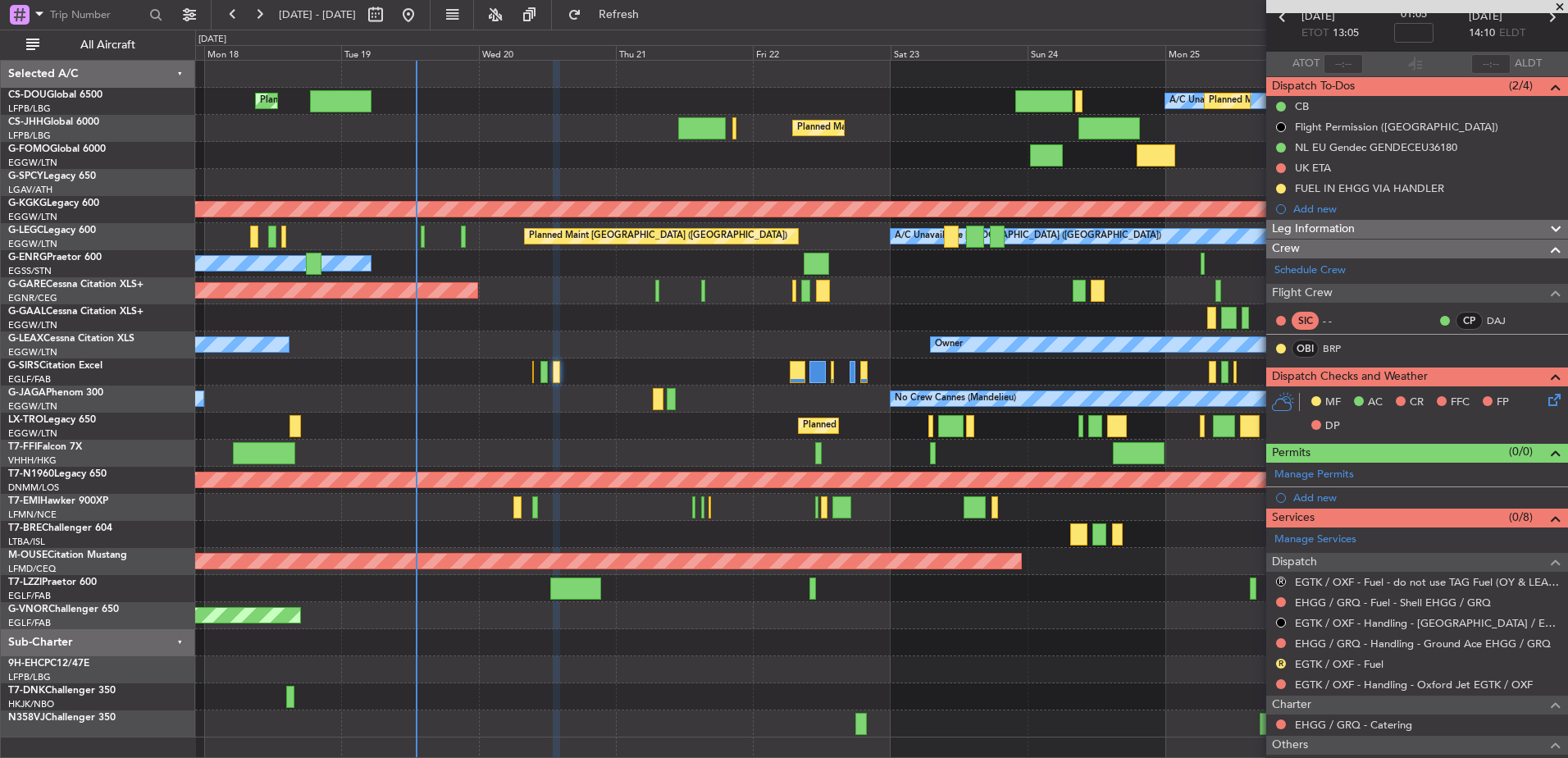
click at [403, 383] on div "Planned Maint London (Luton) A/C Unavailable Planned Maint Paris (Le Bourget) N…" at bounding box center [882, 398] width 1372 height 676
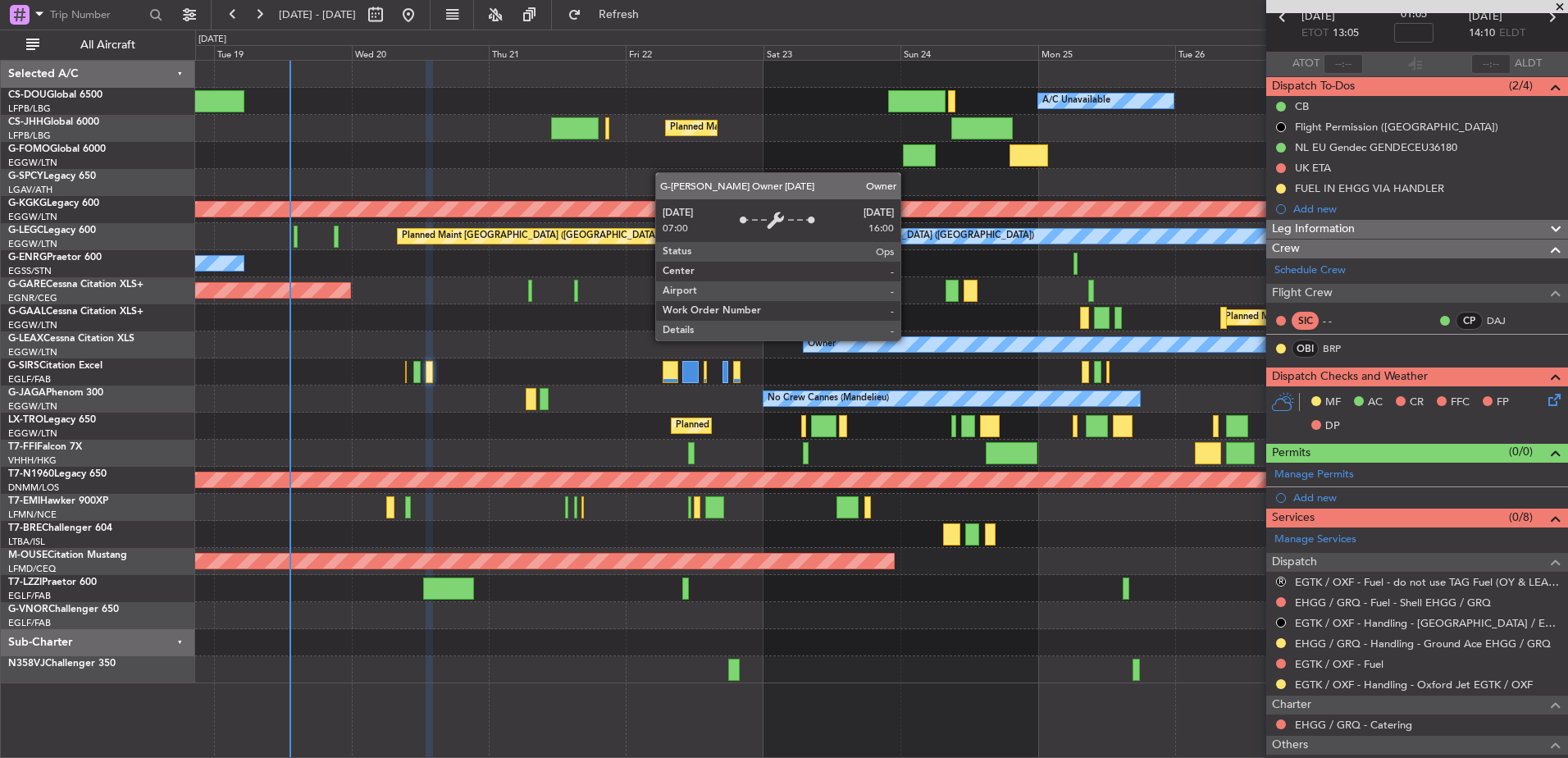
click at [749, 368] on div "Planned Maint Paris (Le Bourget) A/C Unavailable Planned Maint London (Luton) N…" at bounding box center [882, 371] width 1372 height 622
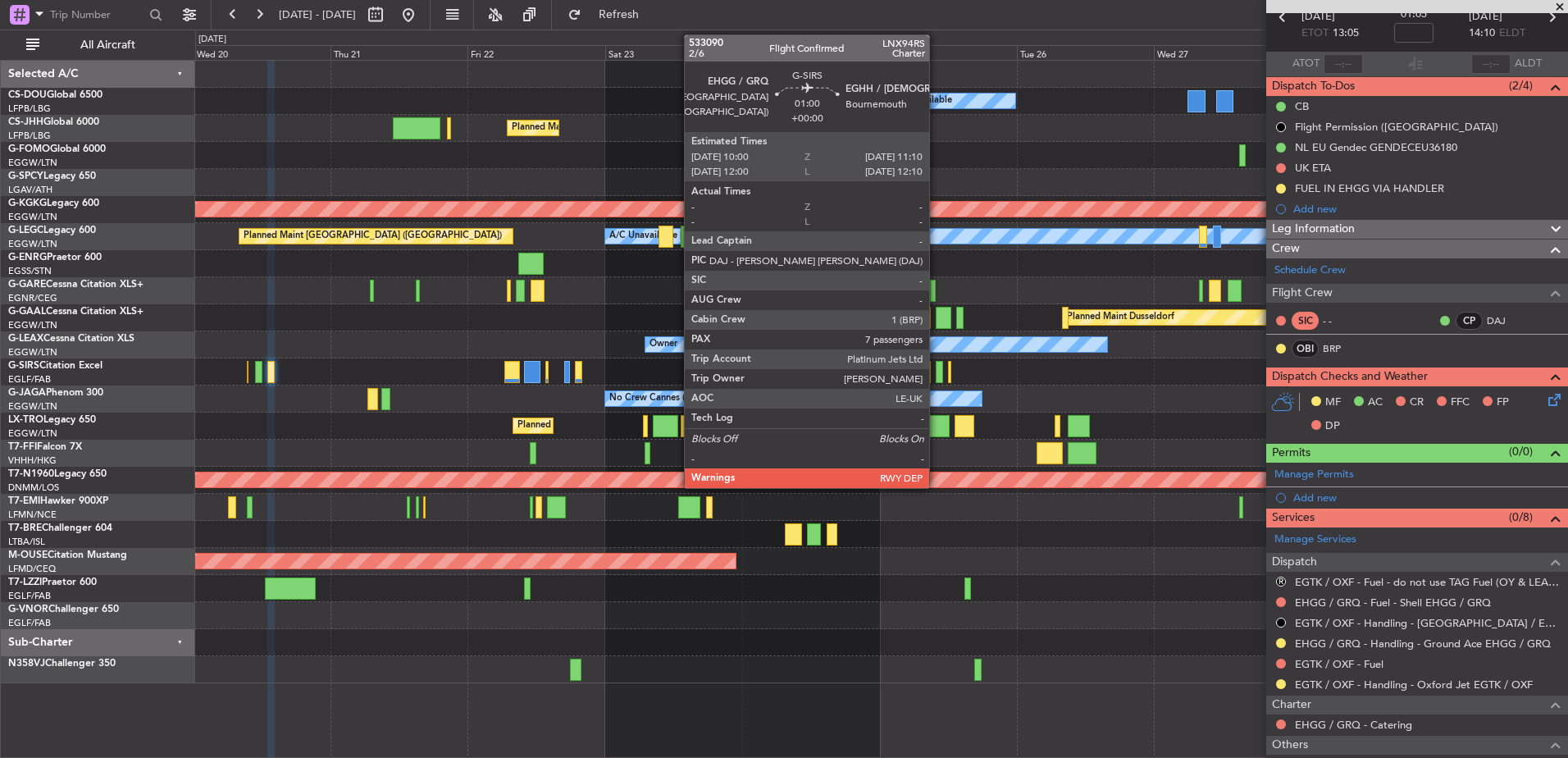
click at [937, 366] on div at bounding box center [940, 371] width 7 height 22
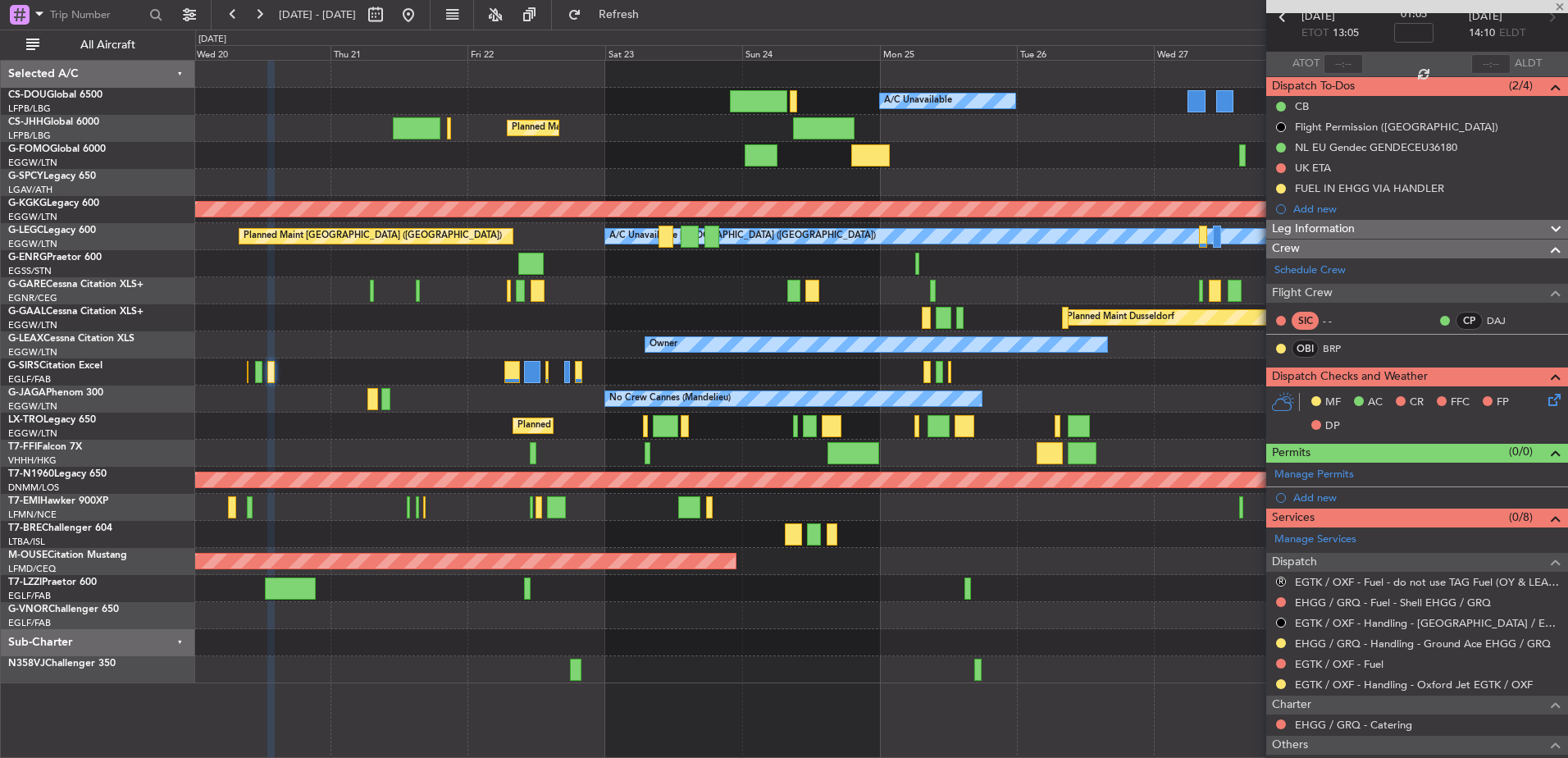
scroll to position [0, 0]
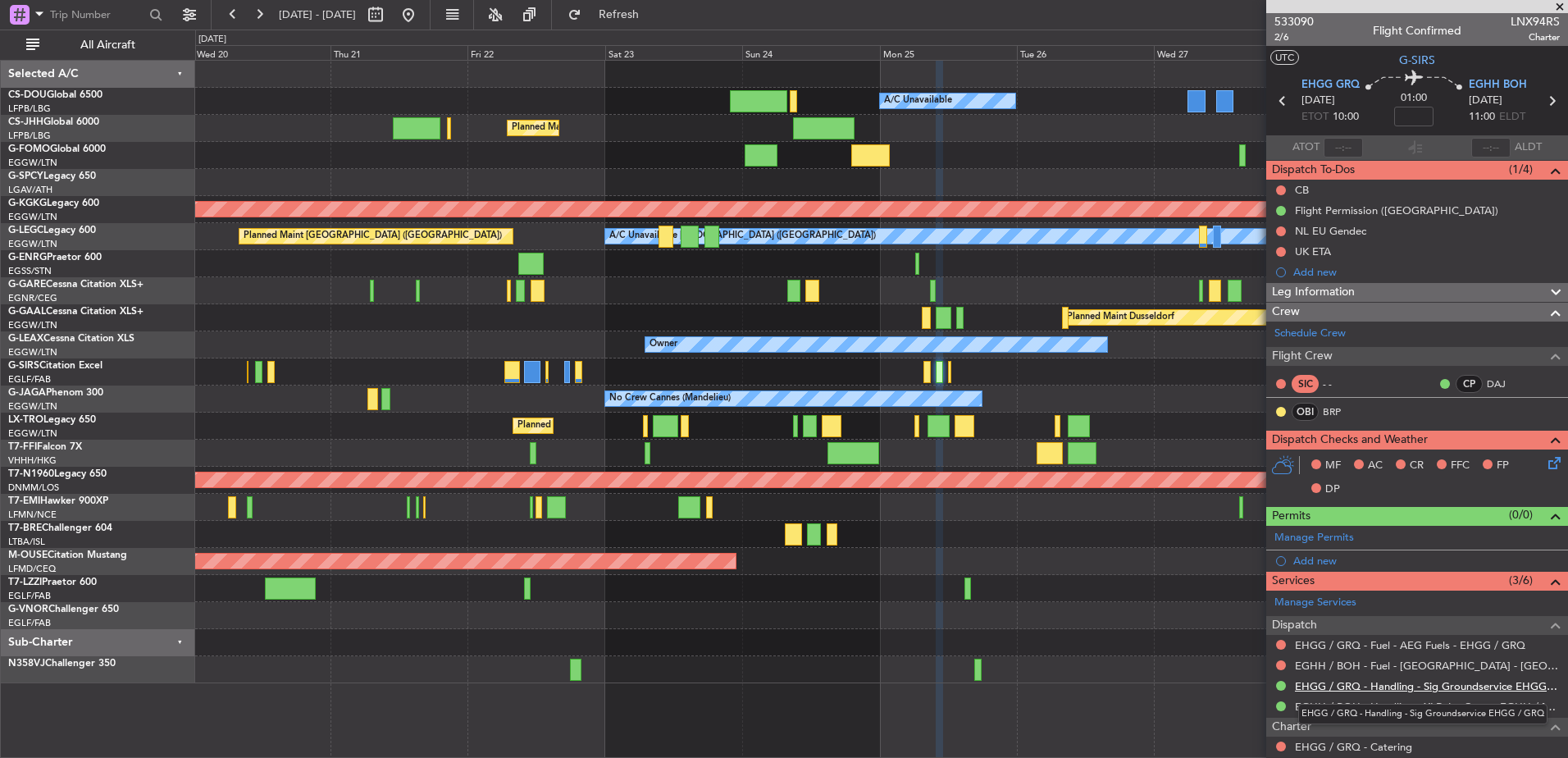
click at [1331, 684] on link "EHGG / GRQ - Handling - Sig Groundservice EHGG / GRQ" at bounding box center [1428, 686] width 265 height 14
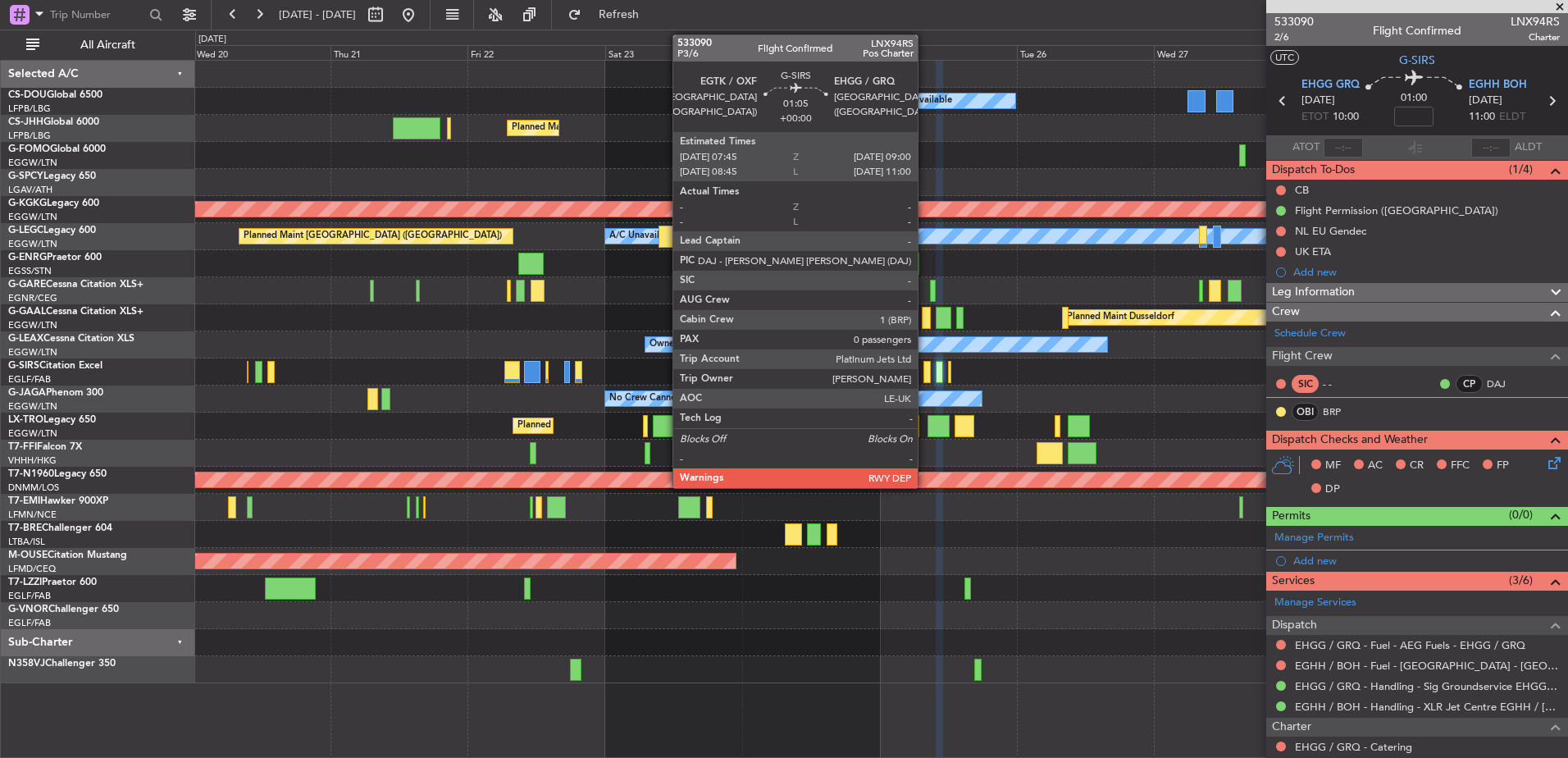
click at [926, 372] on div at bounding box center [927, 371] width 7 height 22
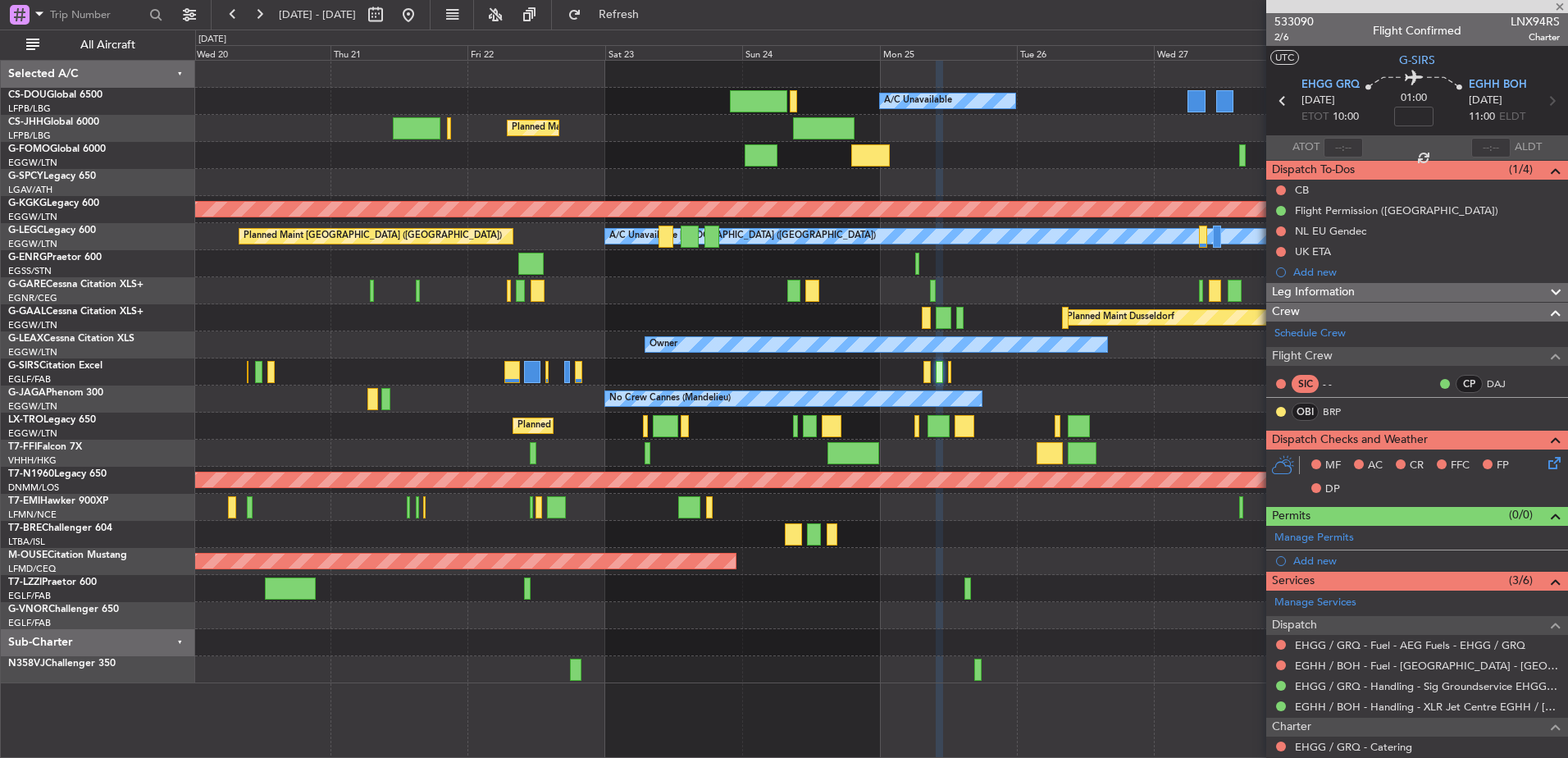
type input "0"
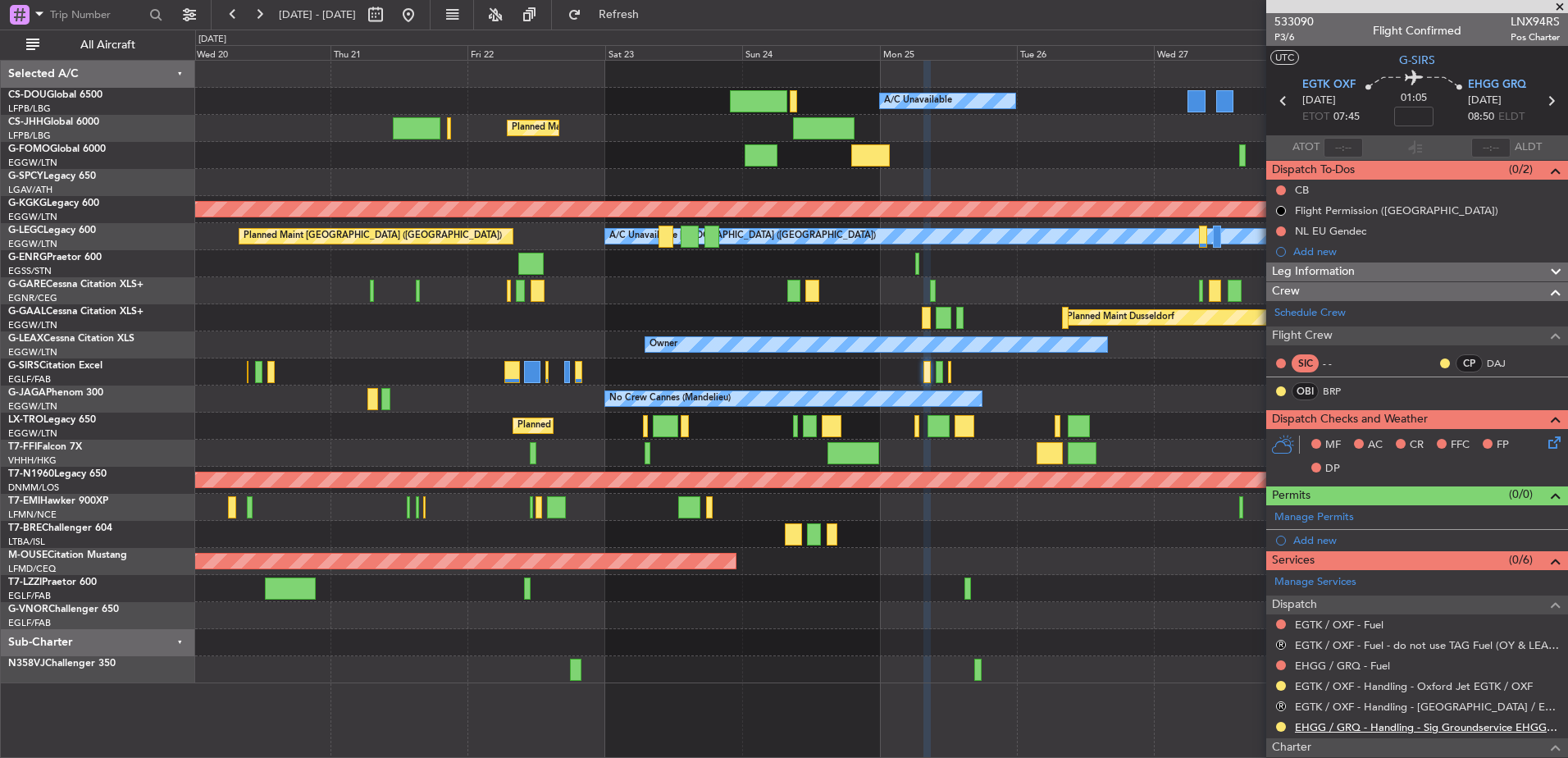
click at [1323, 725] on link "EHGG / GRQ - Handling - Sig Groundservice EHGG / GRQ" at bounding box center [1428, 727] width 265 height 14
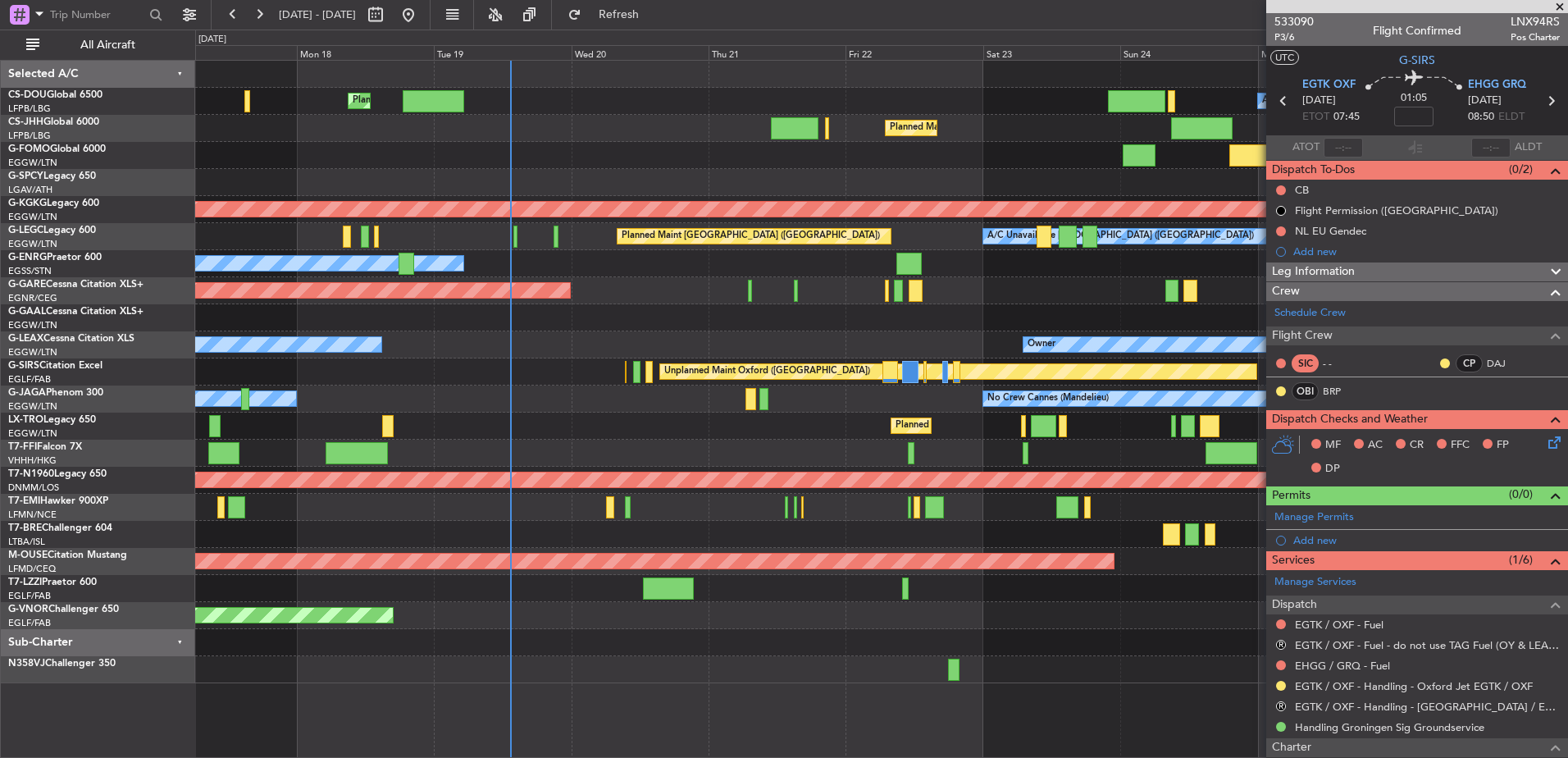
click at [852, 582] on div at bounding box center [882, 588] width 1372 height 27
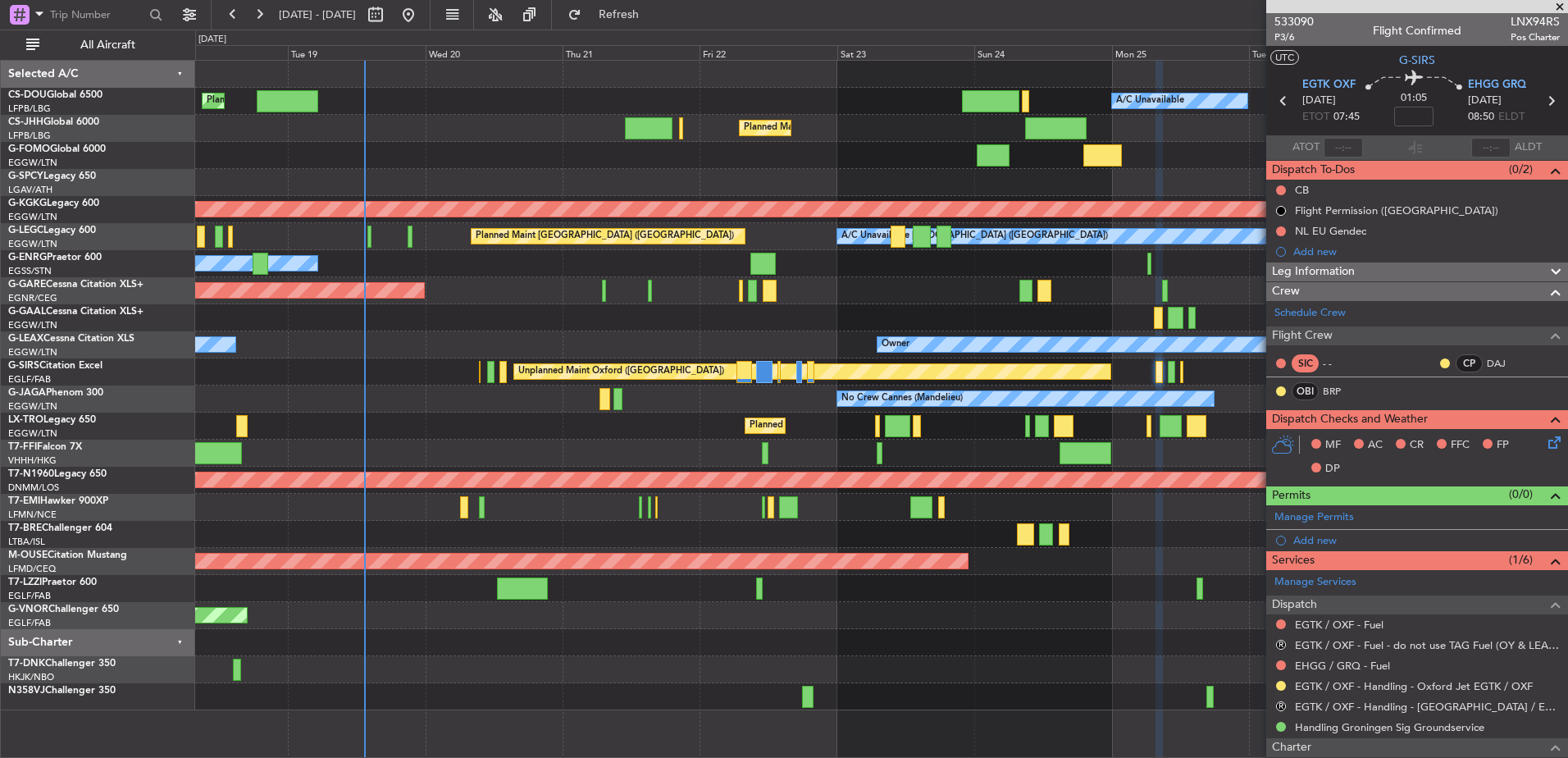
click at [493, 640] on div at bounding box center [882, 642] width 1372 height 27
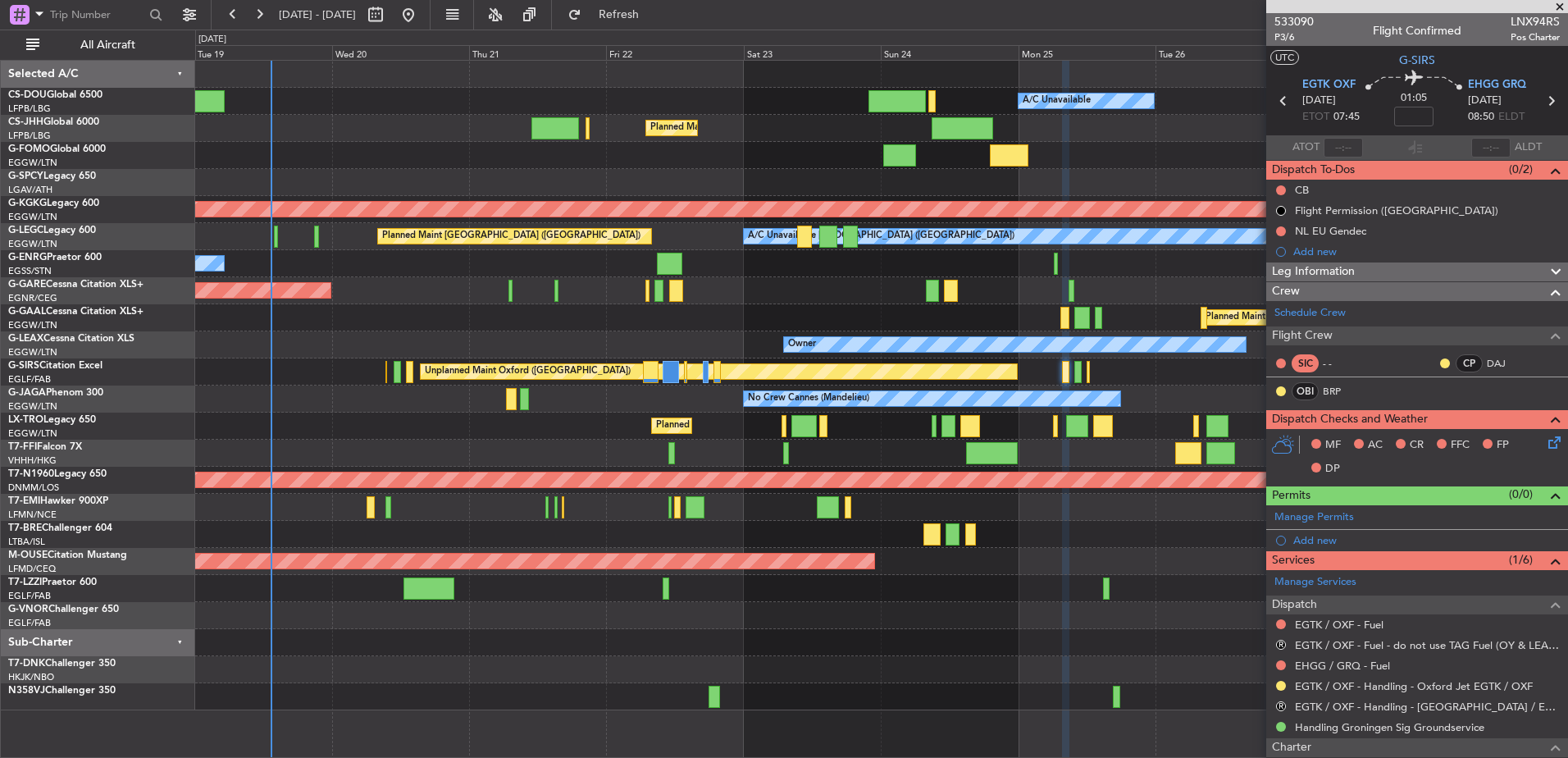
click at [468, 620] on div "Planned Maint London ([GEOGRAPHIC_DATA])" at bounding box center [882, 615] width 1372 height 27
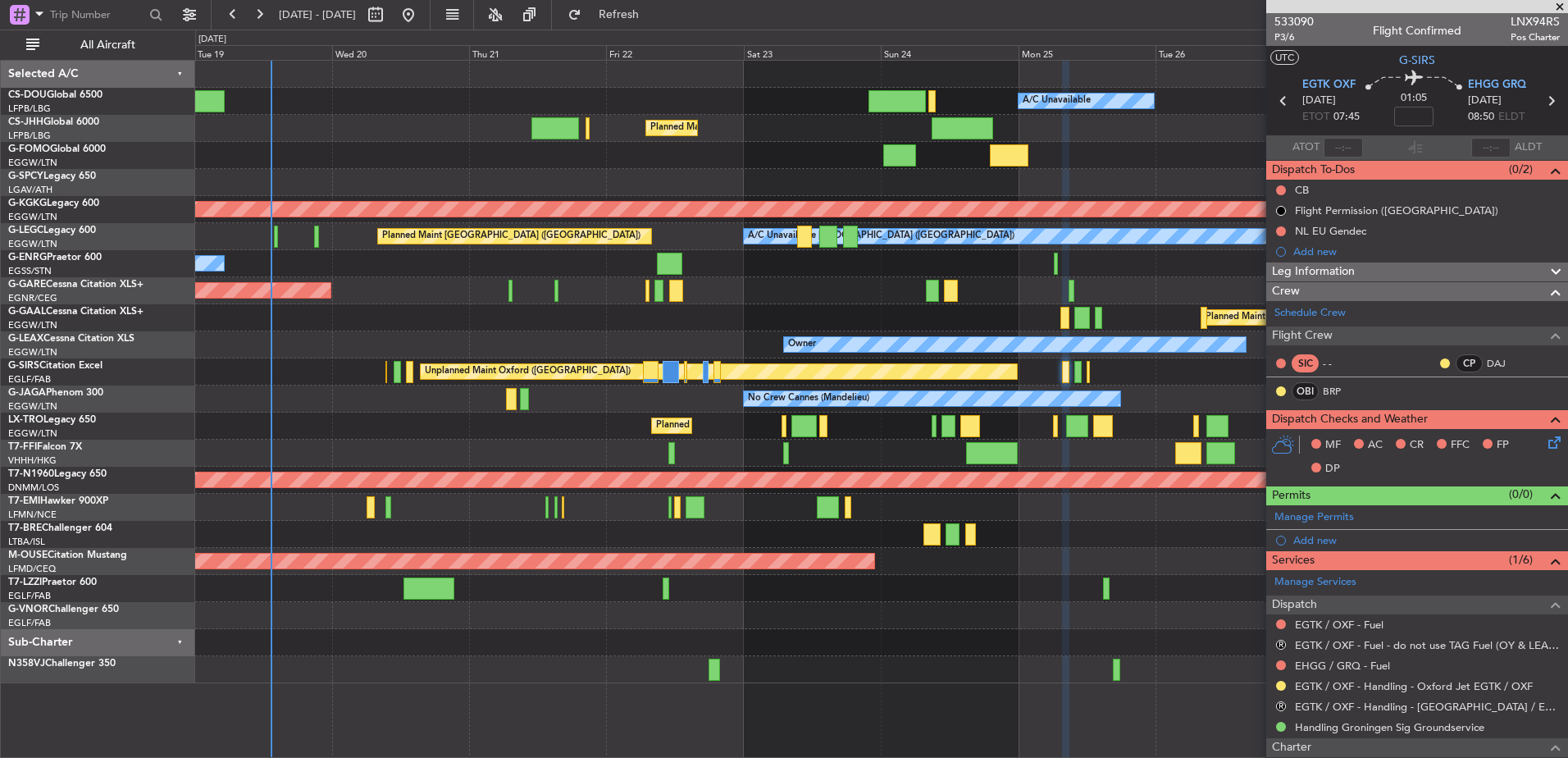
click at [803, 627] on div "Planned Maint Paris (Le Bourget) A/C Unavailable Planned Maint London (Luton) N…" at bounding box center [882, 371] width 1372 height 622
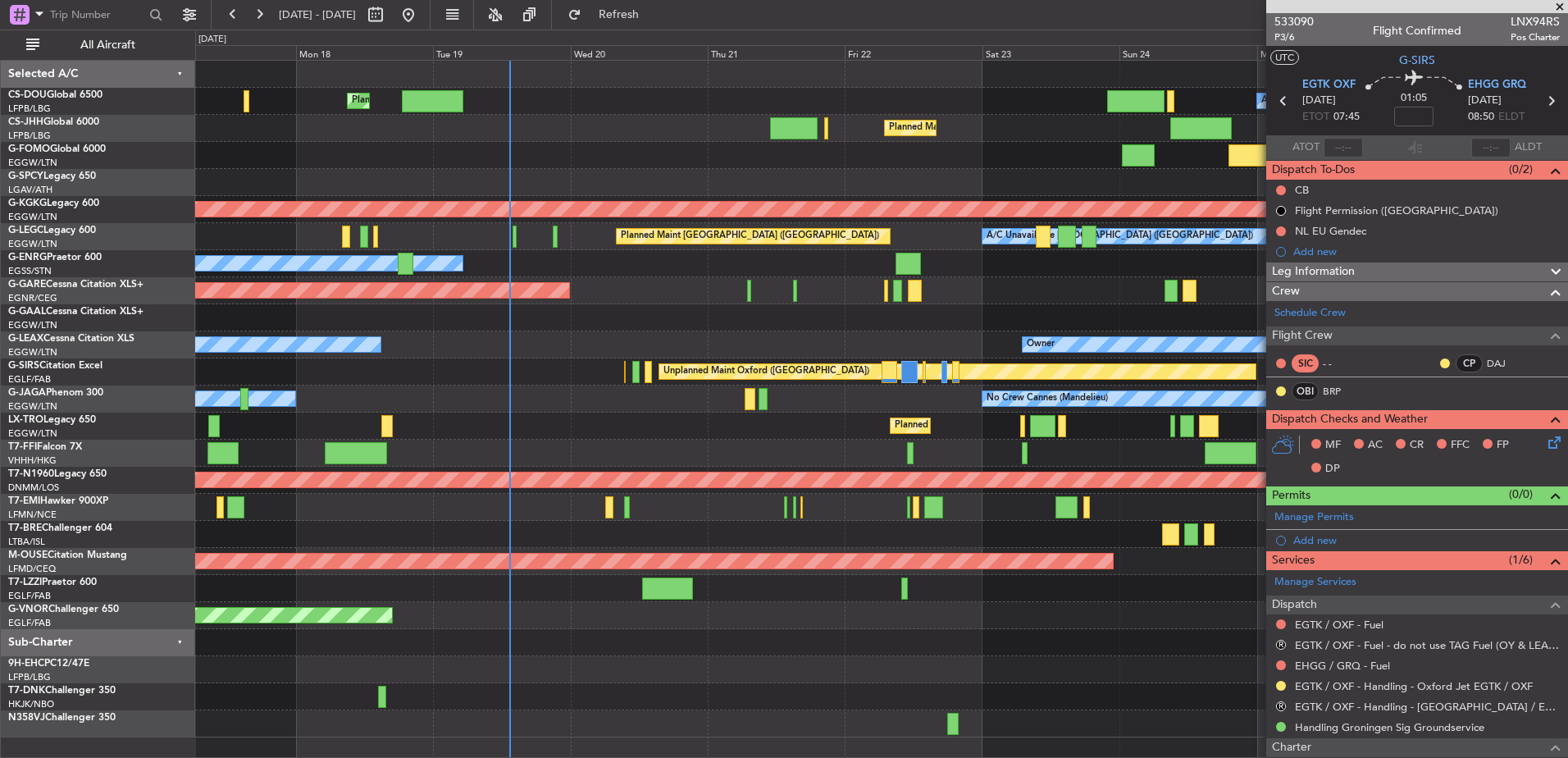
click at [453, 645] on div "Planned Maint London (Luton) A/C Unavailable Planned Maint Paris (Le Bourget) P…" at bounding box center [882, 398] width 1372 height 676
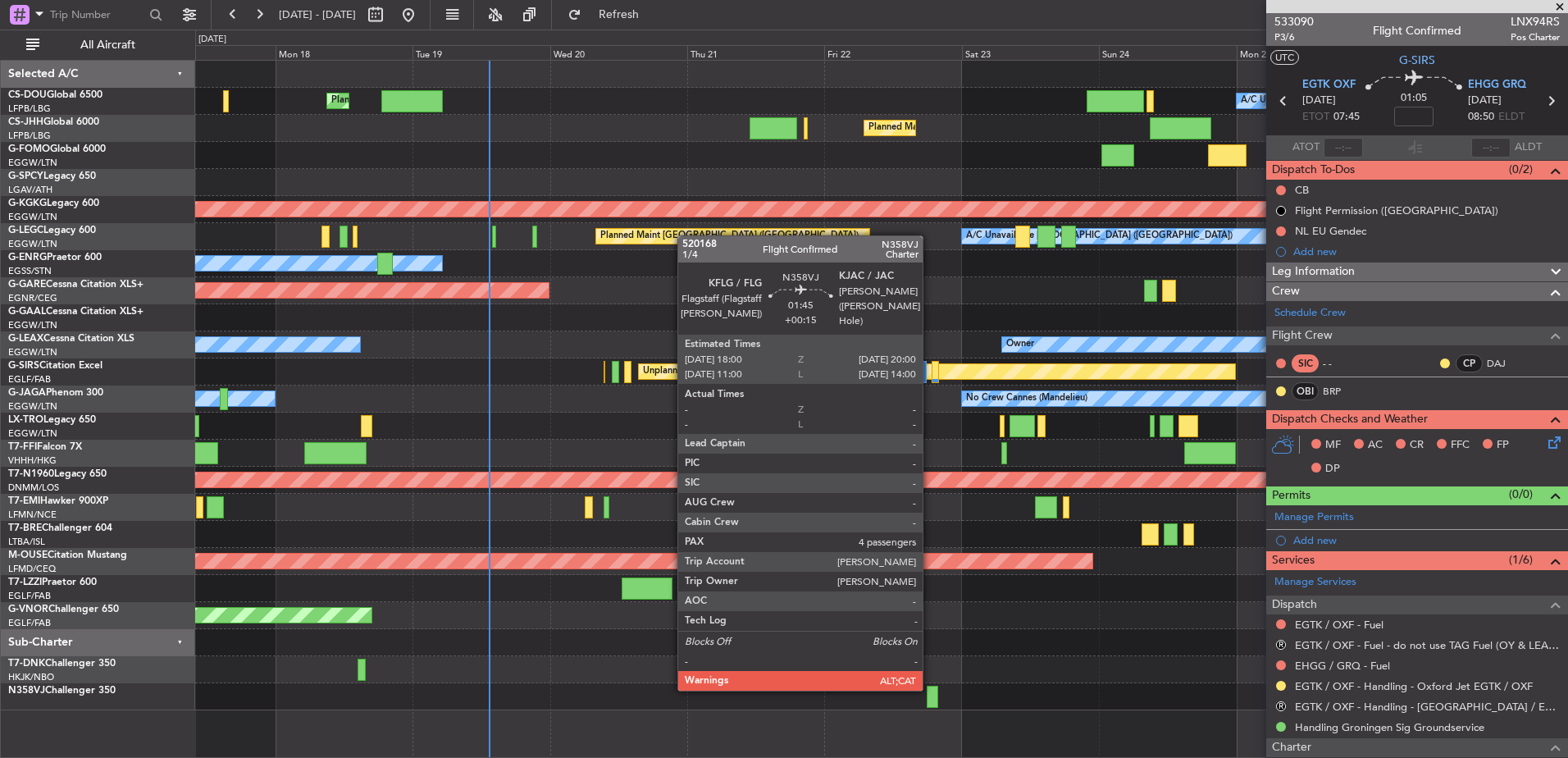
click at [930, 689] on div at bounding box center [932, 696] width 12 height 22
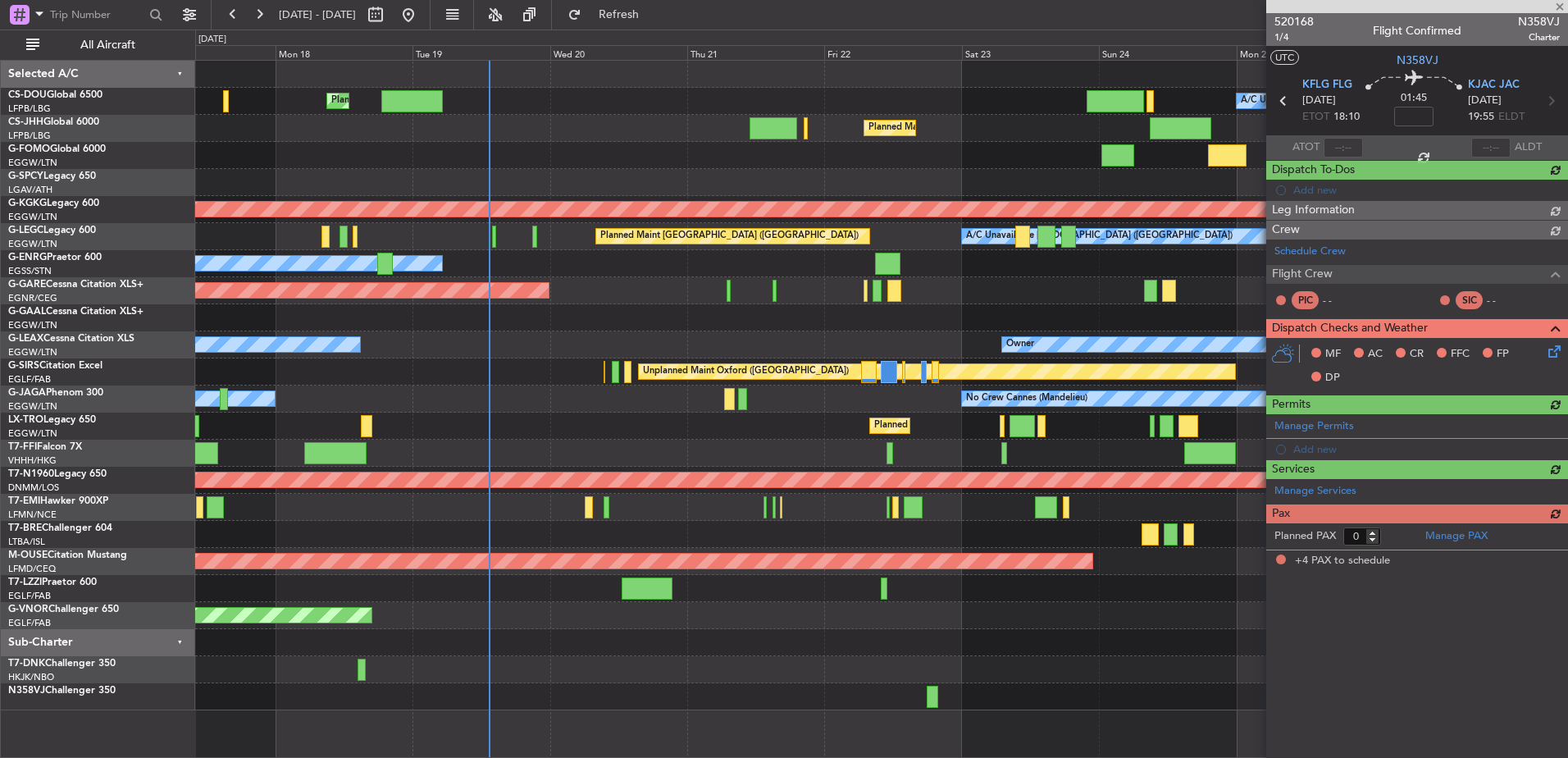
type input "+00:15"
type input "4"
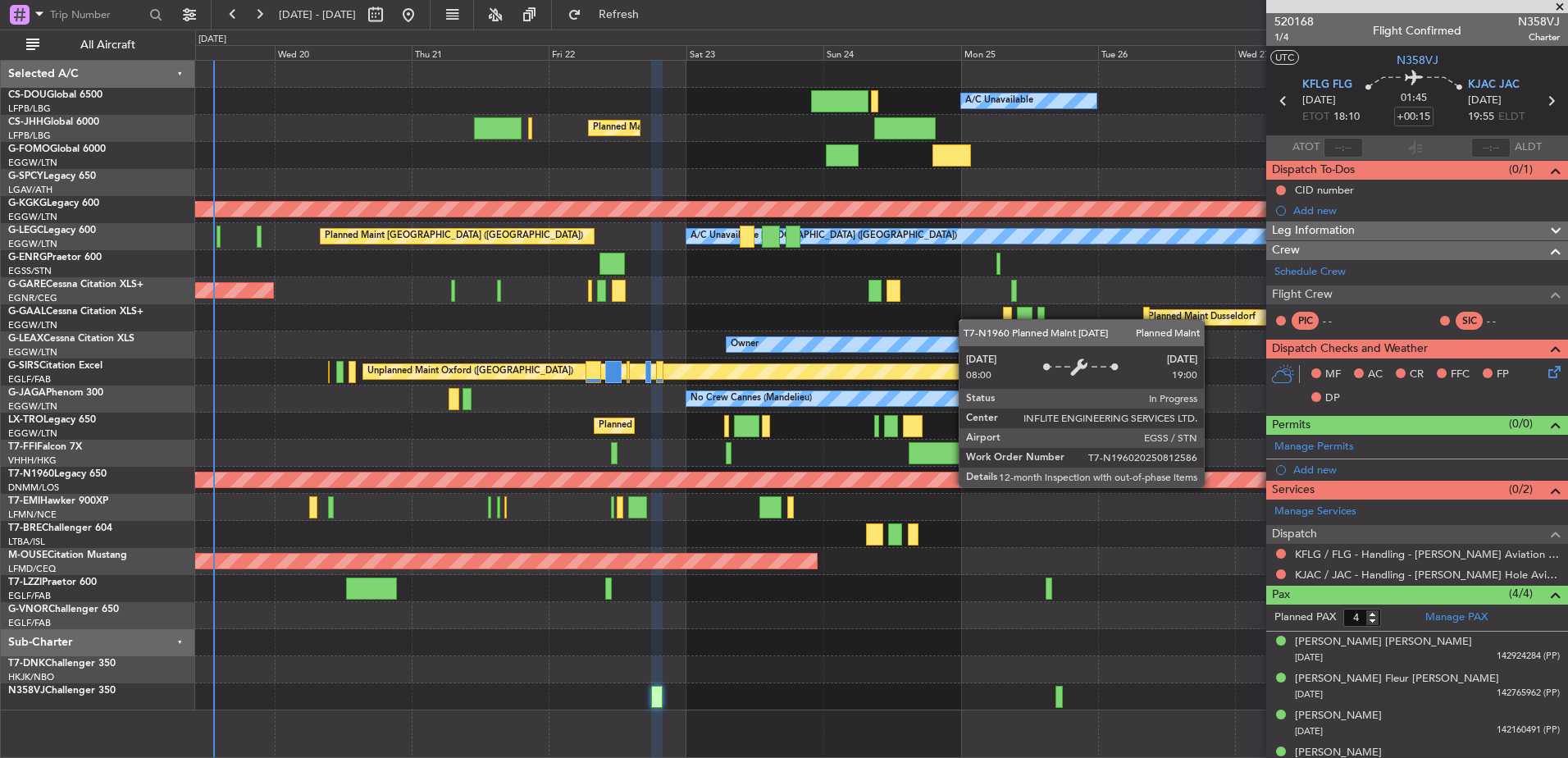
click at [822, 472] on div "Planned Maint [GEOGRAPHIC_DATA] ([GEOGRAPHIC_DATA])" at bounding box center [495, 480] width 3344 height 16
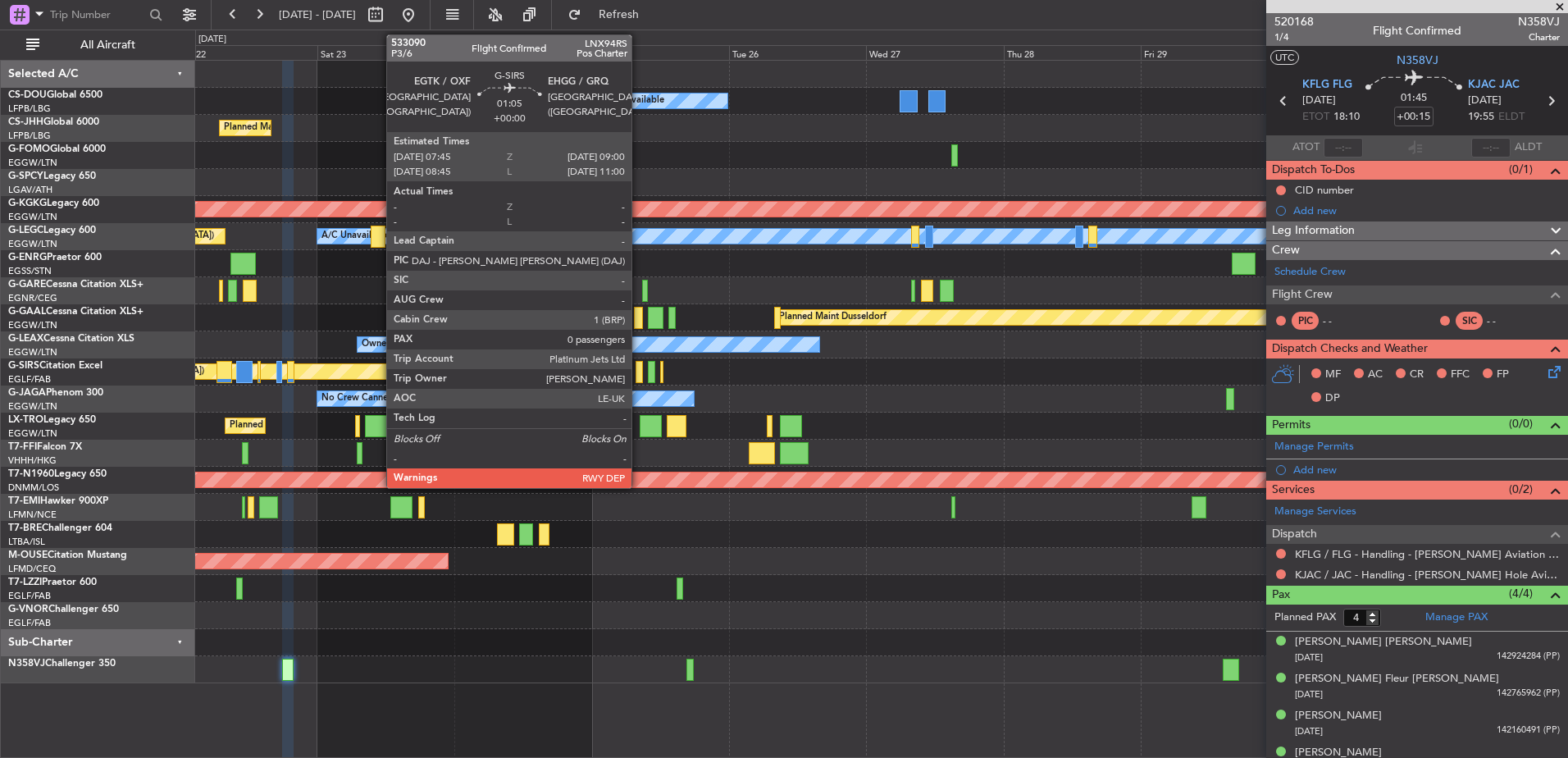
click at [639, 372] on div at bounding box center [639, 371] width 7 height 22
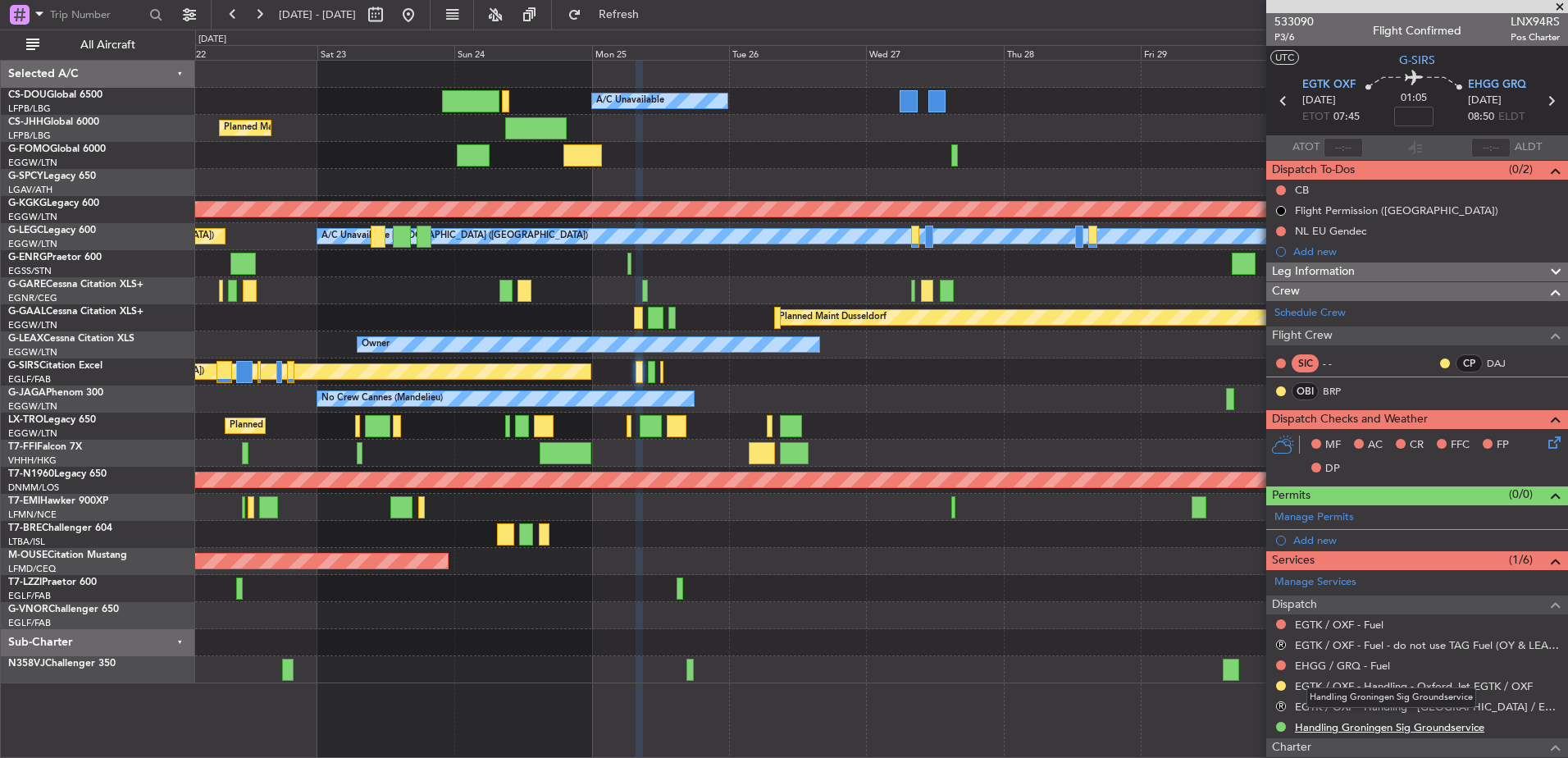
click at [1357, 723] on link "Handling Groningen Sig Groundservice" at bounding box center [1389, 727] width 189 height 14
click at [636, 15] on button "Refresh" at bounding box center [609, 15] width 99 height 27
click at [1362, 722] on link "Handling Groningen Sig Groundservice" at bounding box center [1389, 727] width 189 height 14
click at [1331, 662] on link "EHGG / GRQ - Fuel" at bounding box center [1342, 666] width 95 height 14
click at [1340, 624] on link "EGTK / OXF - Fuel" at bounding box center [1340, 625] width 89 height 14
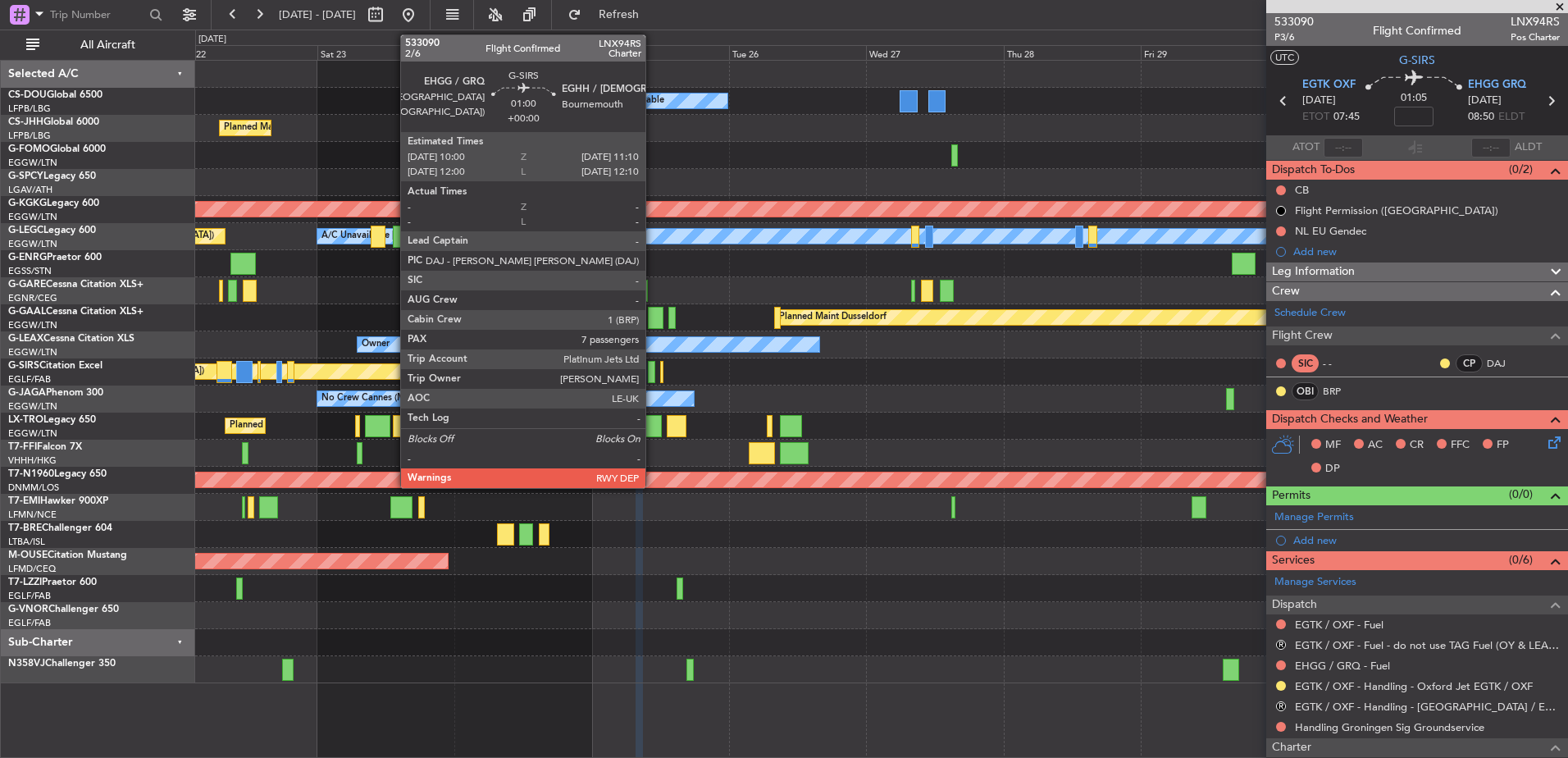
click at [652, 373] on div at bounding box center [652, 371] width 7 height 22
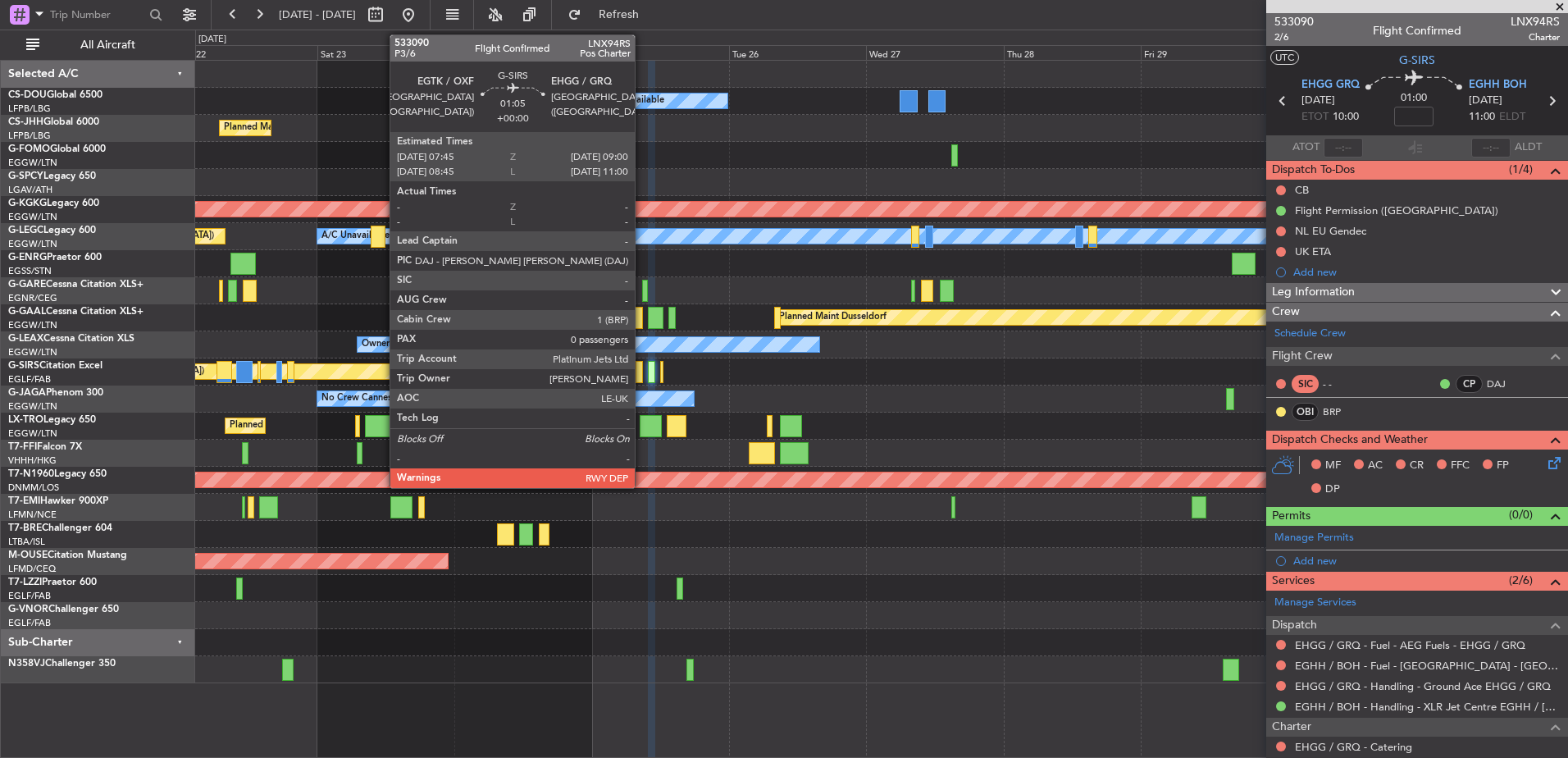
click at [642, 373] on div at bounding box center [639, 371] width 7 height 22
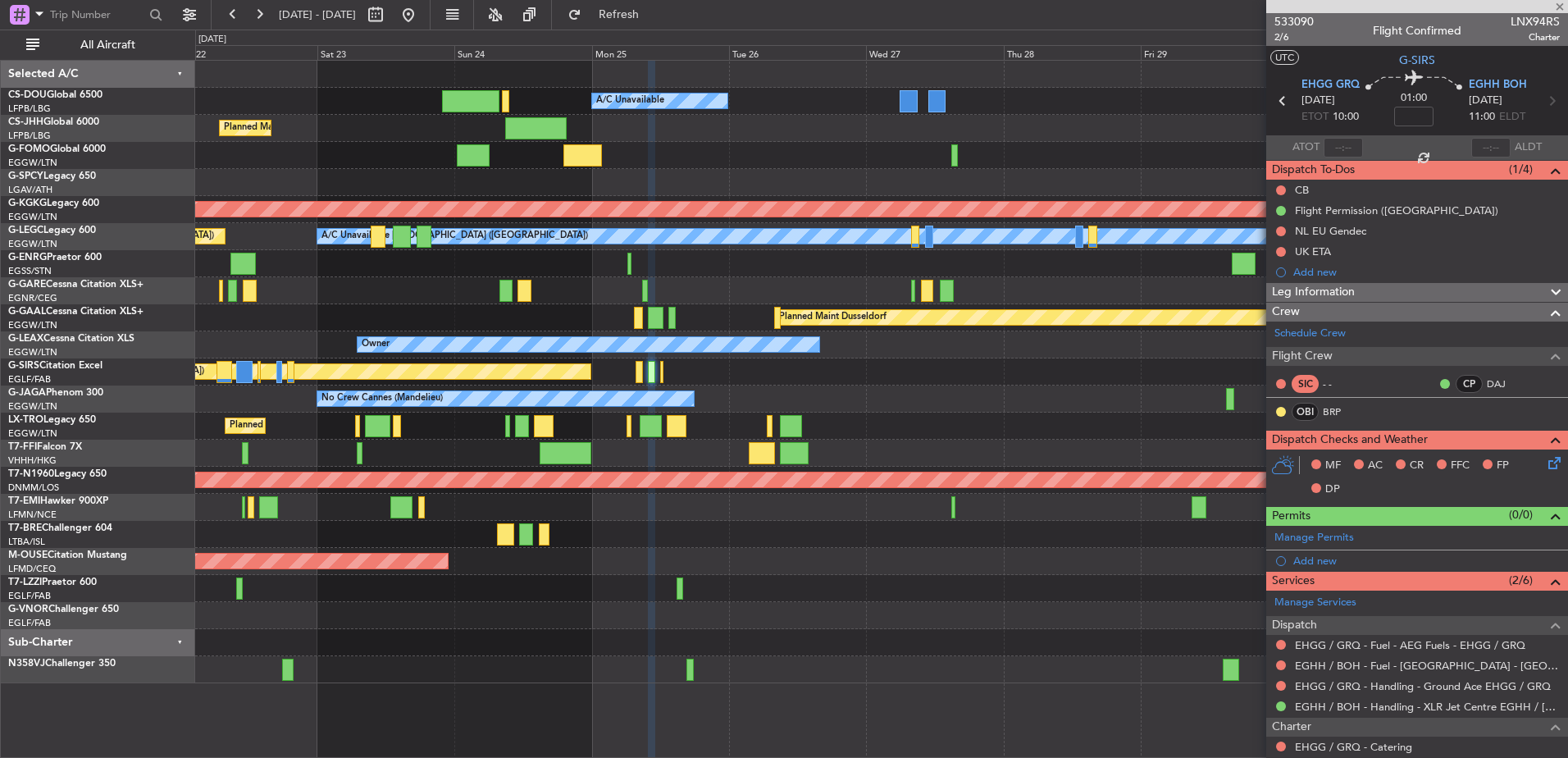
type input "0"
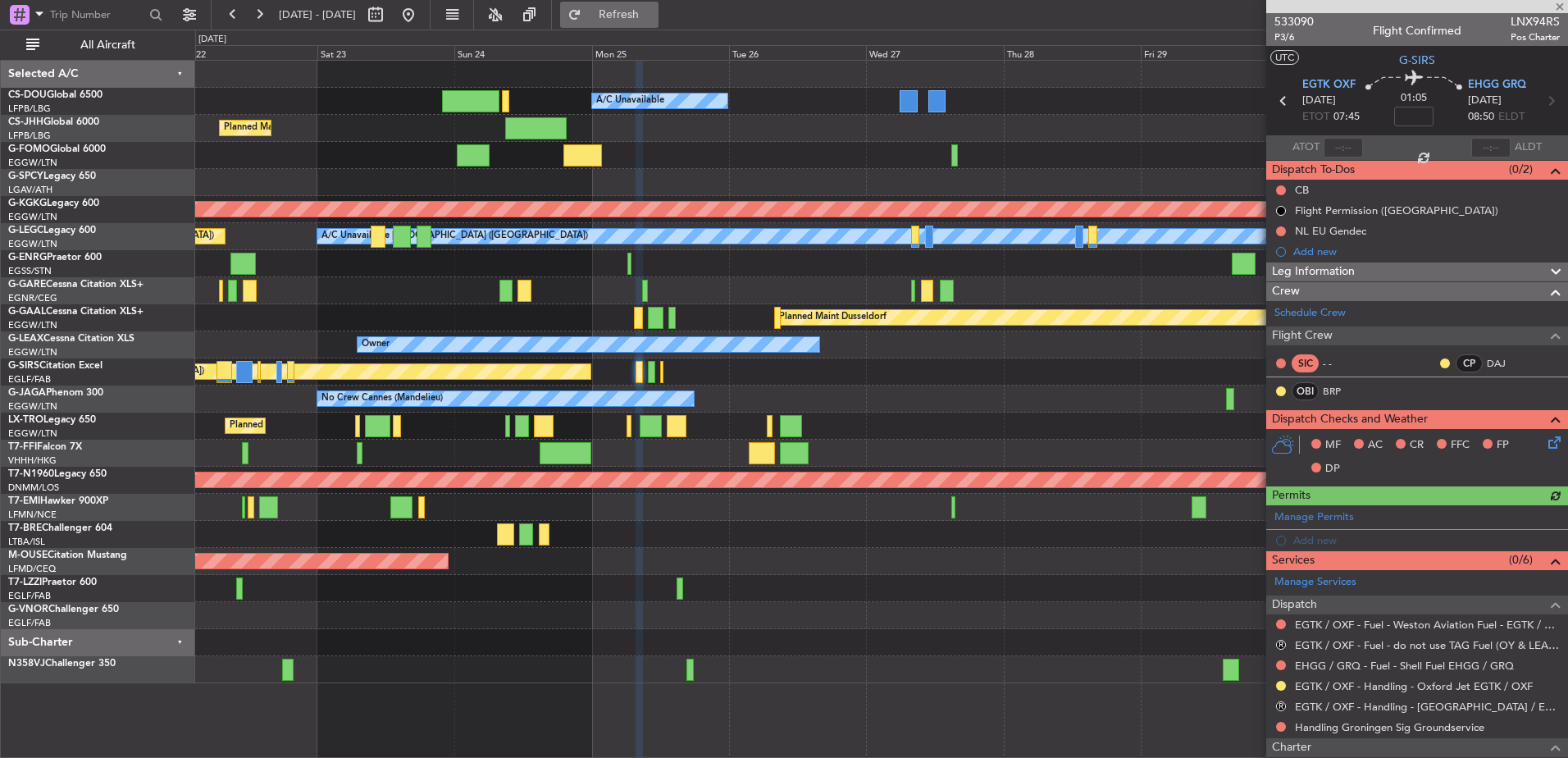
click at [653, 10] on span "Refresh" at bounding box center [620, 14] width 69 height 12
click at [1372, 587] on div "Manage Services" at bounding box center [1418, 582] width 302 height 25
click at [653, 14] on span "Refresh" at bounding box center [620, 14] width 69 height 12
click at [421, 19] on button at bounding box center [409, 15] width 27 height 27
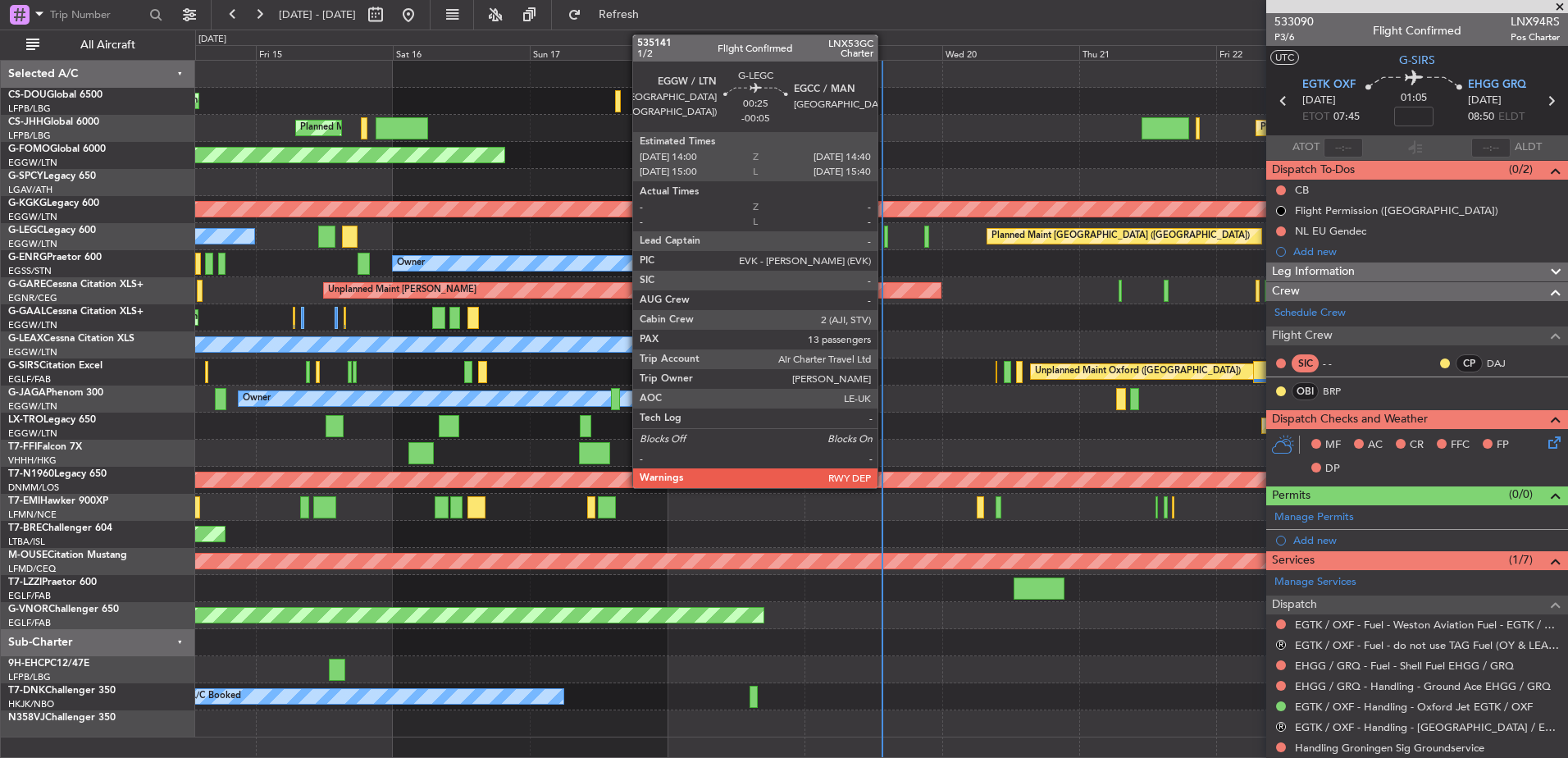
click at [885, 233] on div at bounding box center [886, 236] width 4 height 22
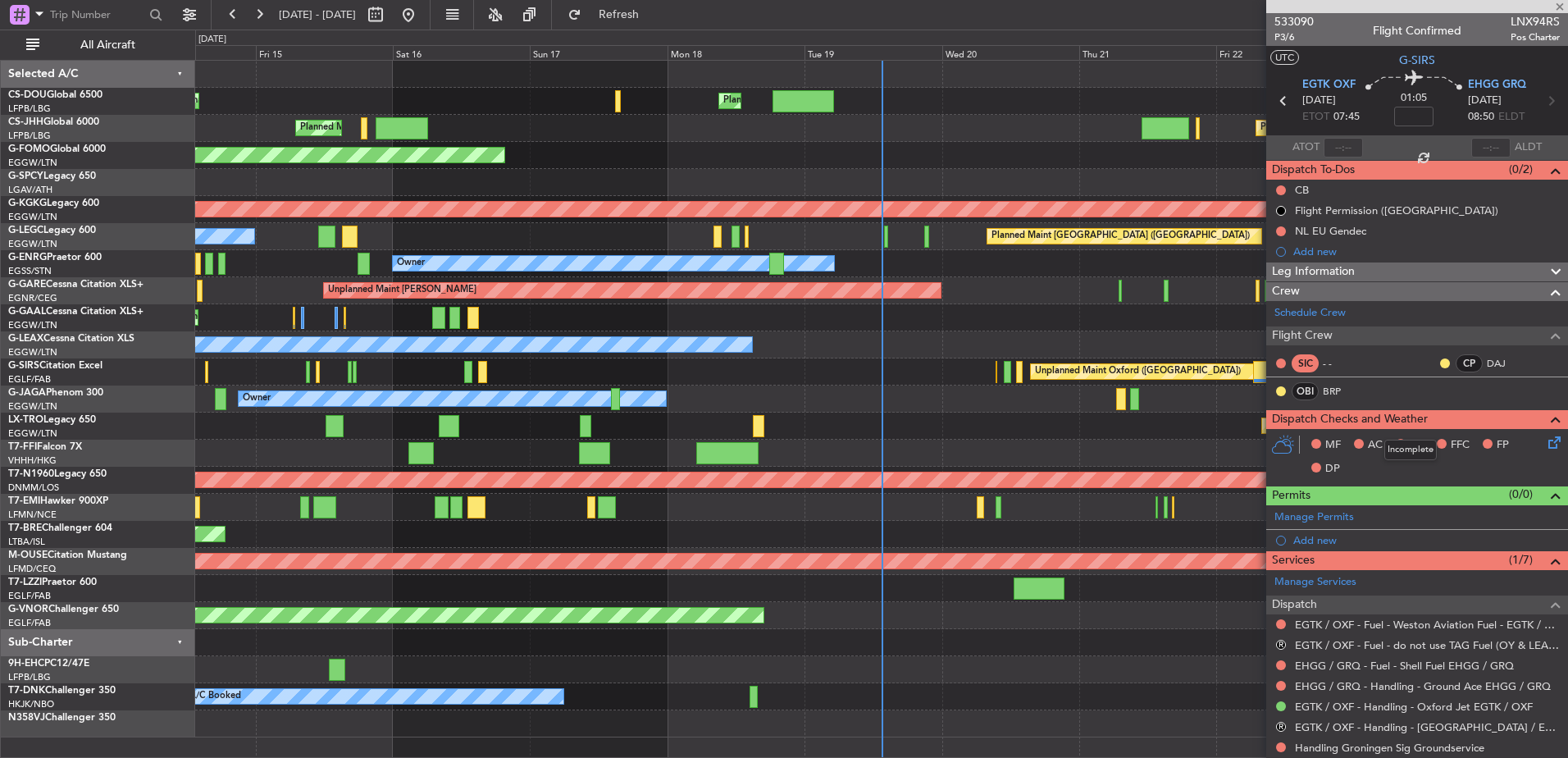
scroll to position [188, 0]
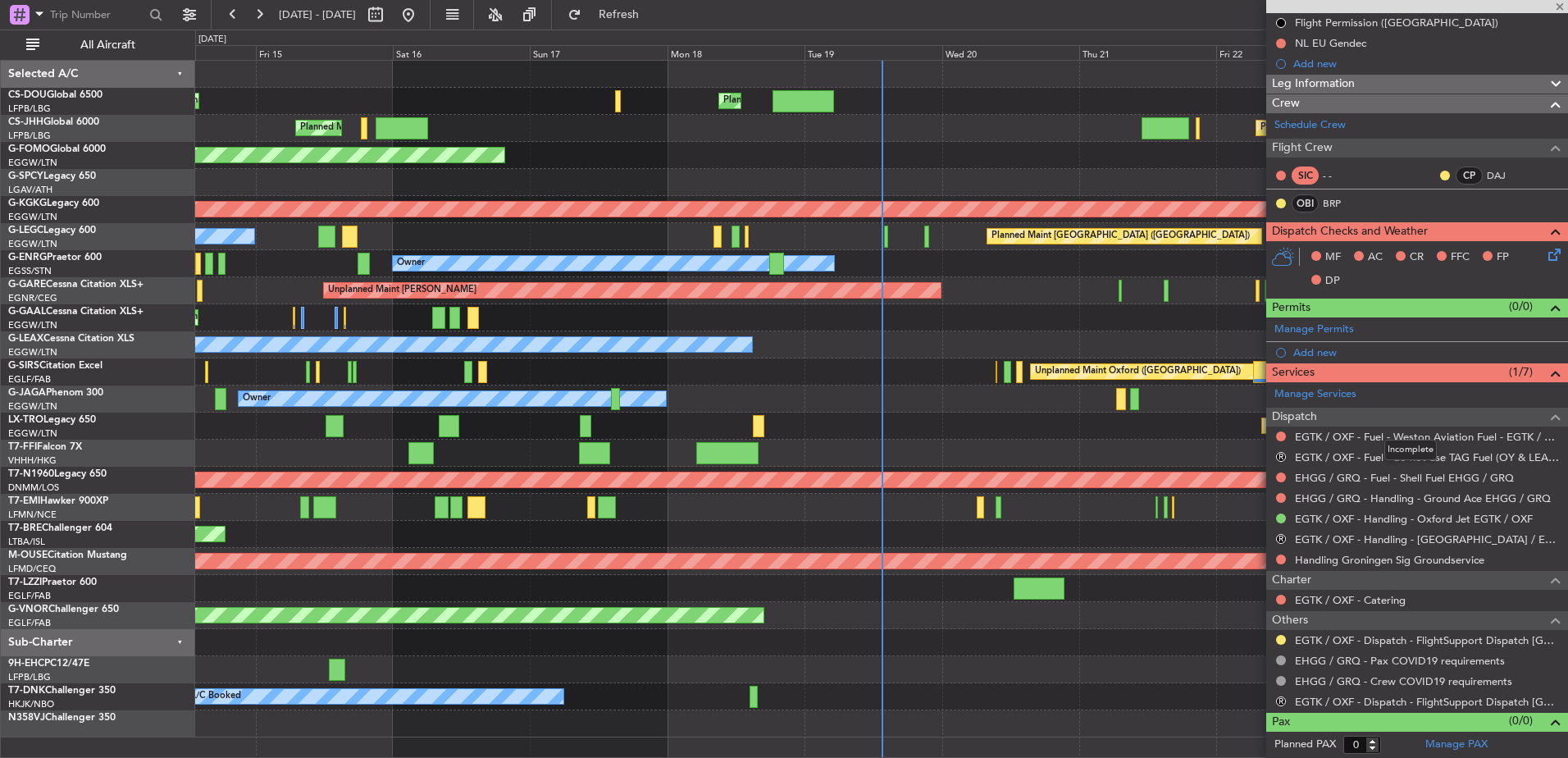
type input "-00:05"
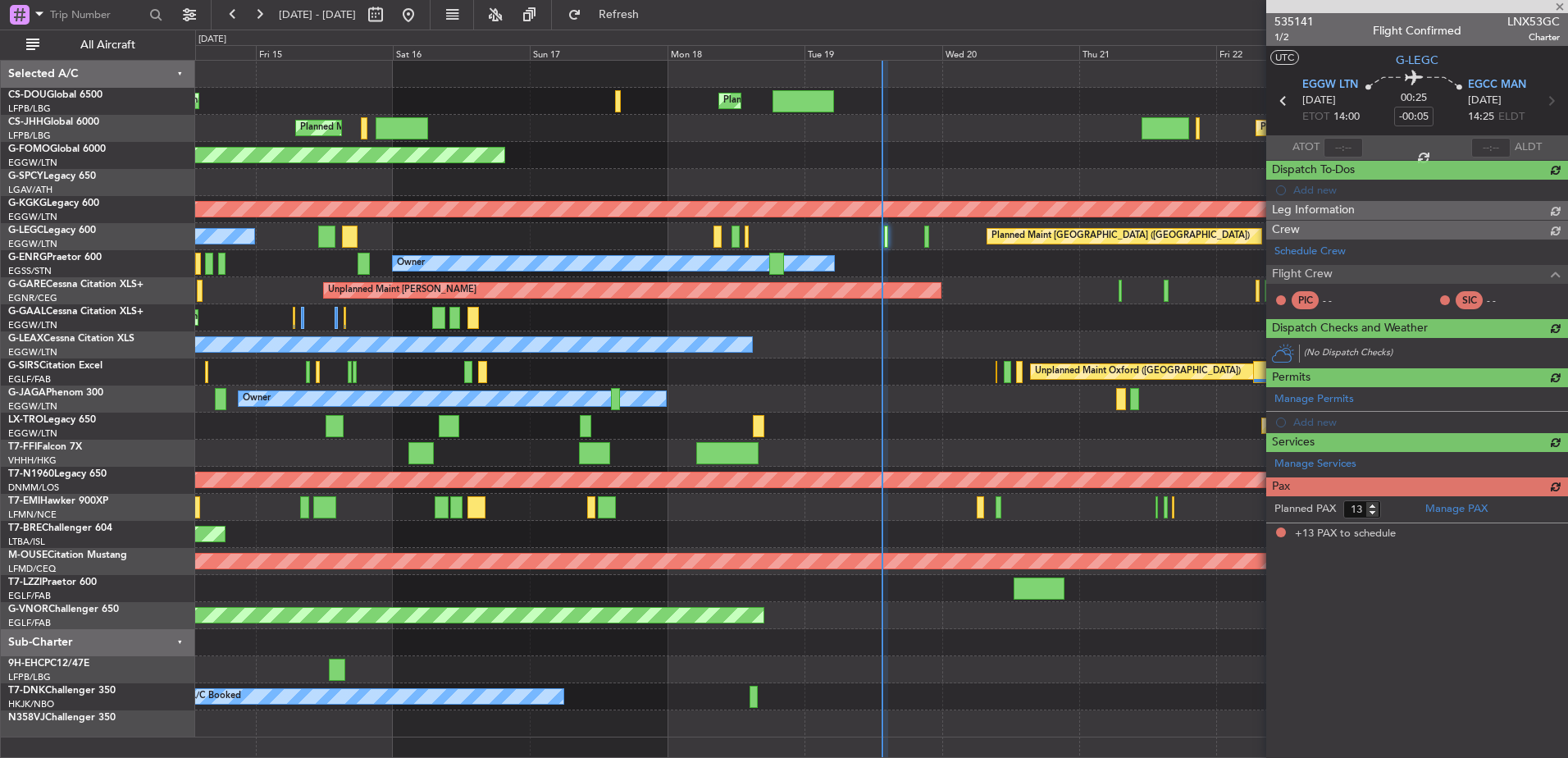
scroll to position [0, 0]
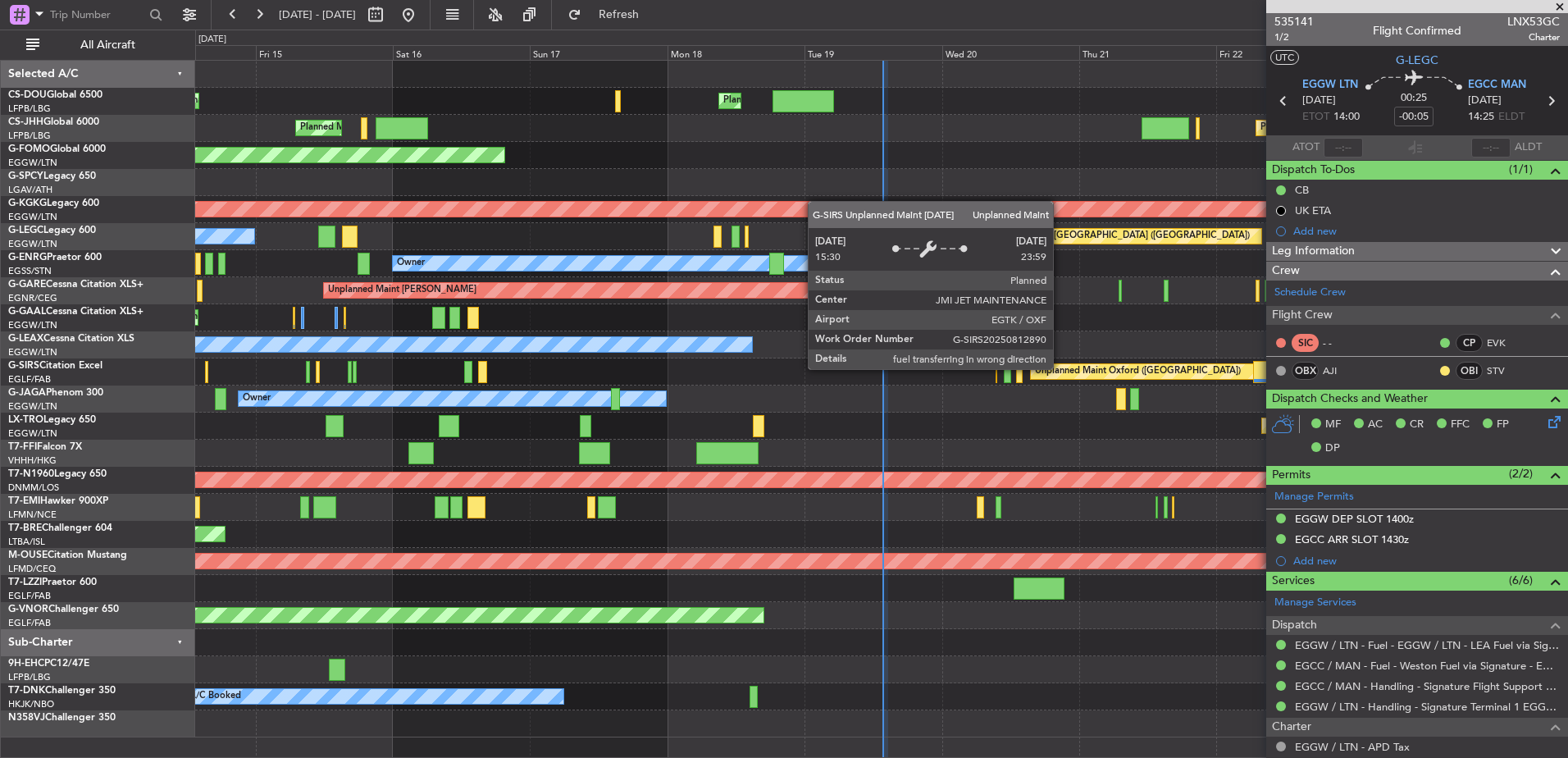
click at [261, 359] on div "Unplanned Maint Oxford (Kidlington) Planned Maint London (Farnborough)" at bounding box center [882, 371] width 1372 height 27
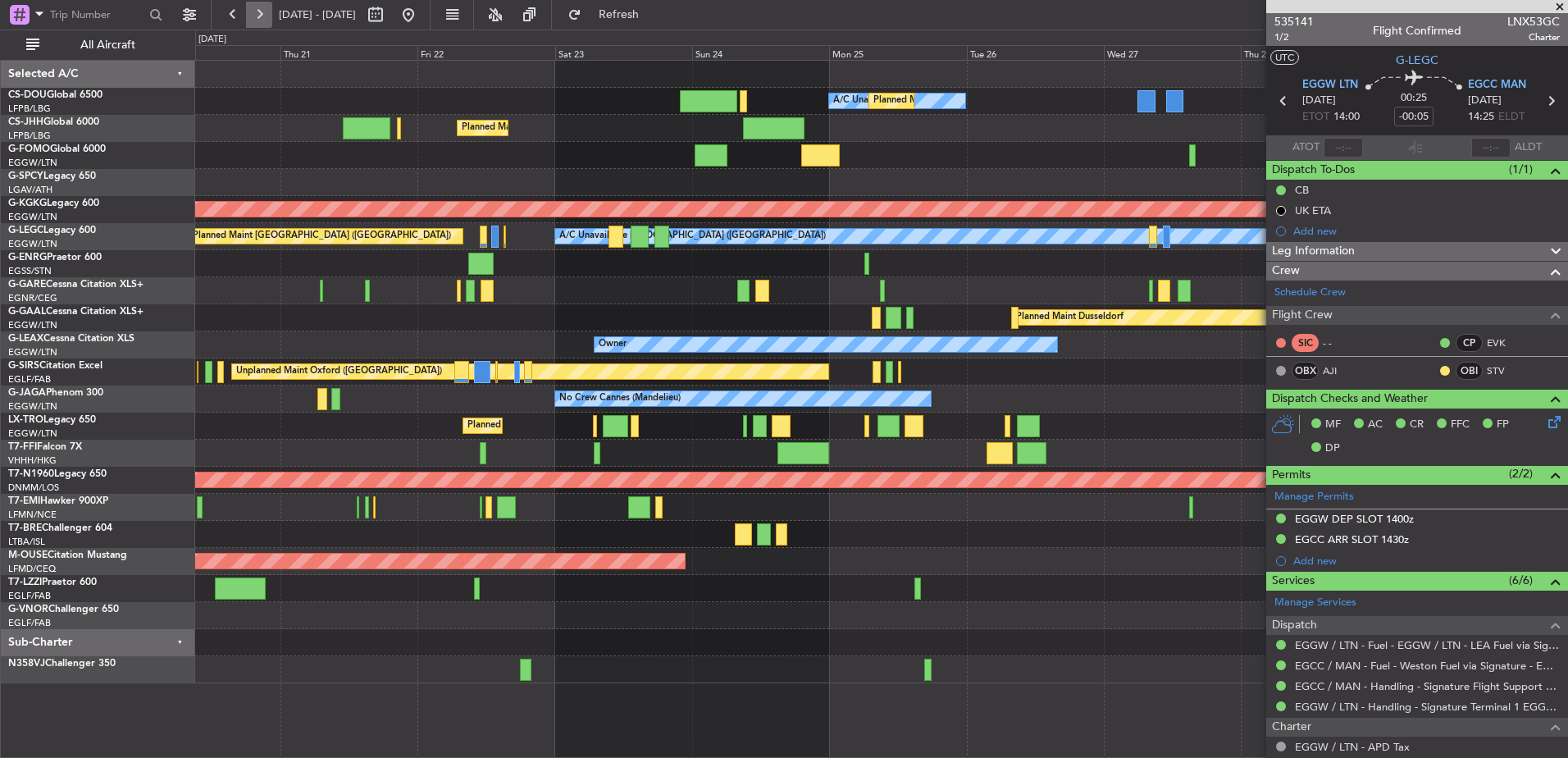
click at [263, 13] on button at bounding box center [260, 15] width 27 height 27
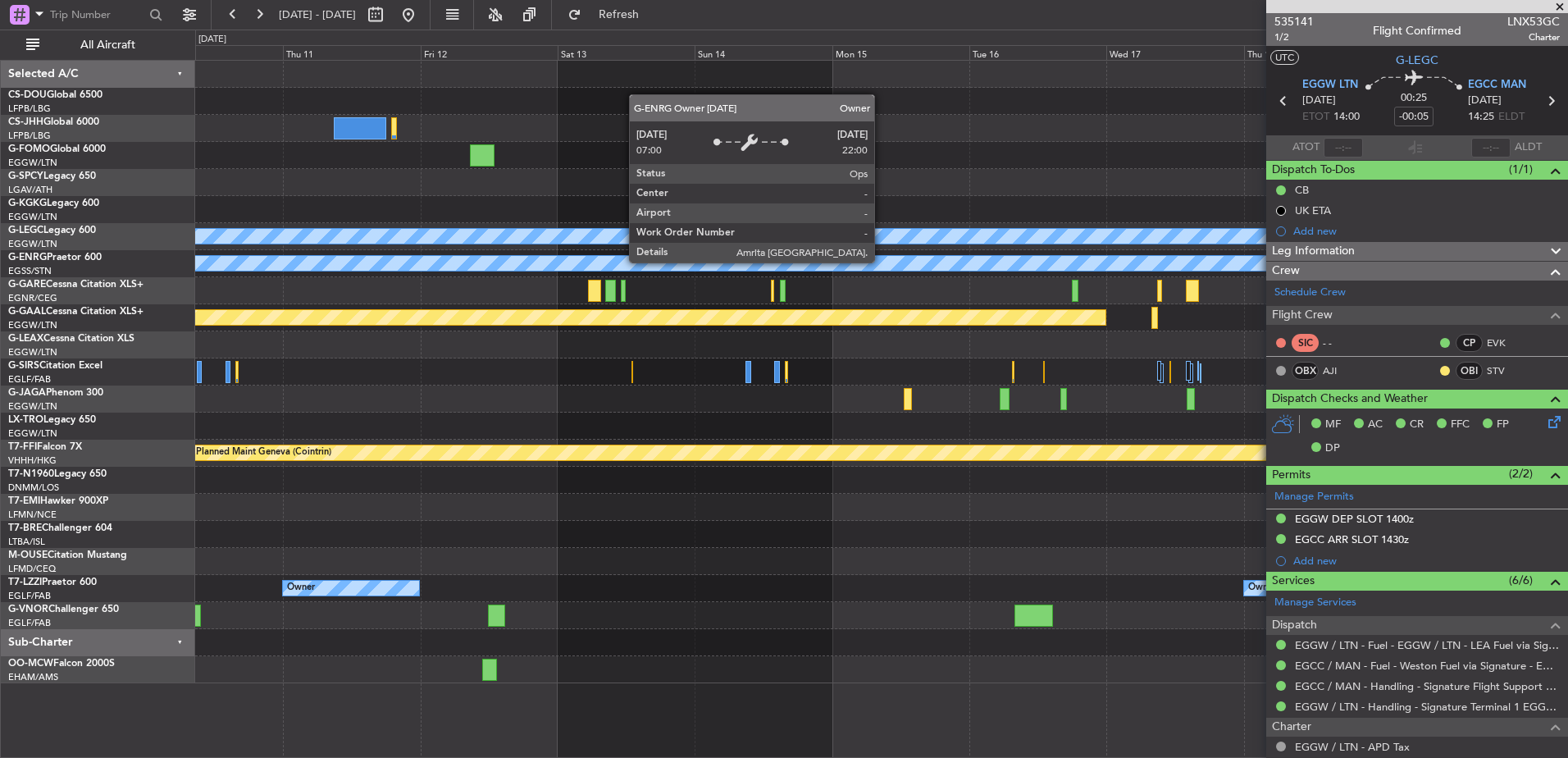
click at [764, 273] on div "Owner" at bounding box center [882, 263] width 1372 height 27
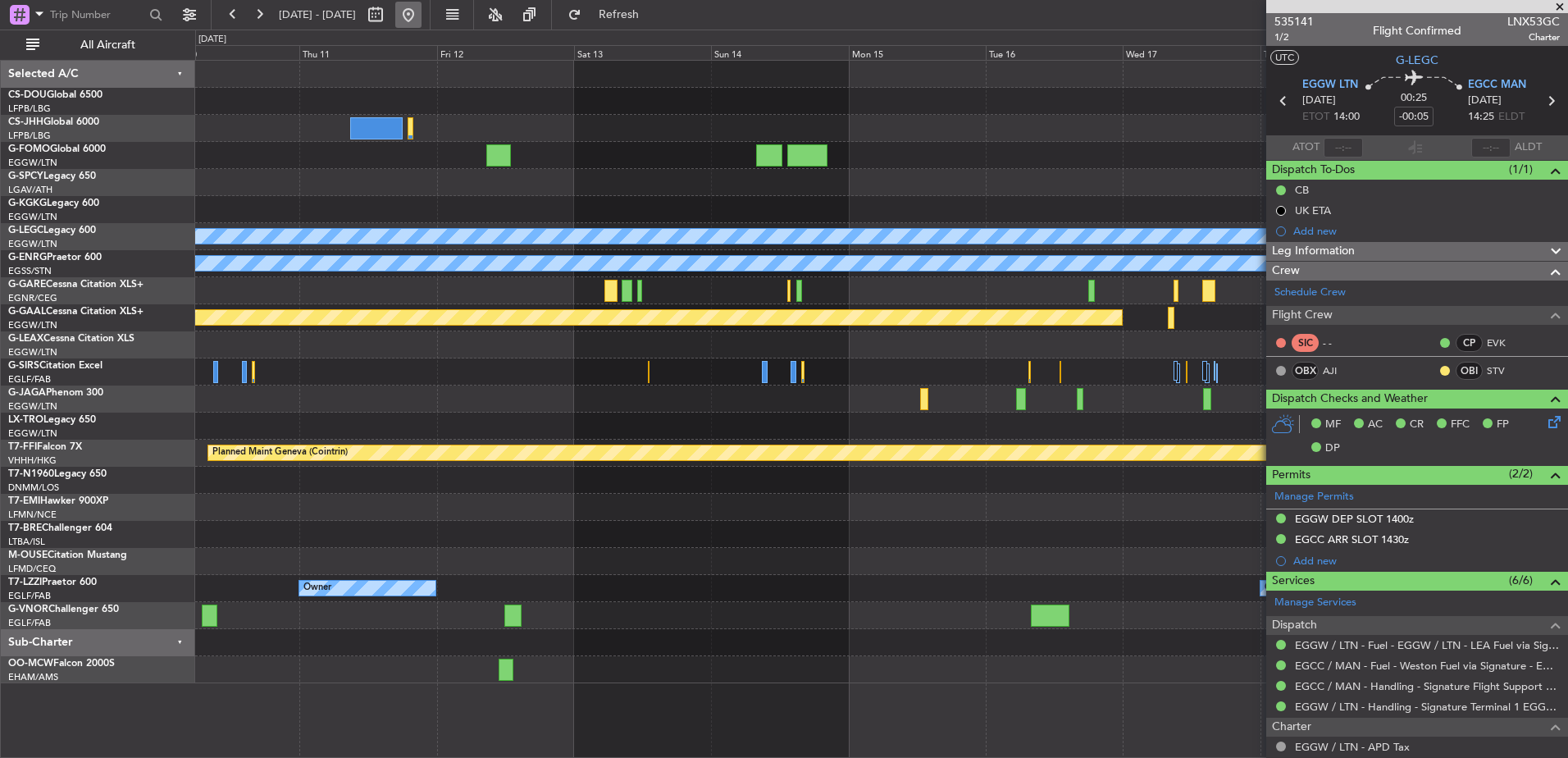
click at [421, 16] on button at bounding box center [409, 15] width 27 height 27
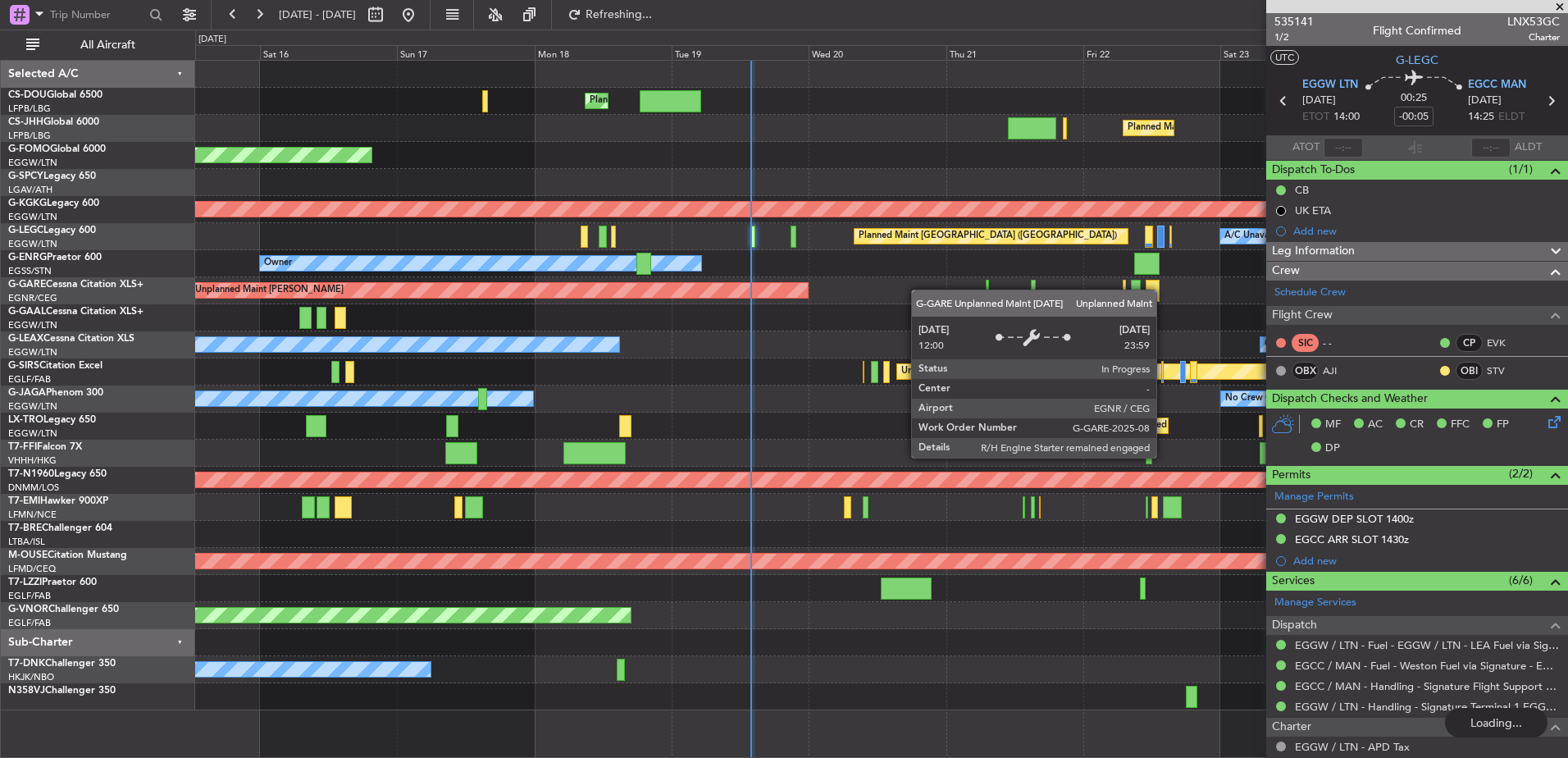
click at [370, 303] on div "Unplanned Maint [PERSON_NAME]" at bounding box center [882, 291] width 1372 height 27
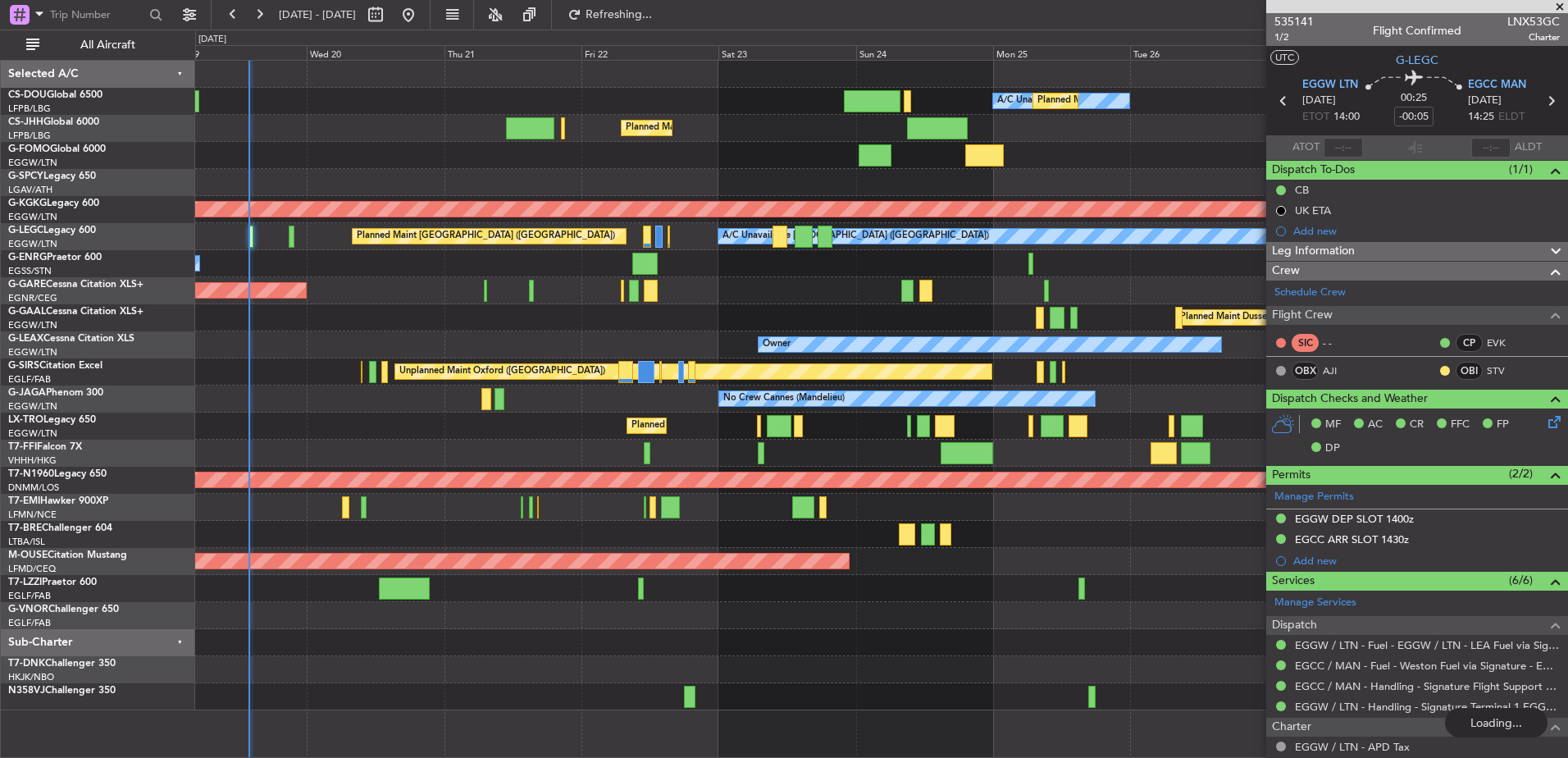
click at [470, 342] on div "A/C Unavailable Planned Maint Paris (Le Bourget) Planned Maint London (Luton) N…" at bounding box center [882, 385] width 1372 height 650
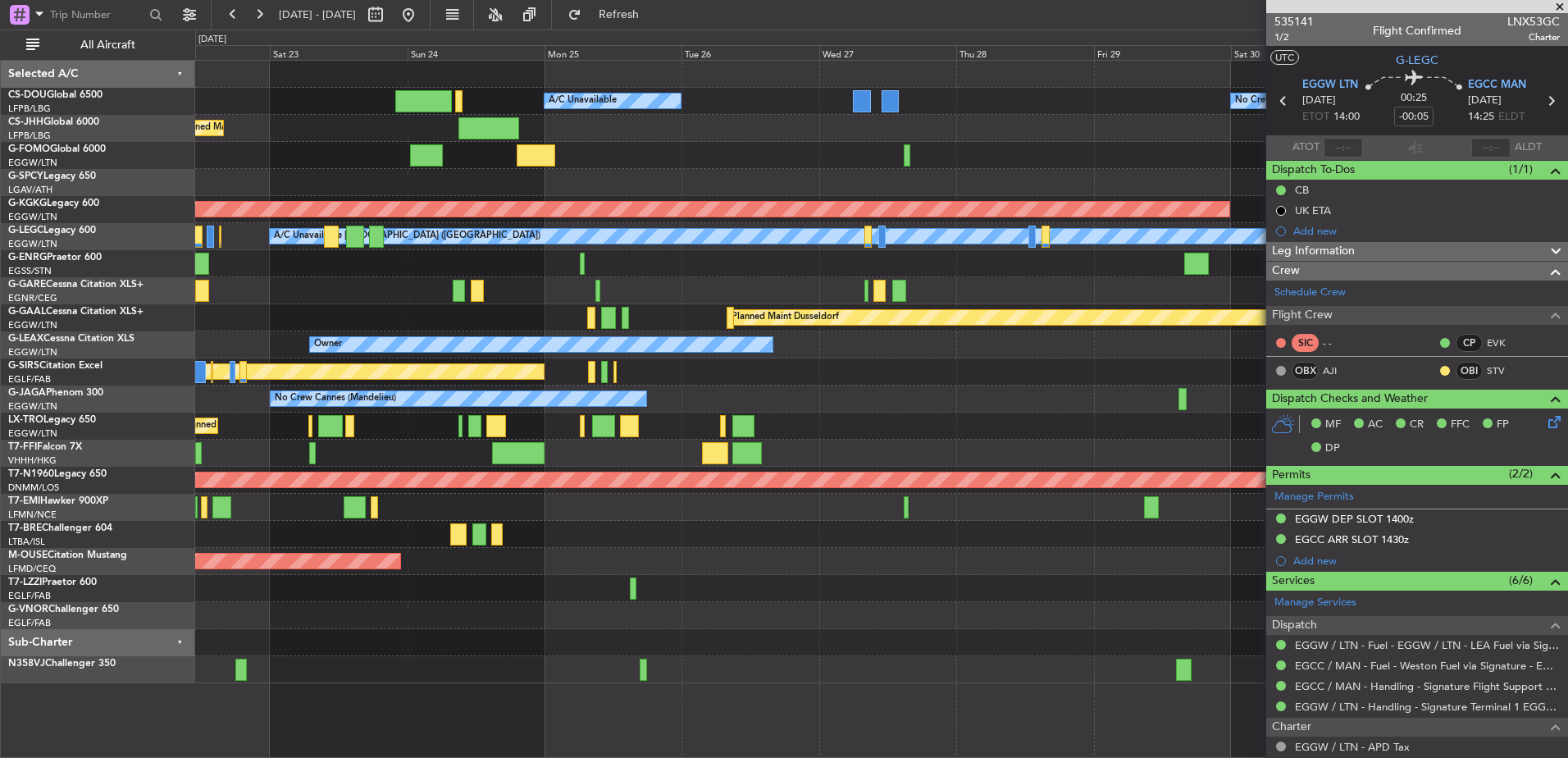
click at [708, 272] on div at bounding box center [882, 263] width 1372 height 27
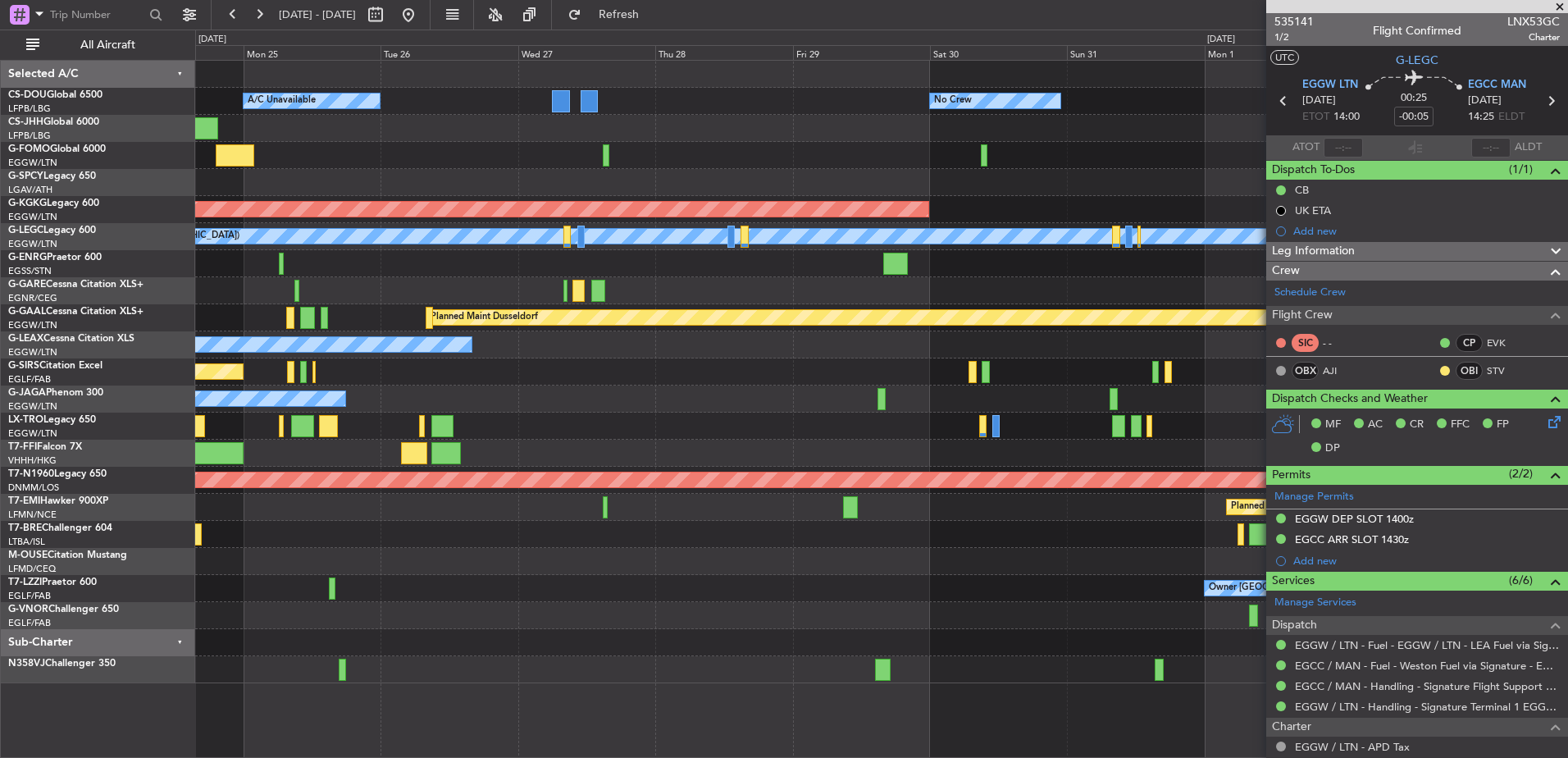
click at [436, 273] on div "No Crew Planned Maint Paris (Le Bourget) A/C Unavailable Planned Maint London (…" at bounding box center [882, 371] width 1372 height 622
click at [621, 440] on div at bounding box center [882, 453] width 1372 height 27
click at [1560, 8] on span at bounding box center [1560, 7] width 16 height 15
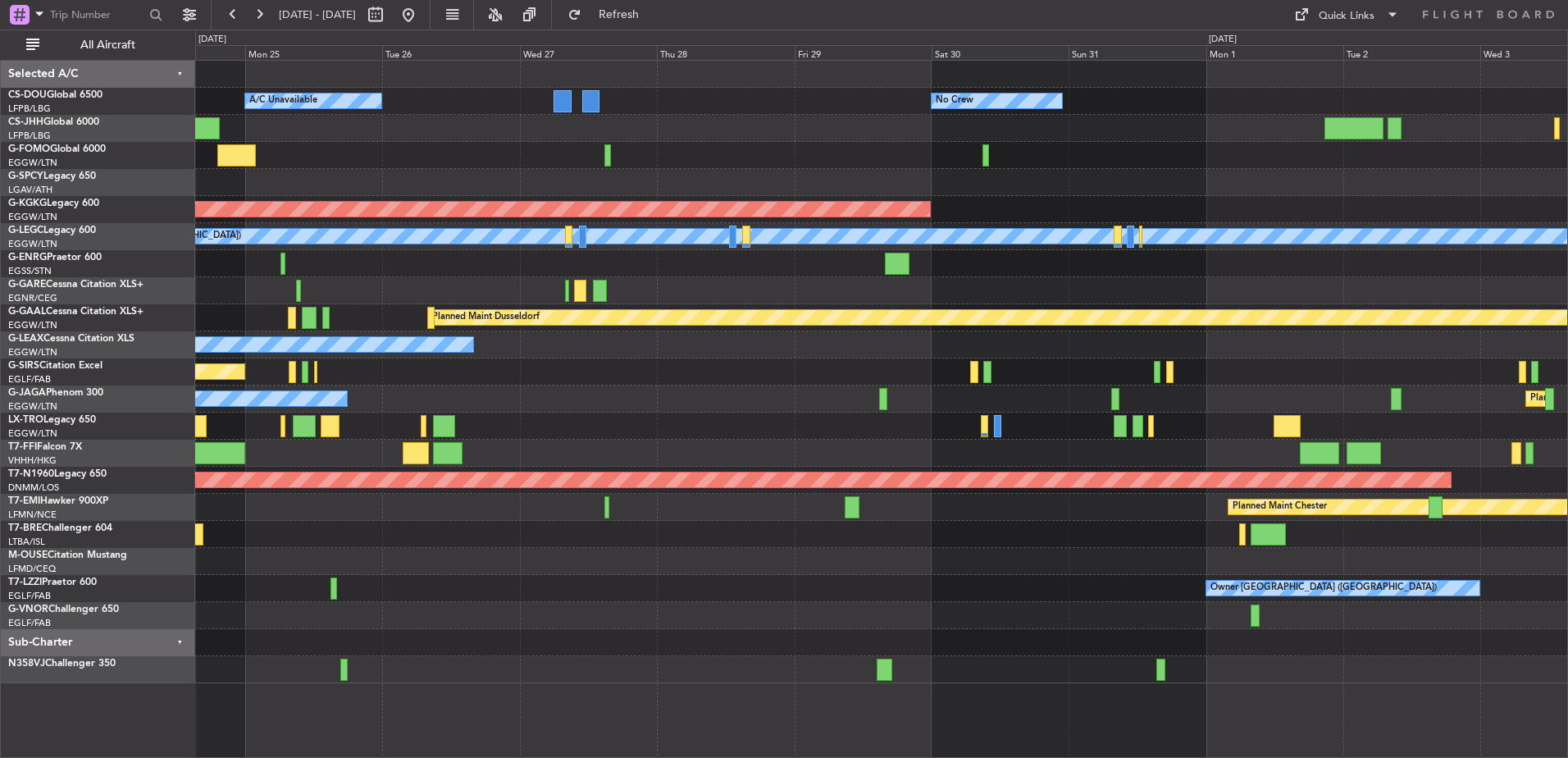
type input "0"
click at [1332, 15] on div "Quick Links" at bounding box center [1347, 16] width 56 height 16
click at [1336, 64] on button "Trip Builder" at bounding box center [1348, 54] width 123 height 39
click at [58, 425] on link "LX-TRO Legacy 650" at bounding box center [52, 419] width 88 height 10
